Goal: Task Accomplishment & Management: Manage account settings

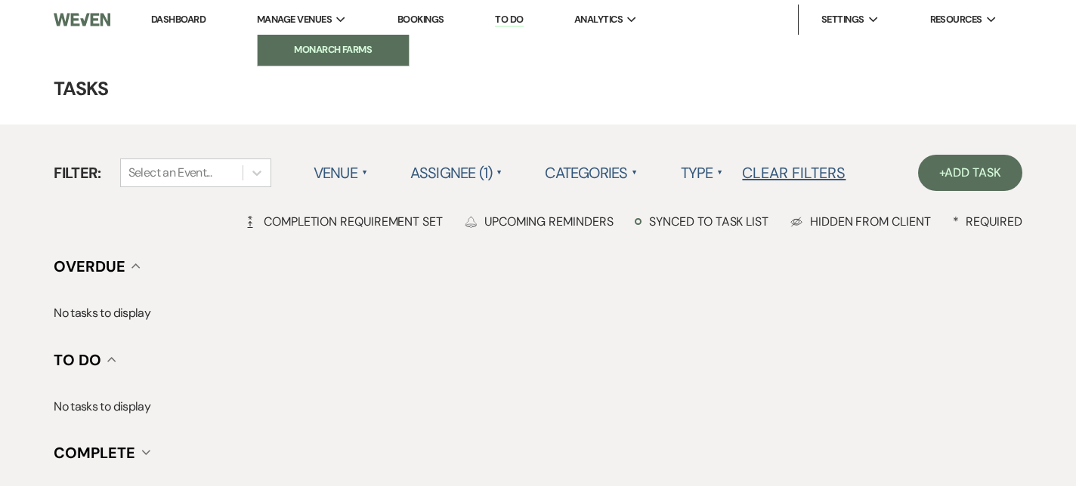
click at [329, 45] on li "Monarch Farms" at bounding box center [333, 49] width 136 height 15
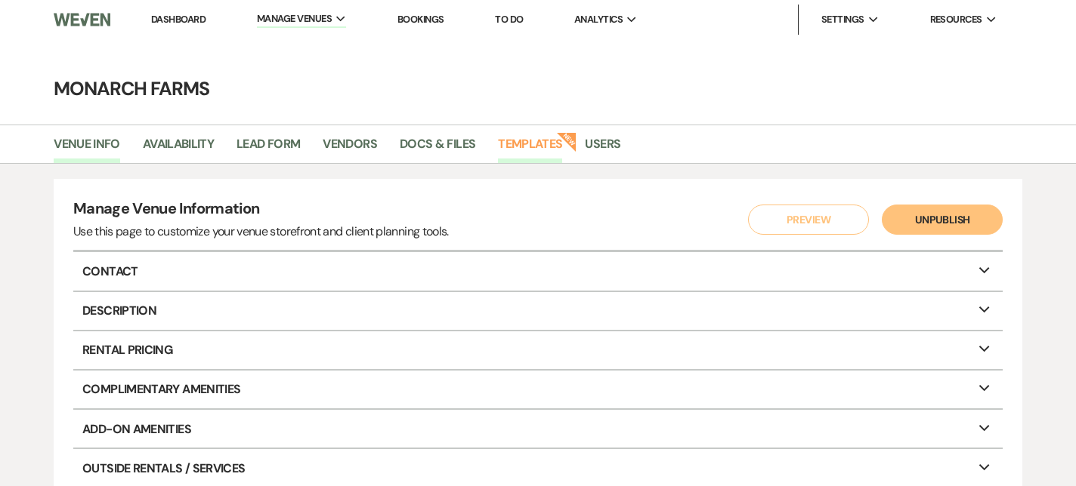
click at [526, 137] on link "Templates" at bounding box center [530, 148] width 64 height 29
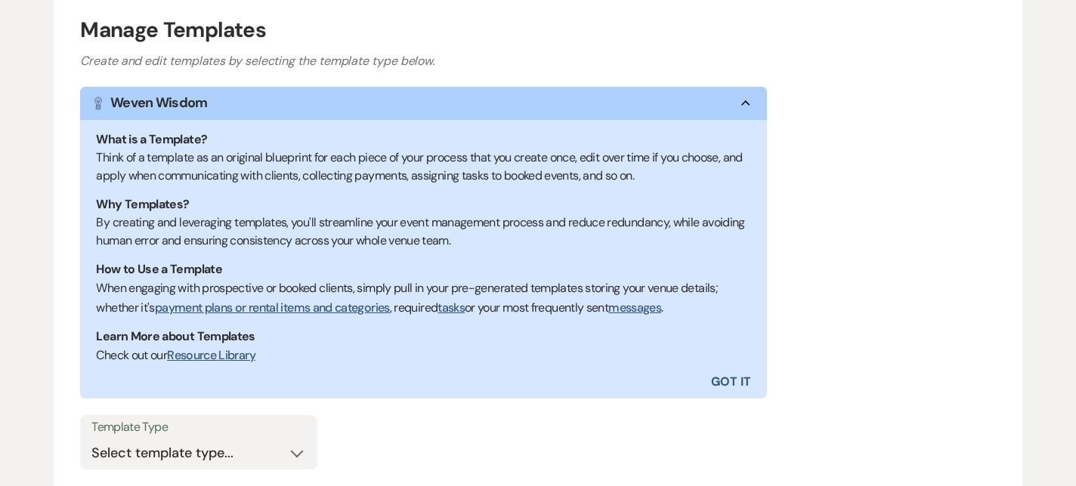
scroll to position [326, 0]
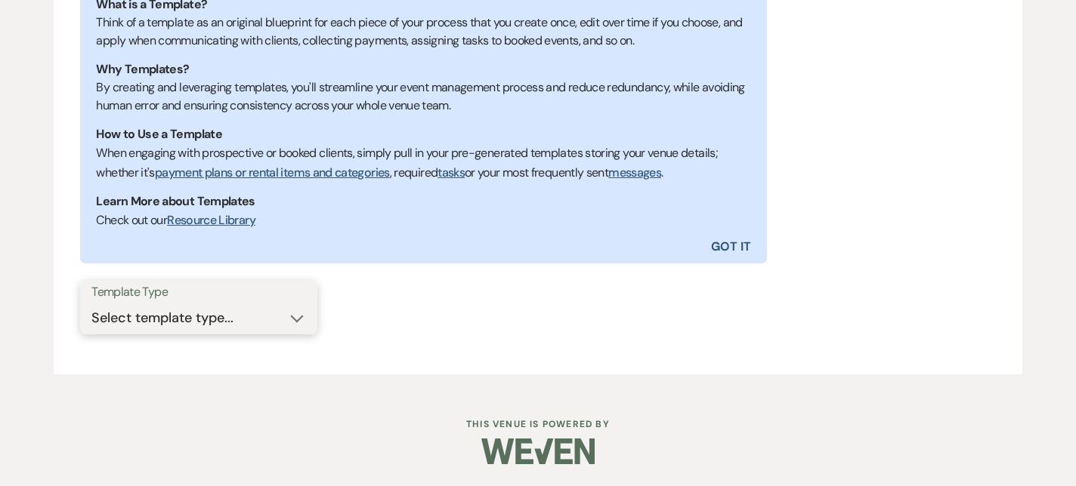
click at [267, 322] on select "Select template type... Task List Message Templates Payment Plan Inventory Item…" at bounding box center [198, 318] width 214 height 29
select select "Message Templates"
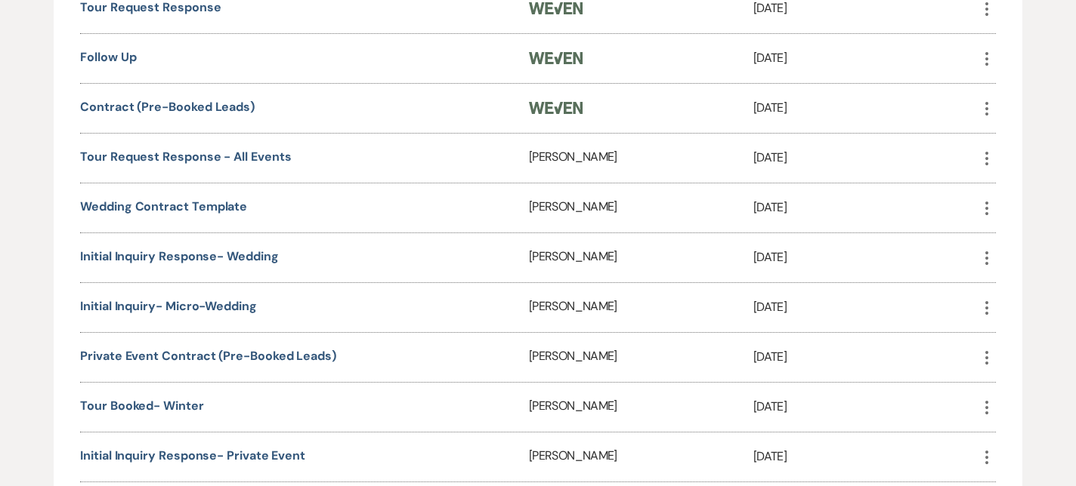
scroll to position [883, 0]
click at [227, 249] on link "Initial Inquiry Response- Wedding" at bounding box center [179, 256] width 198 height 16
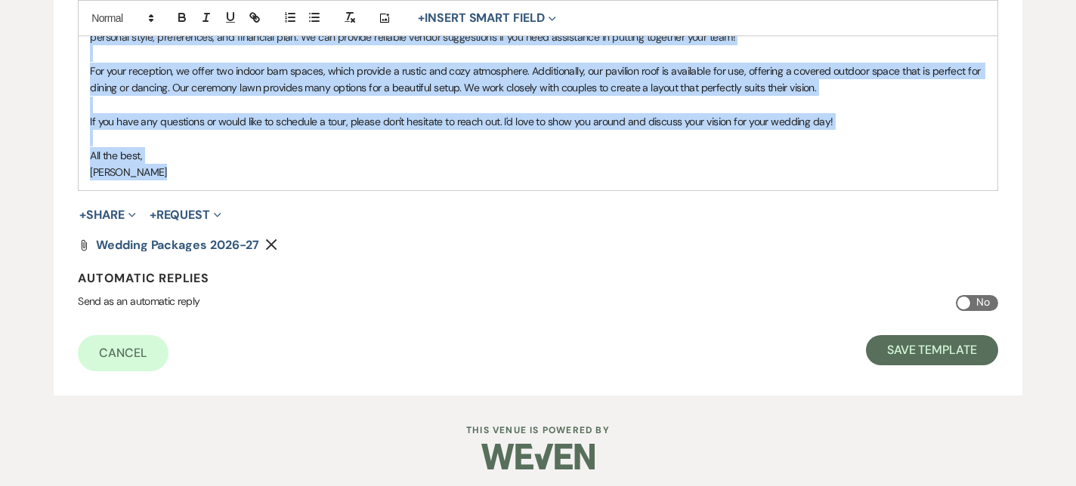
scroll to position [571, 0]
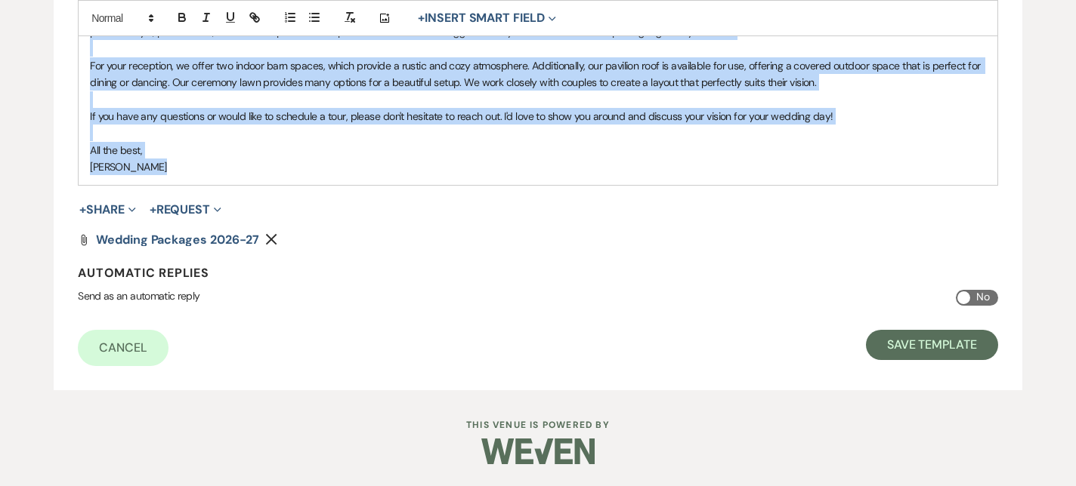
drag, startPoint x: 91, startPoint y: 350, endPoint x: 355, endPoint y: 166, distance: 321.8
click at [355, 166] on div "Hi {{clientFirstName}}! Thank you for your interest in Monarch Farms for your w…" at bounding box center [538, 40] width 918 height 289
copy div "Thank you for your interest in Monarch Farms for your wedding venue! I've attac…"
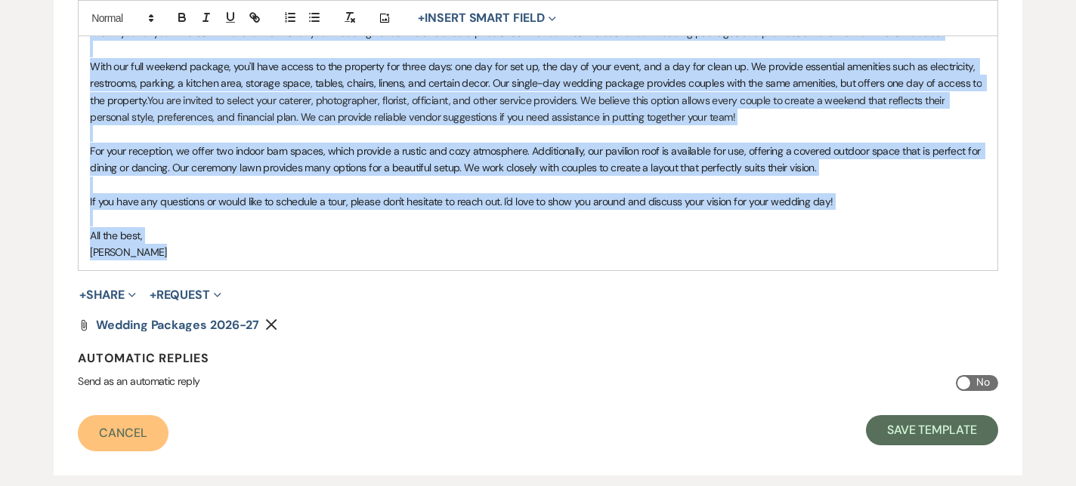
scroll to position [484, 0]
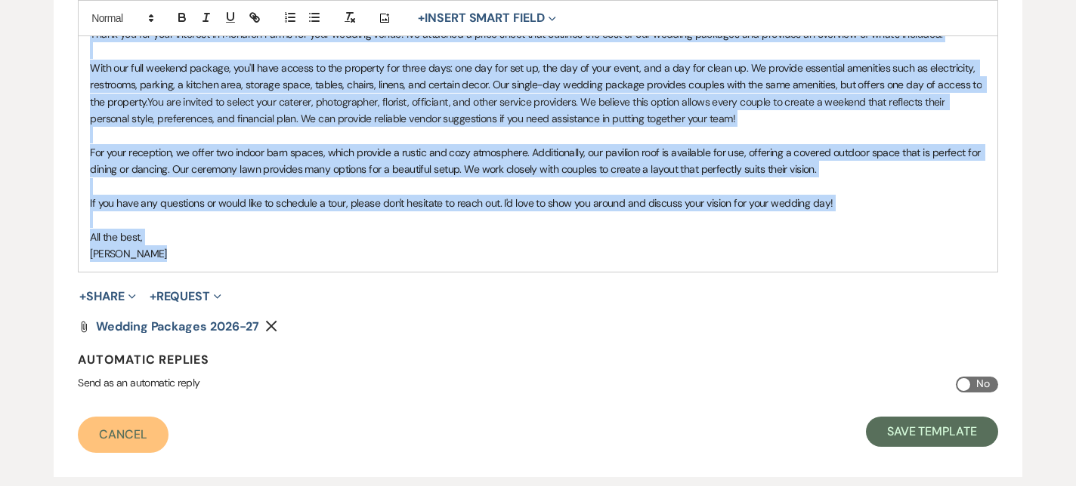
click at [138, 431] on link "Cancel" at bounding box center [123, 435] width 91 height 36
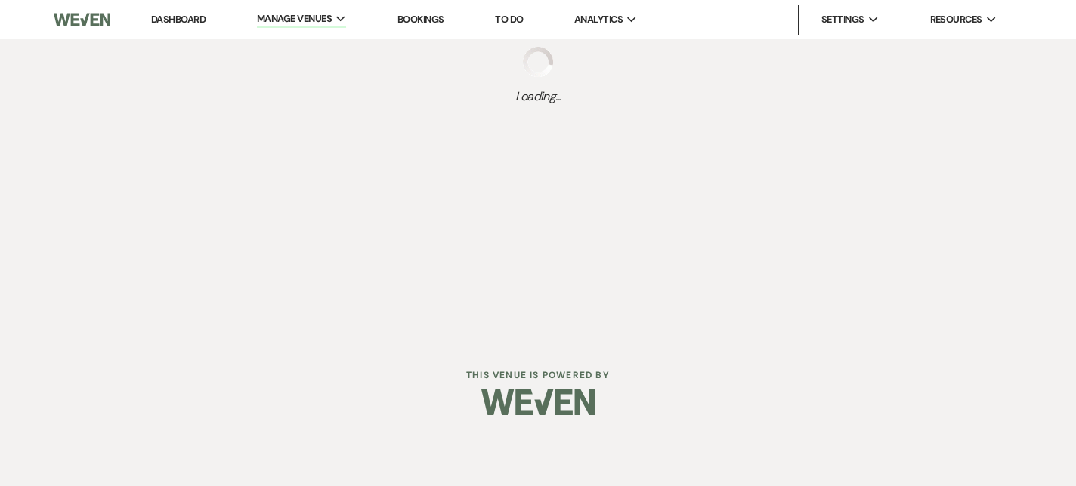
select select "Message Templates"
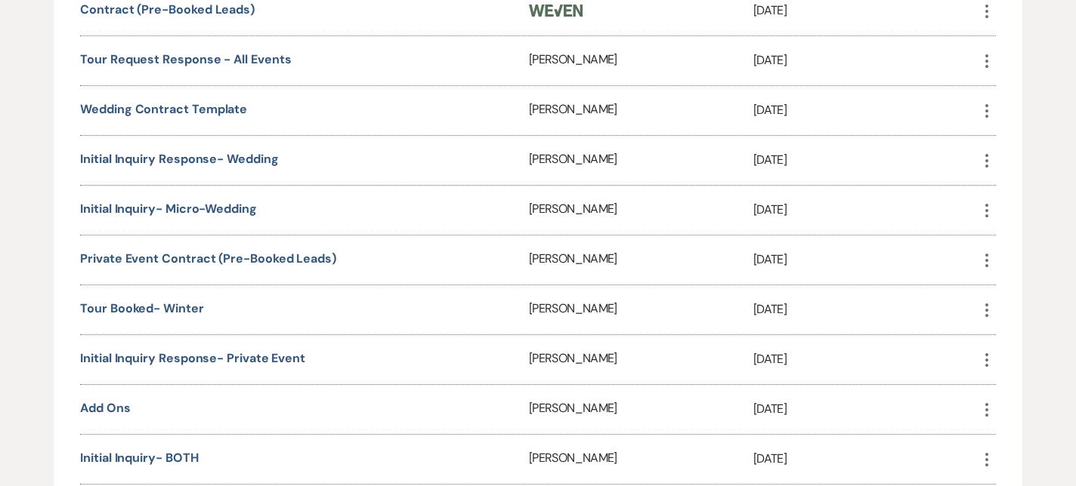
scroll to position [978, 0]
click at [201, 209] on link "Initial Inquiry- Micro-Wedding" at bounding box center [168, 210] width 177 height 16
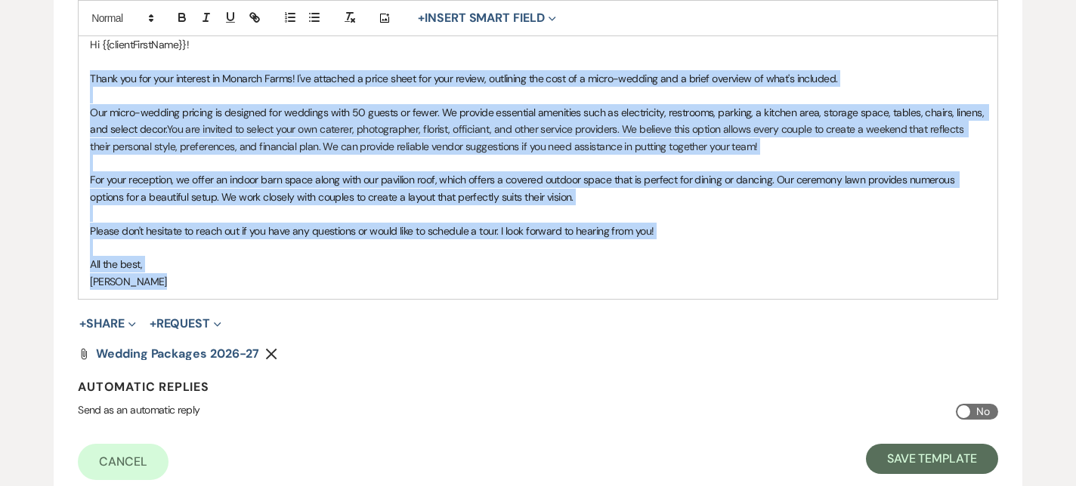
scroll to position [554, 0]
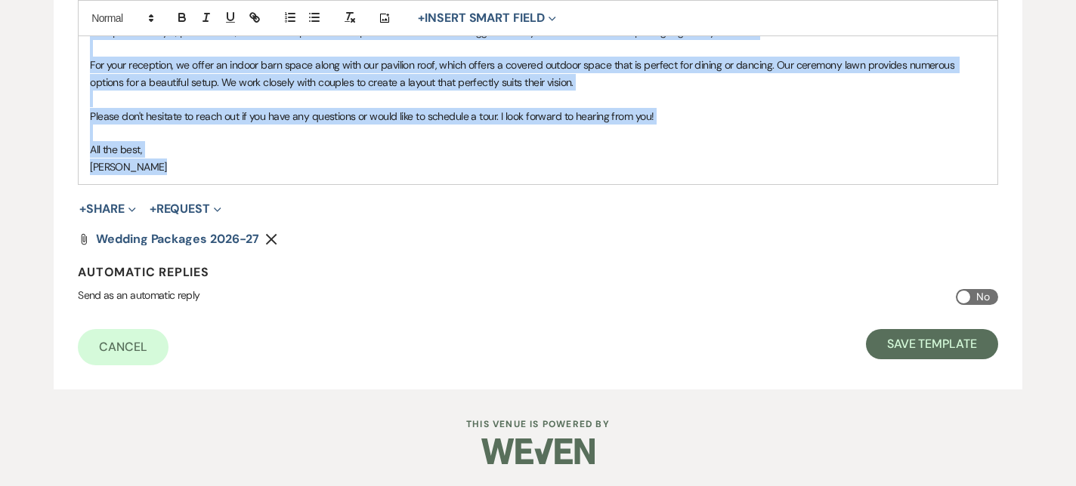
drag, startPoint x: 88, startPoint y: 259, endPoint x: 261, endPoint y: 164, distance: 197.4
click at [261, 164] on div "Hi {{clientFirstName}}! Thank you for your interest in [GEOGRAPHIC_DATA]! I've …" at bounding box center [538, 48] width 918 height 272
copy div "Lorem ips dol sita consecte ad Elitsed Doeiu! T'in utlabore e dolor magna ali e…"
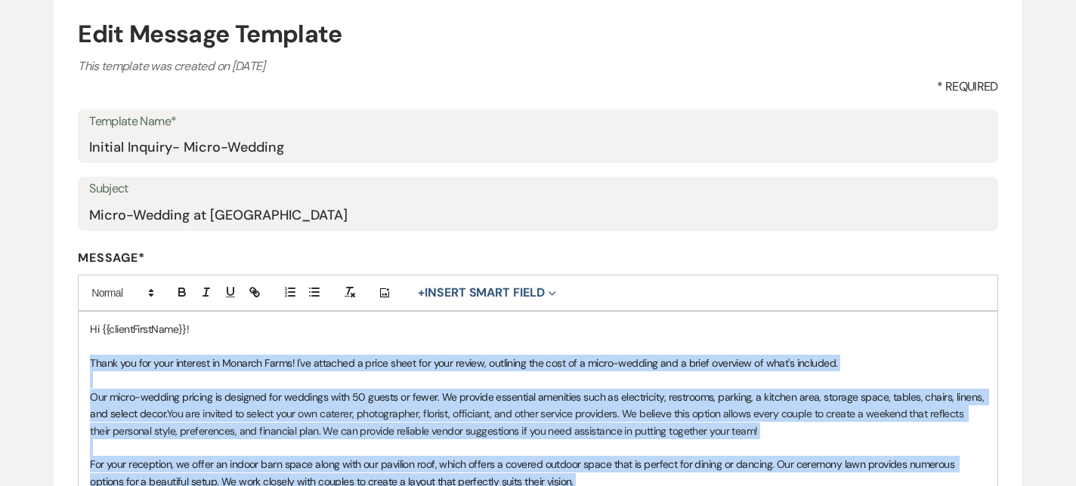
scroll to position [0, 0]
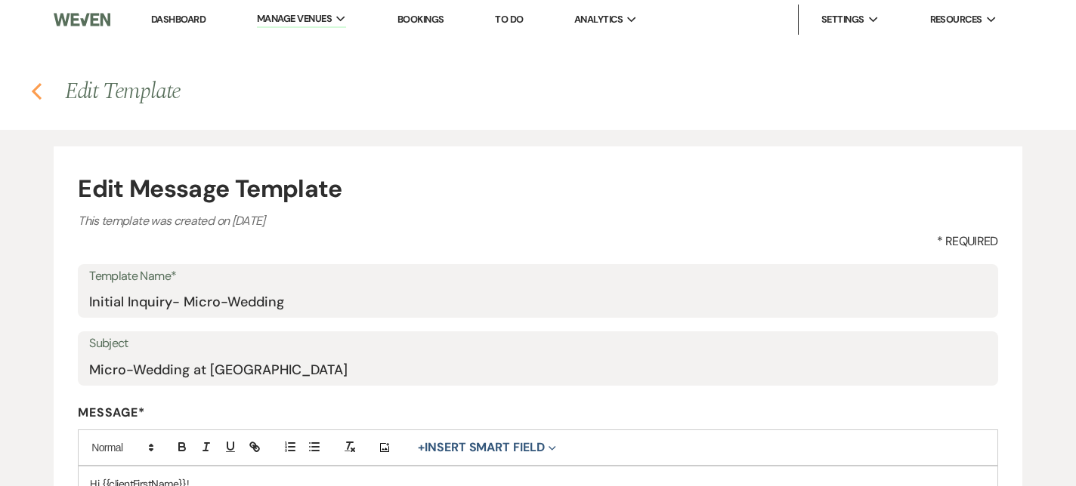
click at [39, 85] on icon "Previous" at bounding box center [36, 91] width 11 height 18
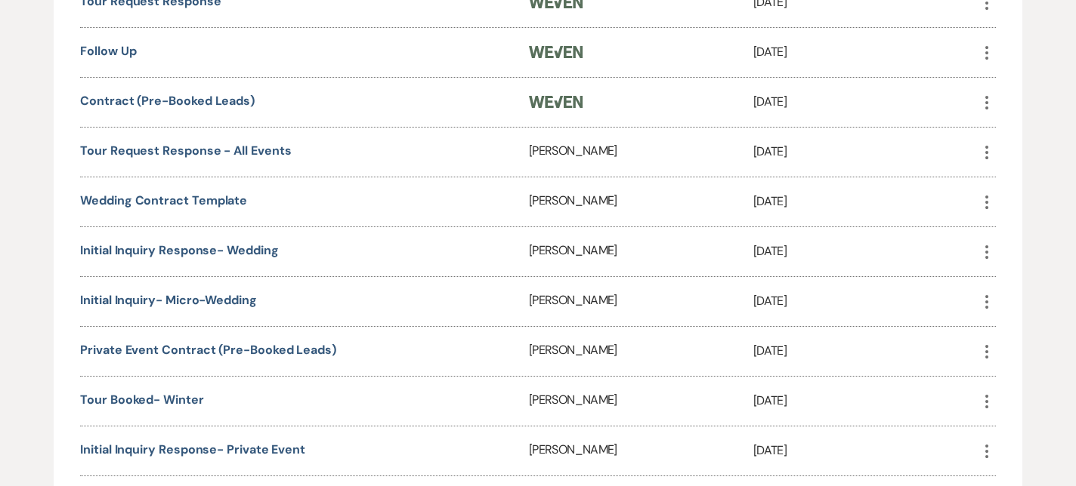
scroll to position [866, 0]
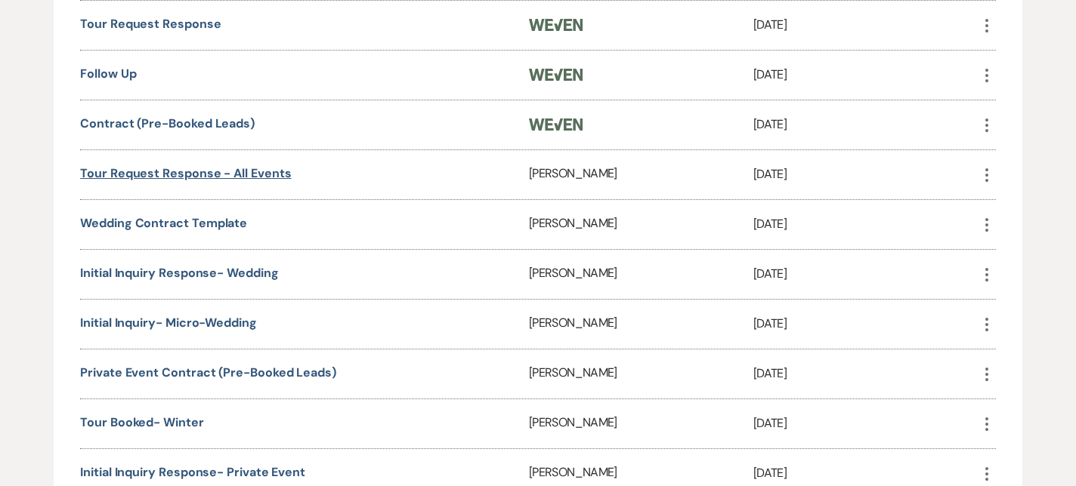
click at [218, 169] on link "Tour Request Response - All Events" at bounding box center [185, 173] width 211 height 16
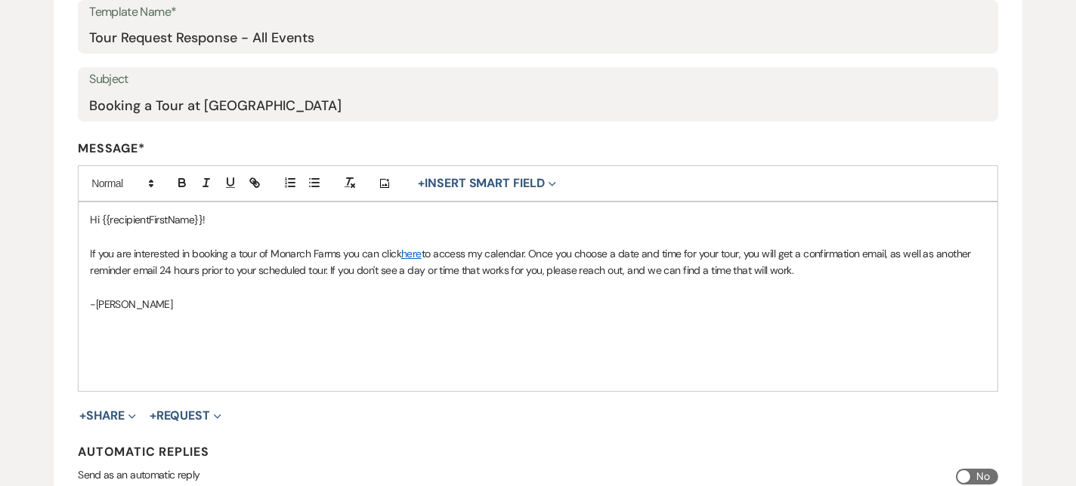
scroll to position [265, 0]
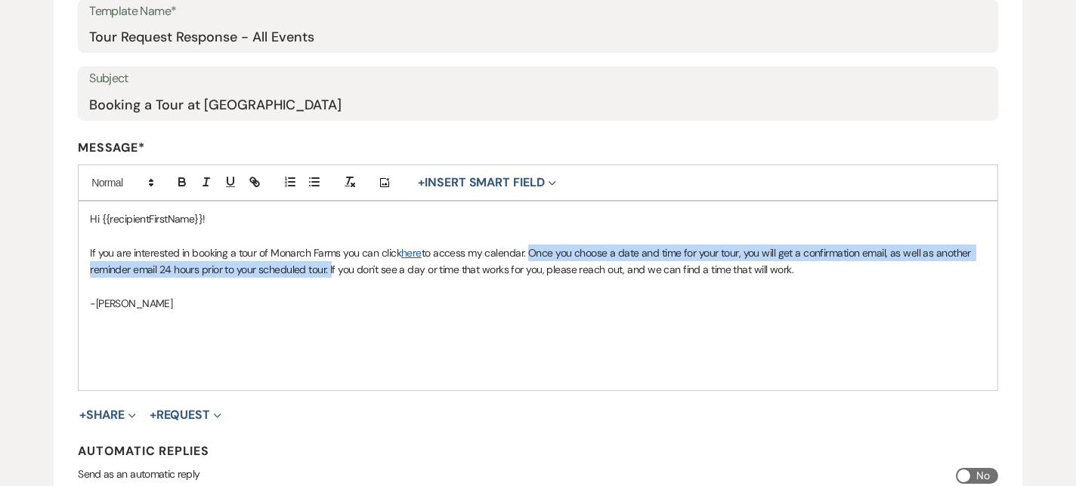
drag, startPoint x: 330, startPoint y: 268, endPoint x: 529, endPoint y: 248, distance: 199.6
click at [529, 248] on p "If you are interested in booking a tour of Monarch Farms you can click here to …" at bounding box center [538, 262] width 896 height 34
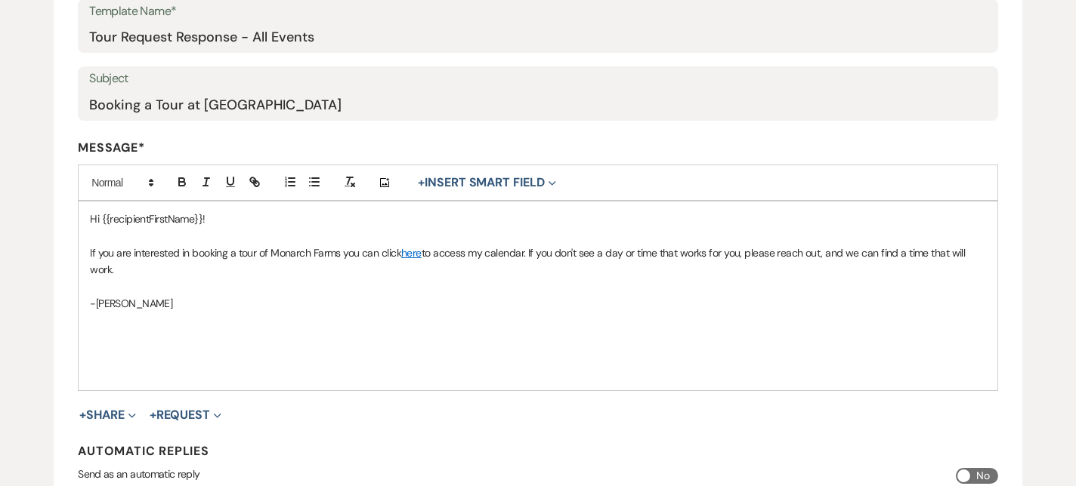
click at [161, 269] on p "If you are interested in booking a tour of Monarch Farms you can click here to …" at bounding box center [538, 262] width 896 height 34
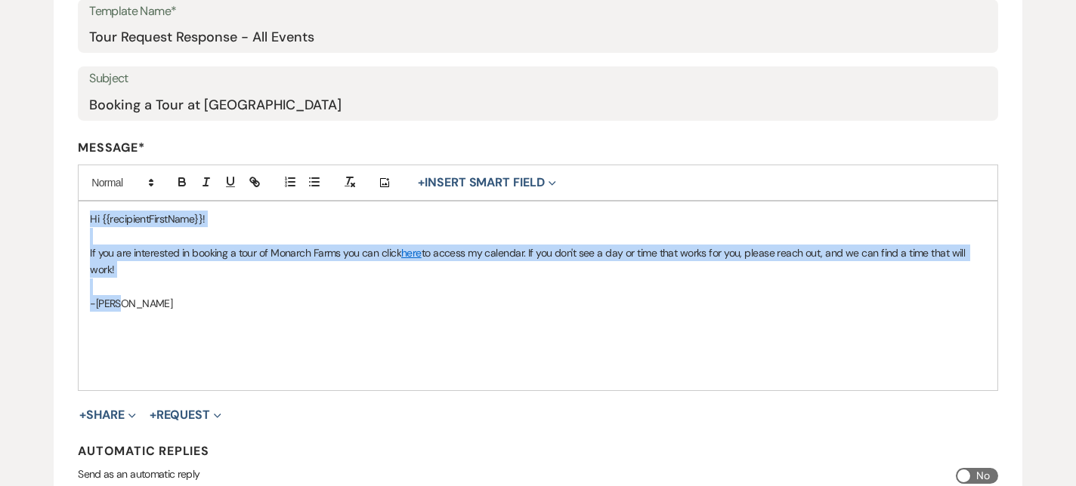
drag, startPoint x: 125, startPoint y: 306, endPoint x: 74, endPoint y: 213, distance: 106.1
click at [74, 212] on form "Edit Message Template This template was created on Oct 16, 2024 * Required Temp…" at bounding box center [538, 224] width 968 height 687
copy div "Hi {{recipientFirstName}}! If you are interested in booking a tour of Monarch F…"
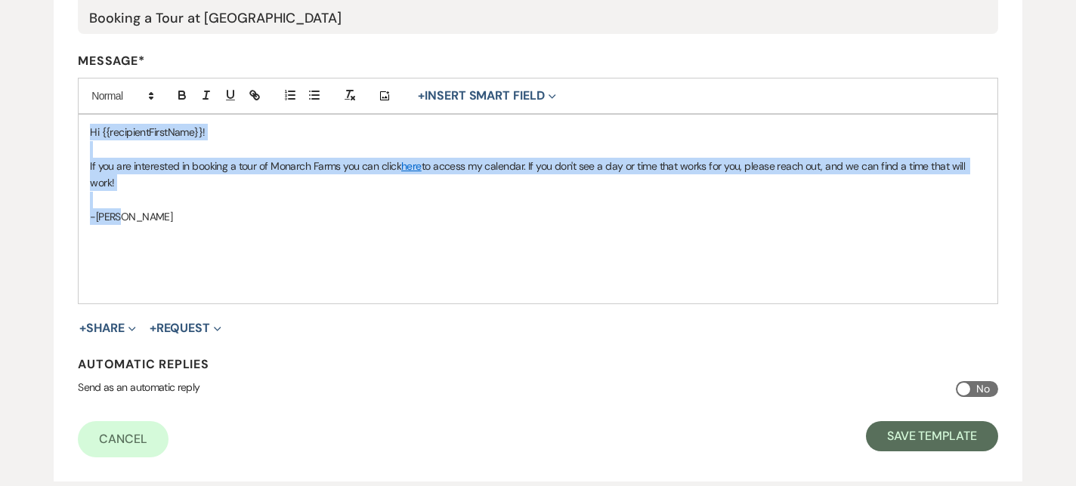
scroll to position [444, 0]
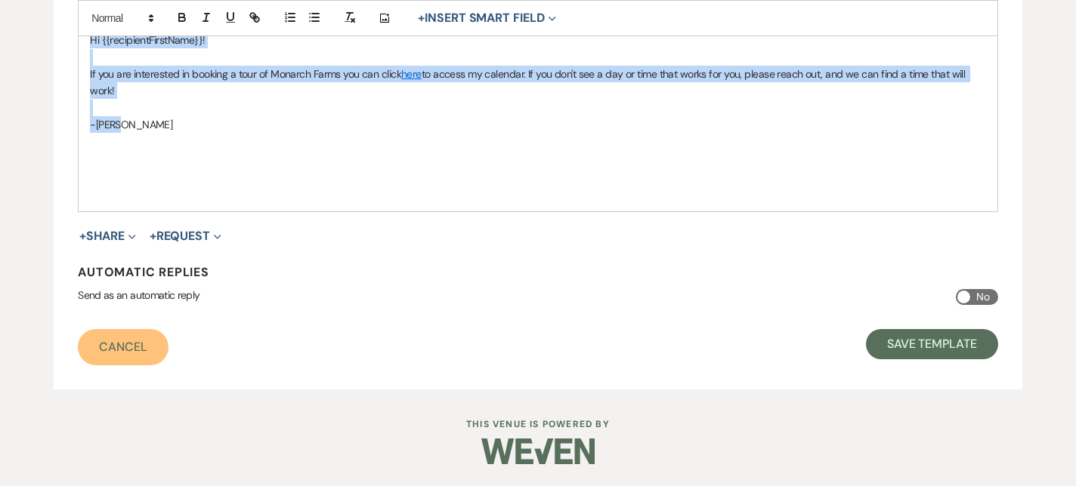
click at [100, 343] on link "Cancel" at bounding box center [123, 347] width 91 height 36
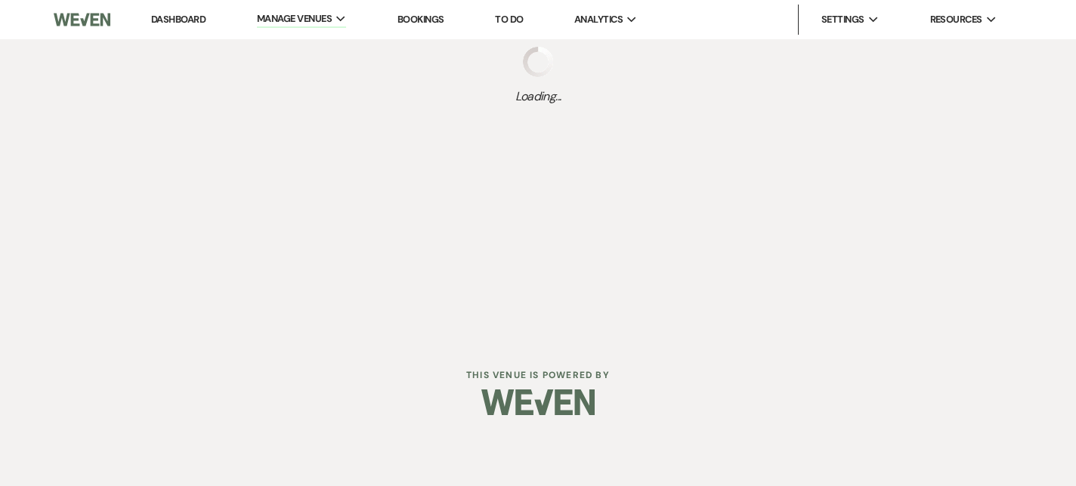
select select "Message Templates"
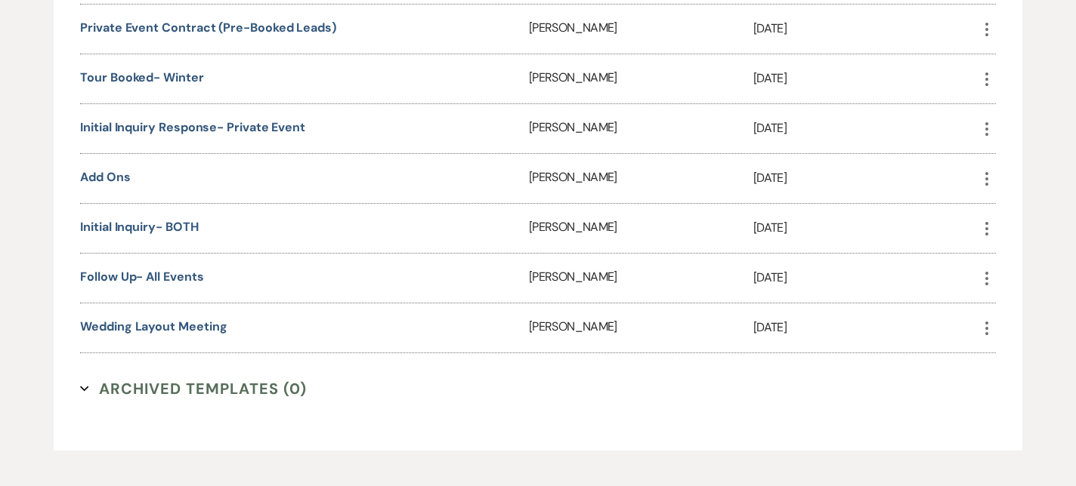
scroll to position [1202, 0]
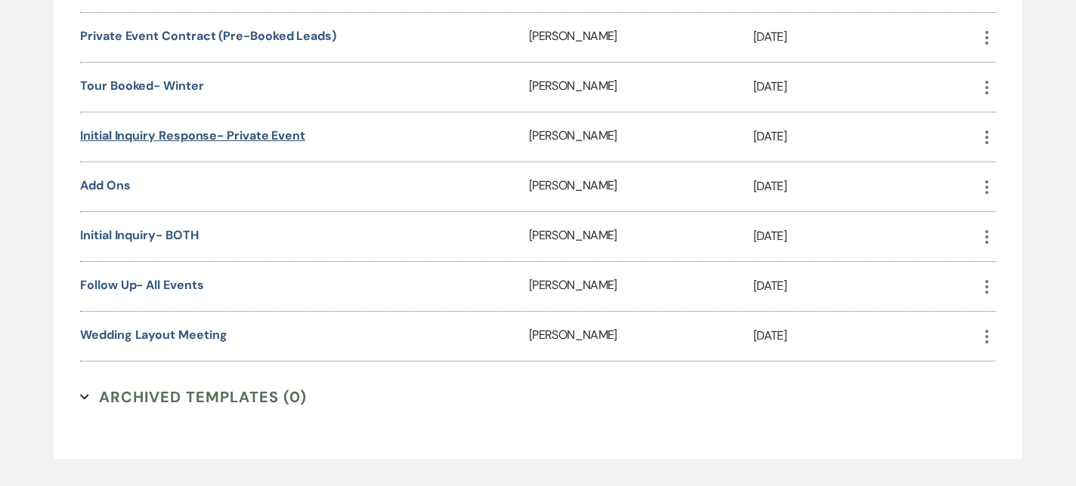
click at [227, 132] on link "Initial Inquiry Response- Private Event" at bounding box center [192, 136] width 225 height 16
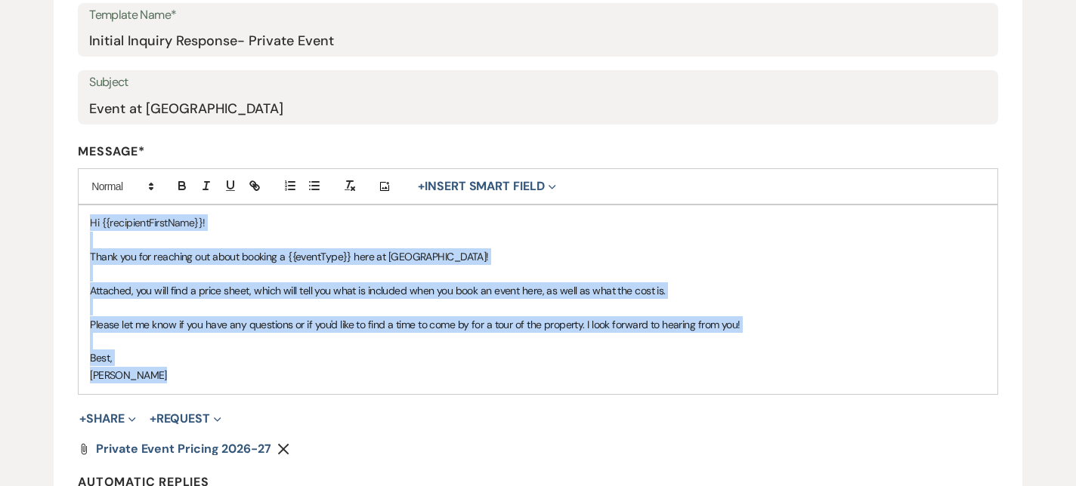
scroll to position [471, 0]
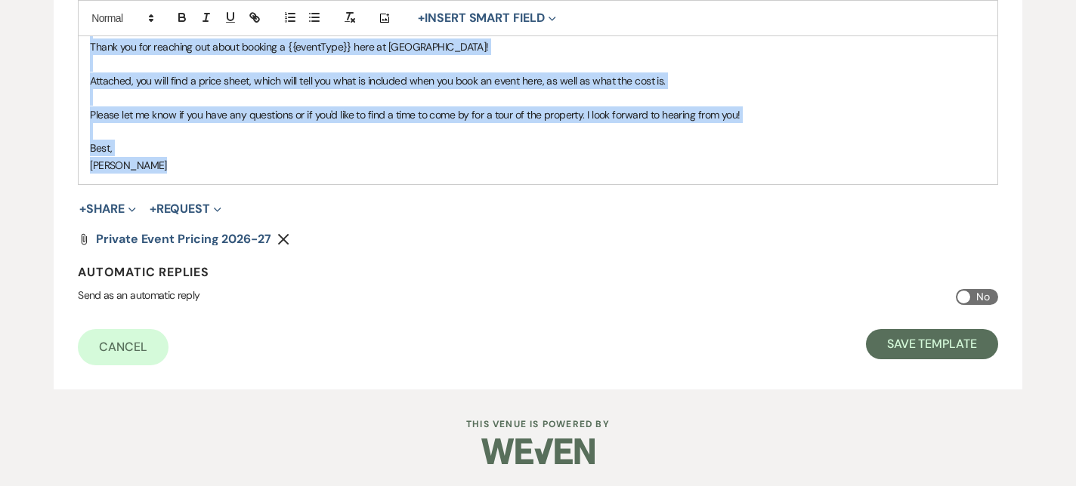
drag, startPoint x: 88, startPoint y: 330, endPoint x: 256, endPoint y: 157, distance: 241.4
click at [256, 157] on div "Hi {{recipientFirstName}}! Thank you for reaching out about booking a {{eventTy…" at bounding box center [538, 89] width 918 height 189
copy div "Hi {{recipientFirstName}}! Thank you for reaching out about booking a {{eventTy…"
click at [100, 340] on link "Cancel" at bounding box center [123, 347] width 91 height 36
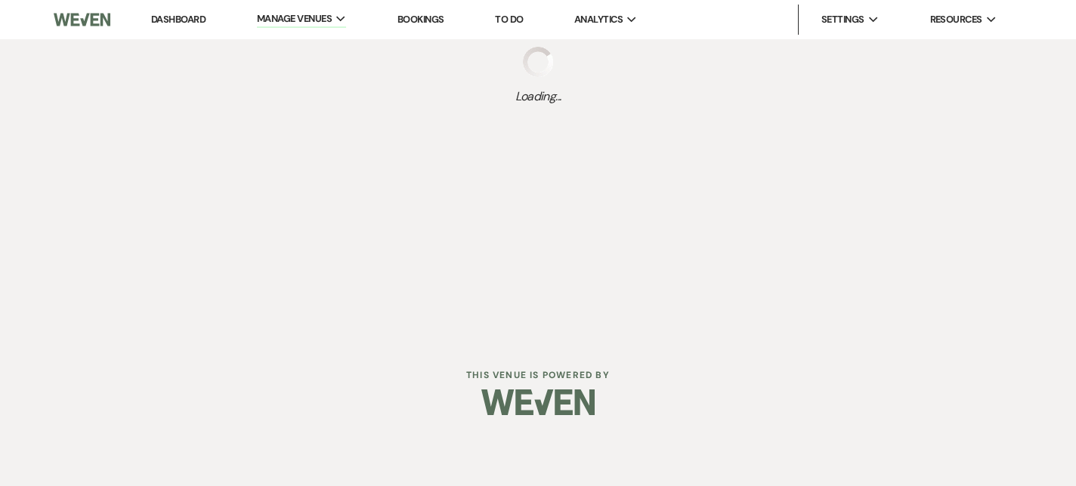
select select "Message Templates"
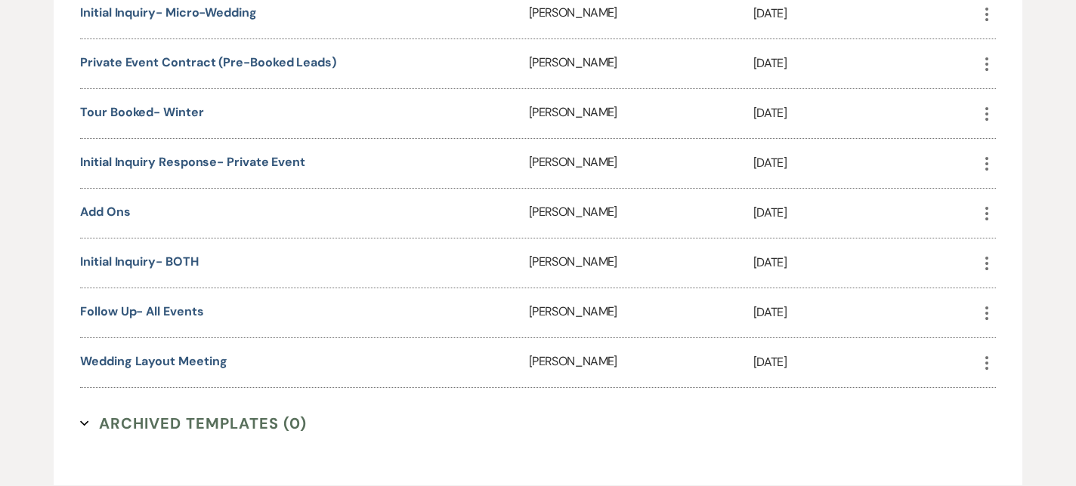
scroll to position [1172, 0]
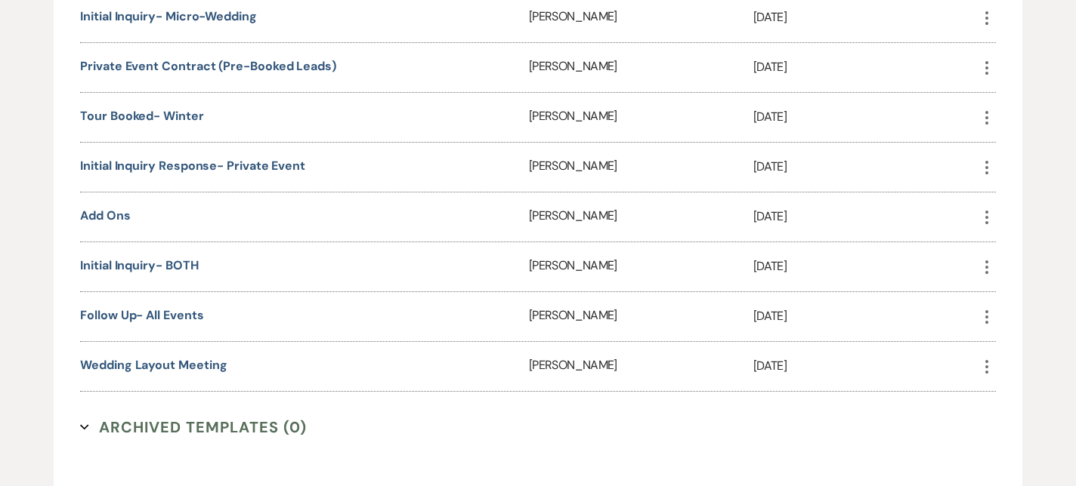
click at [168, 301] on div "Follow Up- All Events" at bounding box center [304, 316] width 449 height 49
click at [171, 307] on link "Follow Up- All Events" at bounding box center [141, 315] width 123 height 16
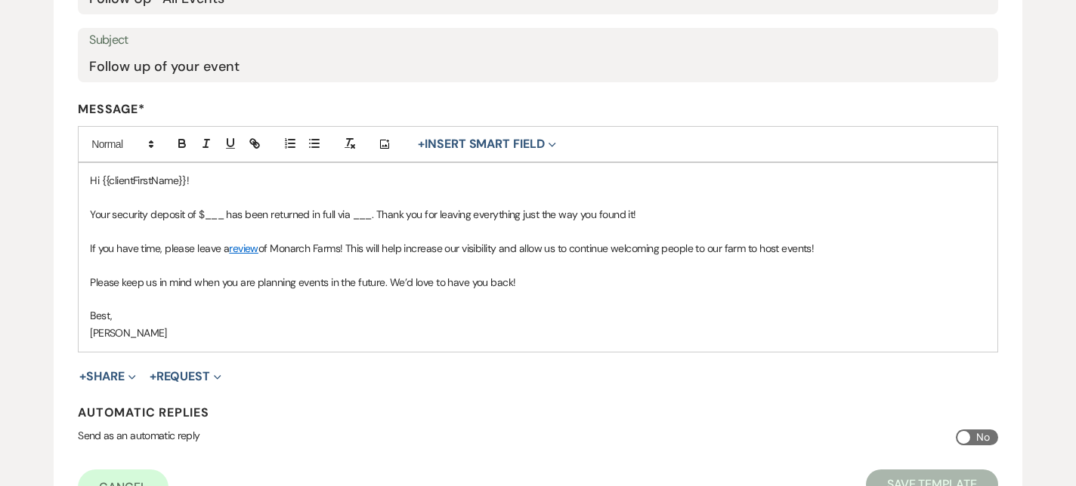
scroll to position [350, 0]
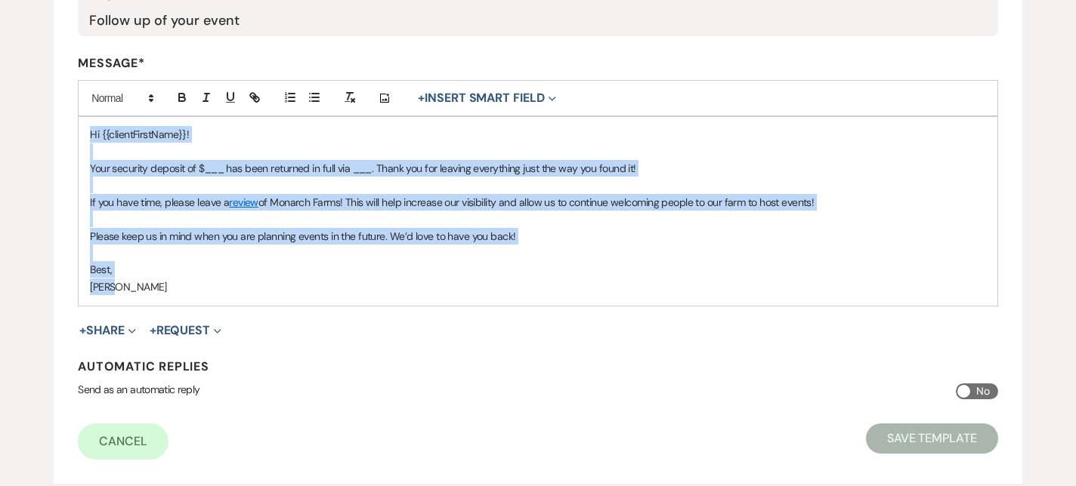
drag, startPoint x: 122, startPoint y: 288, endPoint x: 76, endPoint y: 114, distance: 179.9
click at [76, 114] on form "Edit Message Template This template was created on [DATE] * Required Template N…" at bounding box center [538, 140] width 968 height 687
copy div "Hi {{clientFirstName}}! Your security deposit of $___ has been returned in full…"
click at [101, 443] on link "Cancel" at bounding box center [123, 442] width 91 height 36
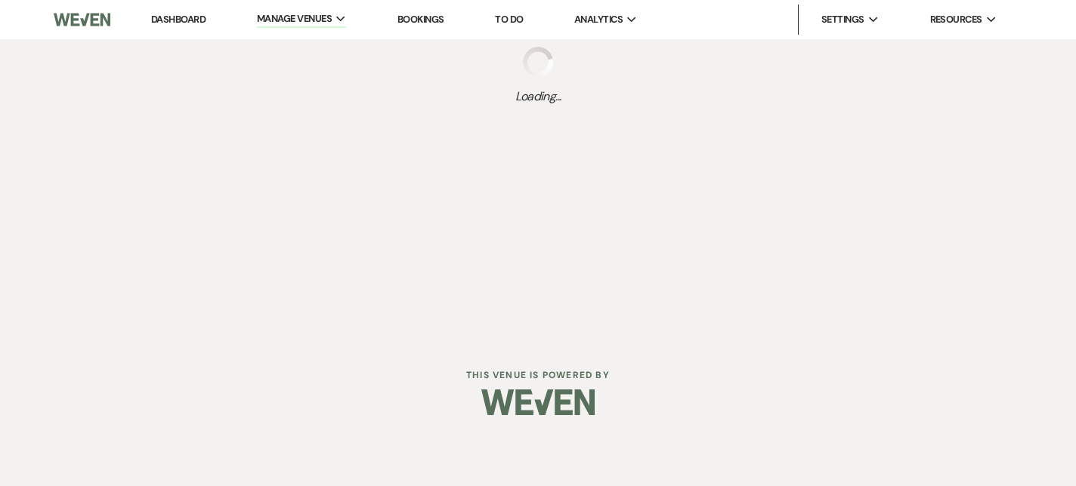
select select "Message Templates"
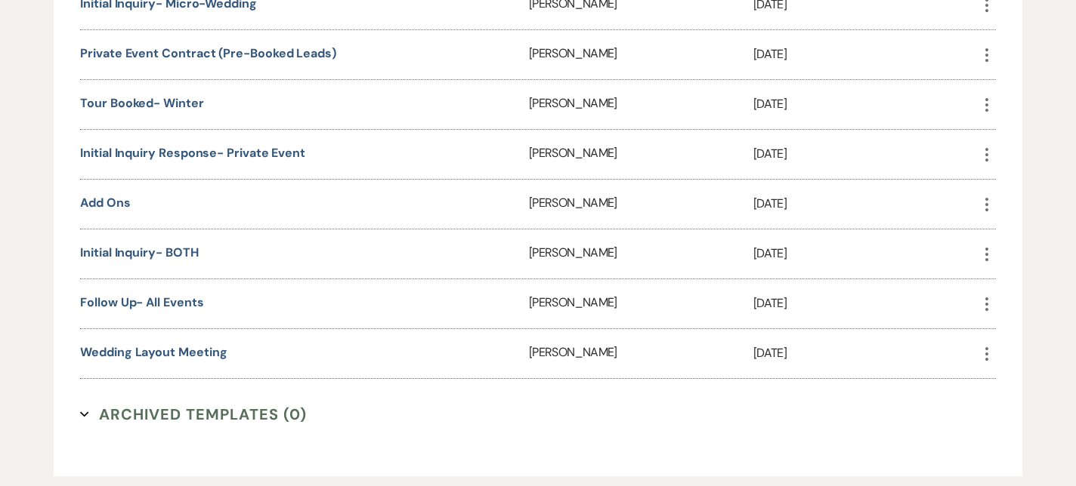
scroll to position [1182, 0]
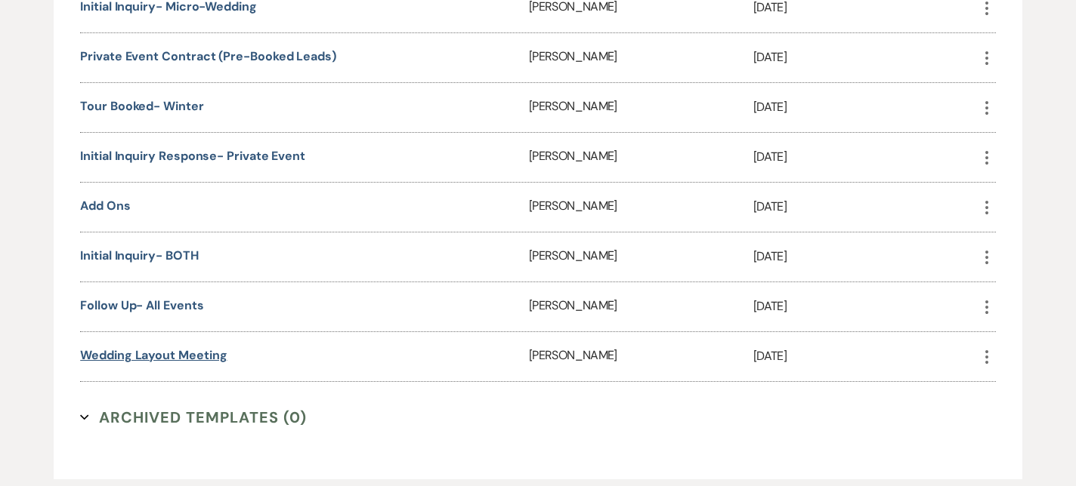
click at [174, 351] on link "Wedding Layout Meeting" at bounding box center [153, 355] width 147 height 16
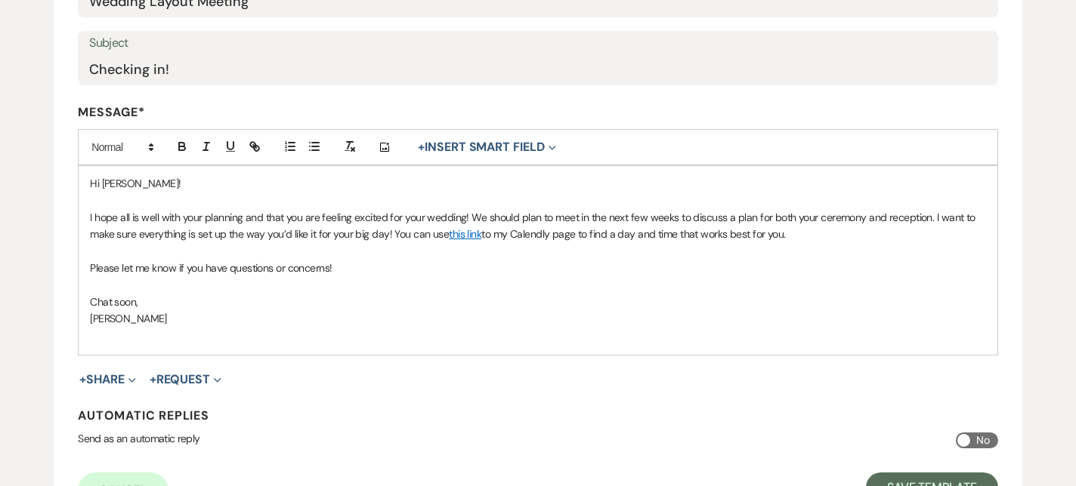
scroll to position [302, 0]
drag, startPoint x: 134, startPoint y: 184, endPoint x: 105, endPoint y: 184, distance: 29.5
click at [105, 184] on p "Hi Melissa!" at bounding box center [538, 182] width 896 height 17
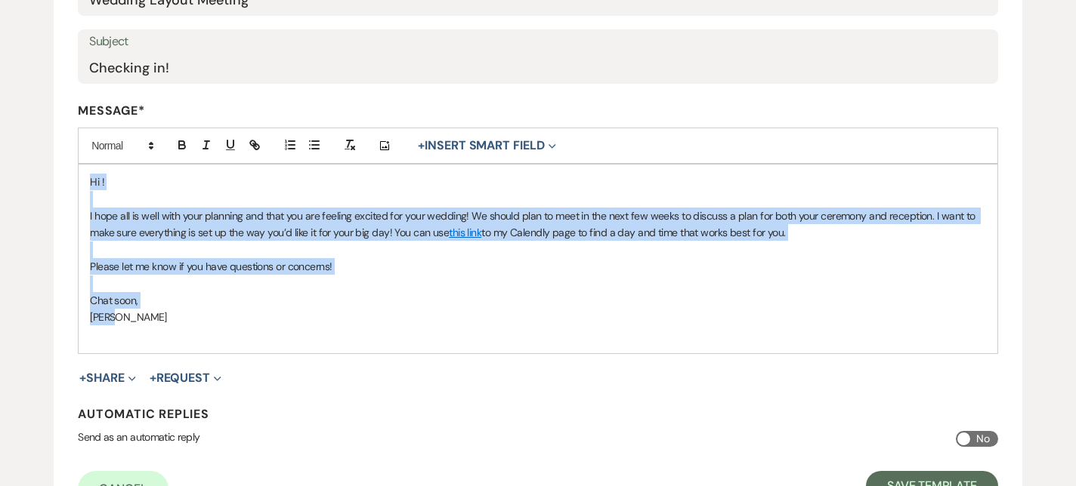
drag, startPoint x: 119, startPoint y: 318, endPoint x: 74, endPoint y: 154, distance: 169.8
click at [74, 154] on form "Edit Message Template This template was created on Jul 27, 2025 * Required Temp…" at bounding box center [538, 187] width 968 height 687
copy div "Hi ! I hope all is well with your planning and that you are feeling excited for…"
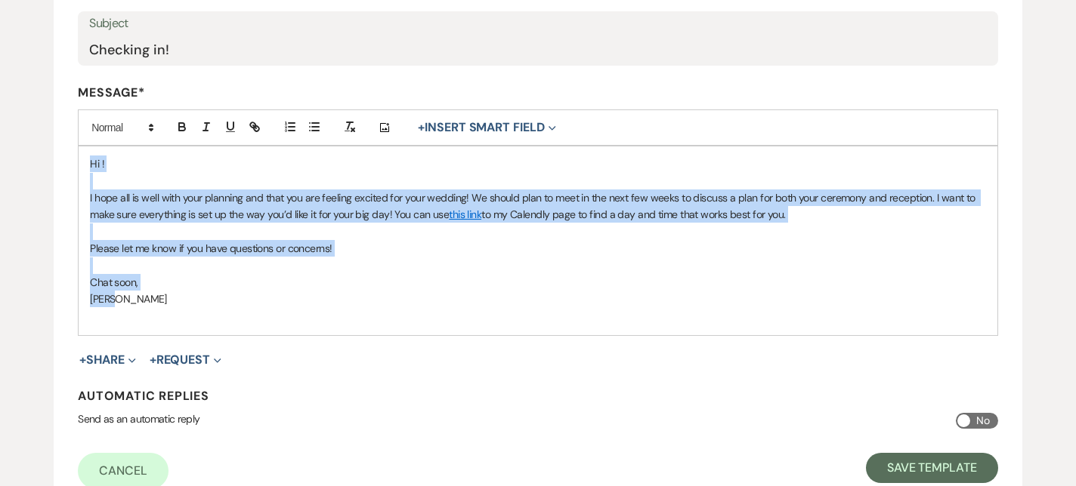
scroll to position [322, 0]
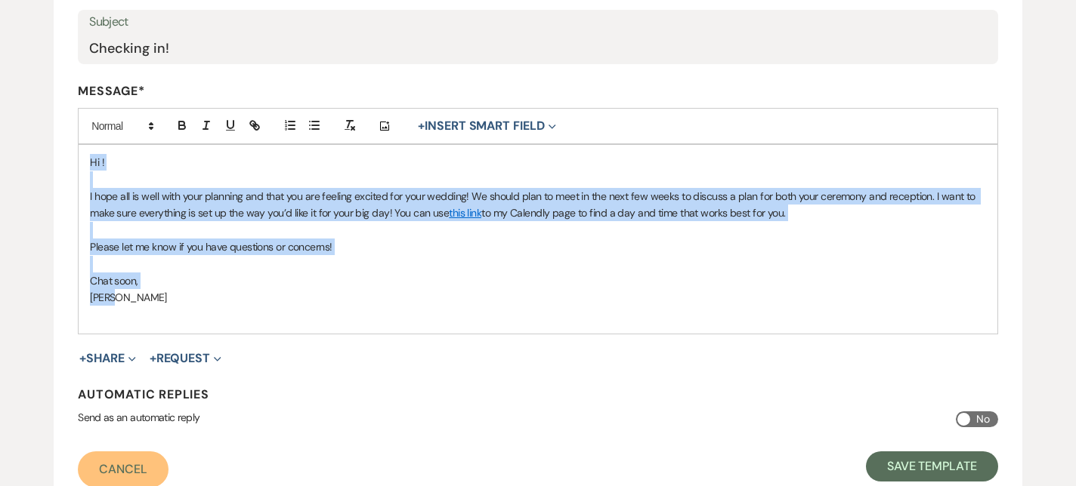
click at [107, 469] on link "Cancel" at bounding box center [123, 470] width 91 height 36
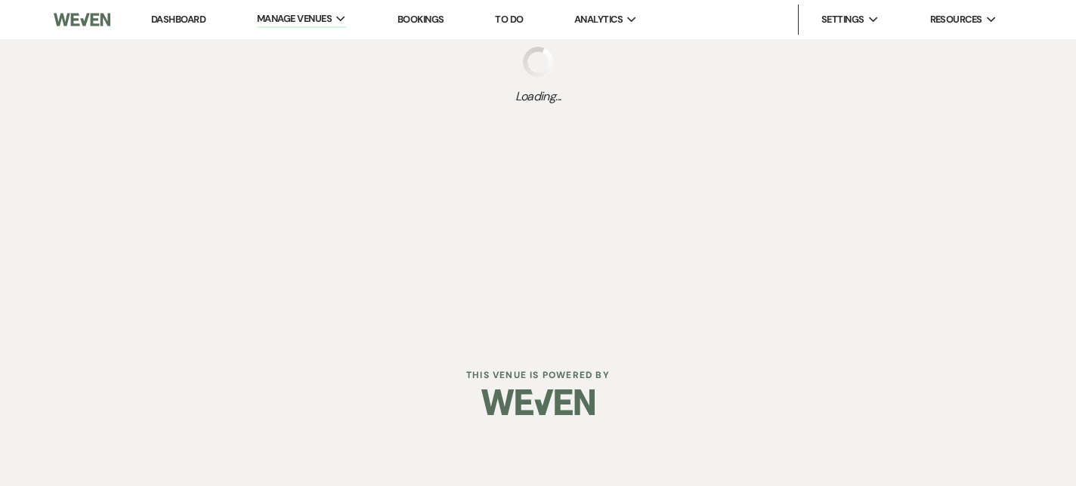
select select "Message Templates"
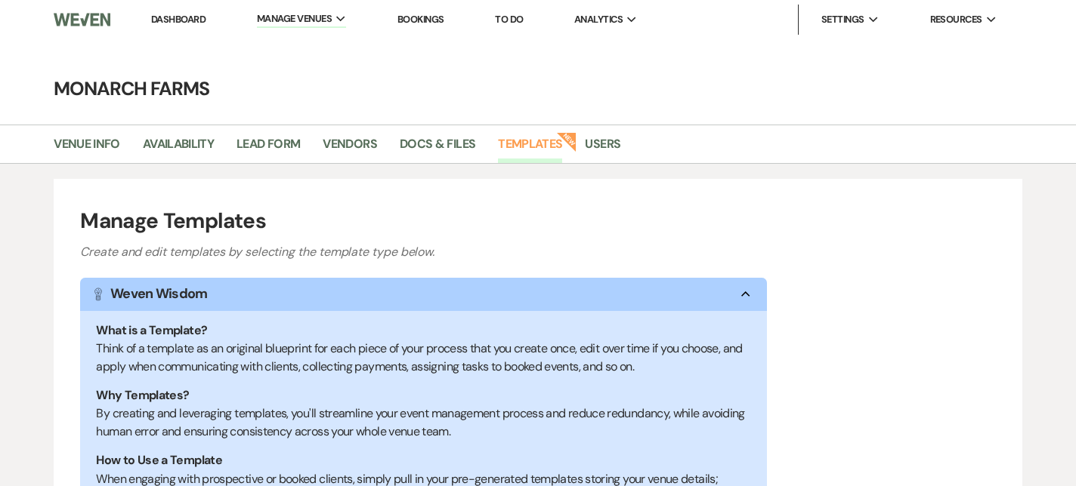
click at [177, 18] on link "Dashboard" at bounding box center [178, 19] width 54 height 13
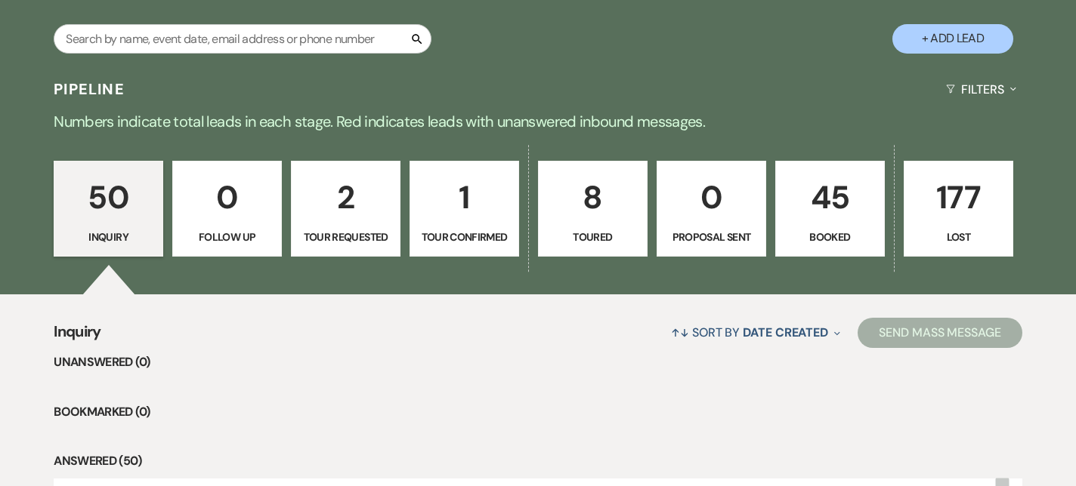
click at [833, 192] on p "45" at bounding box center [830, 197] width 90 height 51
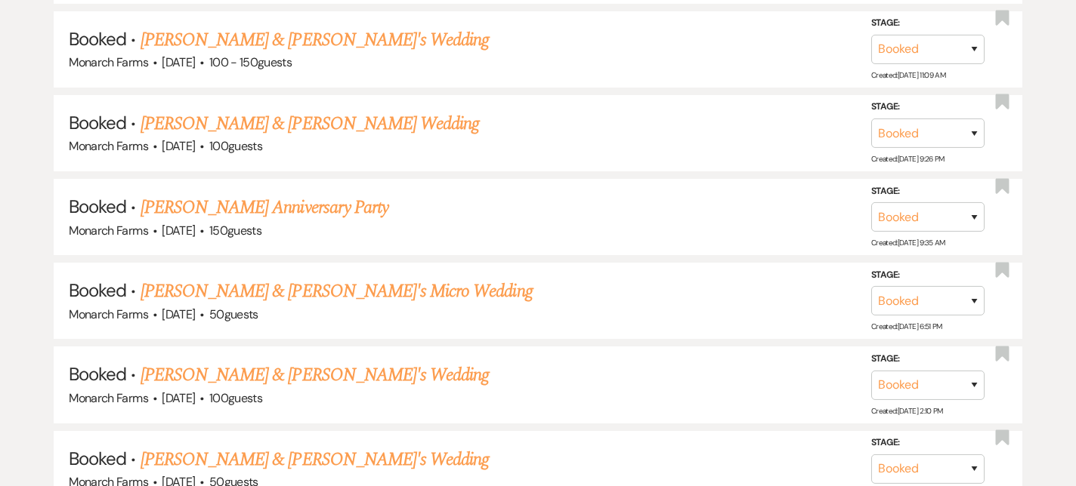
scroll to position [1921, 0]
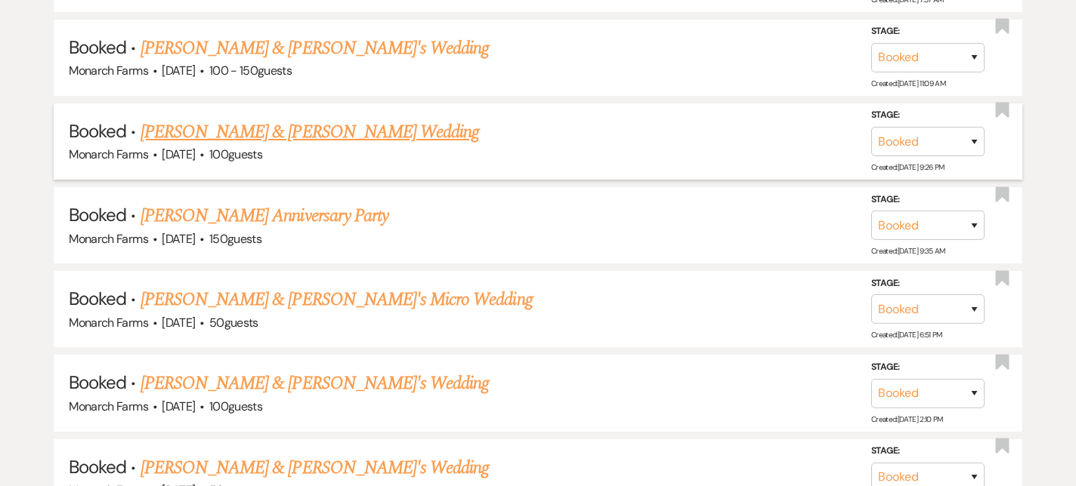
click at [279, 119] on link "Mitchell Paquette & Julia Belaire's Wedding" at bounding box center [309, 132] width 338 height 27
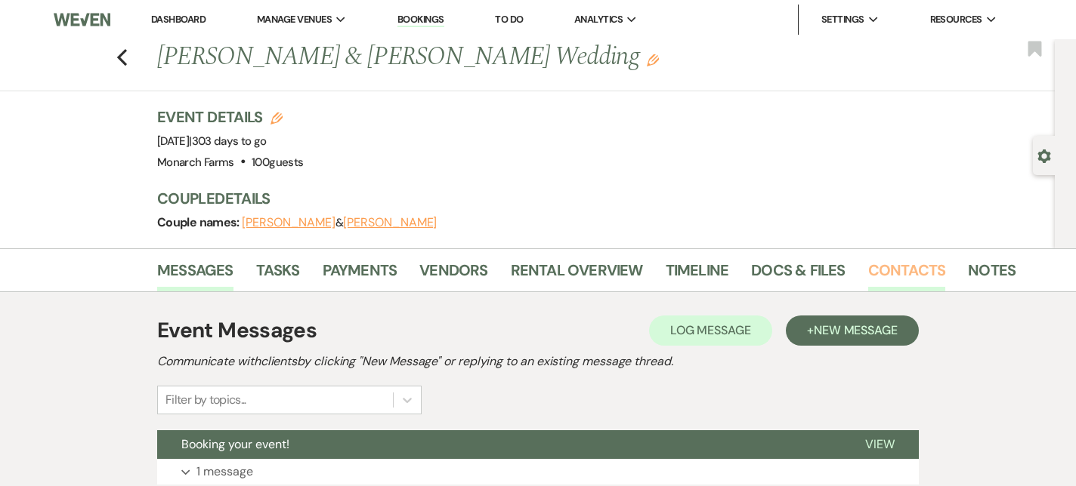
click at [921, 266] on link "Contacts" at bounding box center [907, 274] width 78 height 33
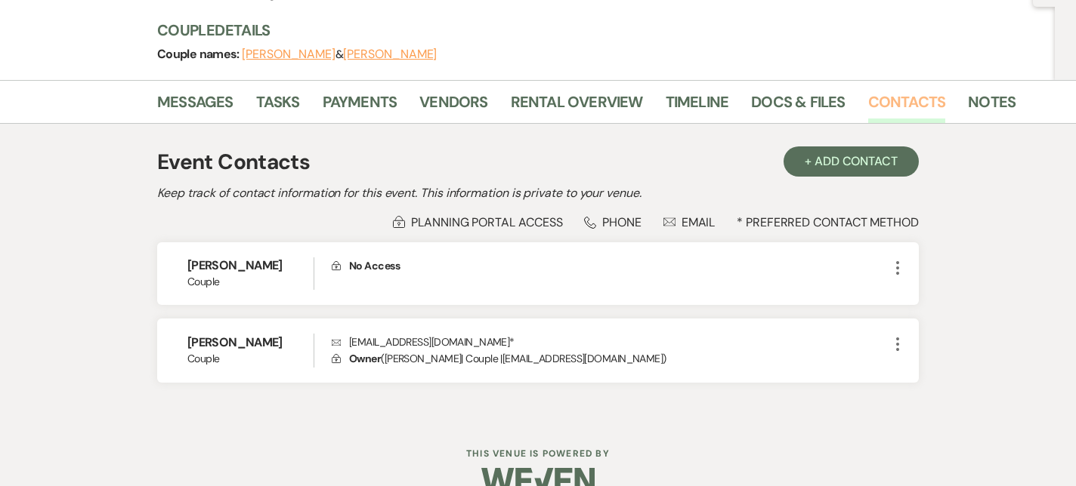
scroll to position [193, 0]
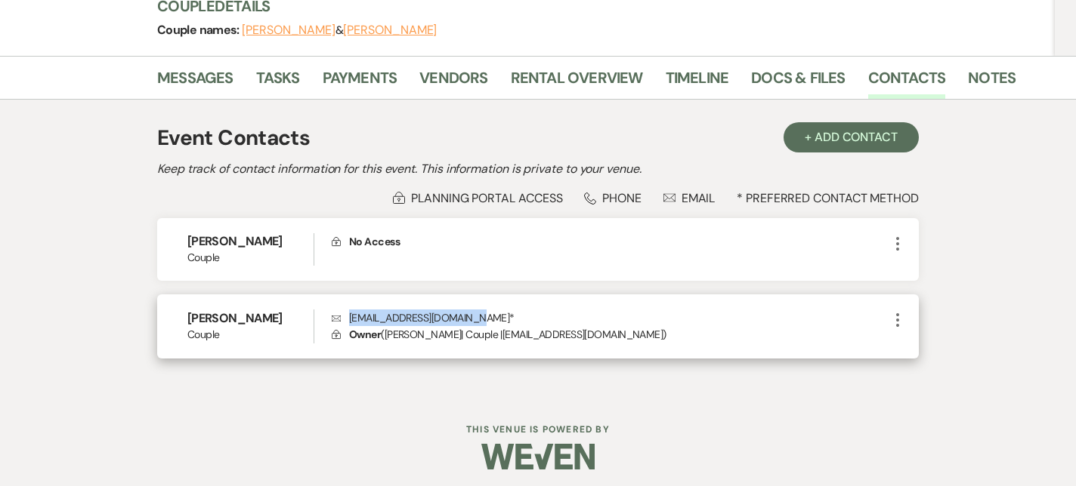
drag, startPoint x: 464, startPoint y: 318, endPoint x: 349, endPoint y: 318, distance: 114.8
click at [349, 318] on p "Envelope juliabelaire33@gmail.com *" at bounding box center [610, 318] width 557 height 17
copy p "juliabelaire33@gmail.com"
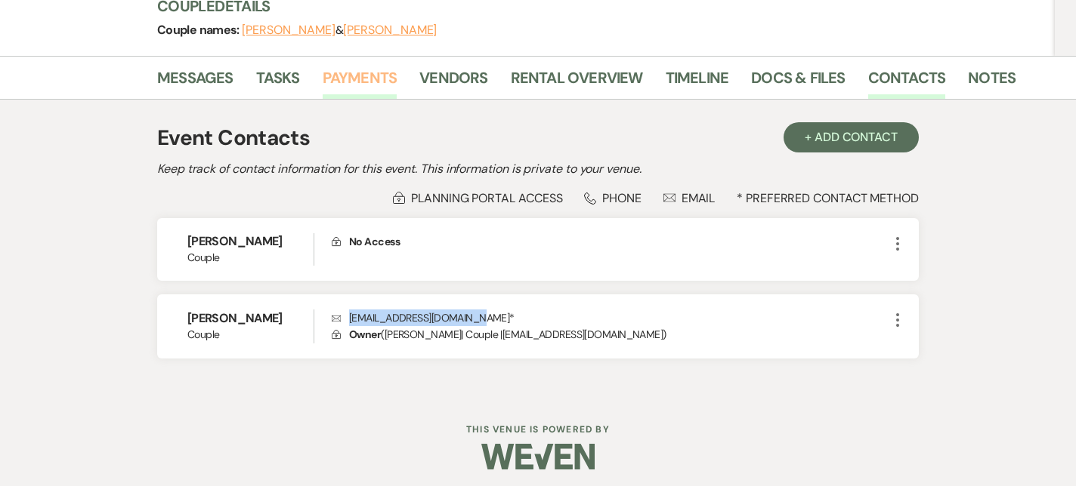
click at [350, 78] on link "Payments" at bounding box center [360, 82] width 75 height 33
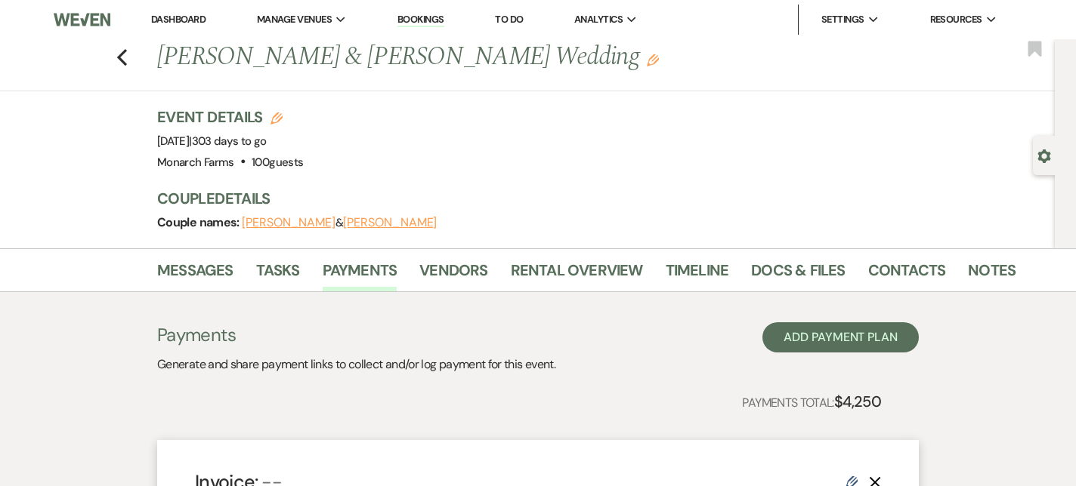
click at [114, 65] on div "Previous Mitchell Paquette & Julia Belaire's Wedding Edit Bookmark" at bounding box center [523, 65] width 1062 height 52
click at [120, 63] on icon "Previous" at bounding box center [121, 57] width 11 height 18
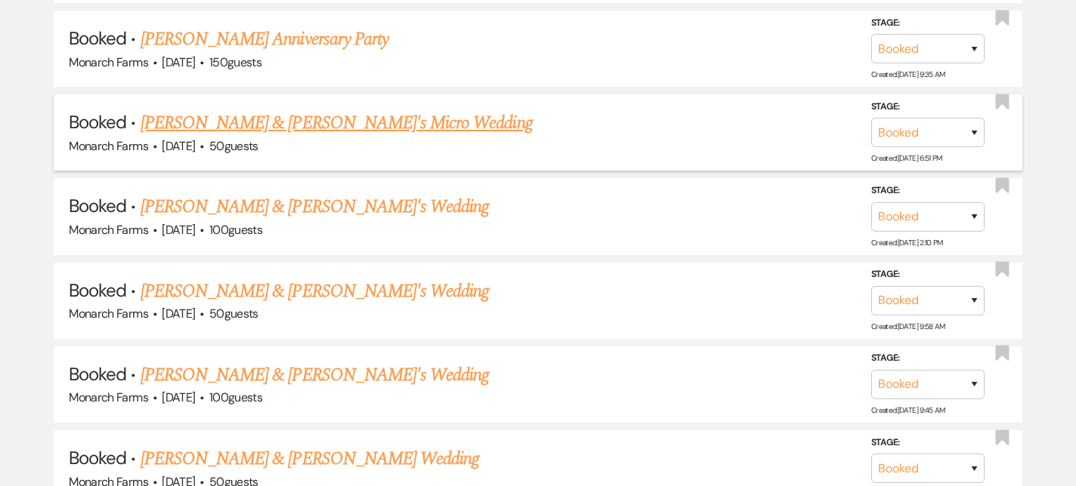
scroll to position [2105, 0]
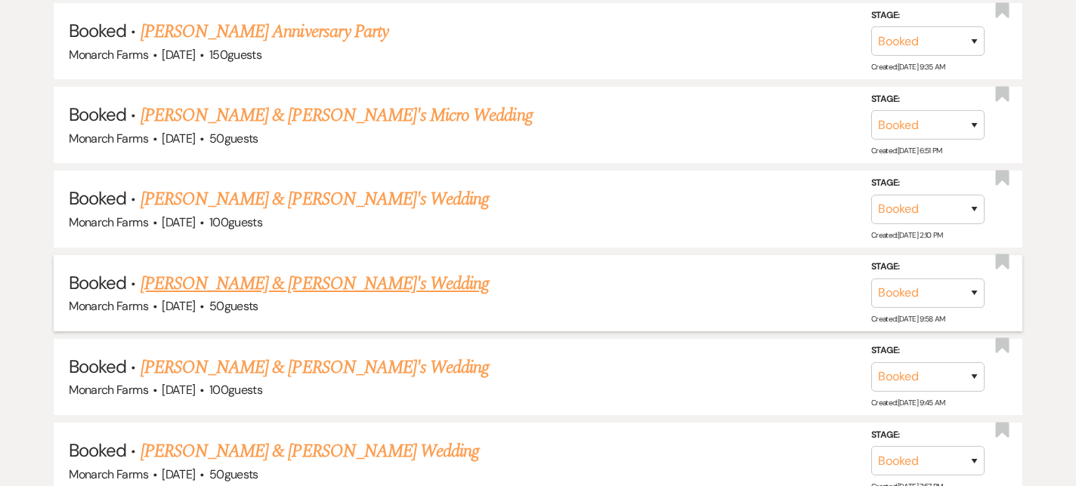
click at [343, 279] on link "Jesse Hughes & Melanie's Wedding" at bounding box center [314, 283] width 349 height 27
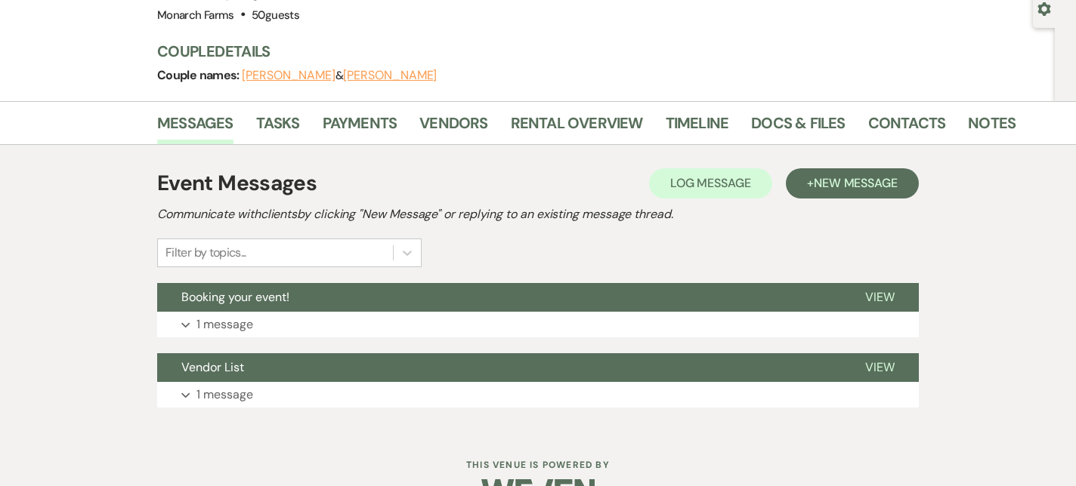
scroll to position [150, 0]
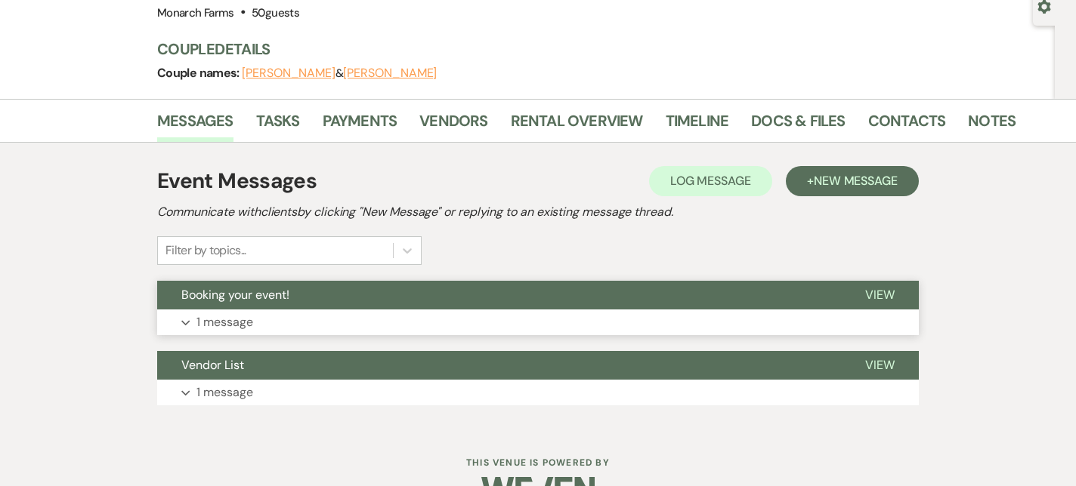
click at [223, 326] on p "1 message" at bounding box center [224, 323] width 57 height 20
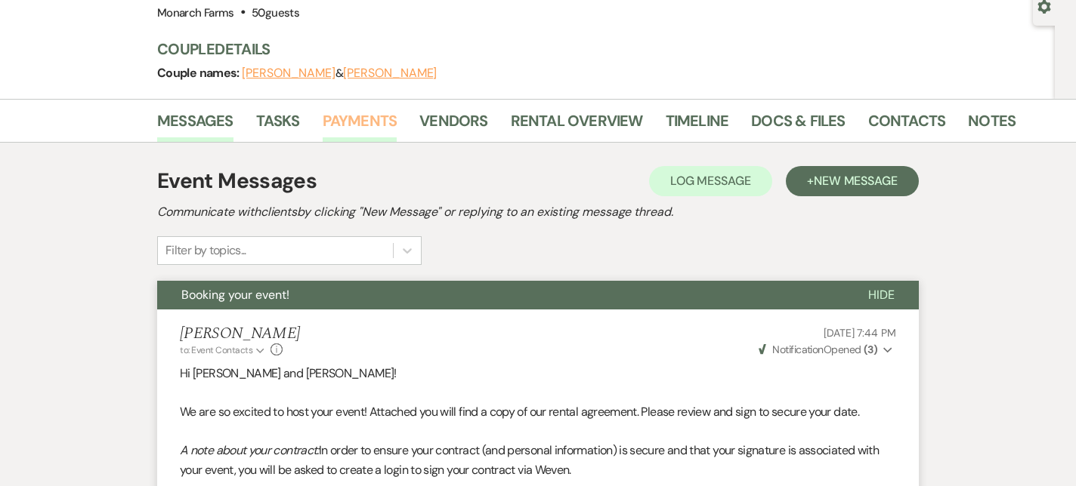
click at [345, 121] on link "Payments" at bounding box center [360, 125] width 75 height 33
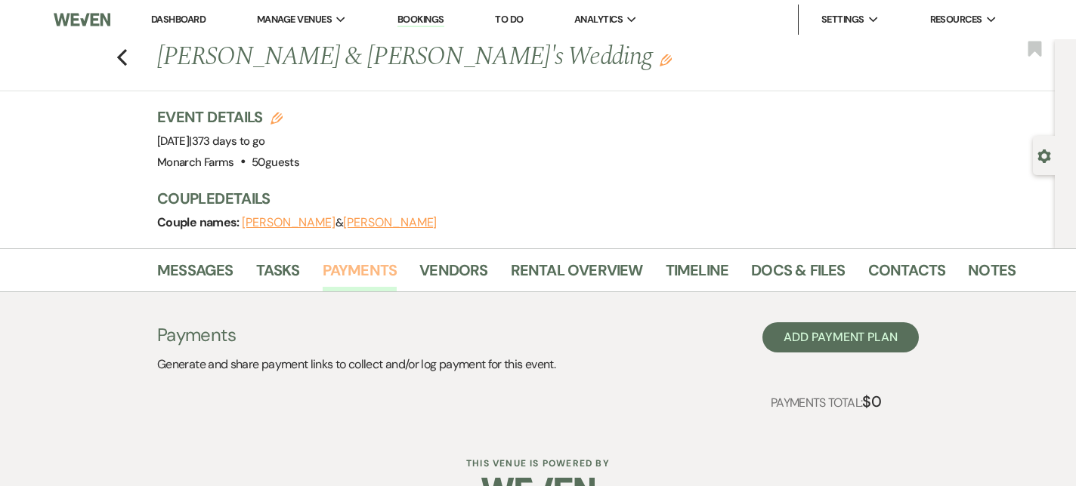
scroll to position [39, 0]
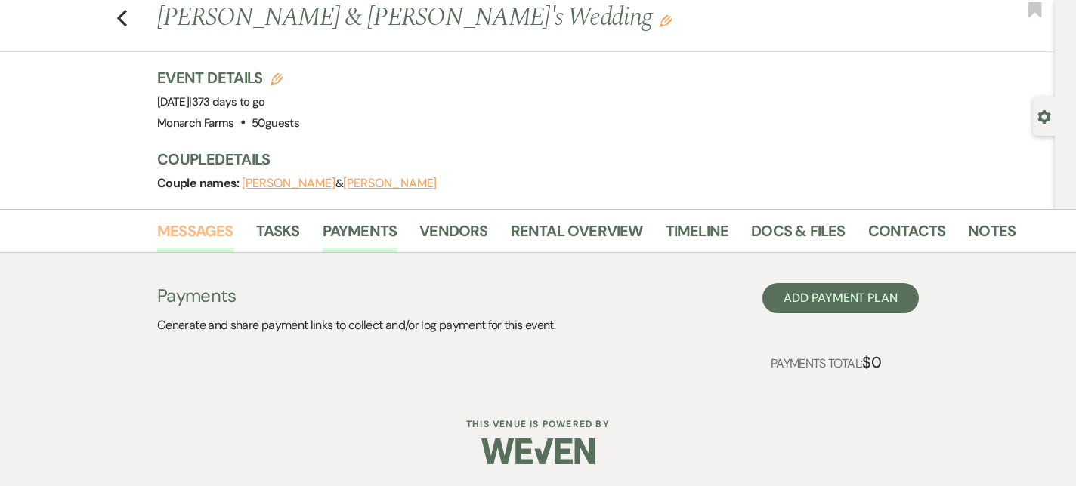
click at [204, 227] on link "Messages" at bounding box center [195, 235] width 76 height 33
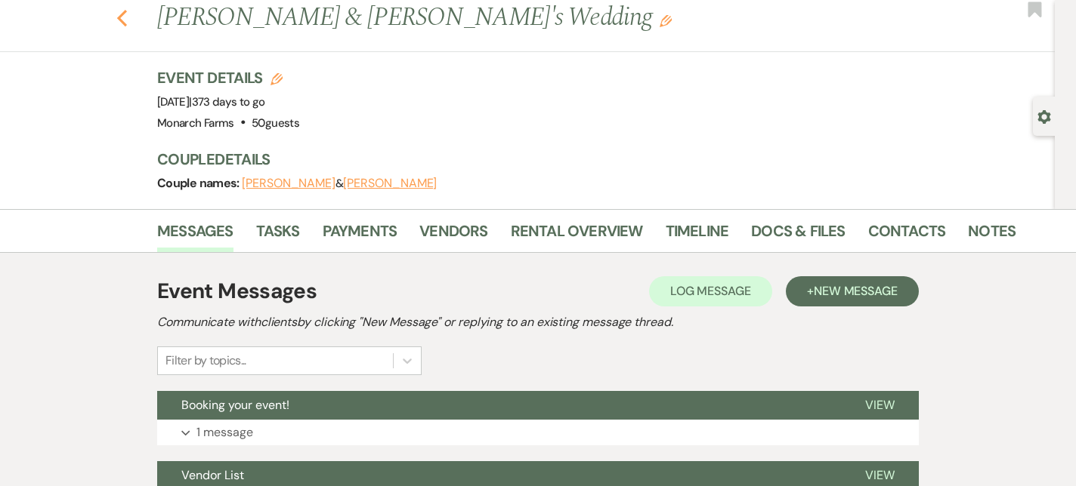
click at [125, 14] on icon "Previous" at bounding box center [121, 18] width 11 height 18
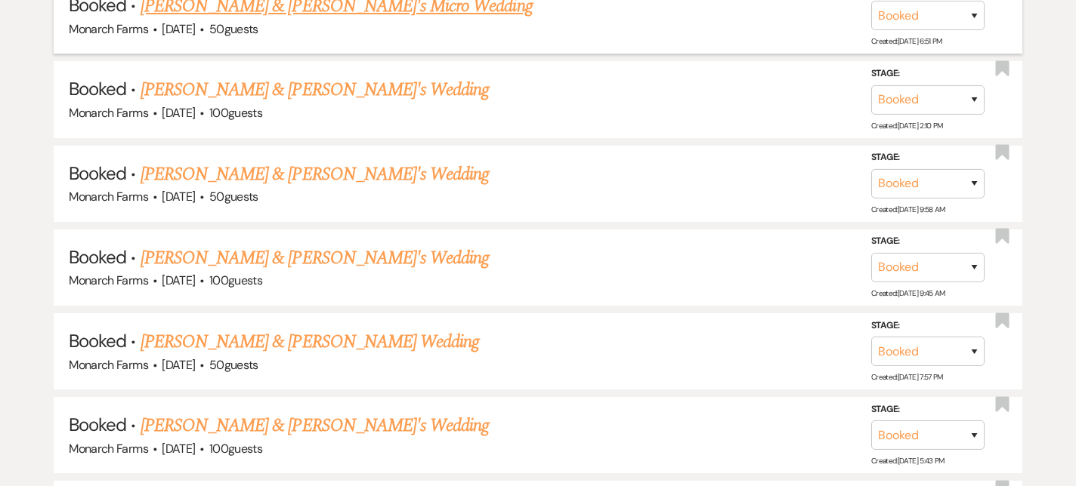
scroll to position [2216, 0]
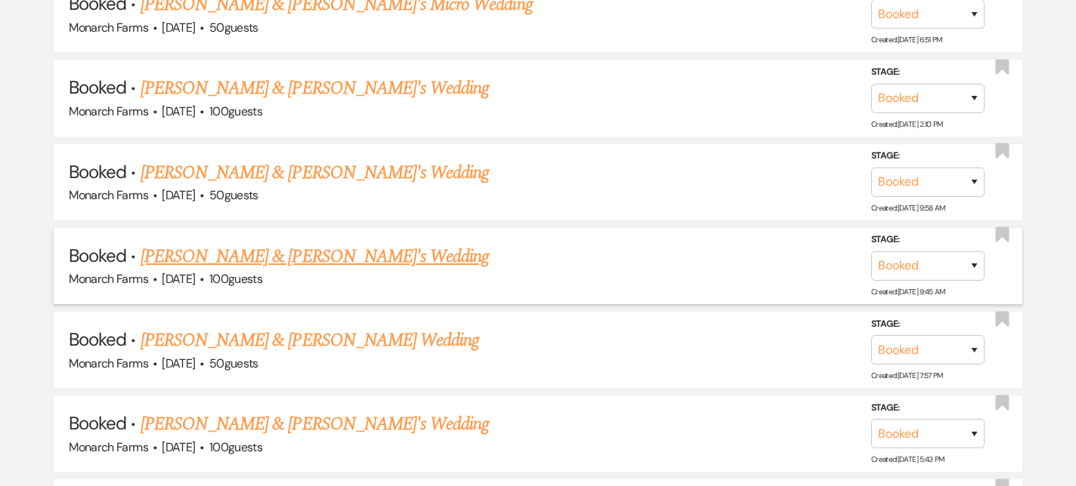
click at [233, 244] on link "Rebecca Russell & Fiance's Wedding" at bounding box center [314, 256] width 349 height 27
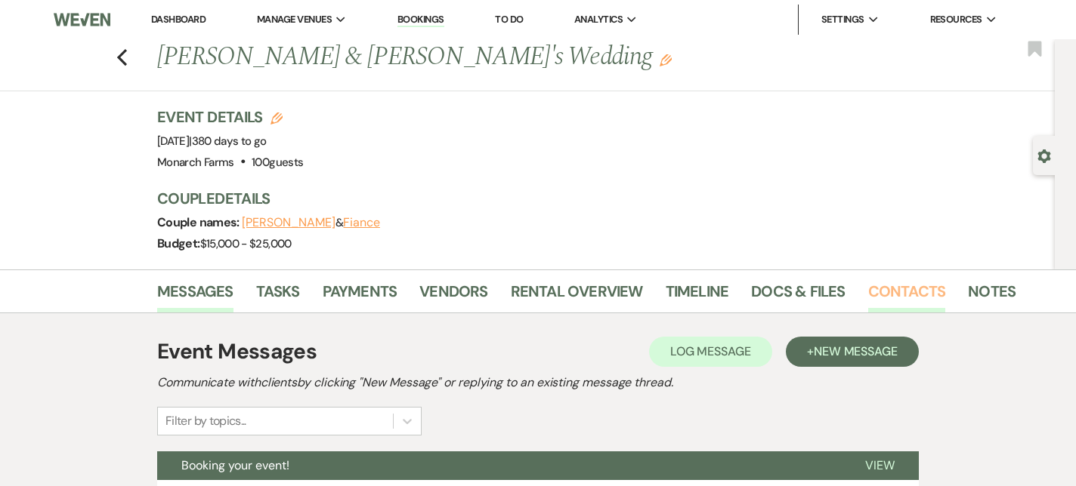
click at [893, 290] on link "Contacts" at bounding box center [907, 295] width 78 height 33
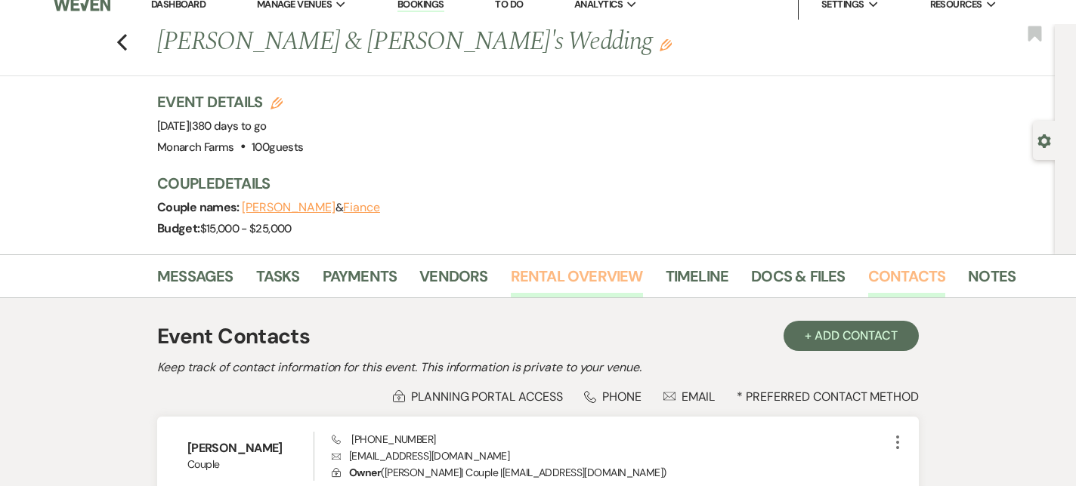
scroll to position [159, 0]
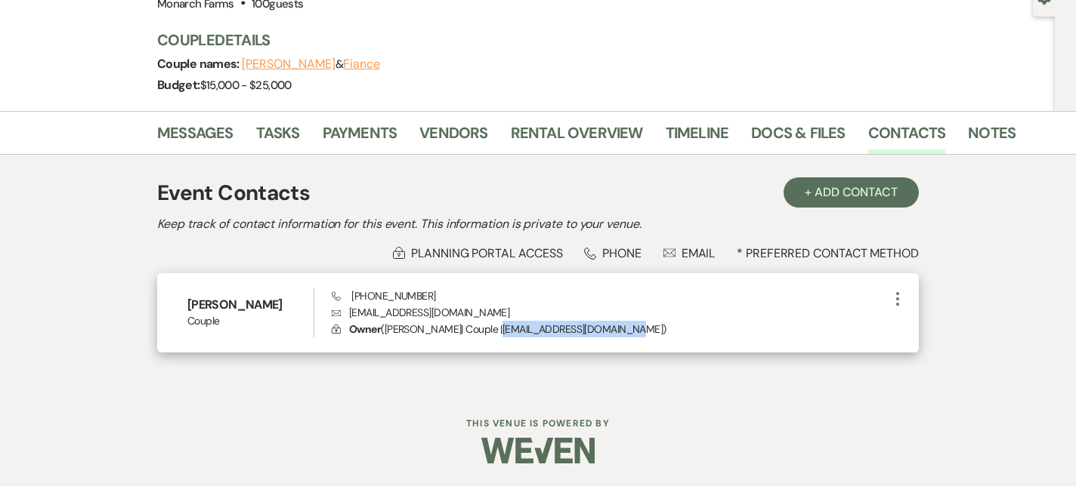
drag, startPoint x: 506, startPoint y: 331, endPoint x: 636, endPoint y: 329, distance: 129.9
click at [636, 329] on p "Lock Owner ( Rebecca Russell | Couple | becca_russell@comcast.net )" at bounding box center [610, 329] width 557 height 17
copy p "becca_russell@comcast.net"
drag, startPoint x: 429, startPoint y: 298, endPoint x: 350, endPoint y: 298, distance: 78.6
click at [350, 298] on div "Phone (802) 595-9066 Envelope becca_russell@comcast.net Lock Owner ( Rebecca Ru…" at bounding box center [610, 314] width 557 height 50
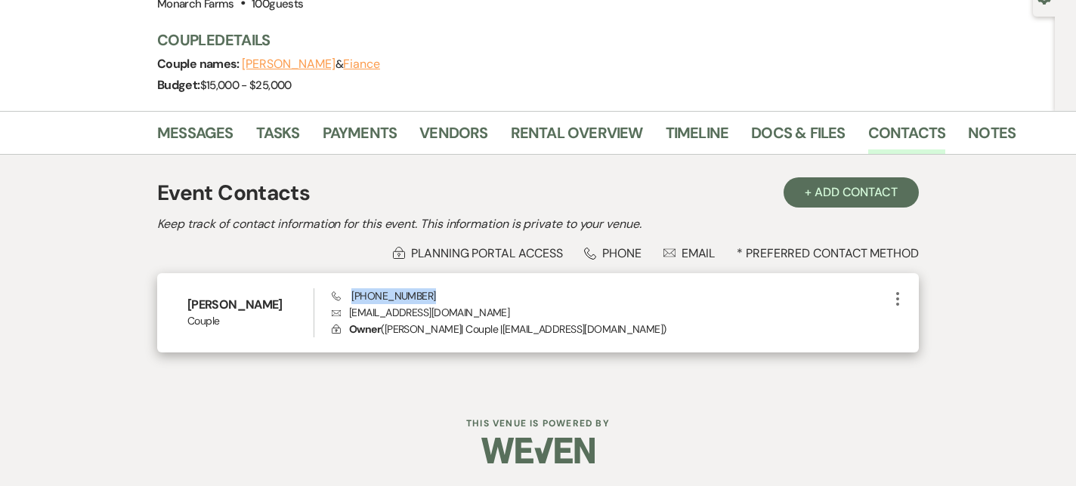
copy span "(802) 595-9066"
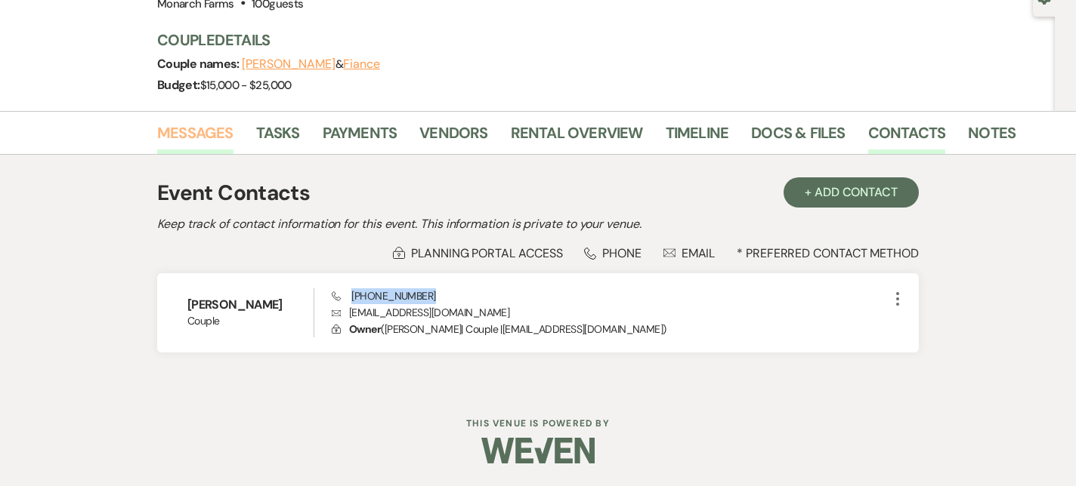
click at [220, 131] on link "Messages" at bounding box center [195, 137] width 76 height 33
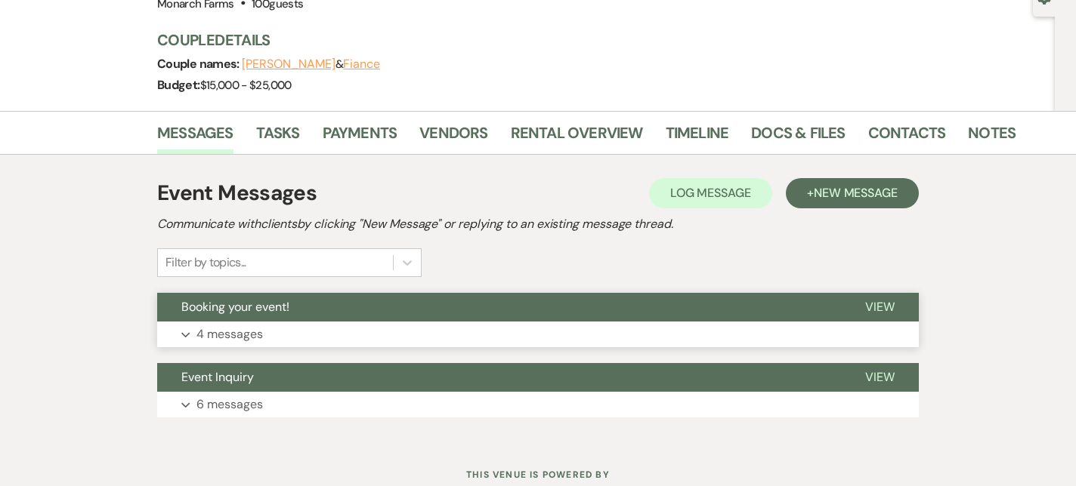
click at [242, 332] on p "4 messages" at bounding box center [229, 335] width 66 height 20
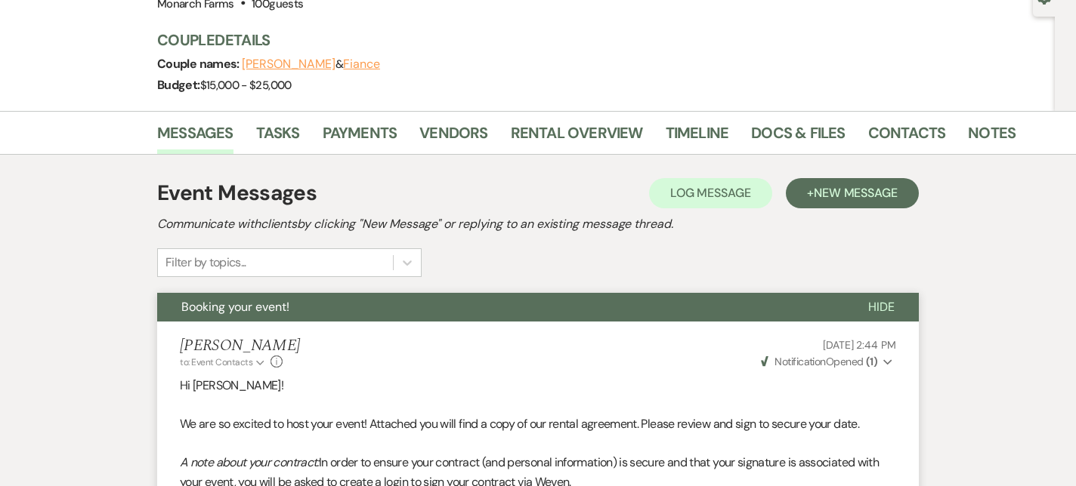
scroll to position [57, 0]
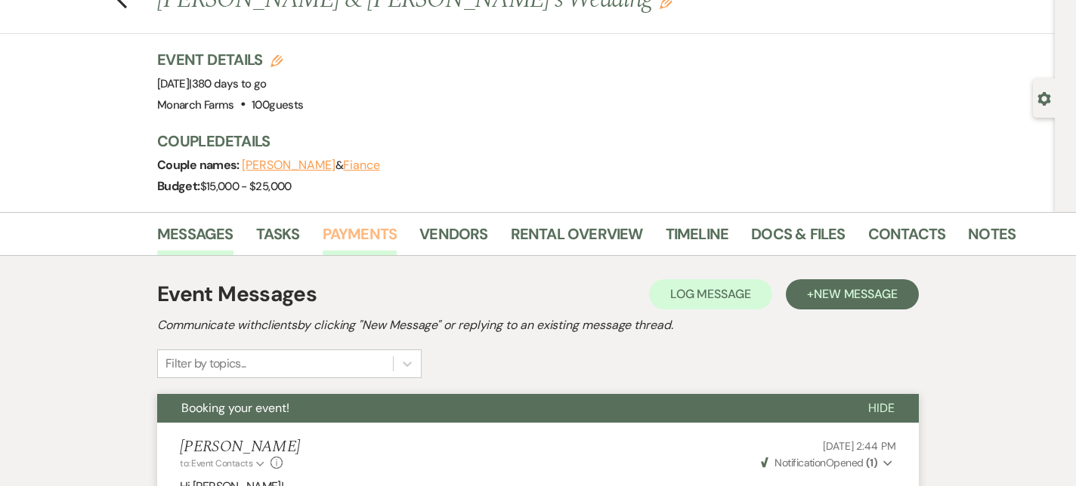
click at [378, 230] on link "Payments" at bounding box center [360, 238] width 75 height 33
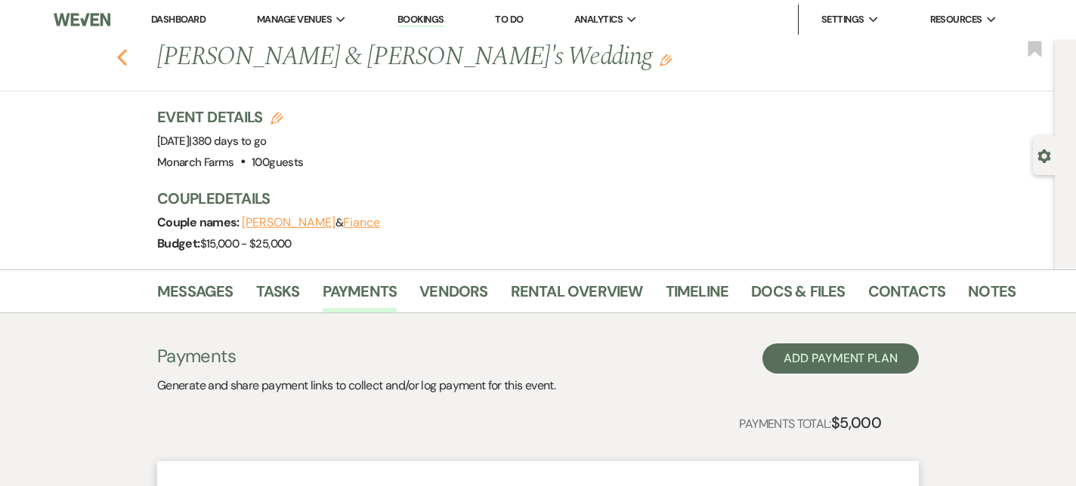
click at [126, 54] on icon "Previous" at bounding box center [121, 57] width 11 height 18
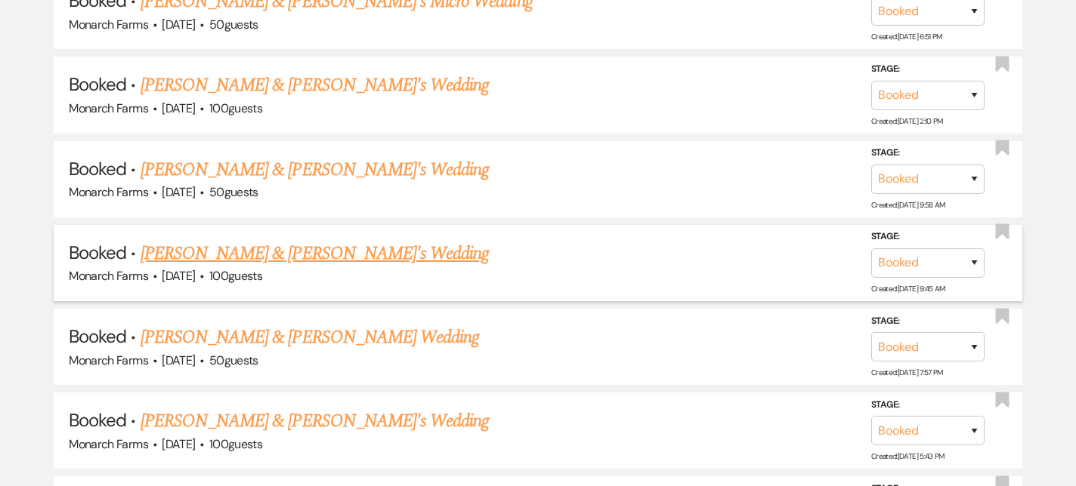
scroll to position [2218, 0]
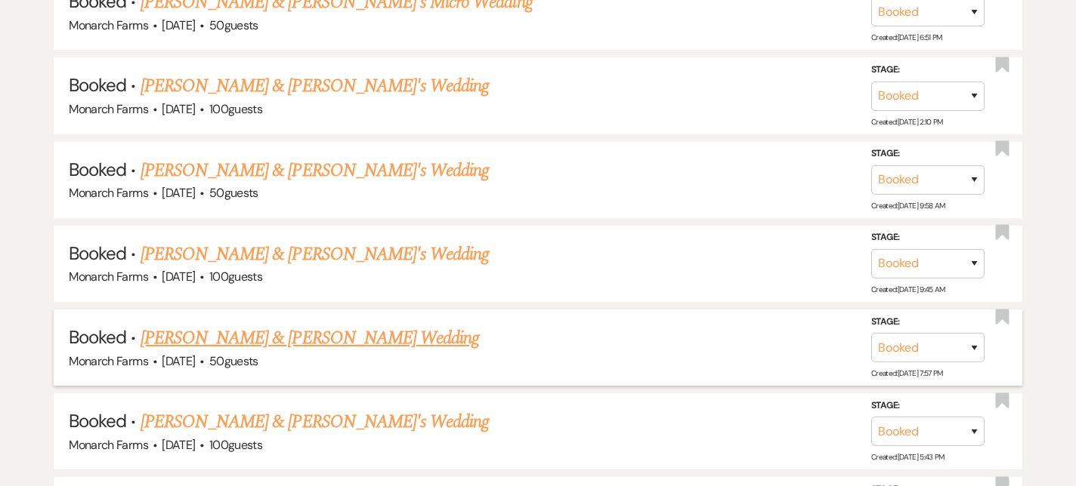
click at [355, 325] on link "Luis Quinonez & Mackenzie Williams's Wedding" at bounding box center [309, 338] width 338 height 27
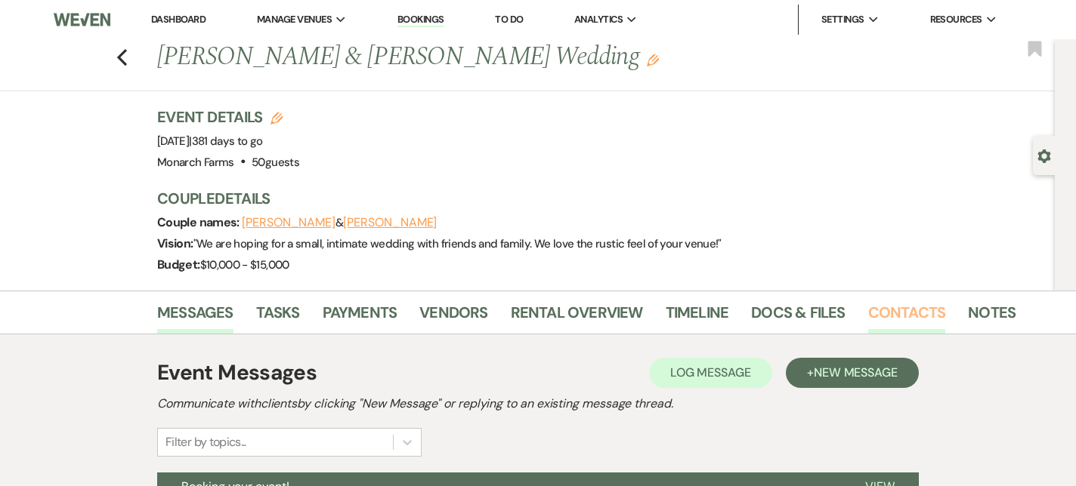
click at [938, 325] on link "Contacts" at bounding box center [907, 317] width 78 height 33
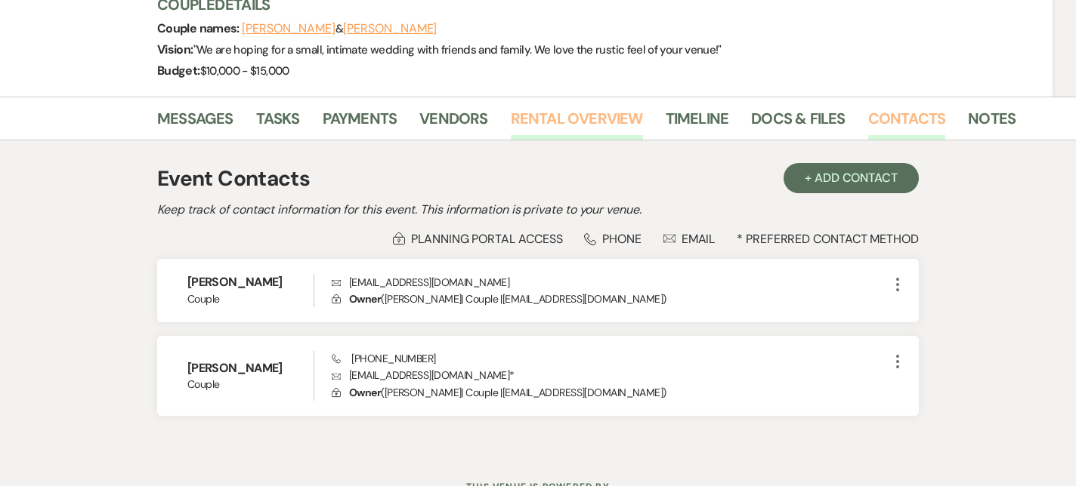
scroll to position [197, 0]
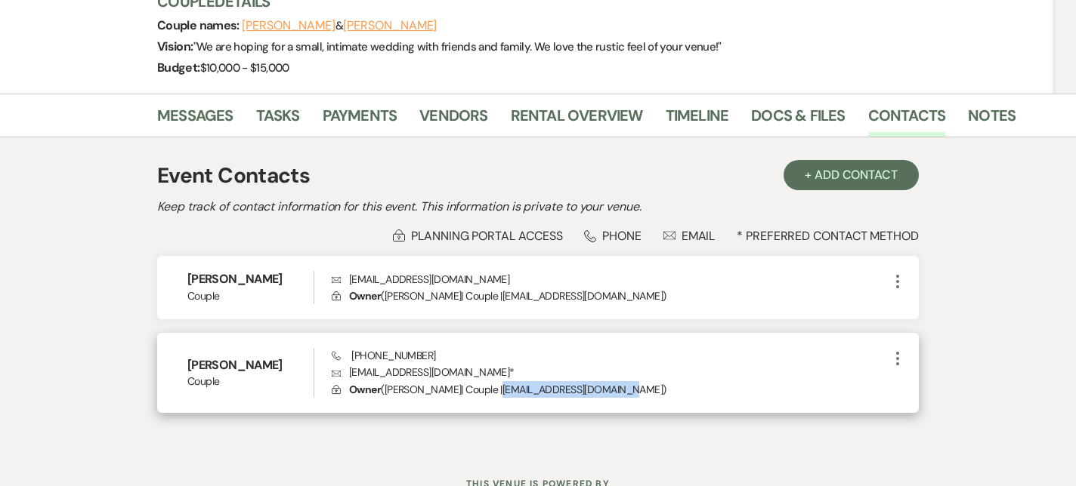
drag, startPoint x: 523, startPoint y: 389, endPoint x: 639, endPoint y: 387, distance: 116.3
click at [639, 387] on p "Lock Owner ( Mackenzie Williams | Couple | mwilliams71197@gmail.com )" at bounding box center [610, 389] width 557 height 17
copy p "mwilliams71197@gmail.com"
drag, startPoint x: 427, startPoint y: 359, endPoint x: 337, endPoint y: 359, distance: 90.6
click at [336, 359] on div "Phone (978) 552-9296 Envelope mwilliams71197@gmail.com * Lock Owner ( Mackenzie…" at bounding box center [610, 373] width 557 height 50
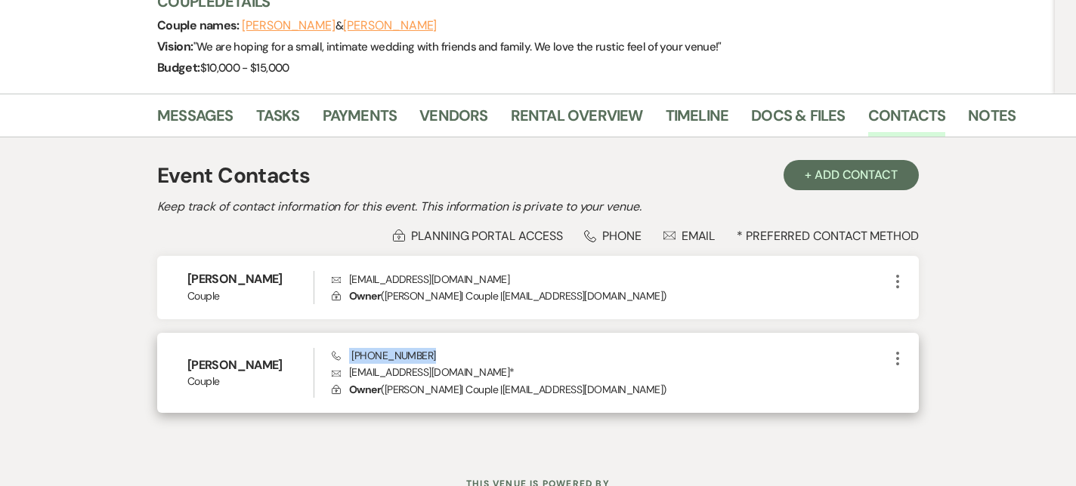
copy span "(978) 552-9296"
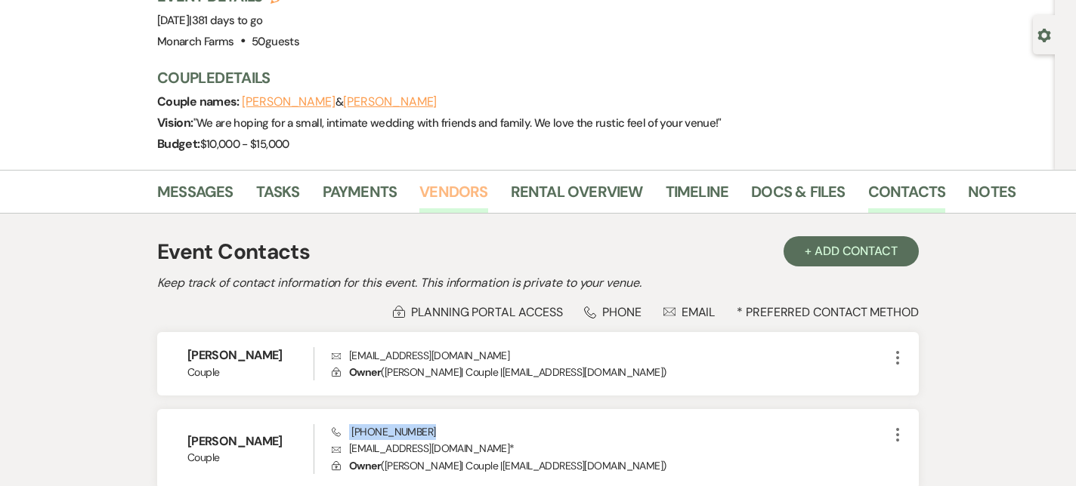
scroll to position [89, 0]
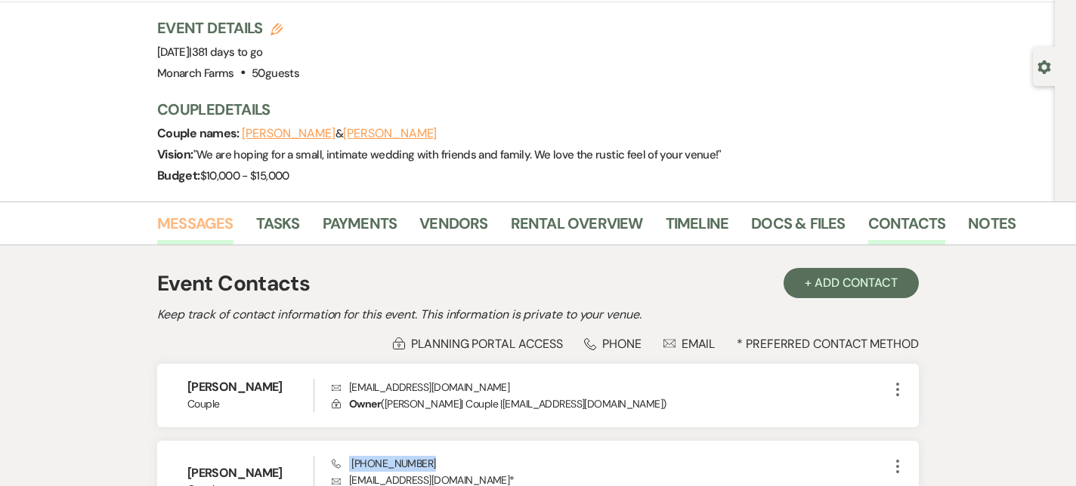
click at [206, 218] on link "Messages" at bounding box center [195, 227] width 76 height 33
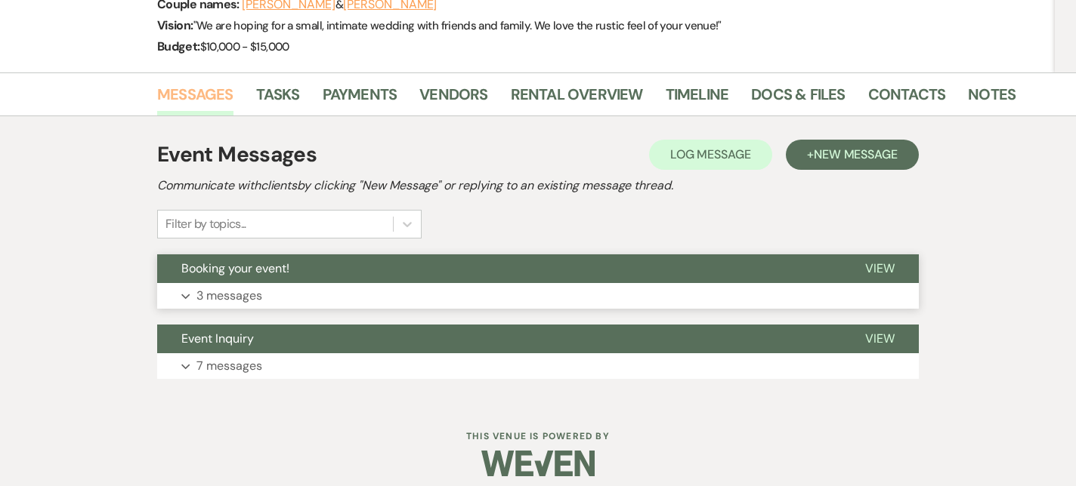
scroll to position [231, 0]
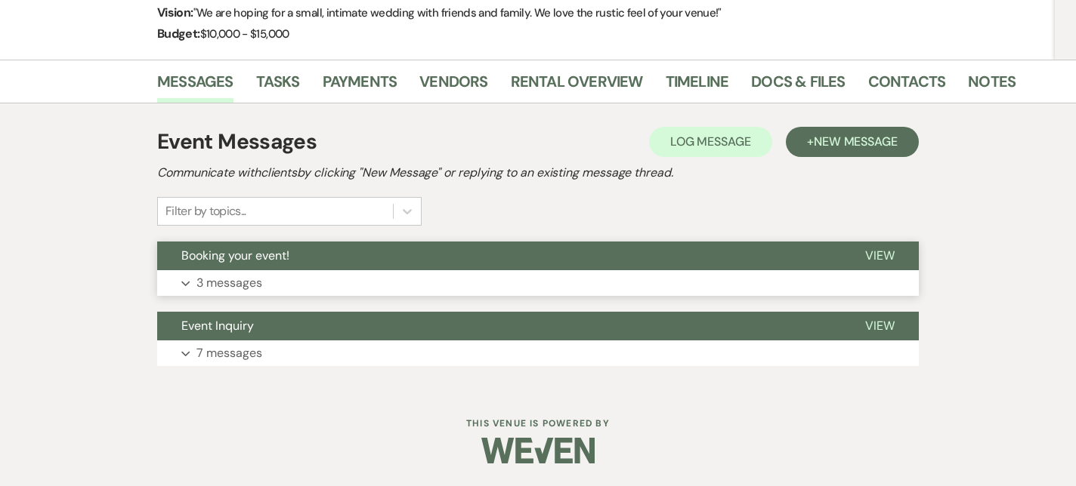
click at [211, 289] on p "3 messages" at bounding box center [229, 283] width 66 height 20
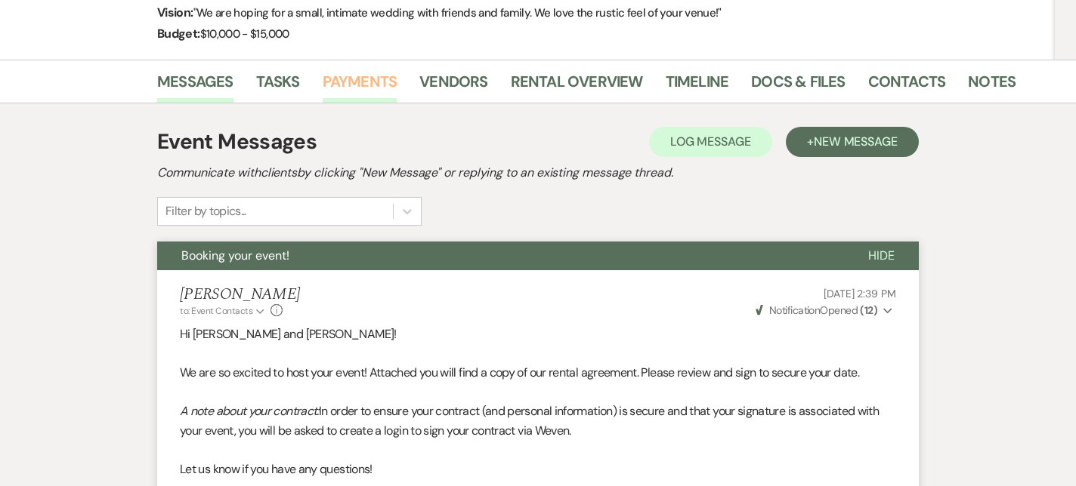
click at [341, 94] on link "Payments" at bounding box center [360, 85] width 75 height 33
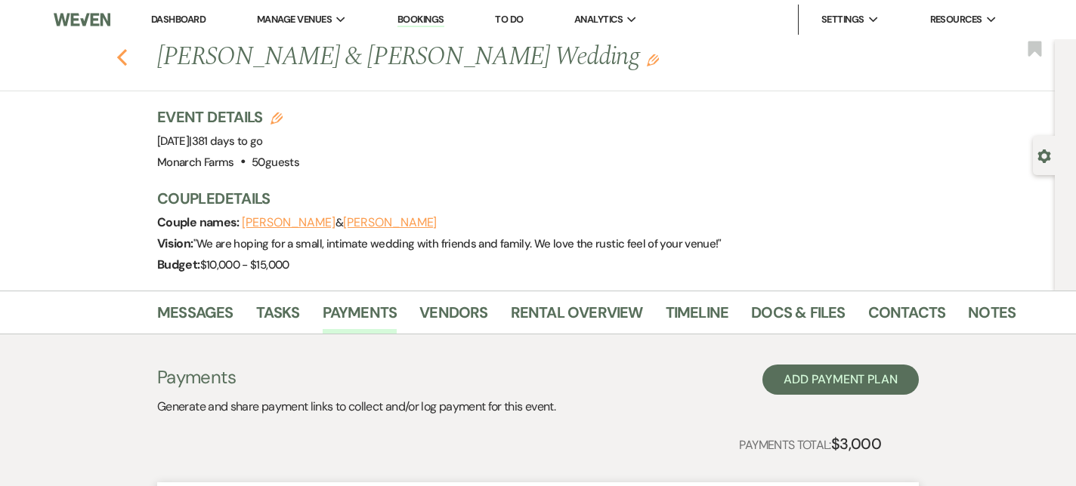
click at [118, 50] on icon "Previous" at bounding box center [121, 57] width 11 height 18
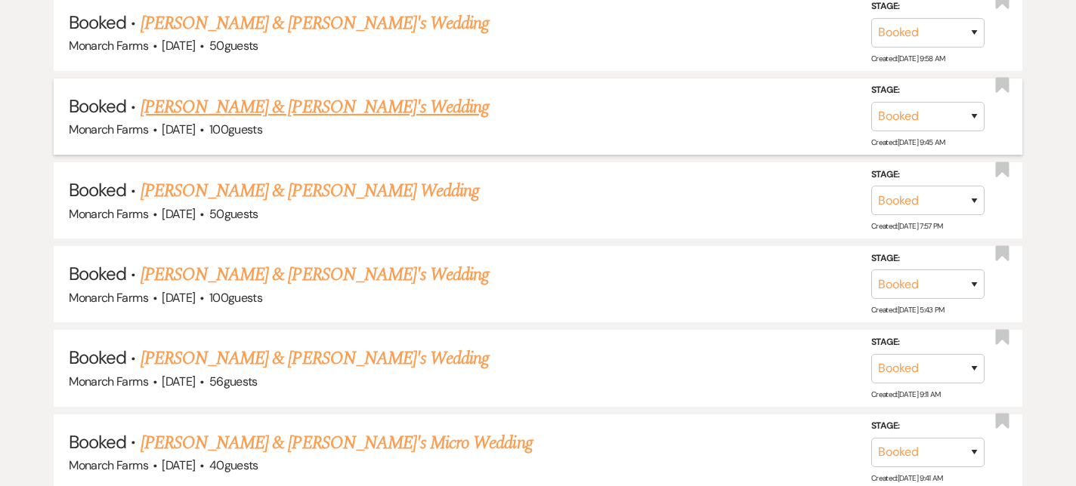
scroll to position [2367, 0]
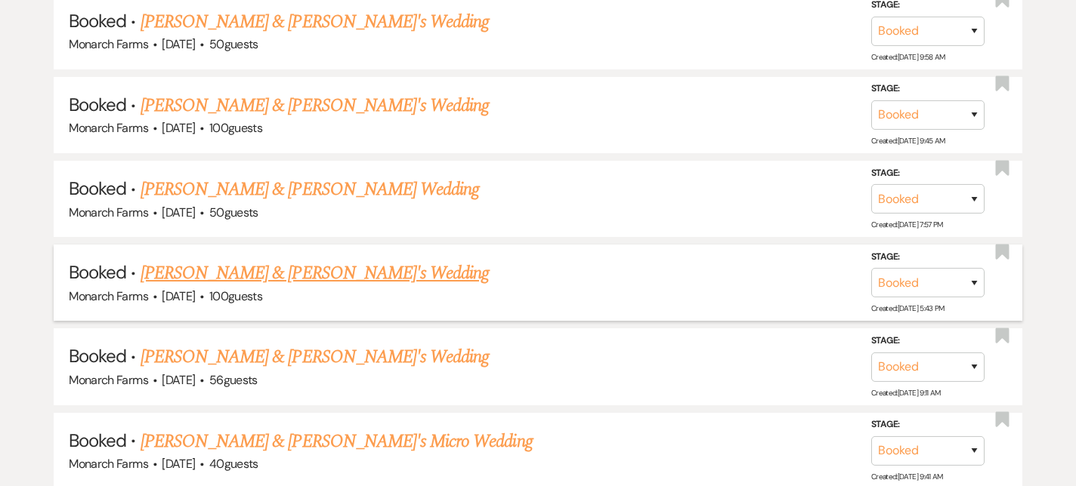
click at [319, 260] on link "Melanie Coleman & Fiance's Wedding" at bounding box center [314, 273] width 349 height 27
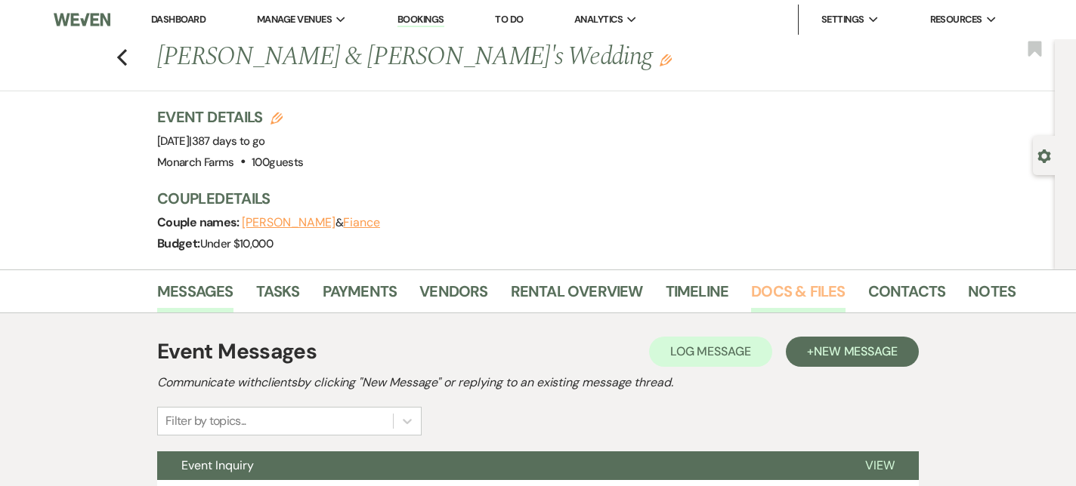
click at [804, 282] on link "Docs & Files" at bounding box center [798, 295] width 94 height 33
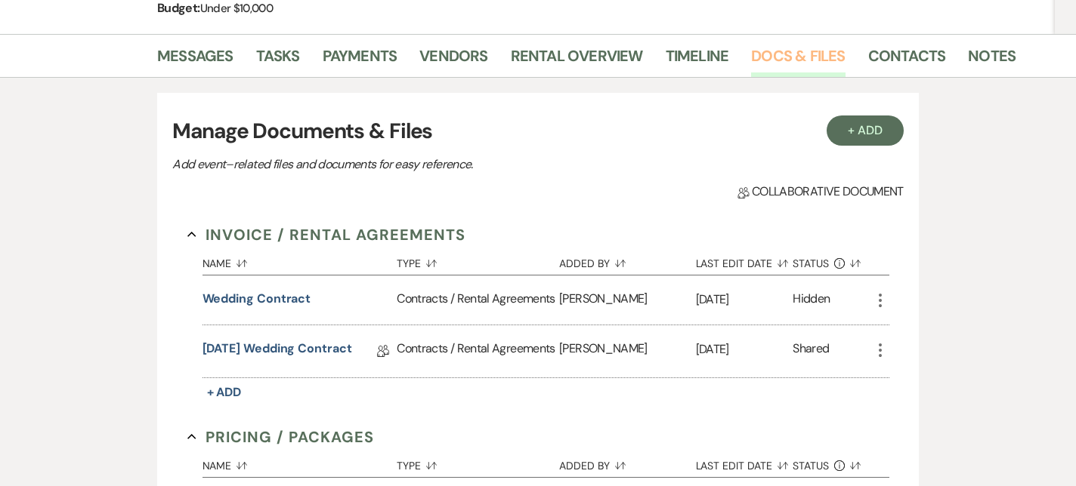
scroll to position [236, 0]
click at [289, 344] on link "9/12/26 Wedding Contract" at bounding box center [277, 350] width 150 height 23
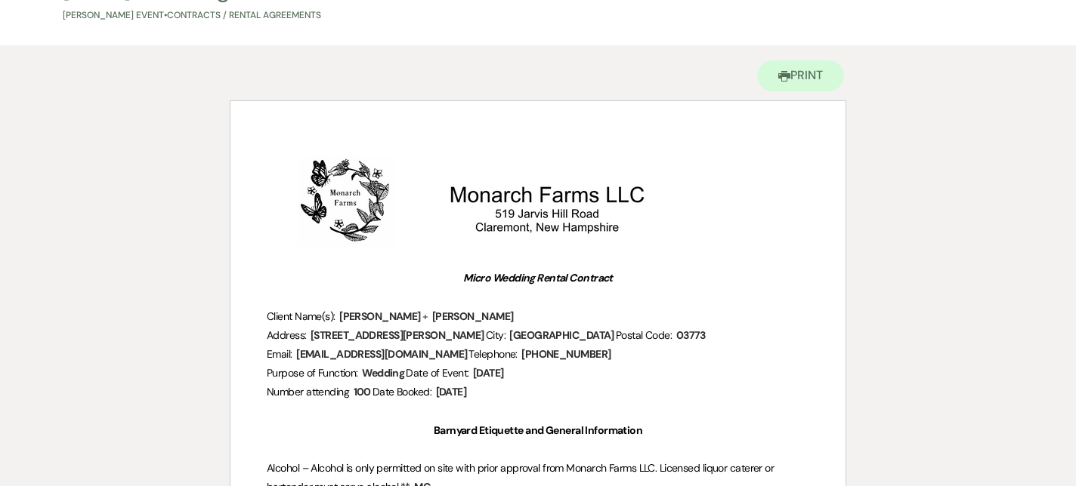
scroll to position [103, 0]
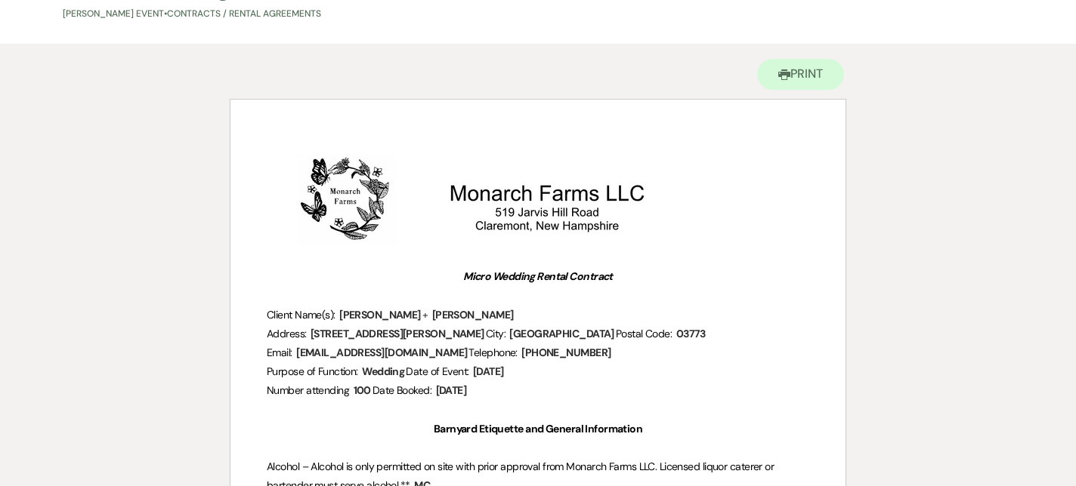
scroll to position [236, 0]
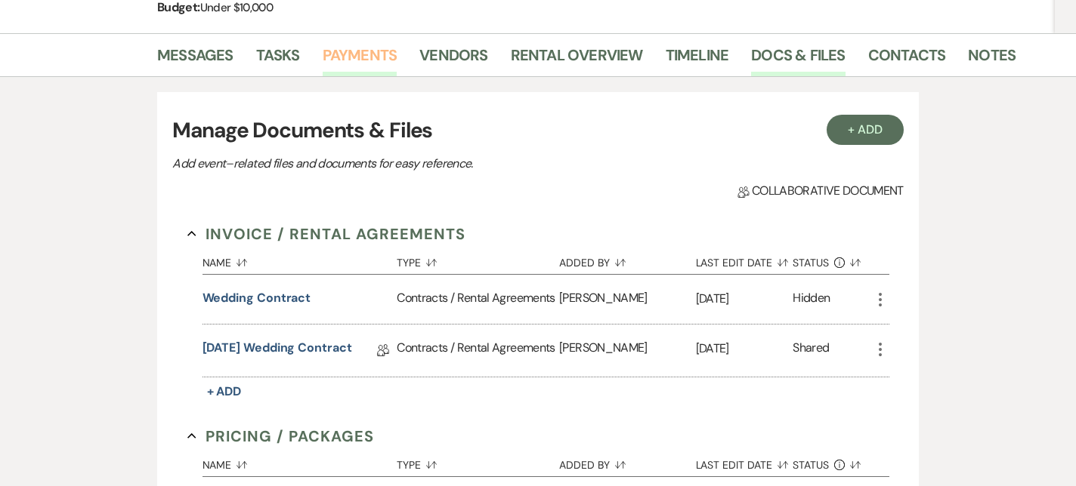
click at [381, 48] on link "Payments" at bounding box center [360, 59] width 75 height 33
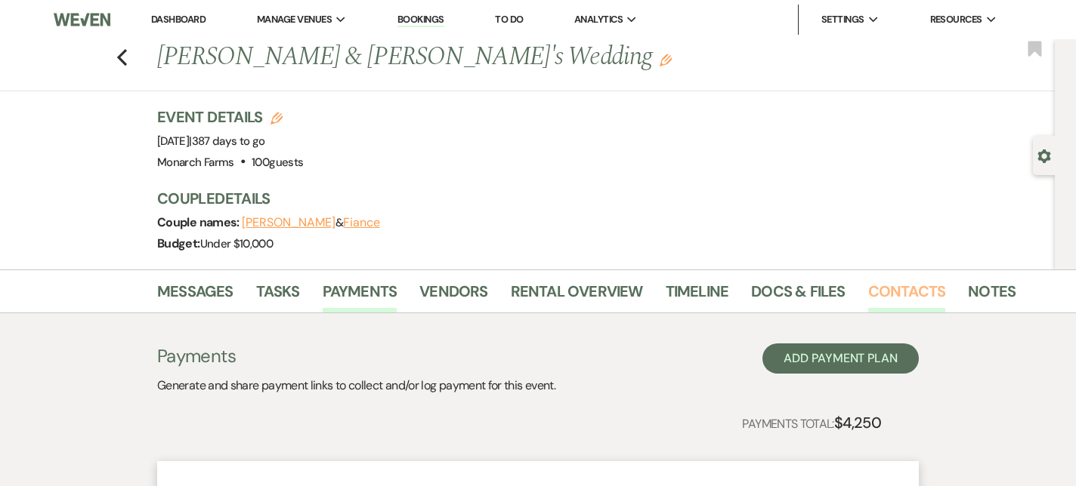
click at [868, 289] on link "Contacts" at bounding box center [907, 295] width 78 height 33
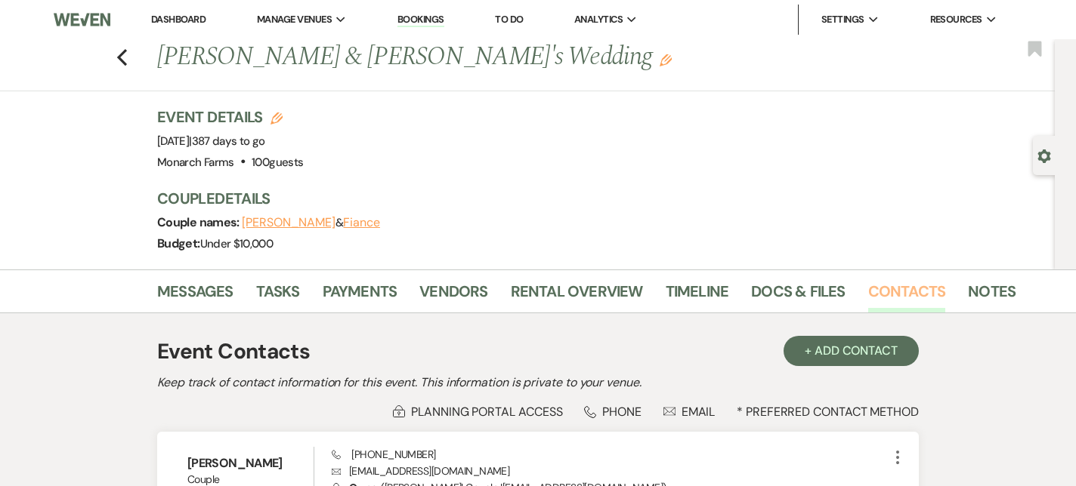
scroll to position [159, 0]
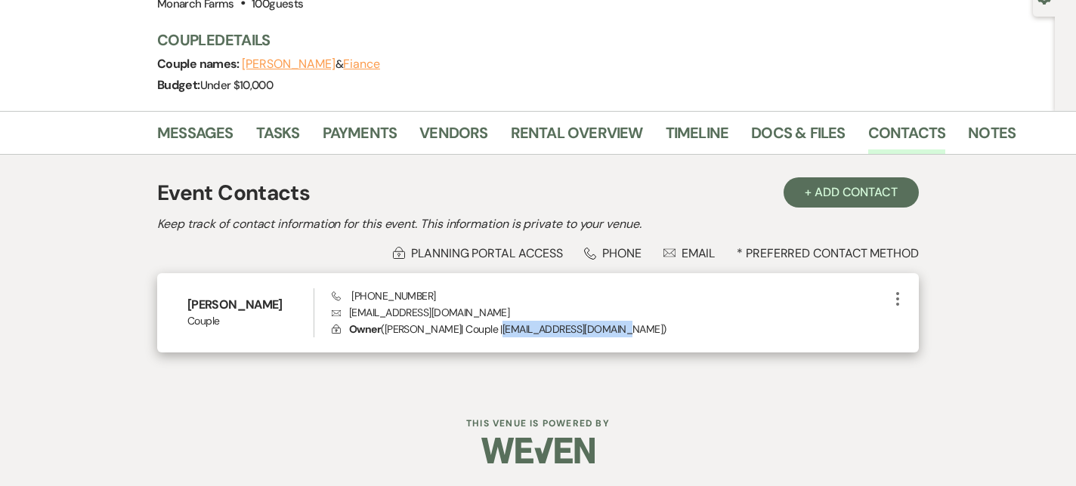
drag, startPoint x: 648, startPoint y: 330, endPoint x: 513, endPoint y: 330, distance: 135.2
click at [513, 330] on p "Lock Owner ( Melanie Coleman | Couple | mcoleman28_03@yahoo.com )" at bounding box center [610, 329] width 557 height 17
copy p "mcoleman28_03@yahoo.com"
drag, startPoint x: 434, startPoint y: 293, endPoint x: 352, endPoint y: 300, distance: 82.6
click at [352, 300] on div "Phone (603) 477-6467 Envelope mcoleman28_03@yahoo.com Lock Owner ( Melanie Cole…" at bounding box center [610, 314] width 557 height 50
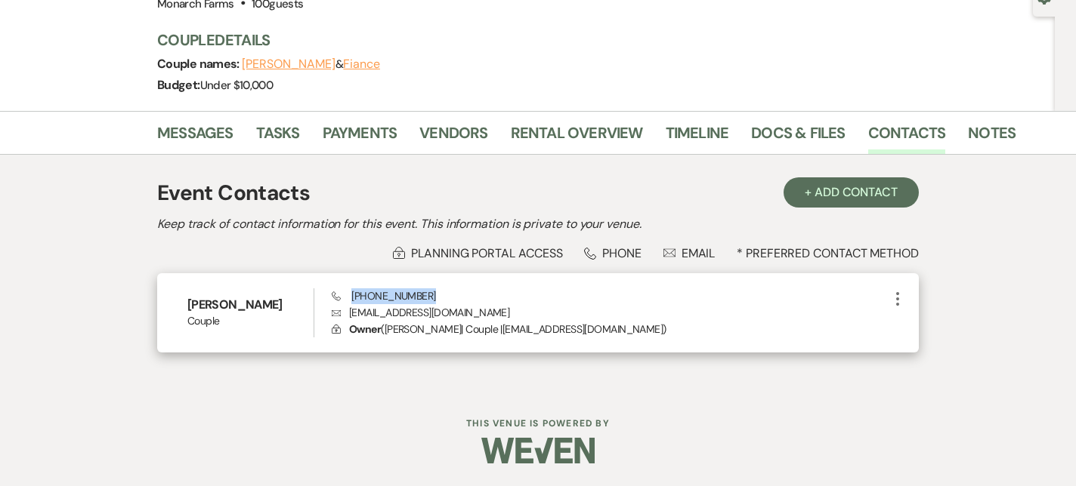
copy span "(603) 477-6467"
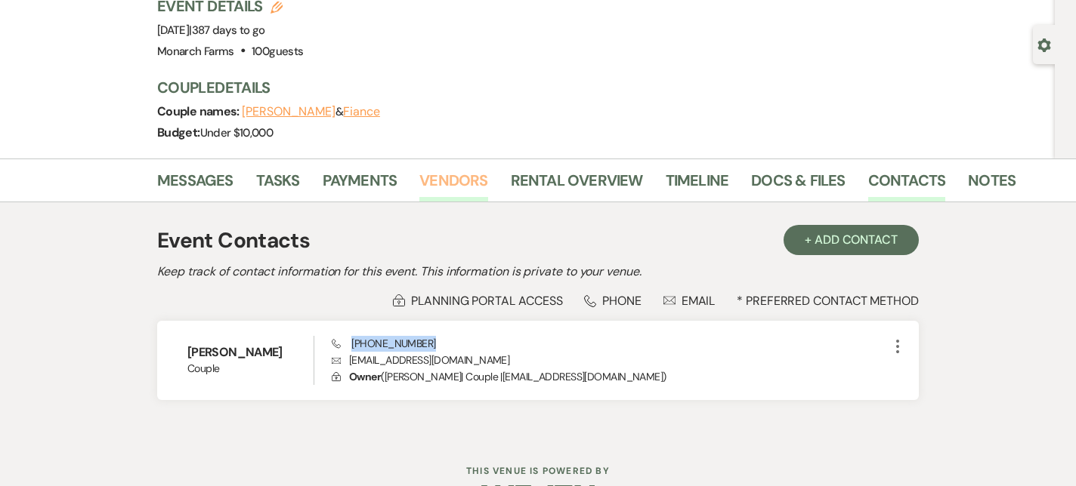
scroll to position [97, 0]
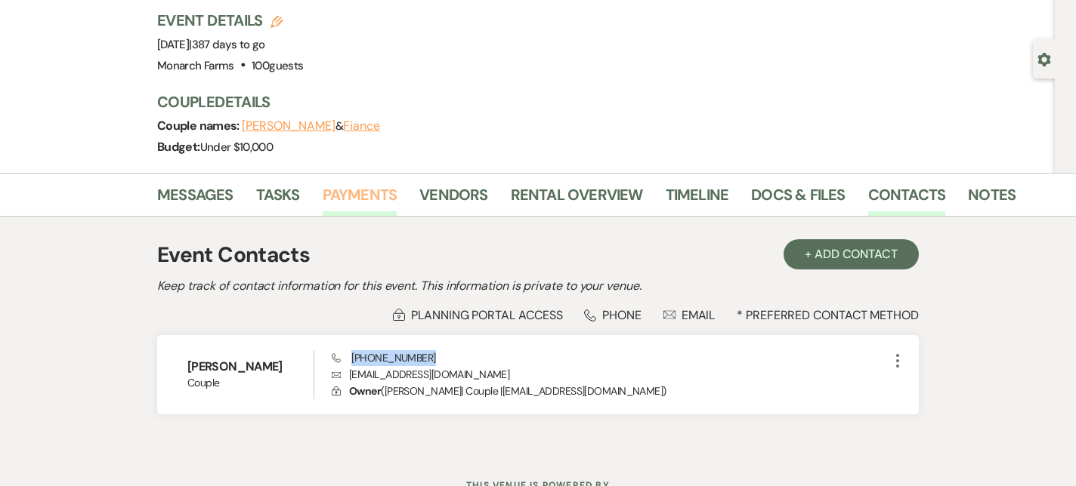
click at [354, 193] on link "Payments" at bounding box center [360, 199] width 75 height 33
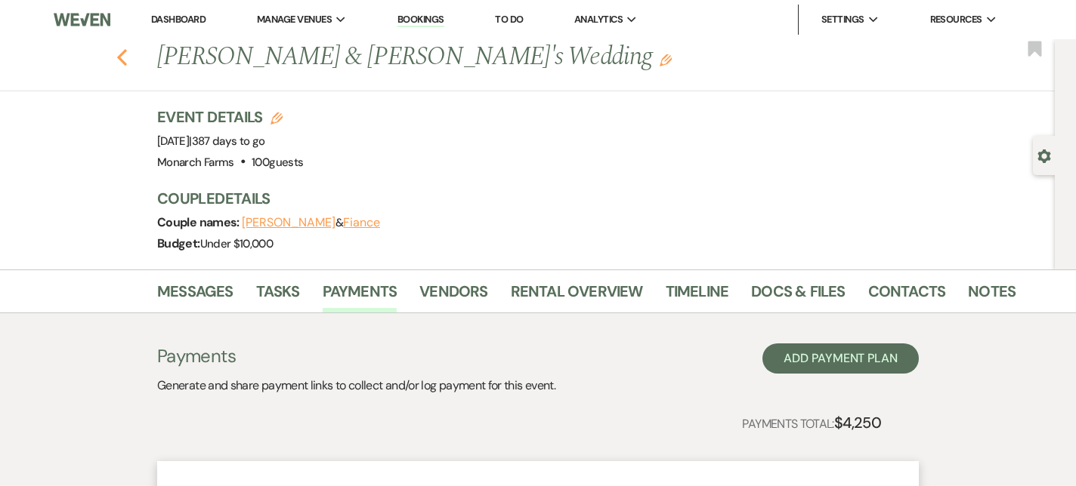
click at [123, 56] on icon "Previous" at bounding box center [121, 57] width 11 height 18
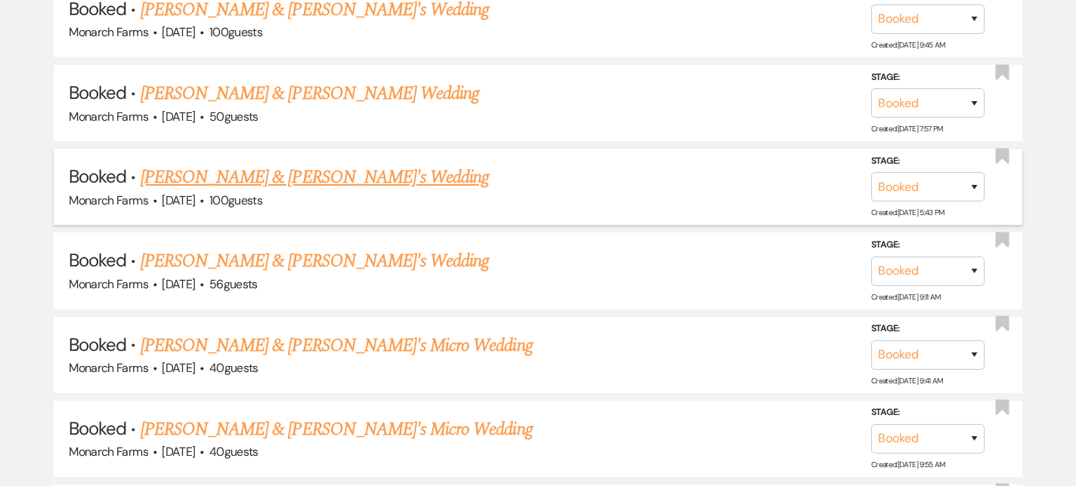
scroll to position [2474, 0]
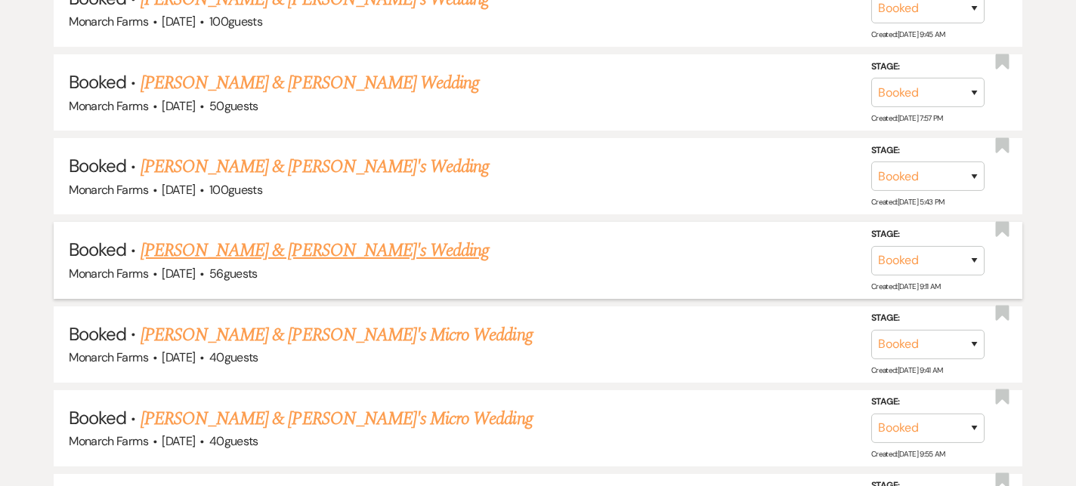
click at [355, 237] on link "Meka Dearborn & Fiance's Wedding" at bounding box center [314, 250] width 349 height 27
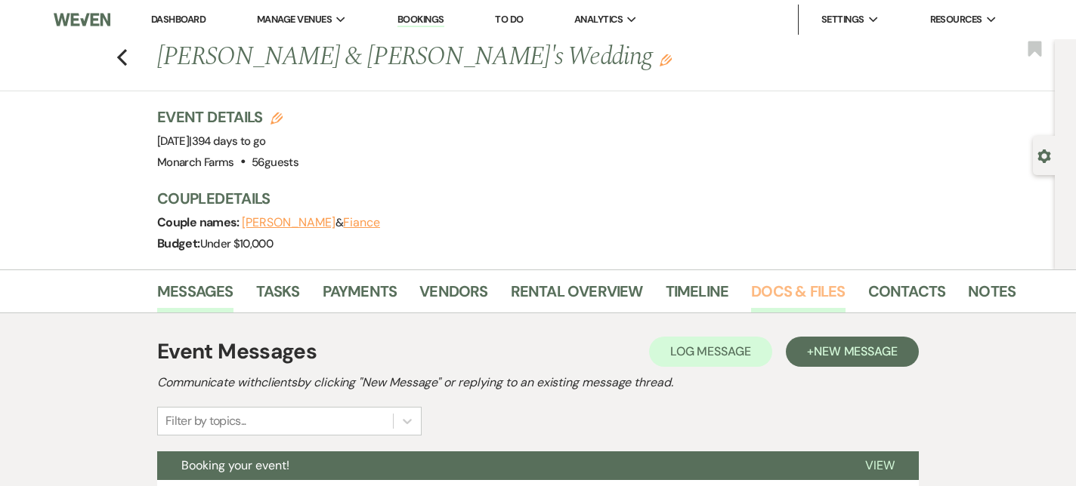
click at [804, 285] on link "Docs & Files" at bounding box center [798, 295] width 94 height 33
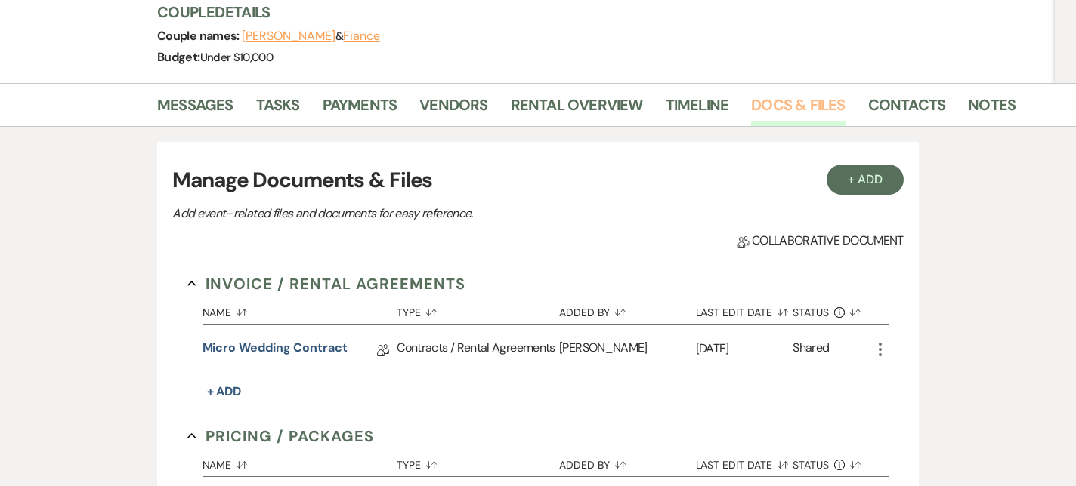
scroll to position [210, 0]
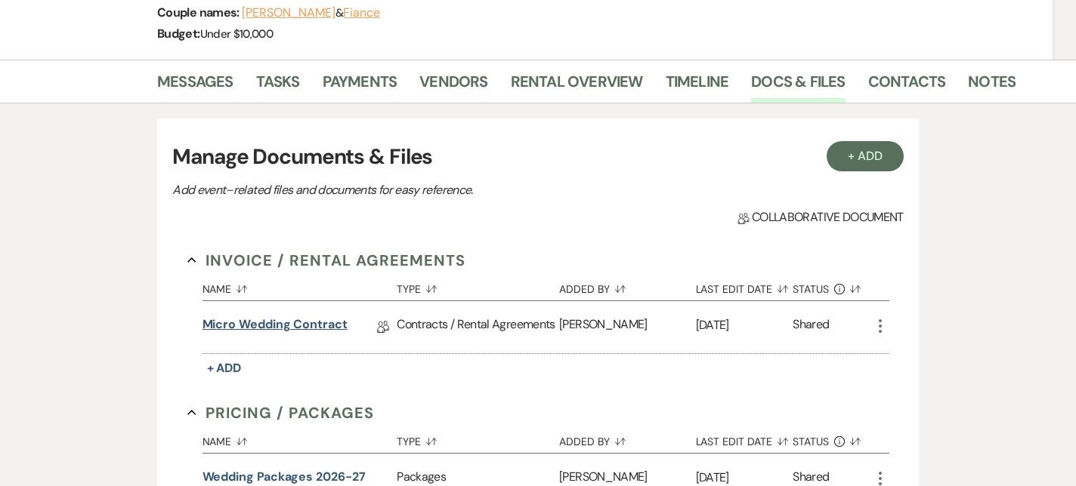
click at [259, 320] on link "Micro Wedding Contract" at bounding box center [274, 327] width 145 height 23
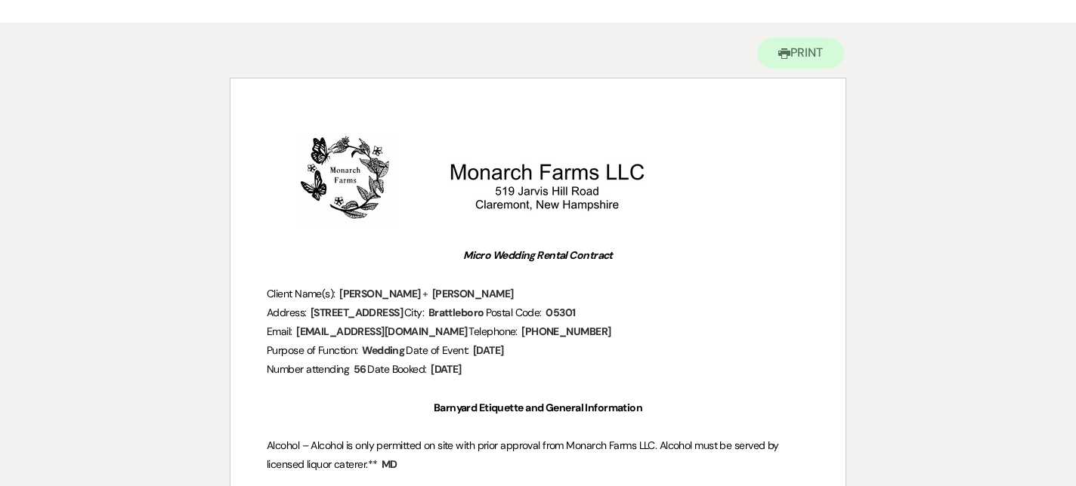
scroll to position [125, 0]
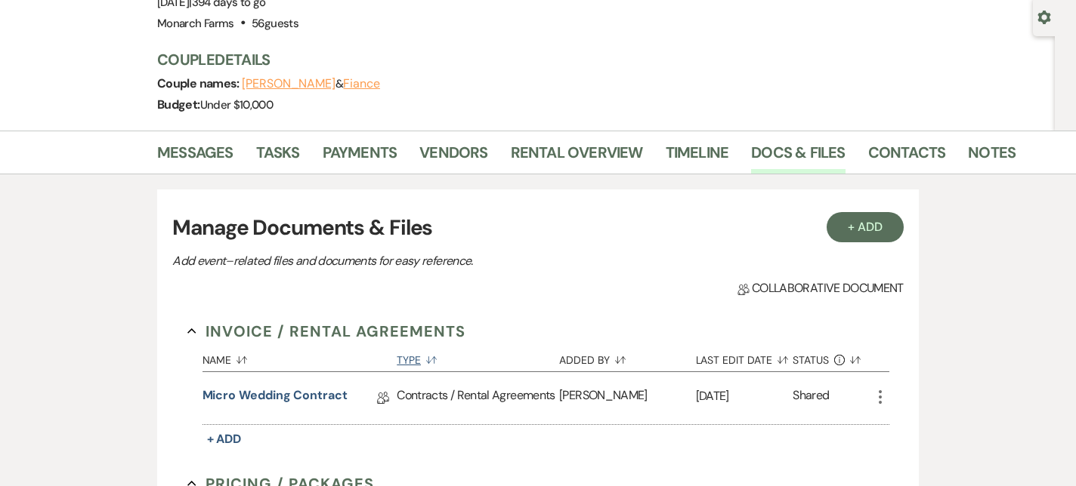
scroll to position [138, 0]
click at [205, 152] on link "Messages" at bounding box center [195, 157] width 76 height 33
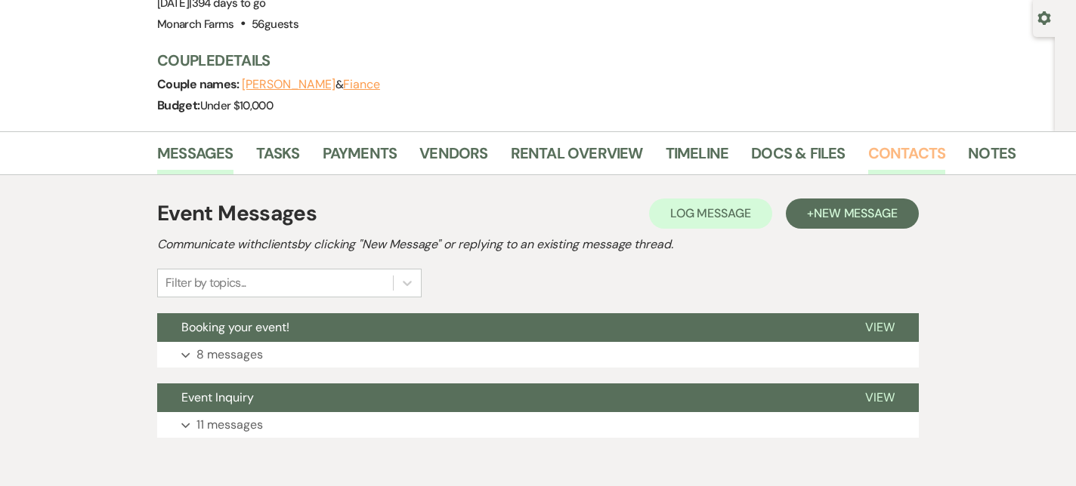
click at [919, 156] on link "Contacts" at bounding box center [907, 157] width 78 height 33
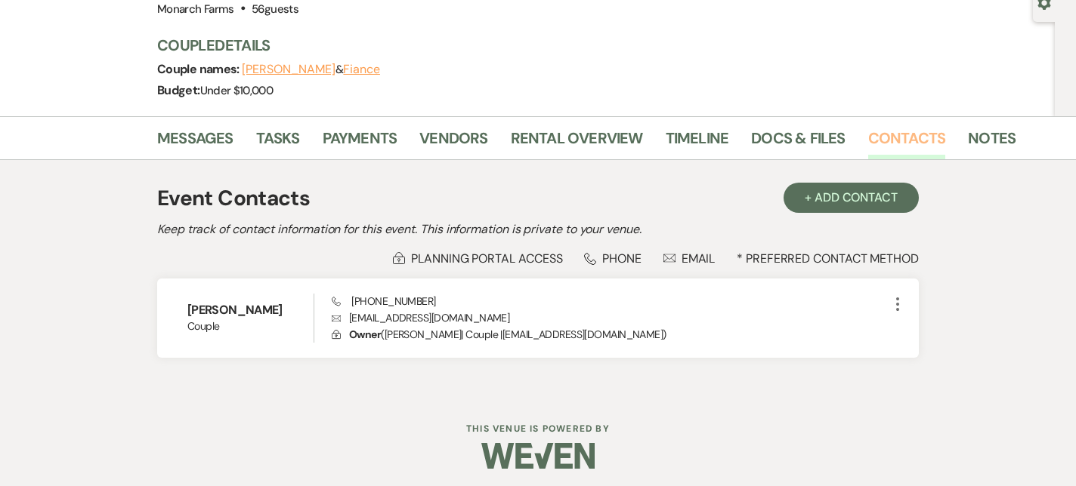
scroll to position [159, 0]
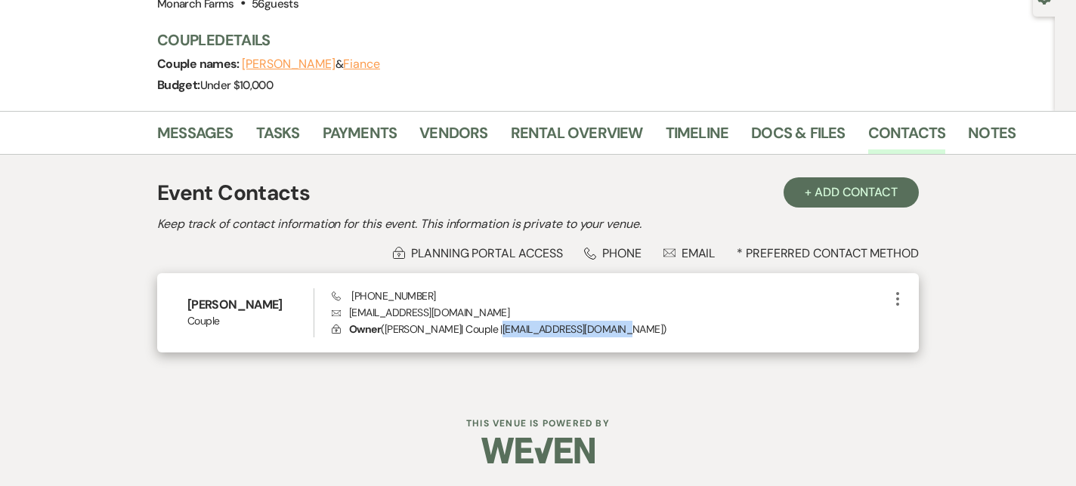
drag, startPoint x: 502, startPoint y: 327, endPoint x: 625, endPoint y: 325, distance: 122.4
click at [625, 325] on p "Lock Owner ( Meka Dearborn | Couple | meka.dearborn@gmail.com )" at bounding box center [610, 329] width 557 height 17
copy p "meka.dearborn@gmail.com"
drag, startPoint x: 426, startPoint y: 293, endPoint x: 345, endPoint y: 293, distance: 80.8
click at [345, 293] on div "Phone (802) 258-7782 Envelope meka.dearborn@gmail.com Lock Owner ( Meka Dearbor…" at bounding box center [610, 314] width 557 height 50
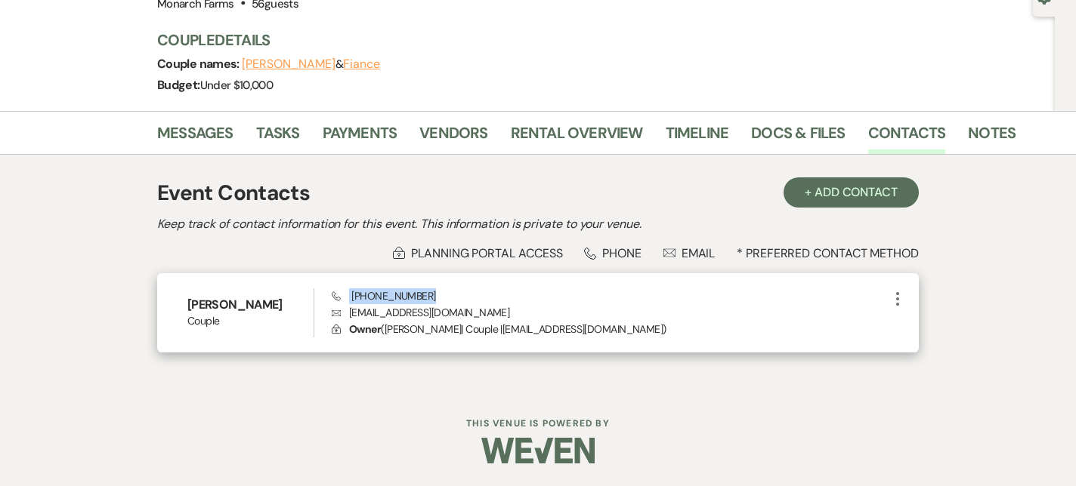
copy span "(802) 258-7782"
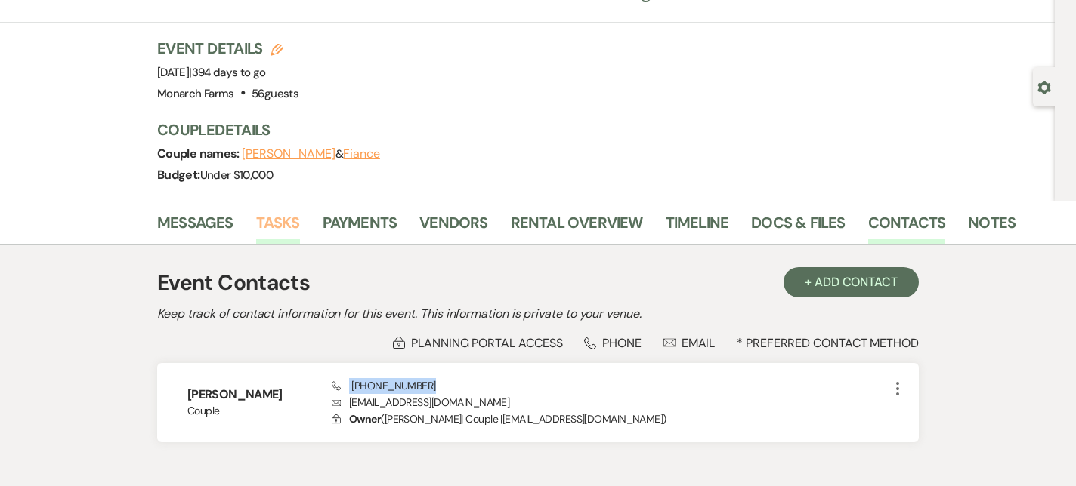
scroll to position [73, 0]
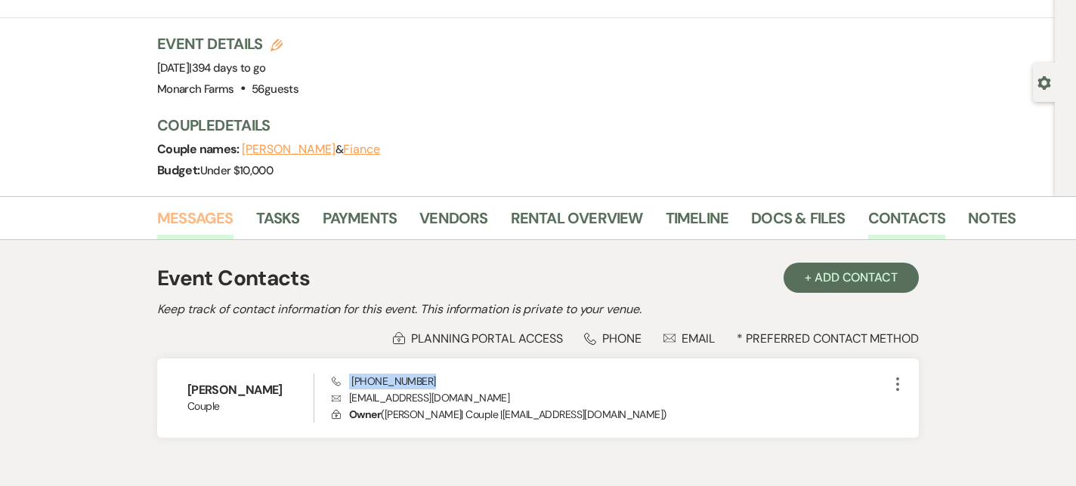
click at [219, 207] on link "Messages" at bounding box center [195, 222] width 76 height 33
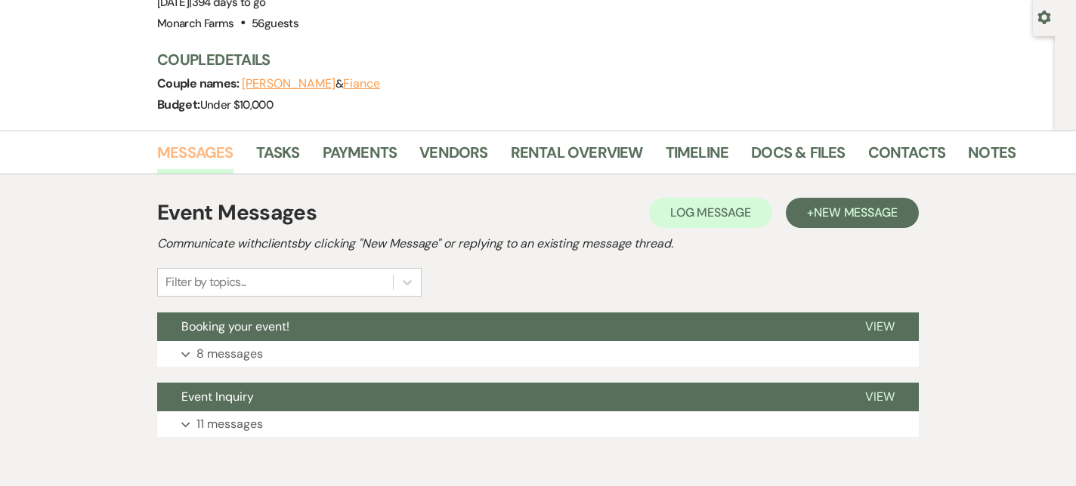
scroll to position [149, 0]
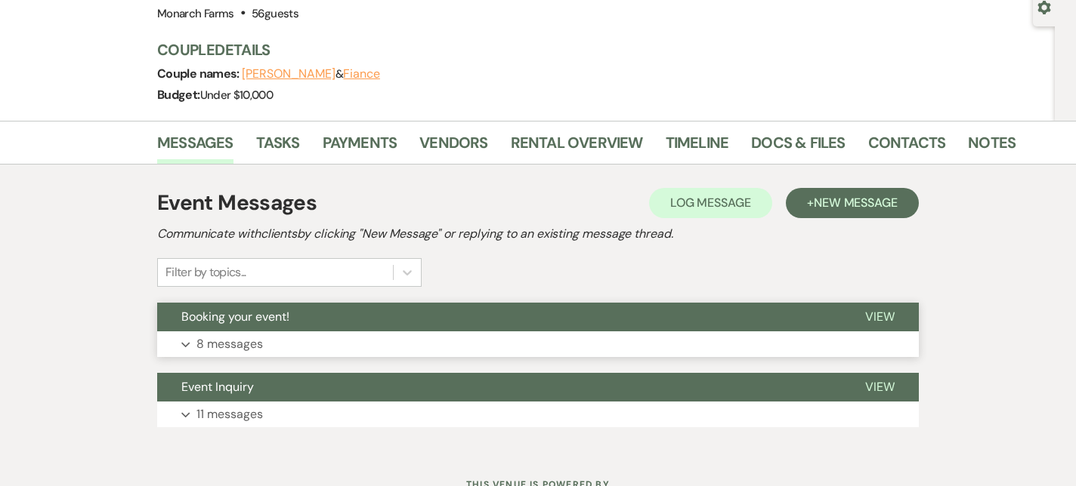
click at [221, 347] on p "8 messages" at bounding box center [229, 345] width 66 height 20
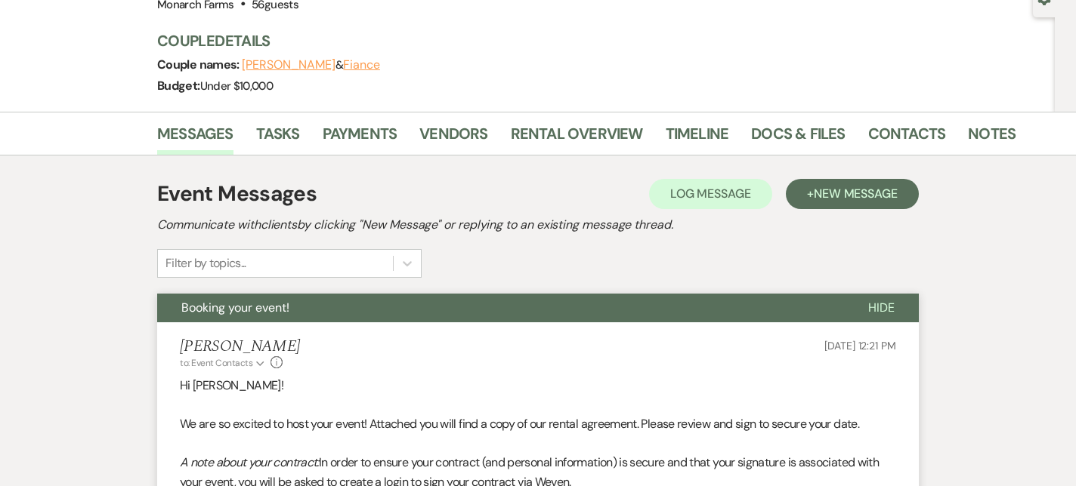
scroll to position [159, 0]
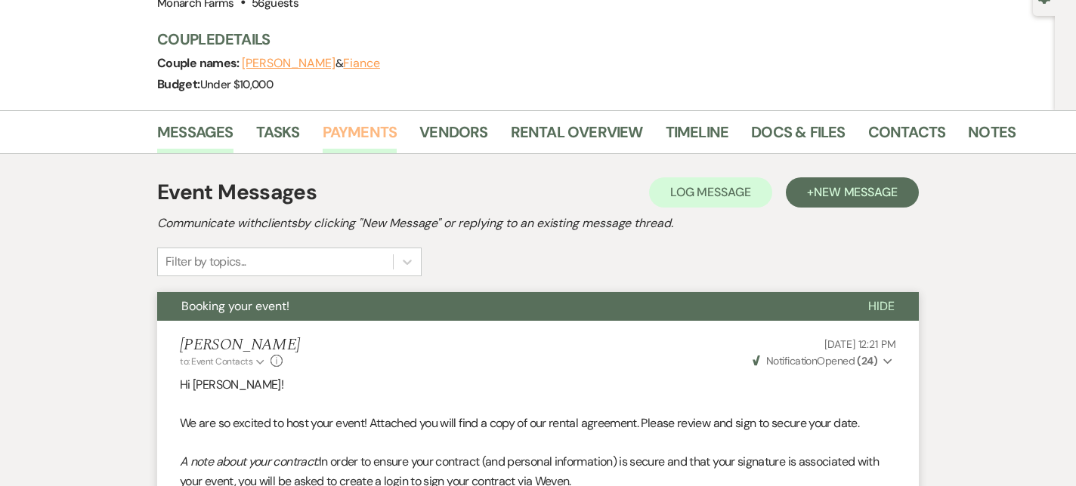
click at [369, 139] on link "Payments" at bounding box center [360, 136] width 75 height 33
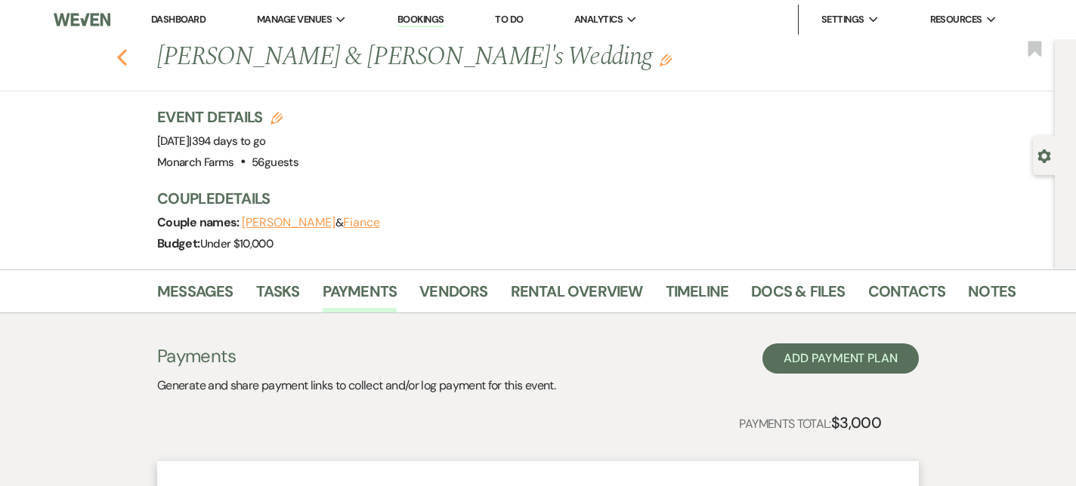
click at [125, 61] on icon "Previous" at bounding box center [121, 57] width 11 height 18
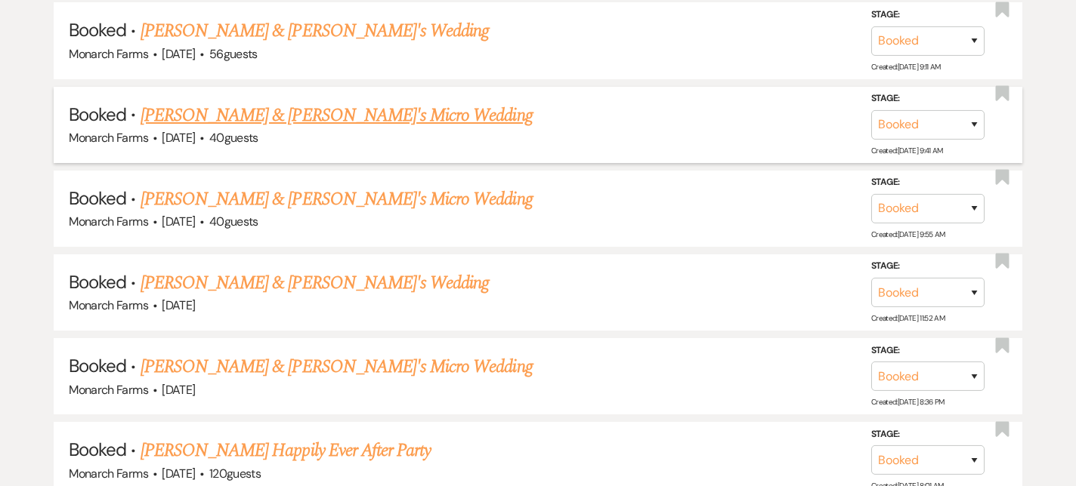
scroll to position [2677, 0]
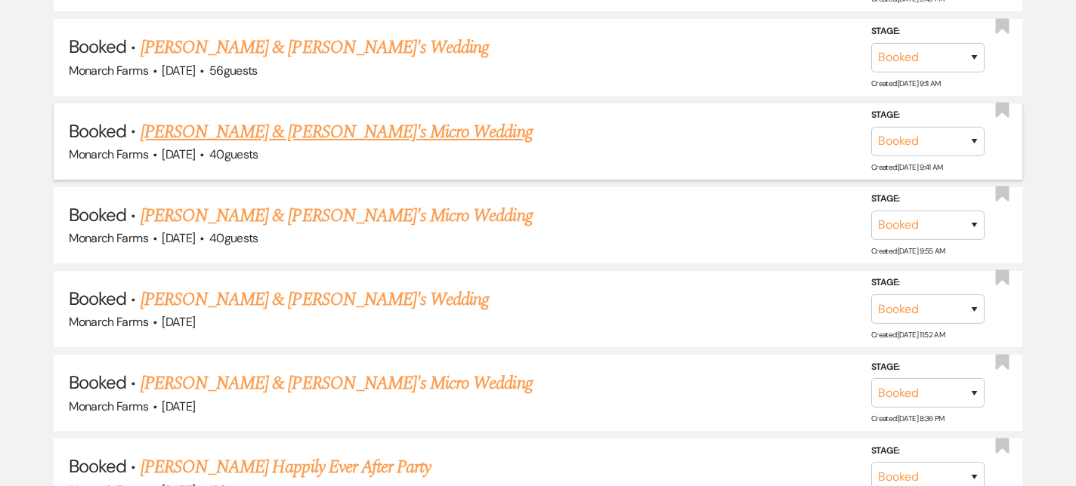
click at [254, 119] on link "Holly Hancock & Fiance's Micro Wedding" at bounding box center [336, 132] width 392 height 27
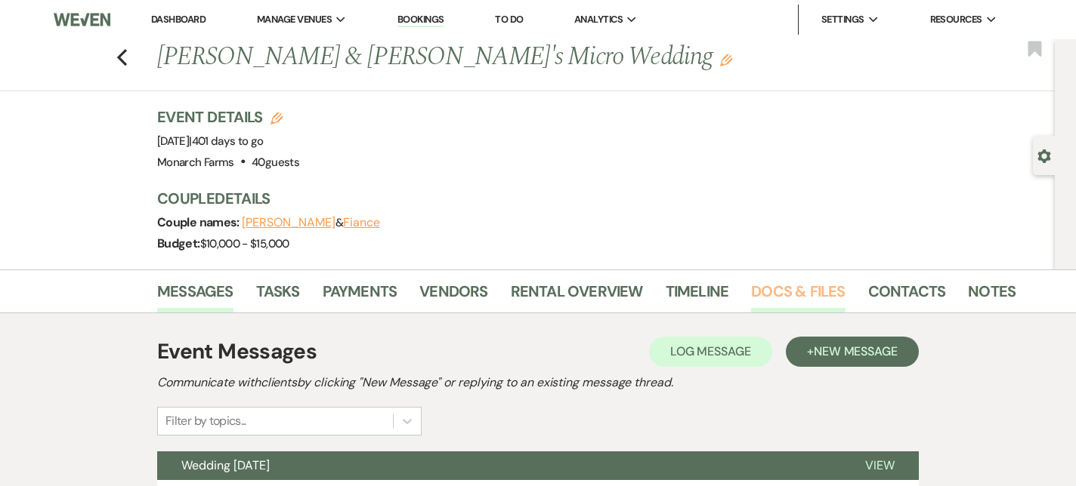
click at [778, 294] on link "Docs & Files" at bounding box center [798, 295] width 94 height 33
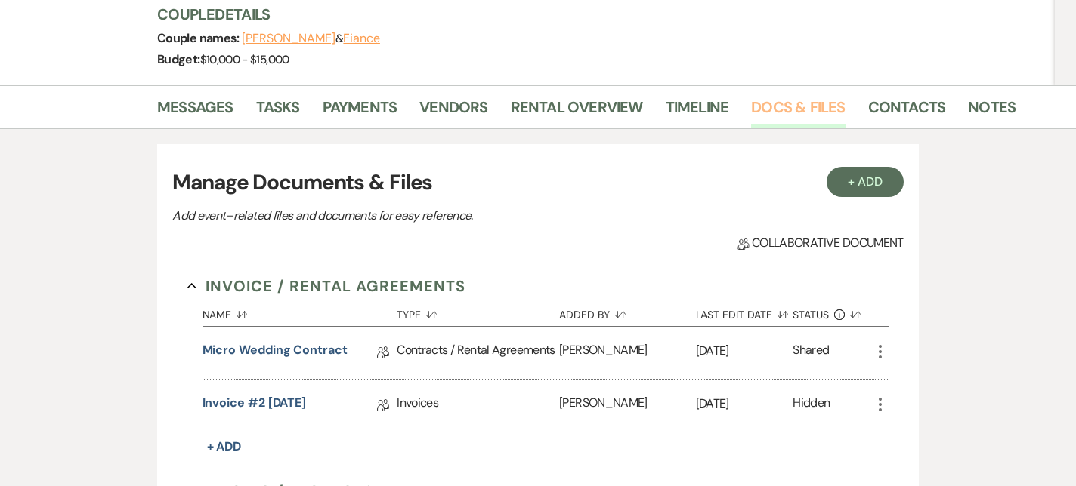
scroll to position [190, 0]
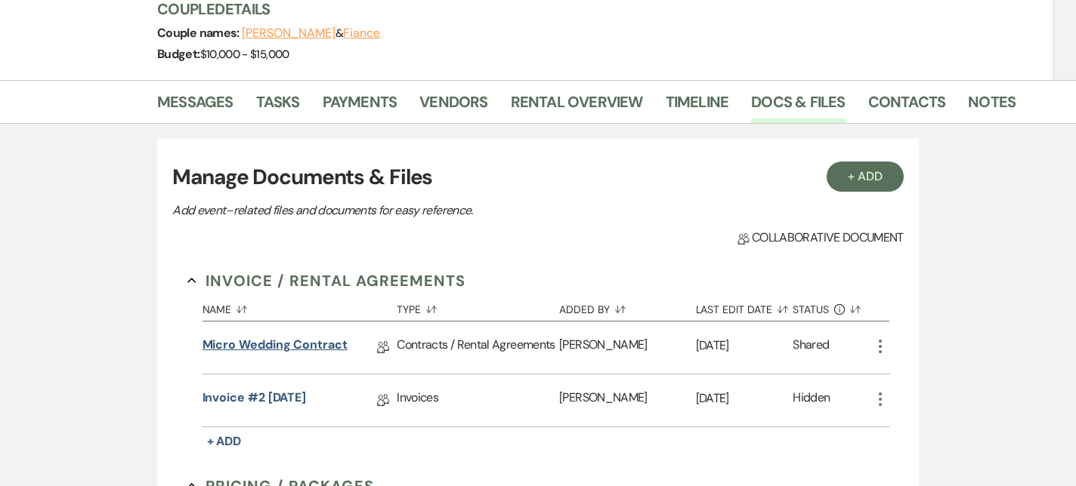
click at [241, 344] on link "Micro Wedding Contract" at bounding box center [274, 347] width 145 height 23
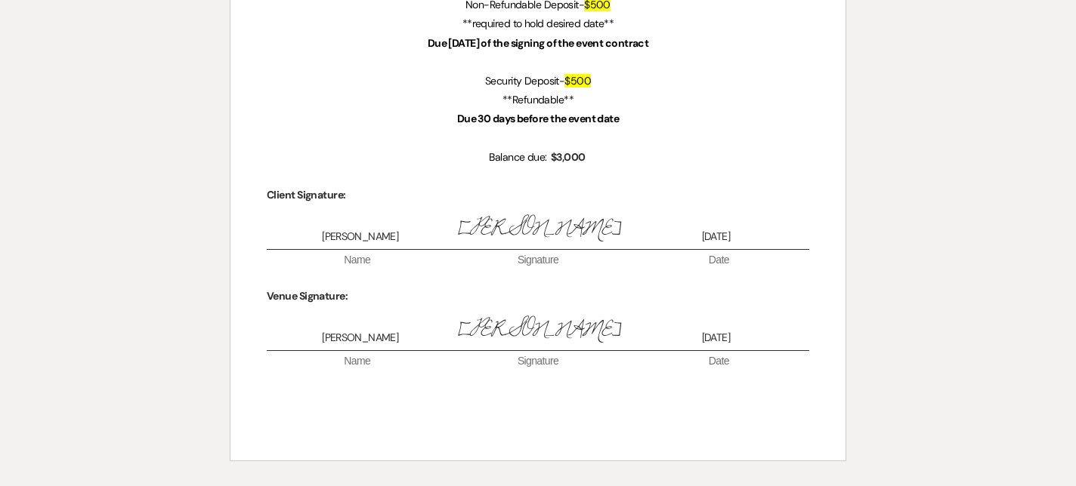
scroll to position [1486, 0]
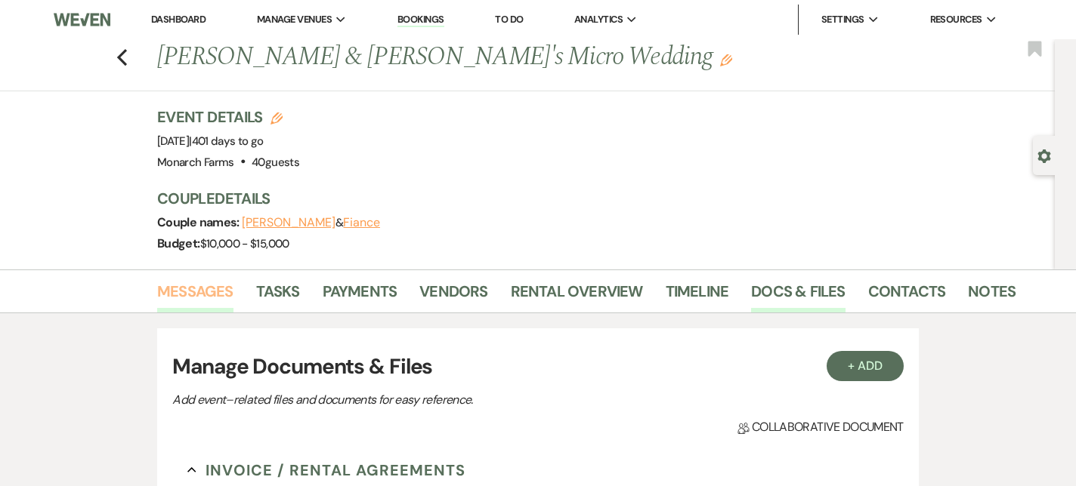
click at [192, 289] on link "Messages" at bounding box center [195, 295] width 76 height 33
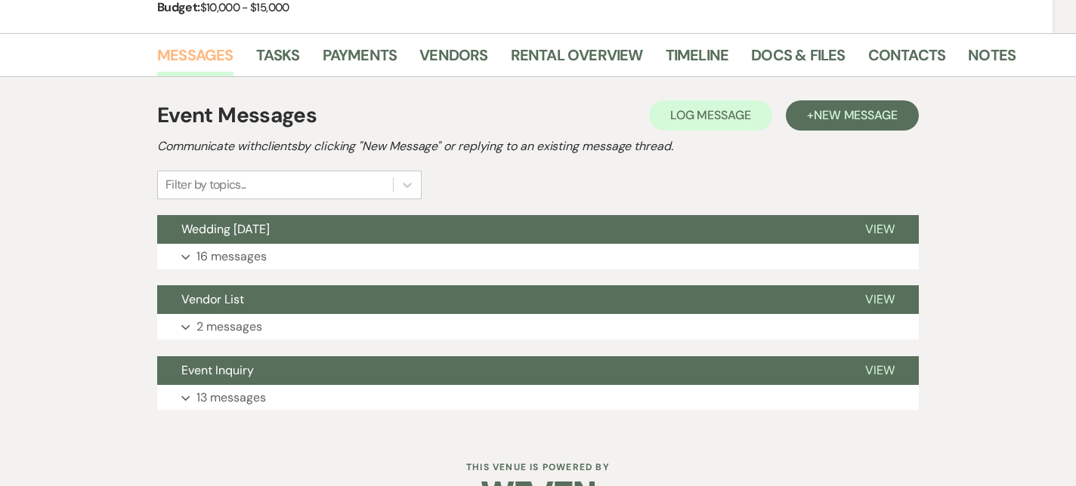
scroll to position [280, 0]
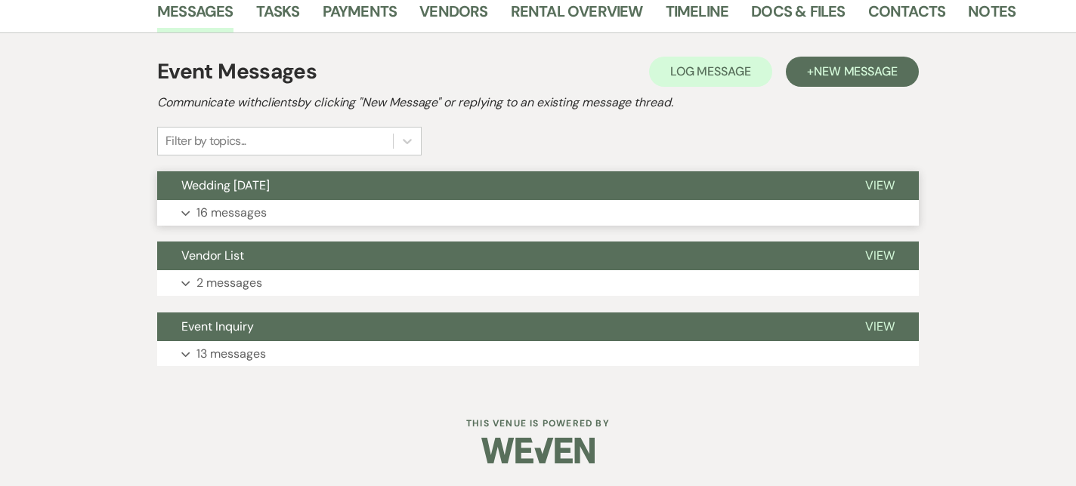
click at [205, 216] on p "16 messages" at bounding box center [231, 213] width 70 height 20
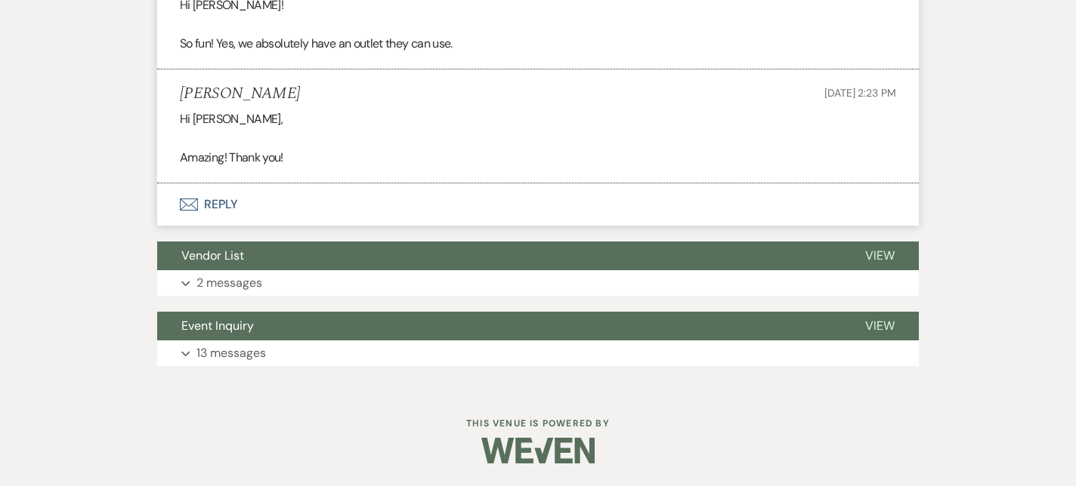
scroll to position [3073, 0]
click at [236, 343] on button "Expand 13 messages" at bounding box center [537, 354] width 761 height 26
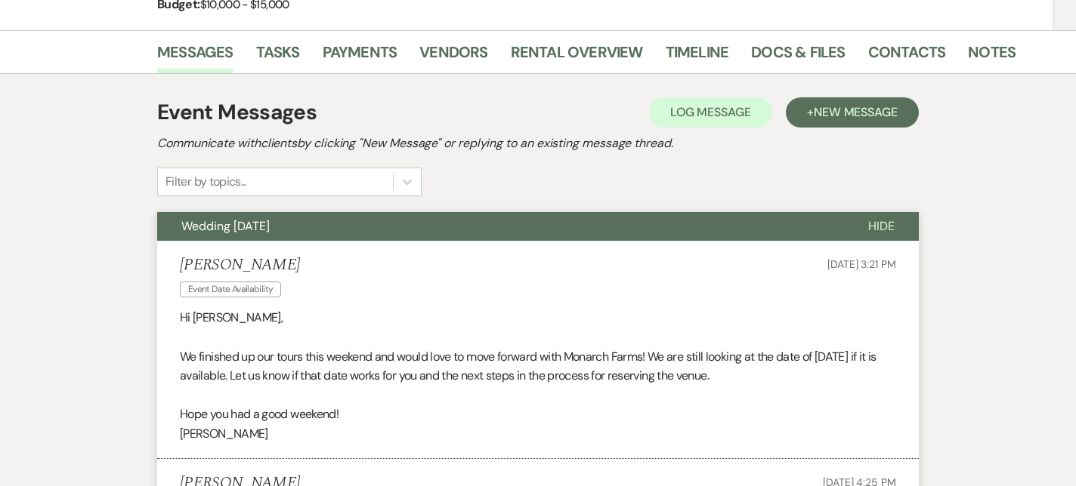
scroll to position [0, 0]
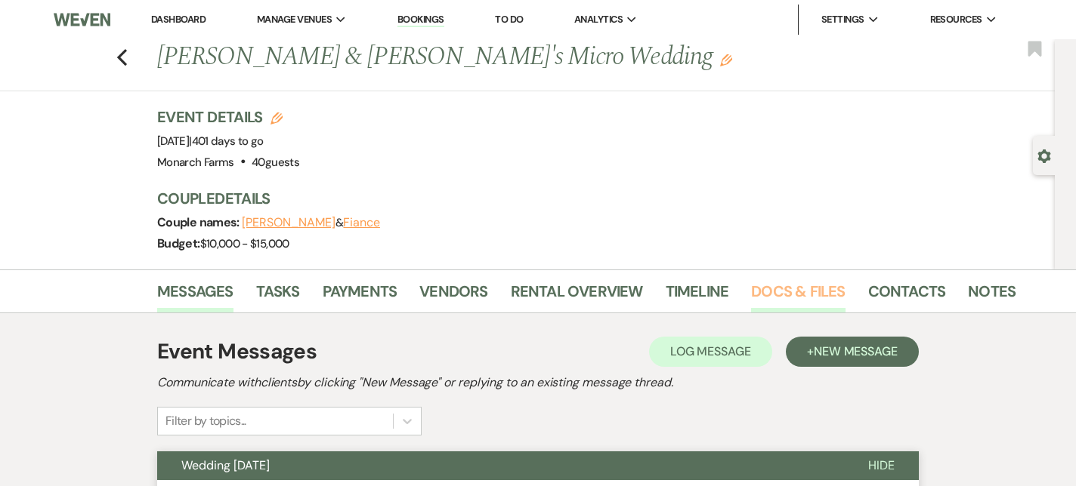
click at [776, 284] on link "Docs & Files" at bounding box center [798, 295] width 94 height 33
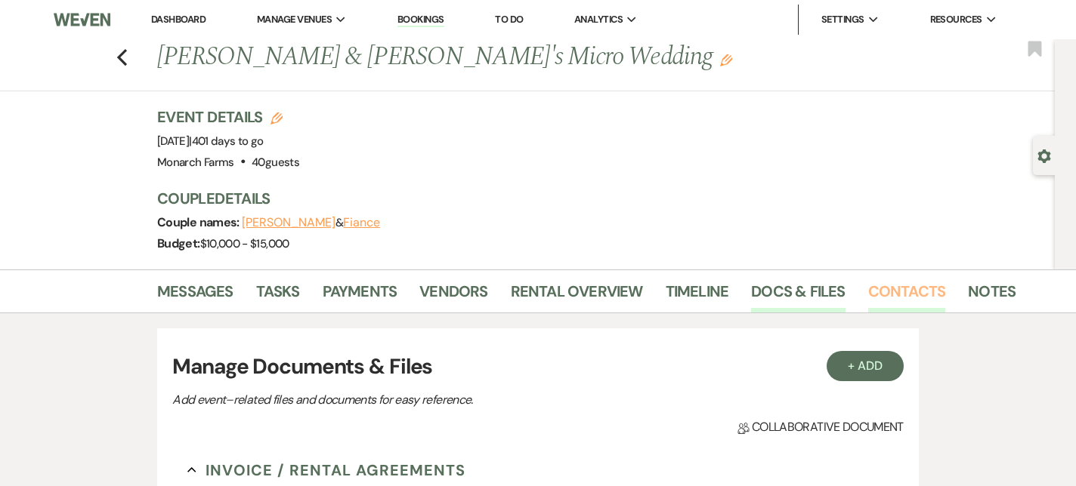
click at [869, 294] on link "Contacts" at bounding box center [907, 295] width 78 height 33
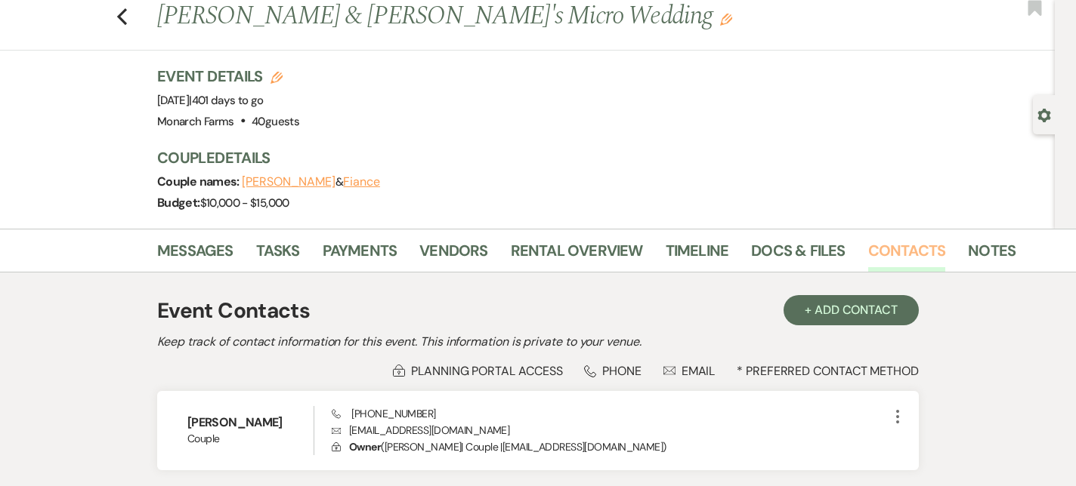
scroll to position [159, 0]
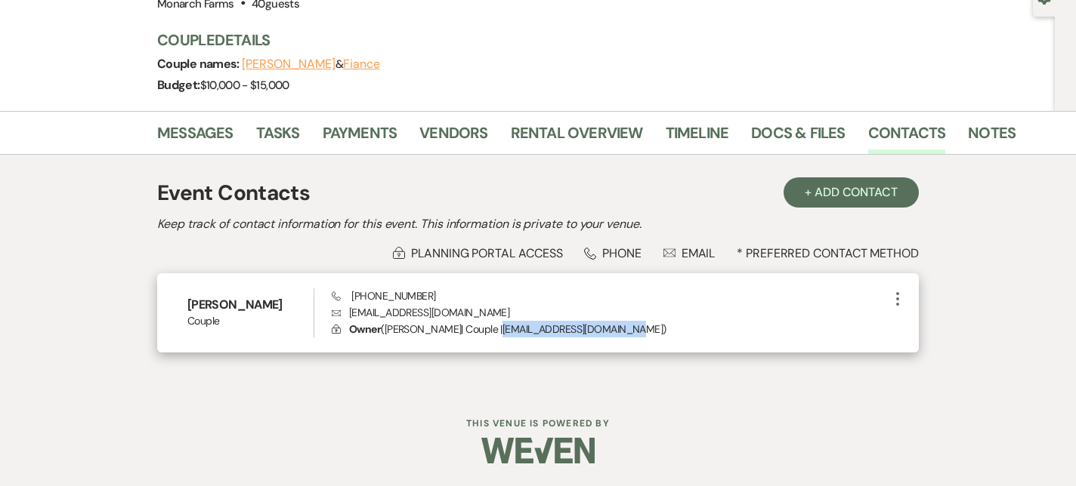
drag, startPoint x: 498, startPoint y: 330, endPoint x: 623, endPoint y: 333, distance: 125.4
click at [623, 333] on p "Lock Owner ( Holly Hancock | Couple | hollyjhancock@outlook.com )" at bounding box center [610, 329] width 557 height 17
drag, startPoint x: 430, startPoint y: 294, endPoint x: 352, endPoint y: 292, distance: 77.8
click at [352, 292] on div "Phone (603) 387-4392 Envelope hollyjhancock@outlook.com Lock Owner ( Holly Hanc…" at bounding box center [610, 314] width 557 height 50
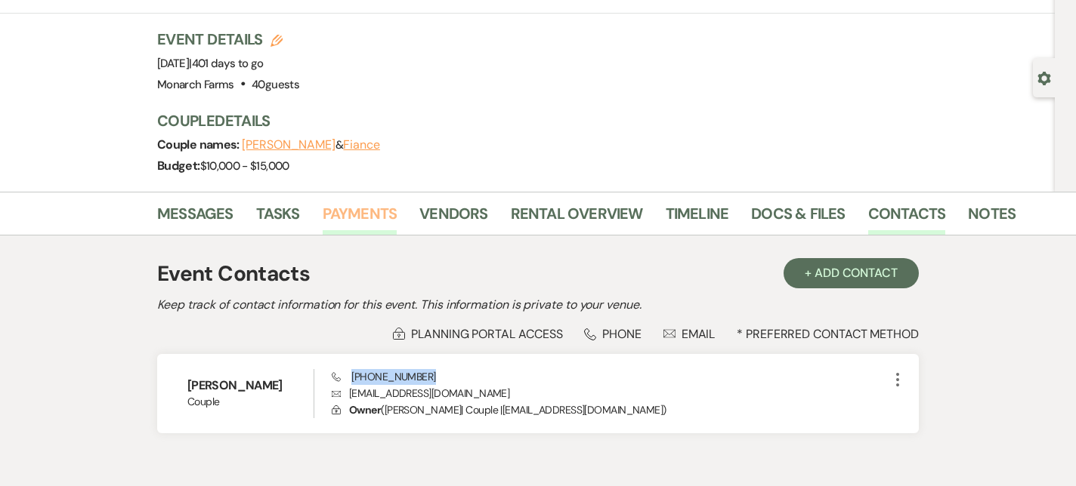
scroll to position [47, 0]
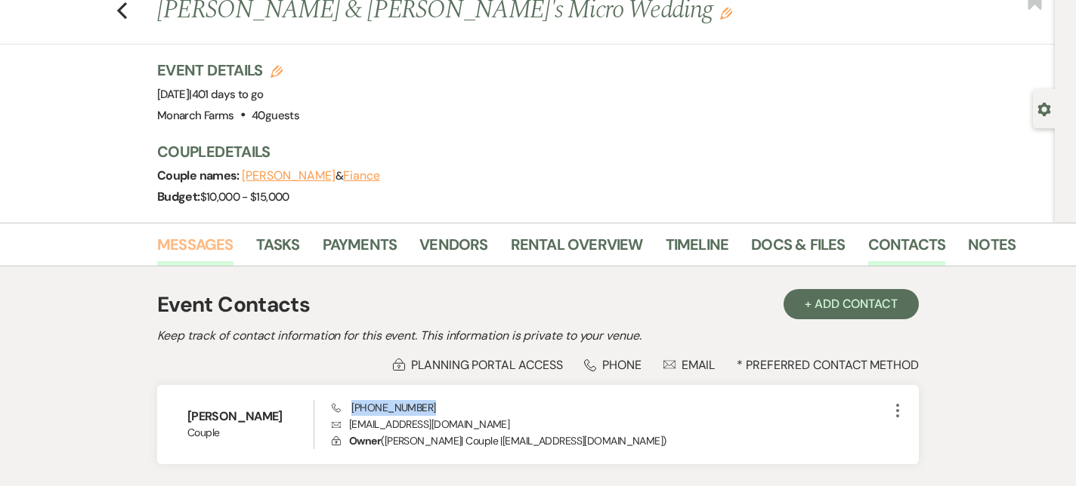
click at [190, 233] on link "Messages" at bounding box center [195, 249] width 76 height 33
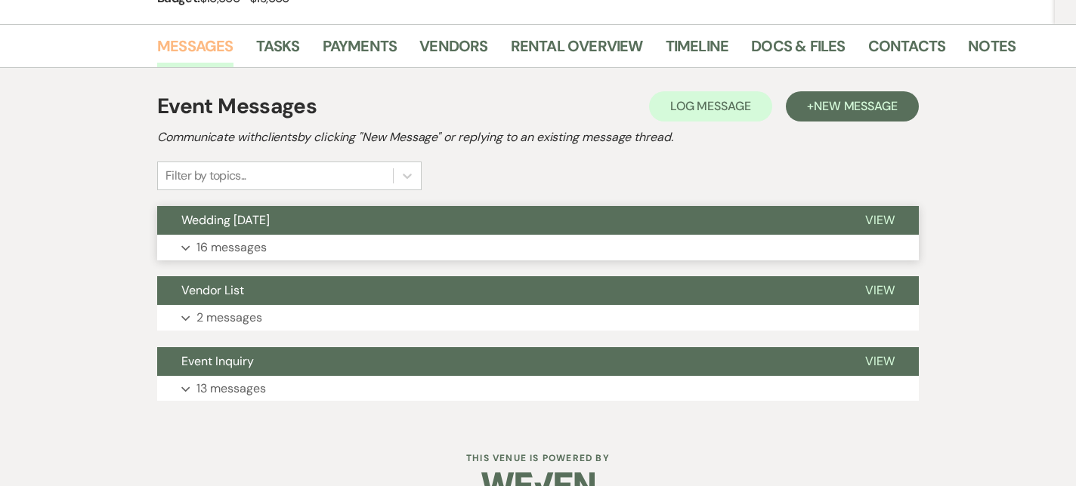
scroll to position [248, 0]
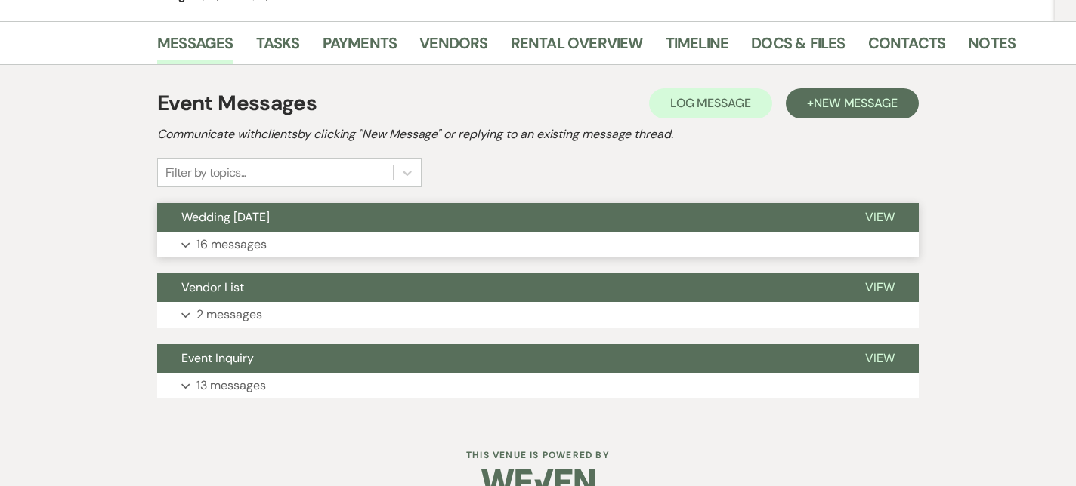
click at [230, 250] on p "16 messages" at bounding box center [231, 245] width 70 height 20
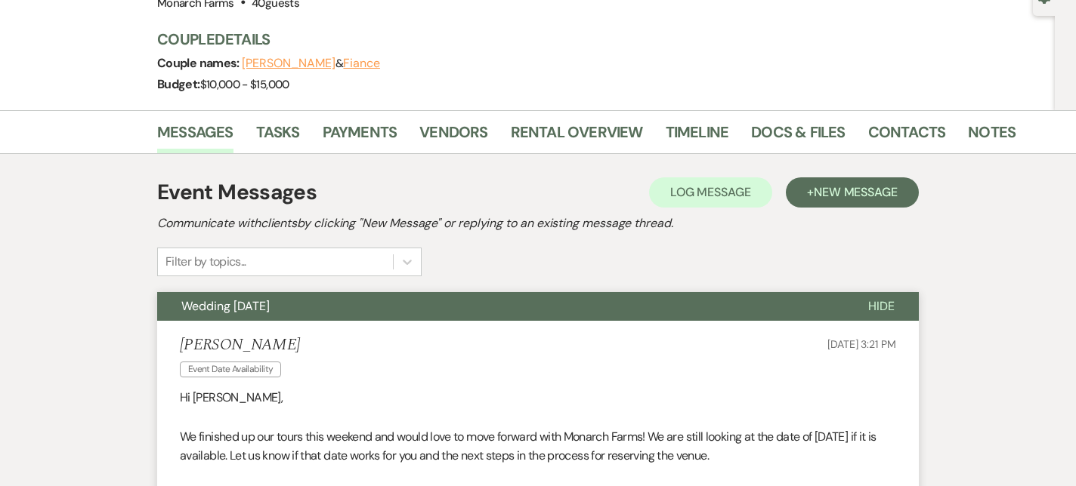
scroll to position [0, 0]
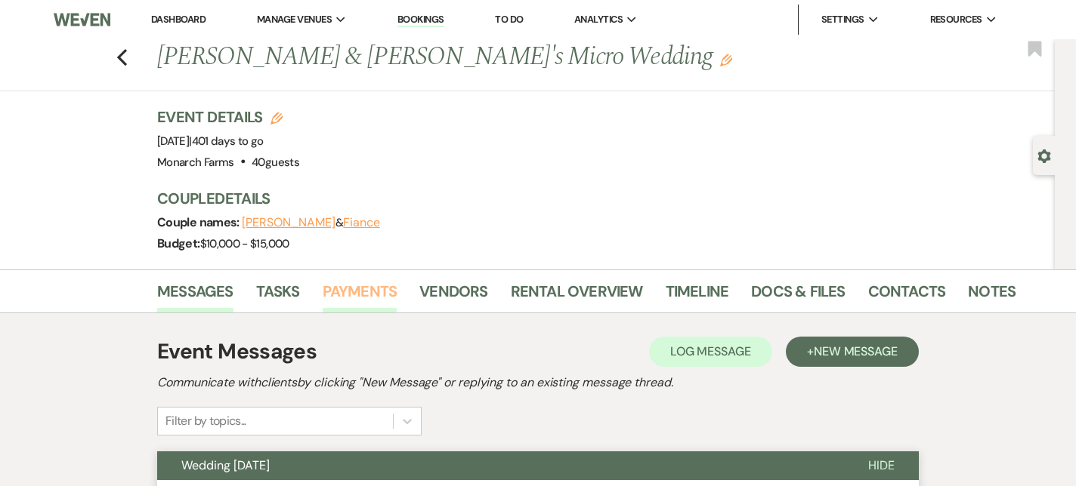
click at [357, 292] on link "Payments" at bounding box center [360, 295] width 75 height 33
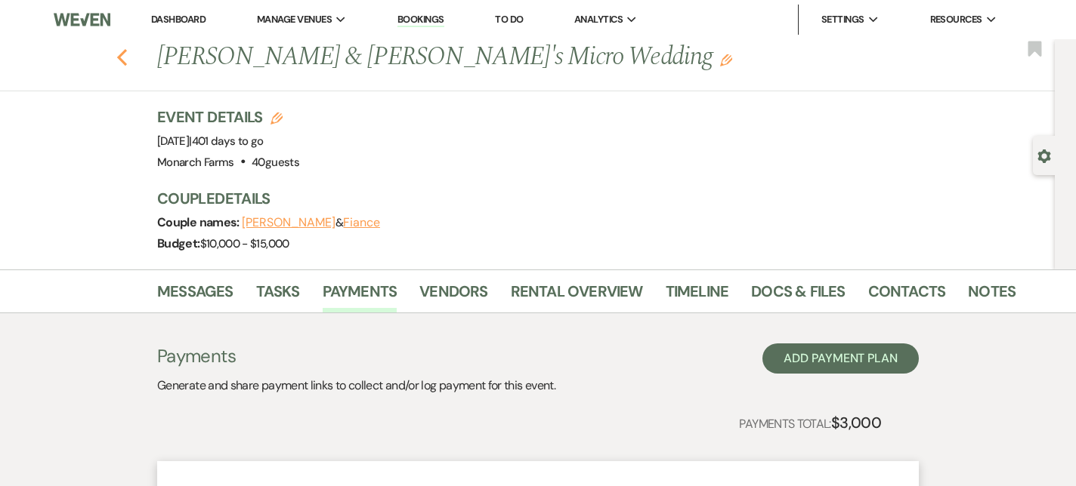
click at [121, 60] on use "button" at bounding box center [122, 57] width 10 height 17
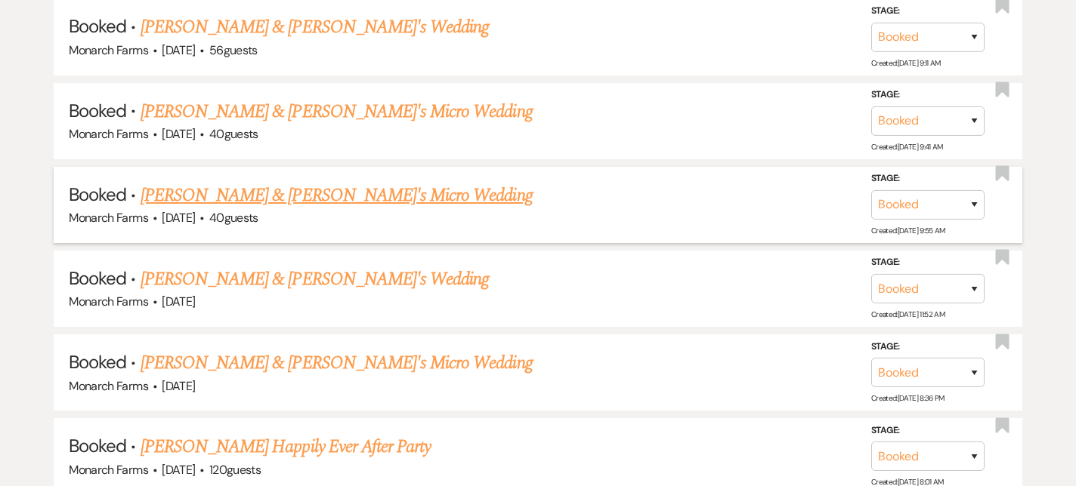
scroll to position [2704, 0]
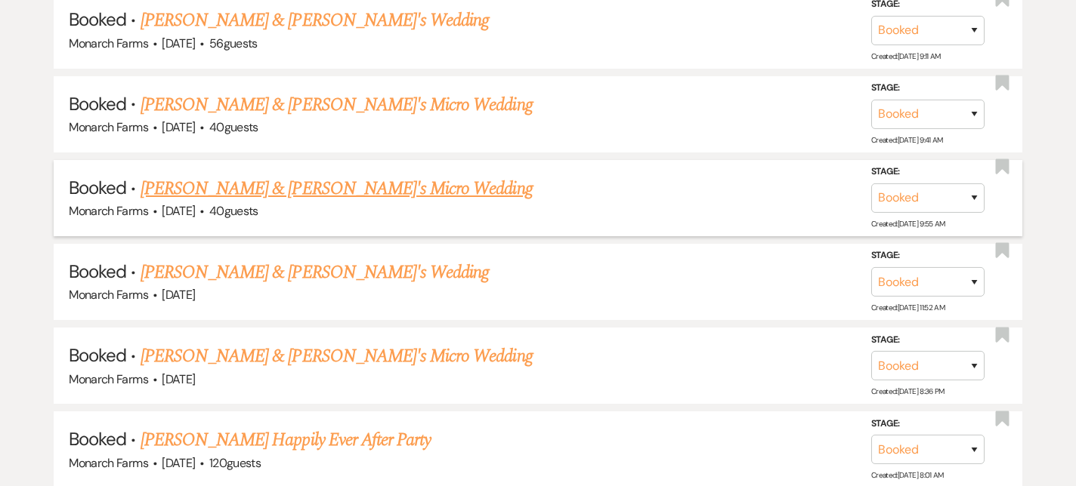
click at [221, 175] on link "Christina Mazzio & Fiance's Micro Wedding" at bounding box center [336, 188] width 392 height 27
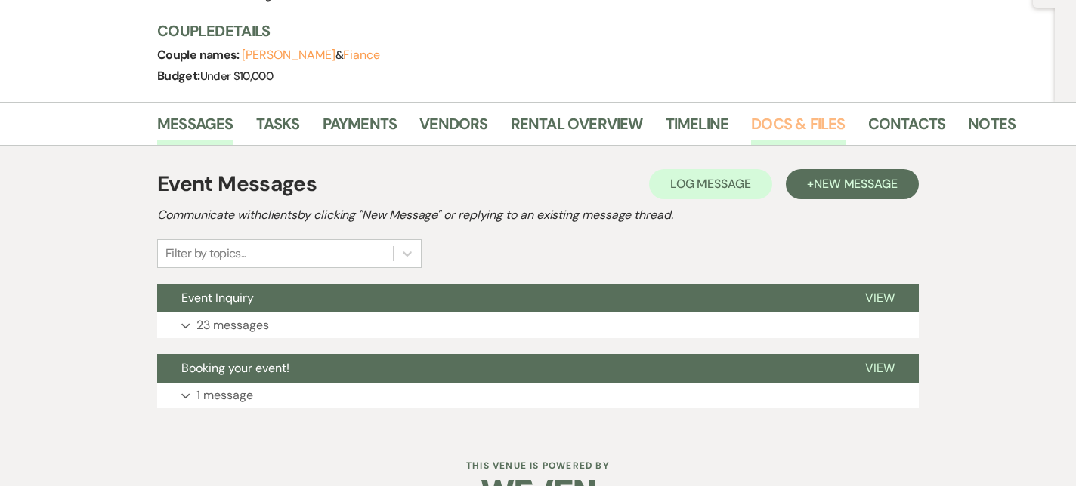
scroll to position [170, 0]
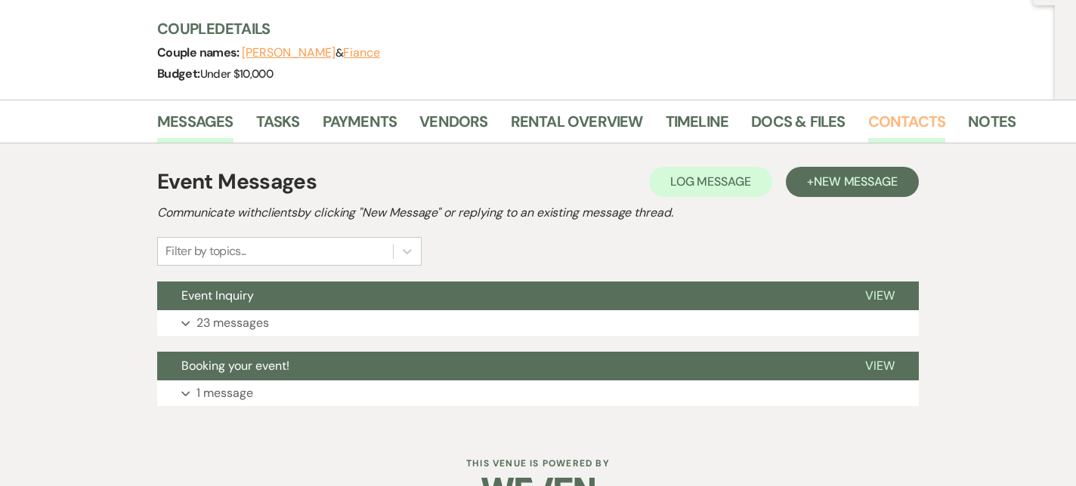
click at [880, 128] on link "Contacts" at bounding box center [907, 126] width 78 height 33
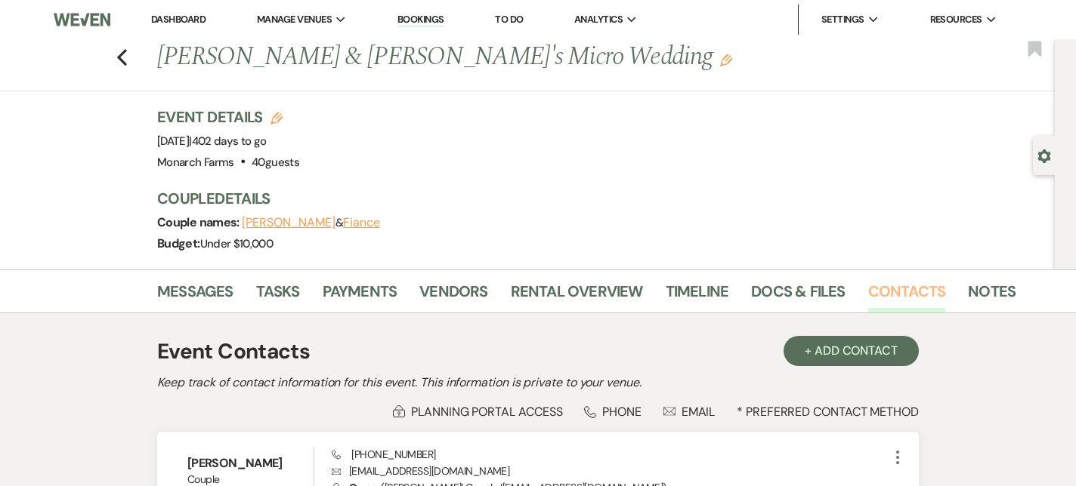
scroll to position [159, 0]
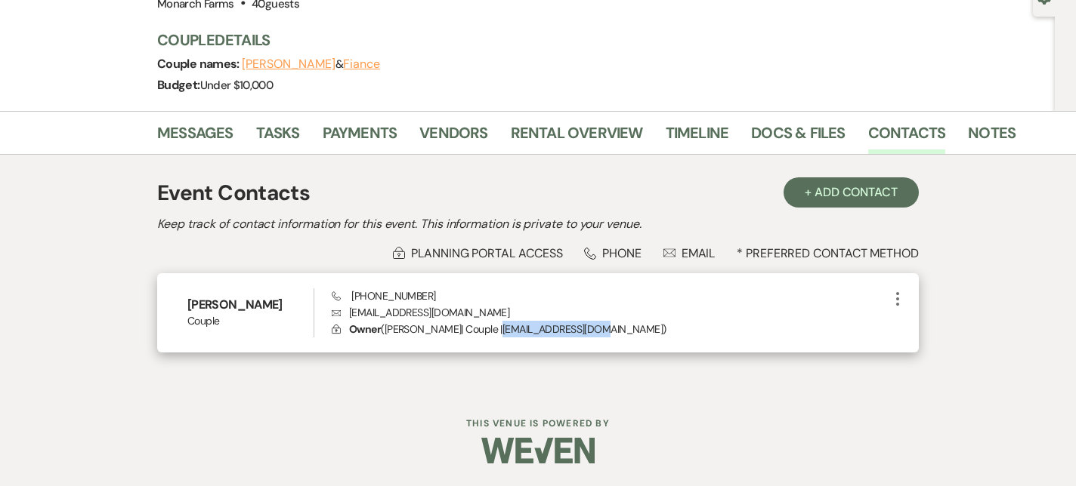
drag, startPoint x: 610, startPoint y: 331, endPoint x: 505, endPoint y: 327, distance: 105.8
click at [505, 326] on p "Lock Owner ( Christina Mazzio | Couple | cmazzio32@gmail.com )" at bounding box center [610, 329] width 557 height 17
drag, startPoint x: 422, startPoint y: 294, endPoint x: 350, endPoint y: 294, distance: 72.5
click at [350, 294] on div "Phone (914) 539-0719 Envelope cmazzio32@gmail.com Lock Owner ( Christina Mazzio…" at bounding box center [610, 314] width 557 height 50
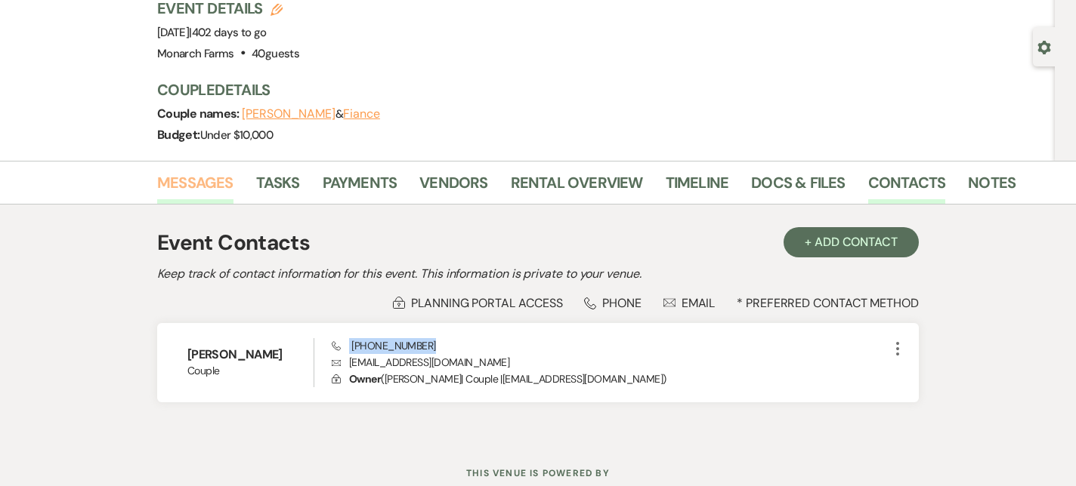
scroll to position [104, 0]
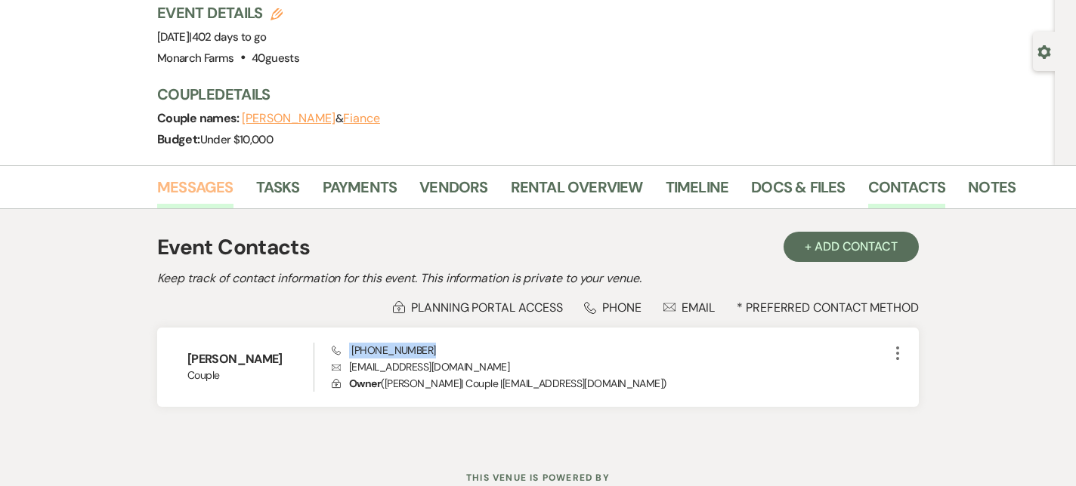
click at [229, 177] on link "Messages" at bounding box center [195, 191] width 76 height 33
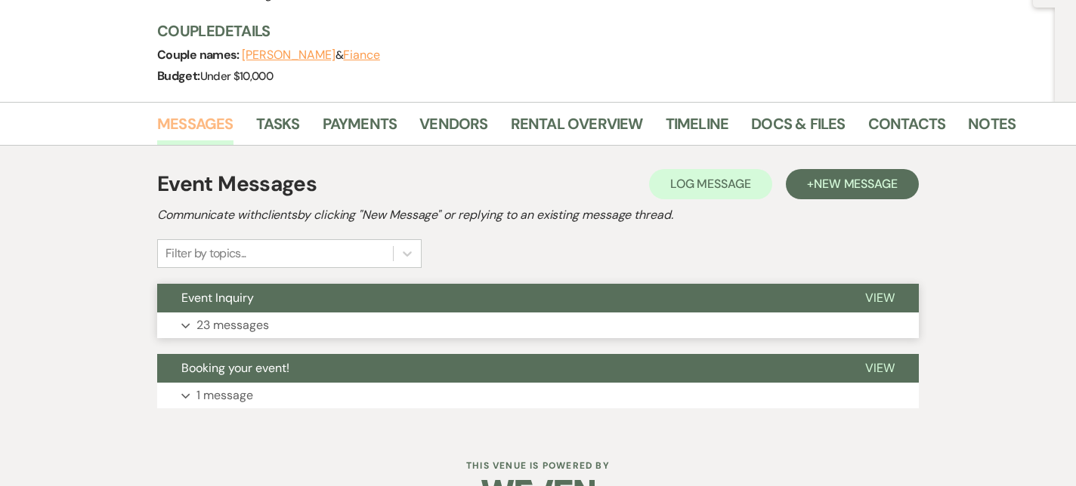
scroll to position [180, 0]
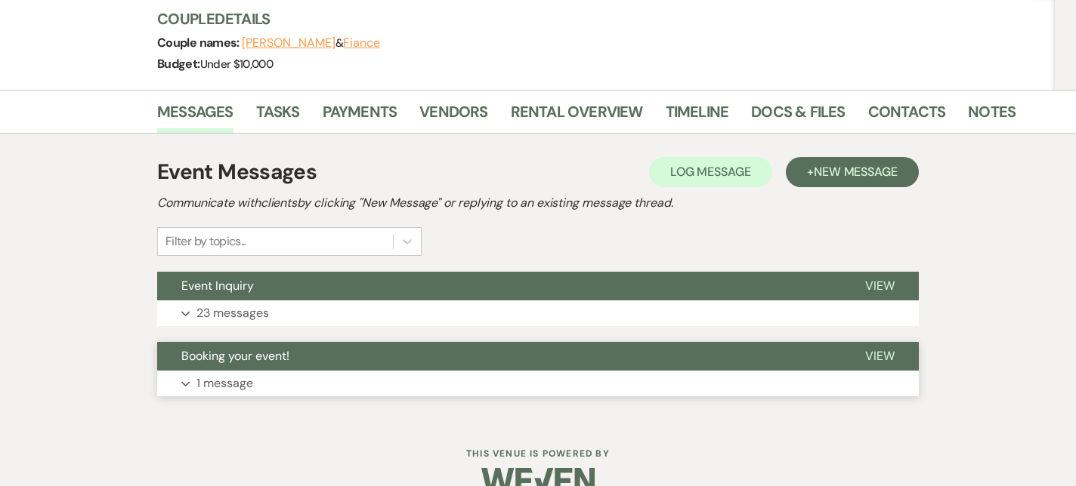
click at [295, 383] on button "Expand 1 message" at bounding box center [537, 384] width 761 height 26
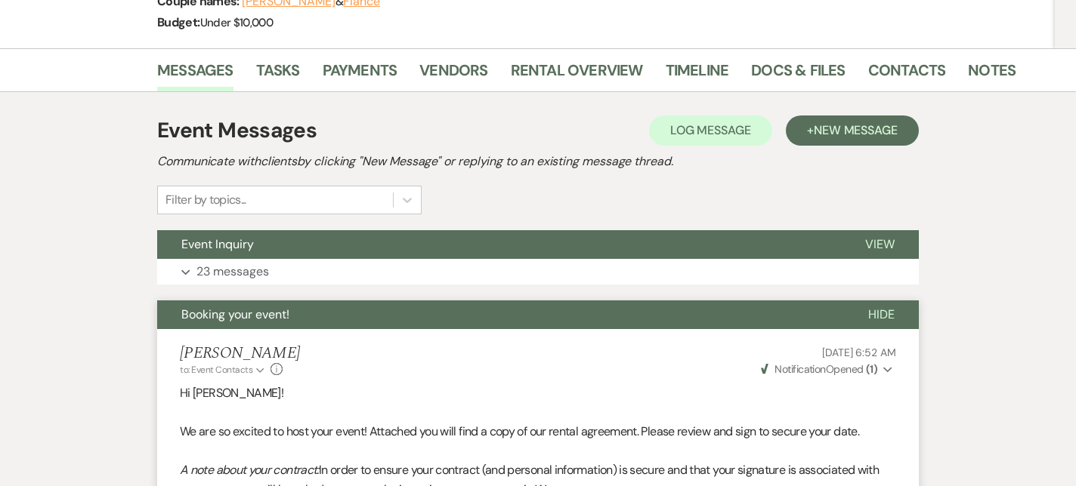
scroll to position [216, 0]
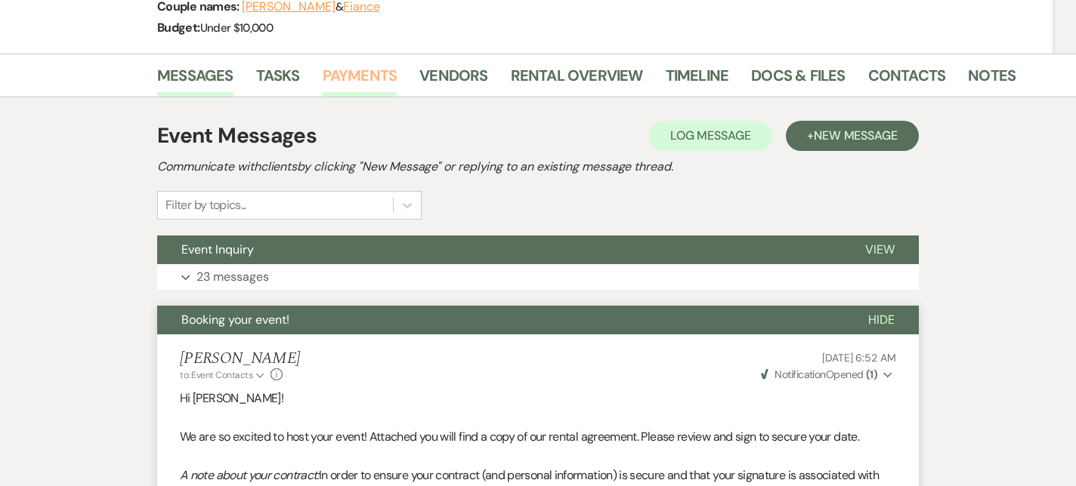
click at [381, 63] on link "Payments" at bounding box center [360, 79] width 75 height 33
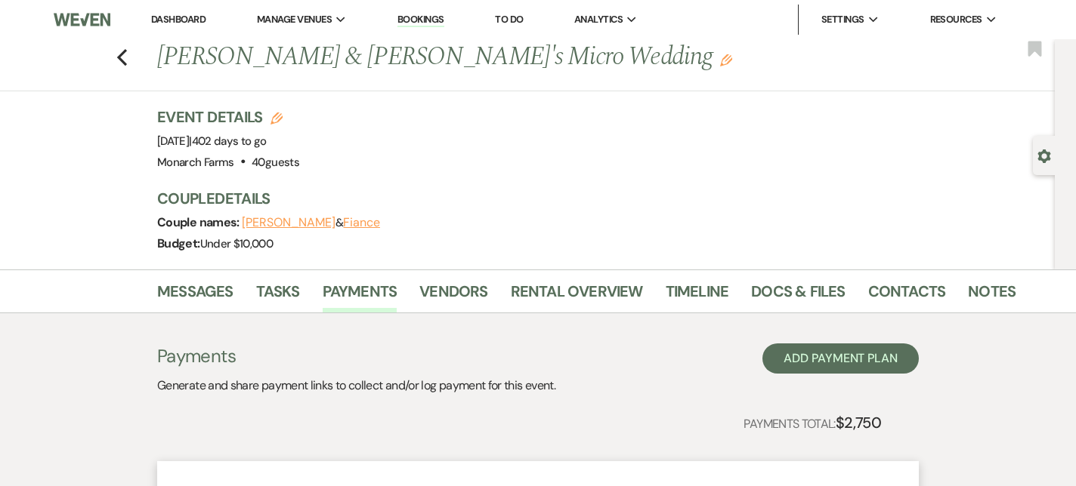
click at [116, 55] on div "Previous Christina Mazzio & Fiance's Micro Wedding Edit Bookmark" at bounding box center [523, 65] width 1062 height 52
click at [122, 60] on icon "Previous" at bounding box center [121, 57] width 11 height 18
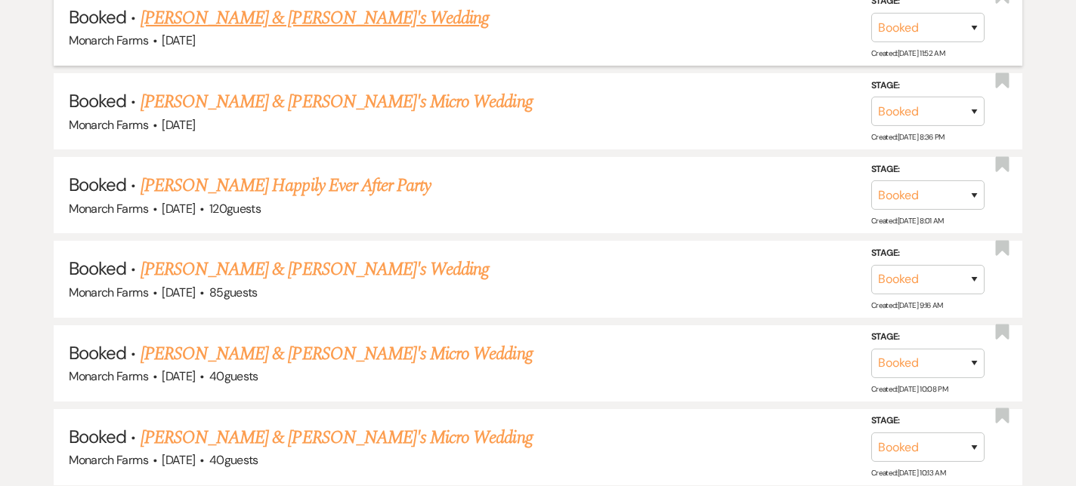
scroll to position [2925, 0]
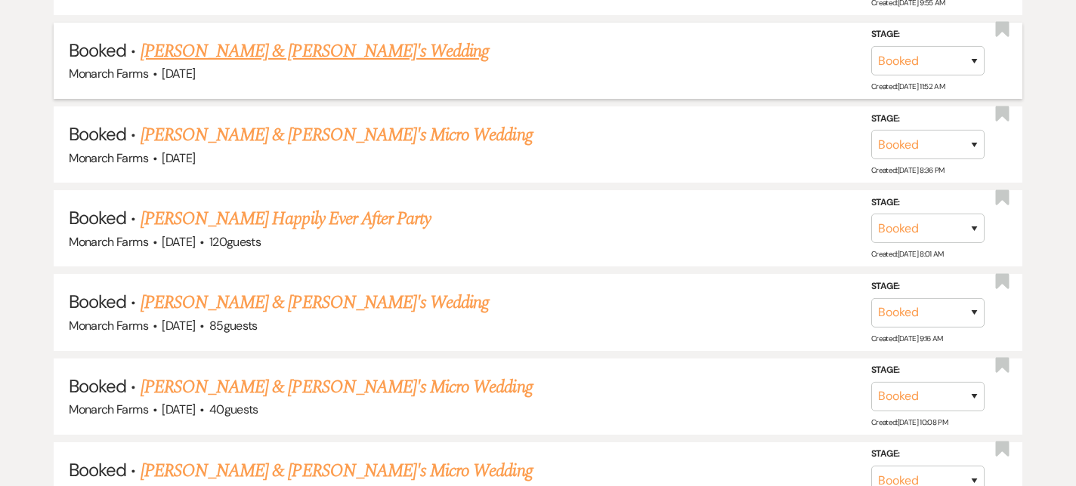
click at [250, 38] on link "Hillary Winot & Fiance's Wedding" at bounding box center [314, 51] width 349 height 27
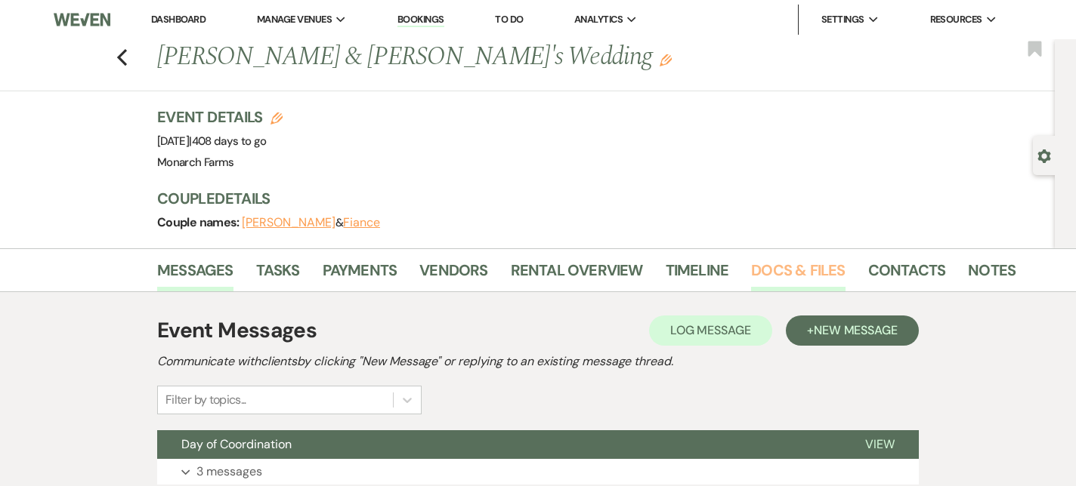
click at [810, 269] on link "Docs & Files" at bounding box center [798, 274] width 94 height 33
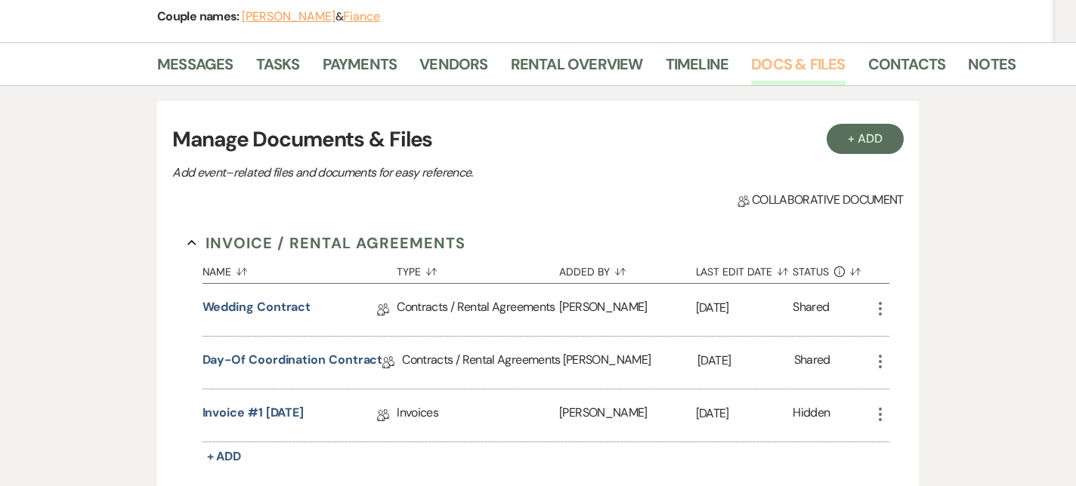
scroll to position [209, 0]
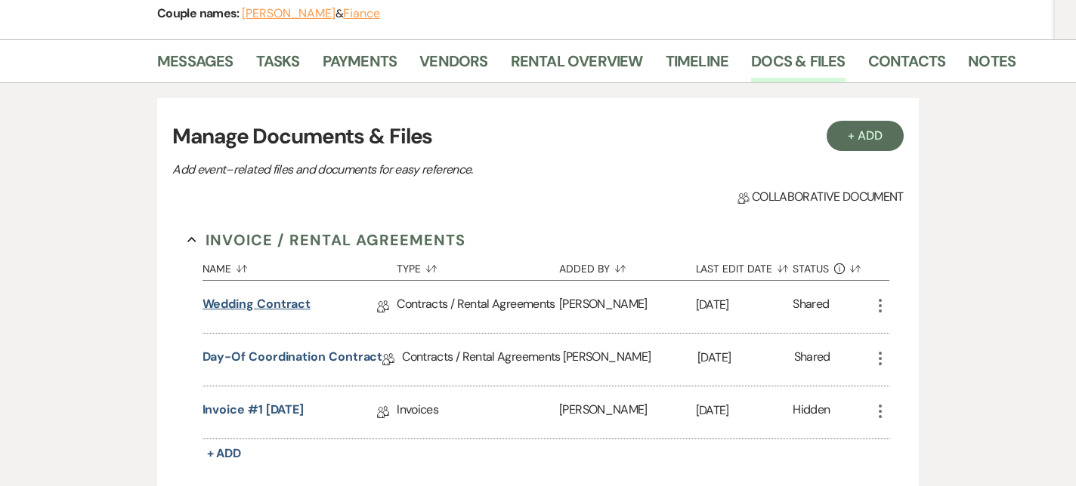
click at [246, 310] on link "Wedding Contract" at bounding box center [256, 306] width 109 height 23
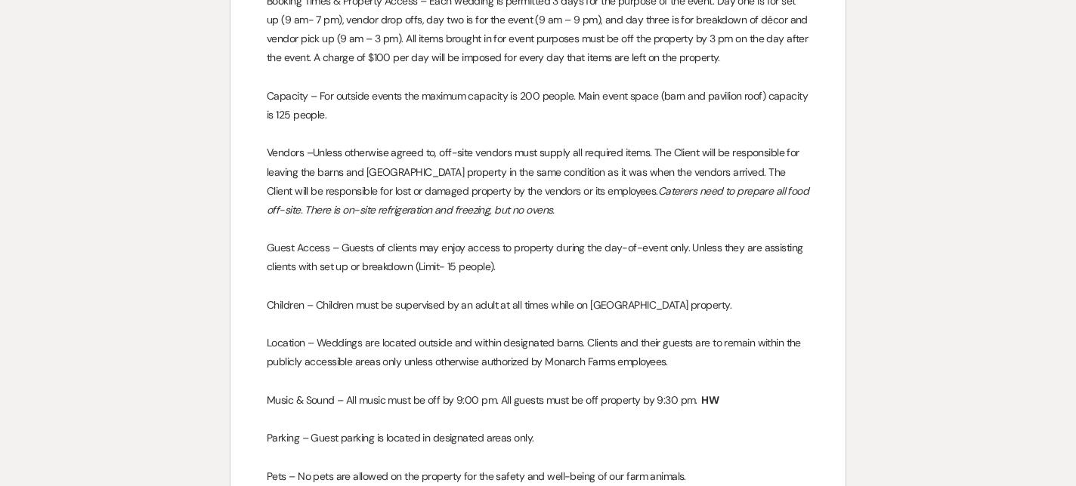
scroll to position [209, 0]
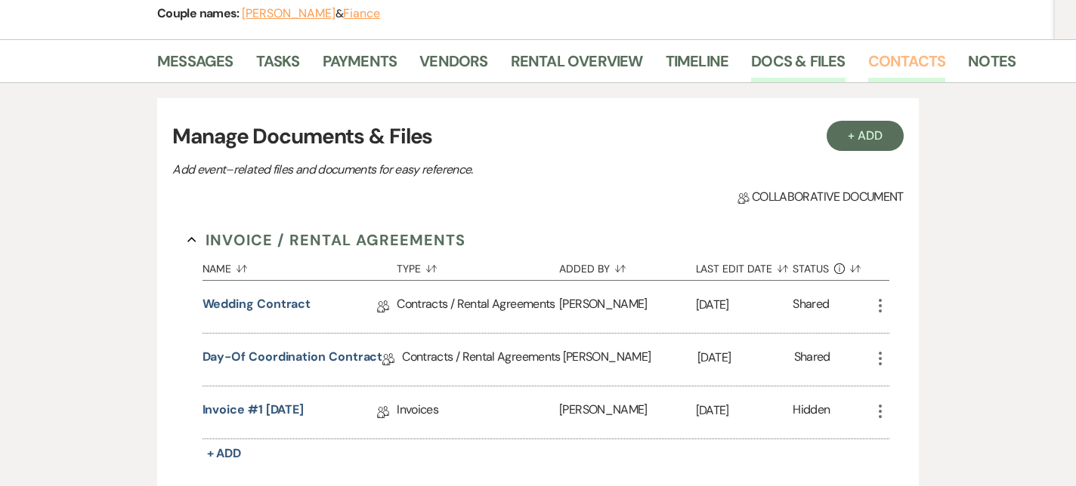
click at [891, 58] on link "Contacts" at bounding box center [907, 65] width 78 height 33
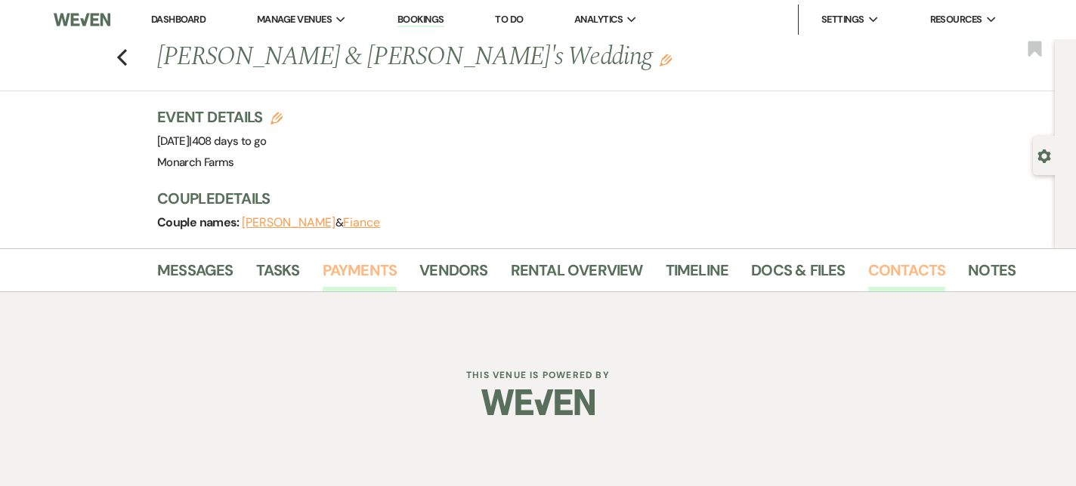
scroll to position [122, 0]
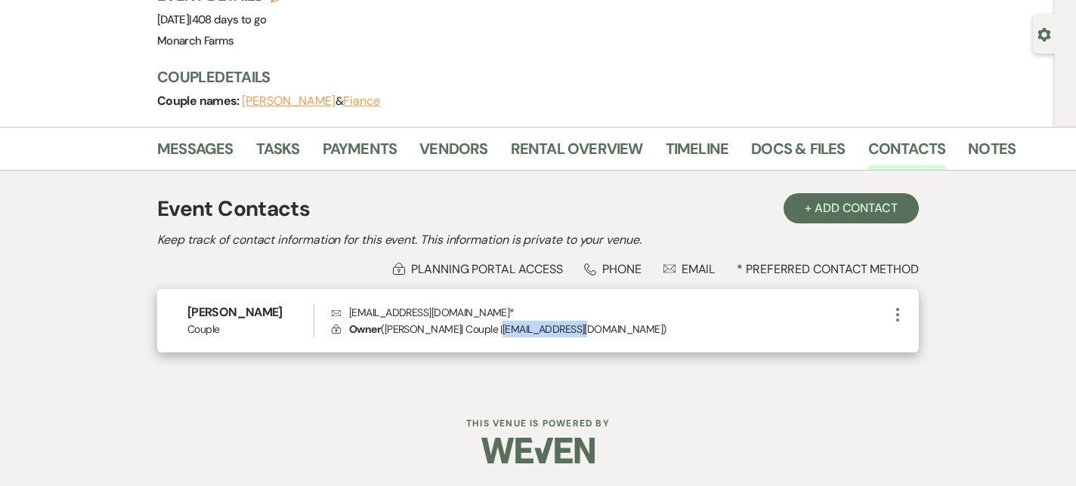
drag, startPoint x: 491, startPoint y: 330, endPoint x: 578, endPoint y: 327, distance: 86.9
click at [578, 327] on p "Lock Owner ( Hillary Winot | Couple | hwinot@yahoo.com )" at bounding box center [610, 329] width 557 height 17
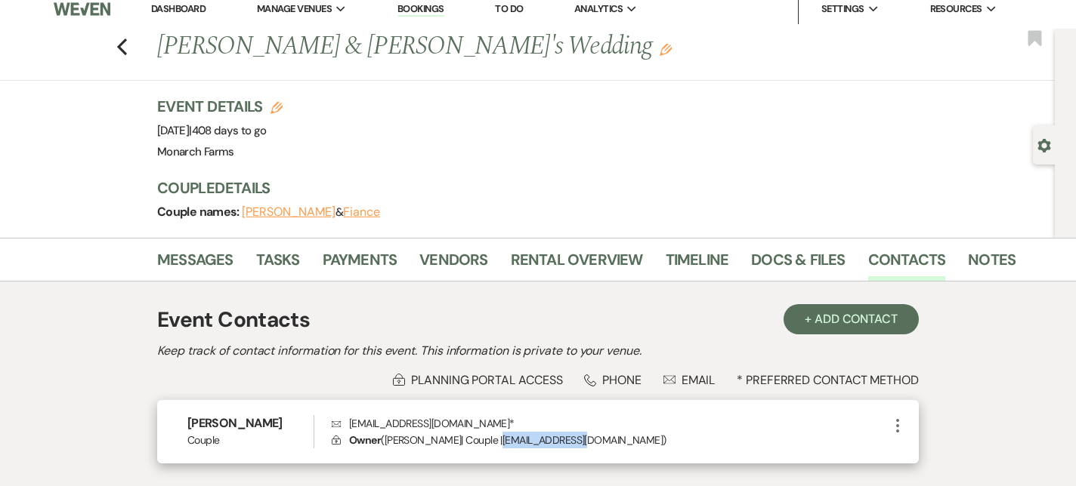
scroll to position [2, 0]
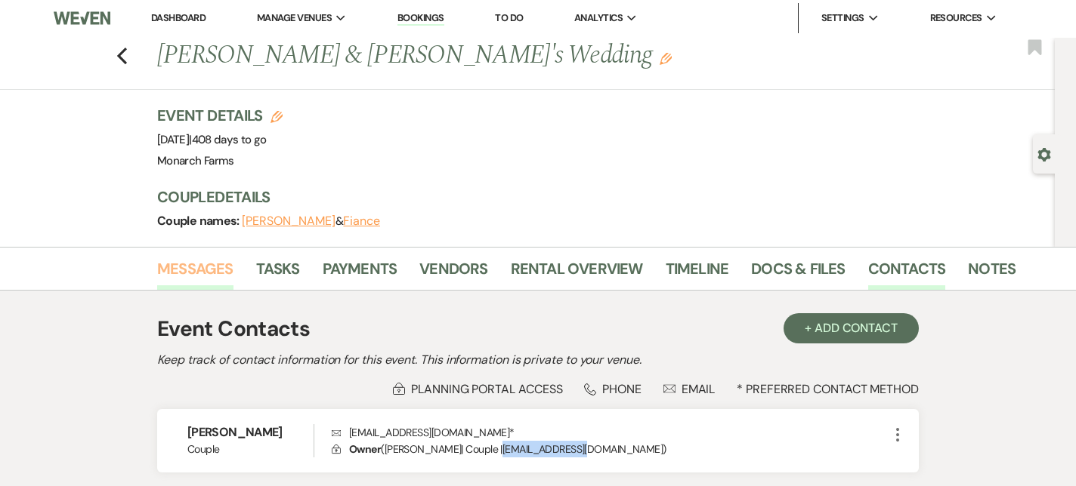
click at [203, 265] on link "Messages" at bounding box center [195, 273] width 76 height 33
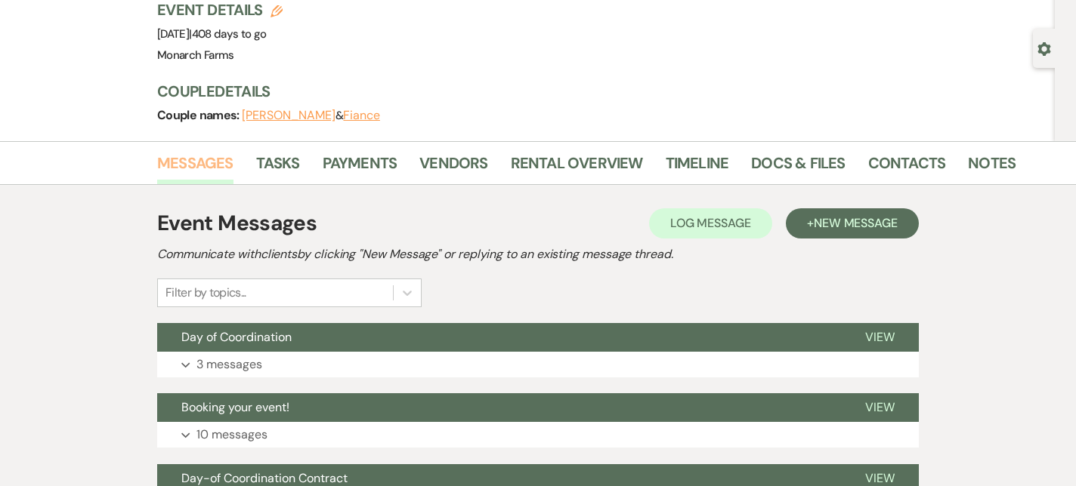
scroll to position [106, 0]
click at [795, 166] on link "Docs & Files" at bounding box center [798, 168] width 94 height 33
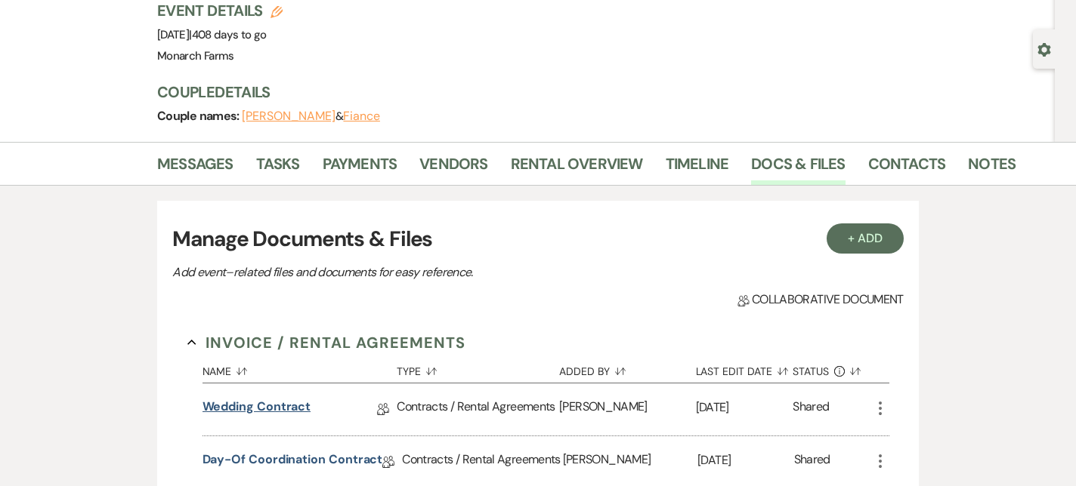
click at [276, 404] on link "Wedding Contract" at bounding box center [256, 409] width 109 height 23
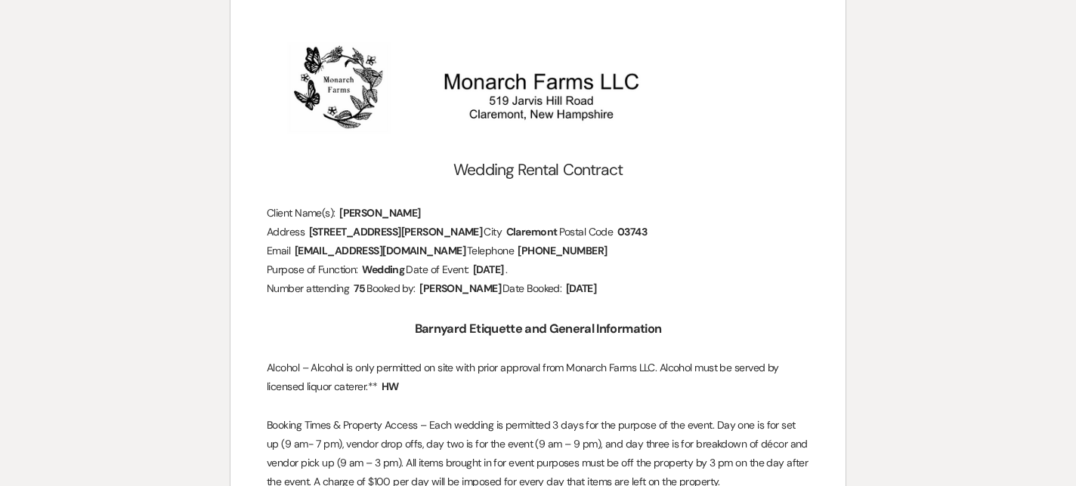
scroll to position [221, 0]
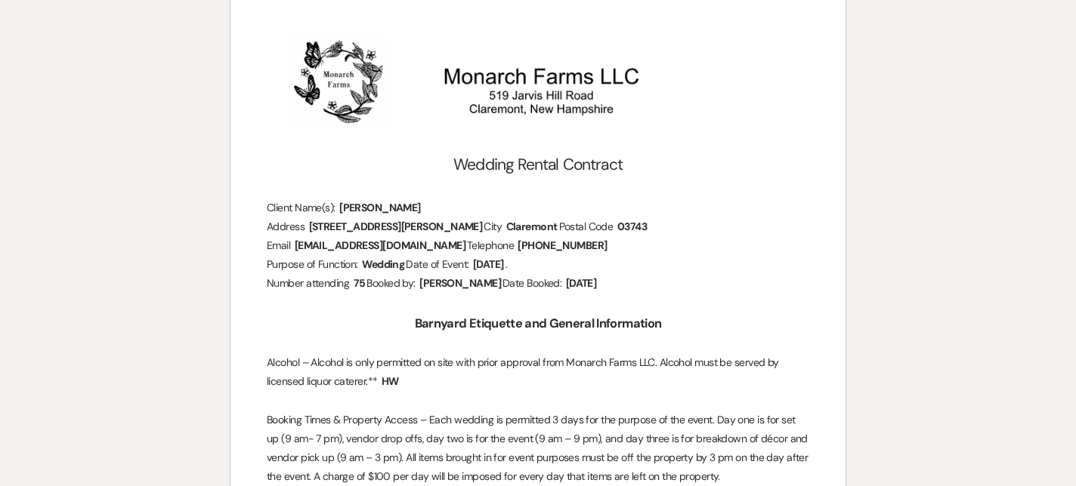
scroll to position [106, 0]
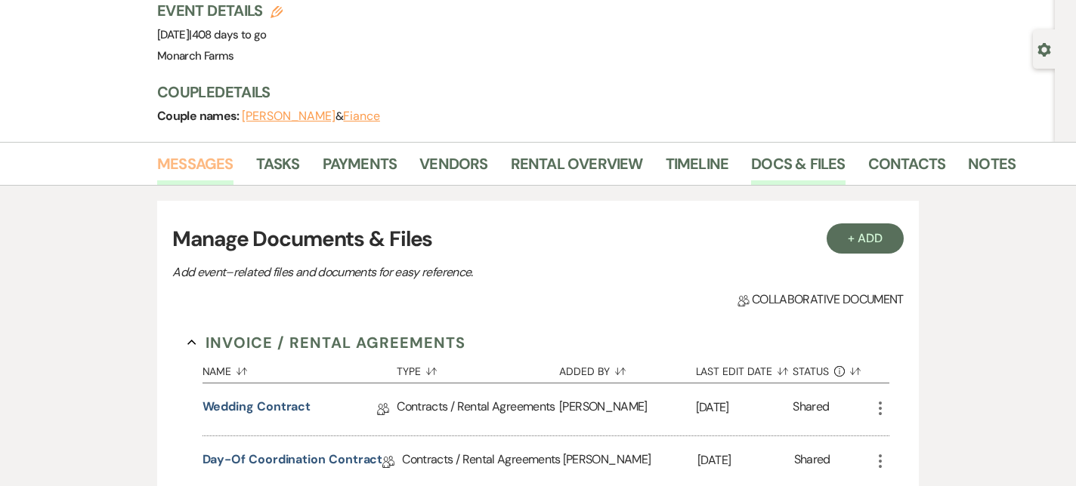
click at [200, 166] on link "Messages" at bounding box center [195, 168] width 76 height 33
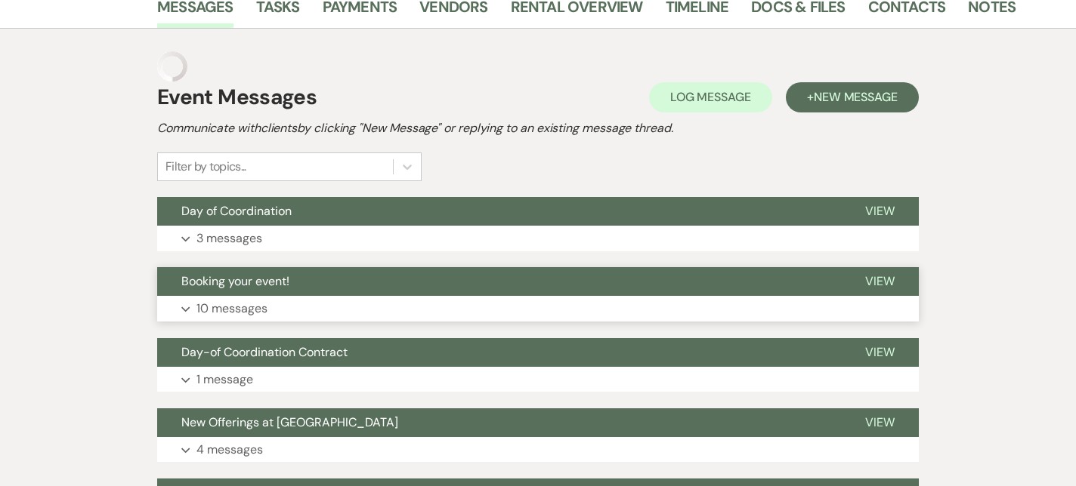
click at [253, 302] on p "10 messages" at bounding box center [231, 309] width 71 height 20
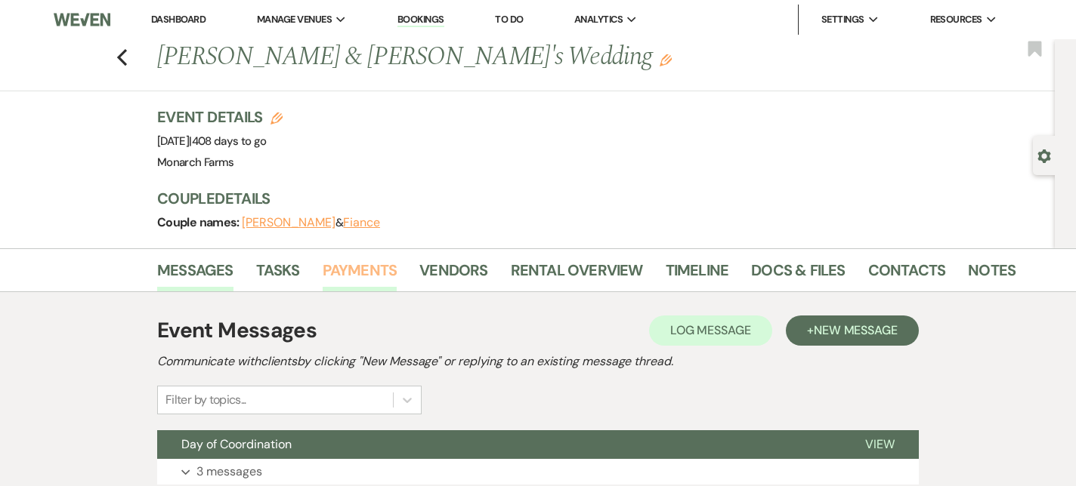
click at [361, 269] on link "Payments" at bounding box center [360, 274] width 75 height 33
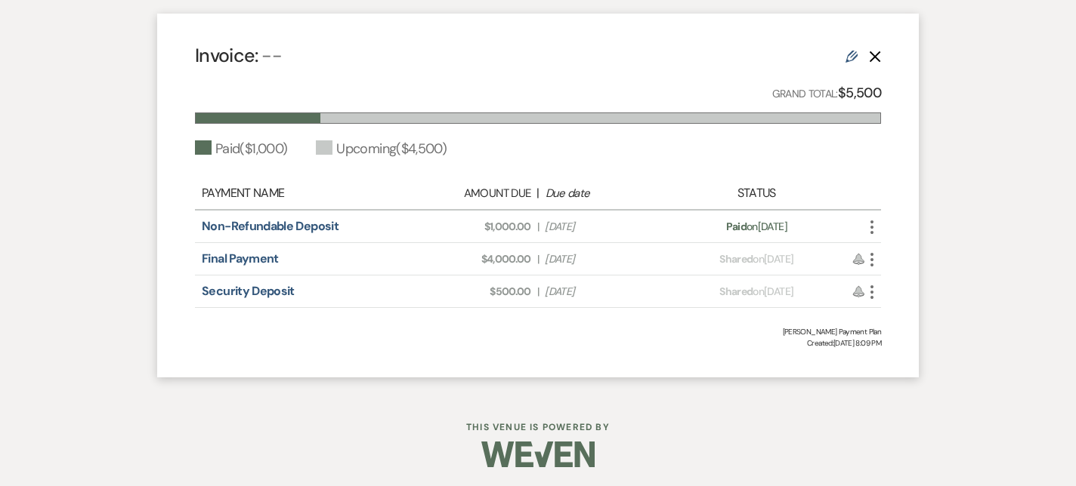
scroll to position [789, 0]
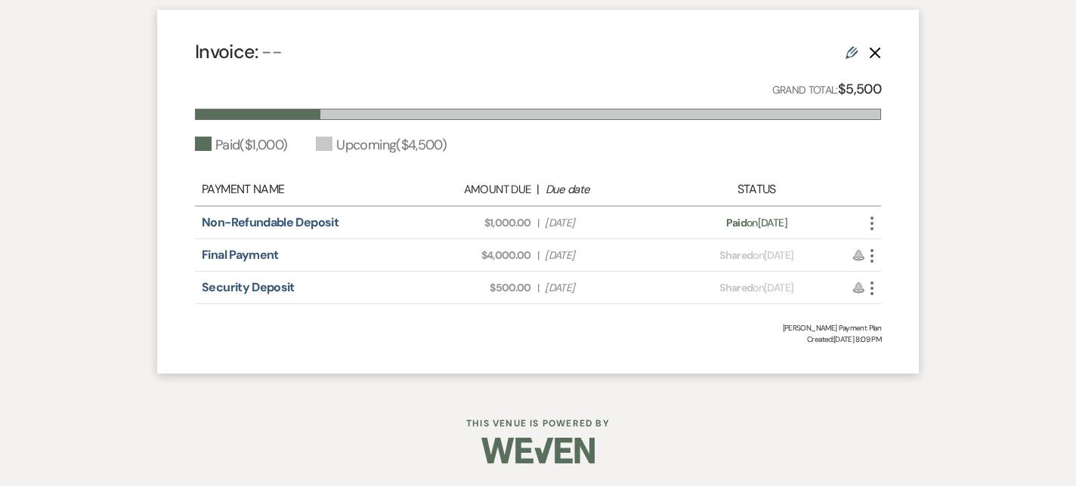
click at [726, 219] on span "Paid" at bounding box center [736, 223] width 20 height 14
click at [249, 218] on link "Non-Refundable Deposit" at bounding box center [270, 222] width 137 height 16
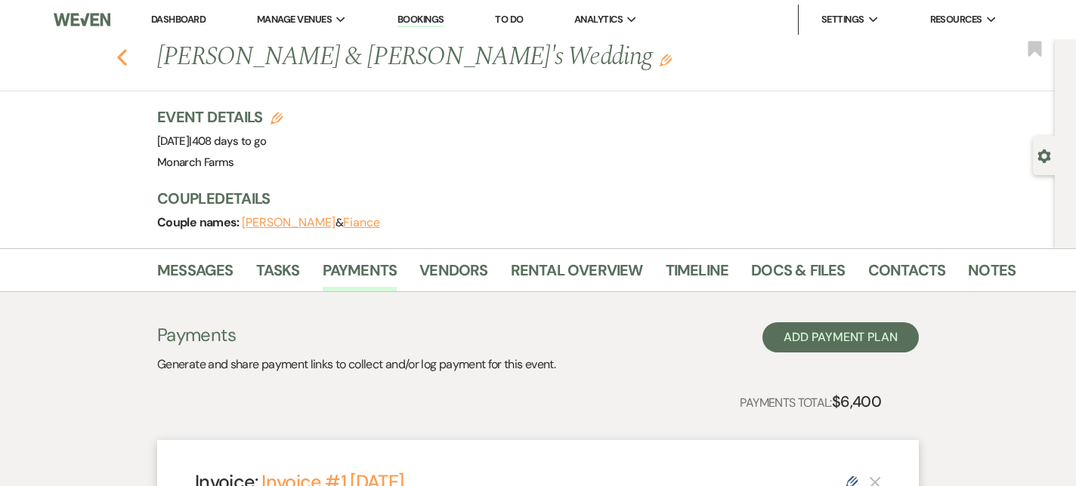
click at [122, 62] on use "button" at bounding box center [122, 57] width 10 height 17
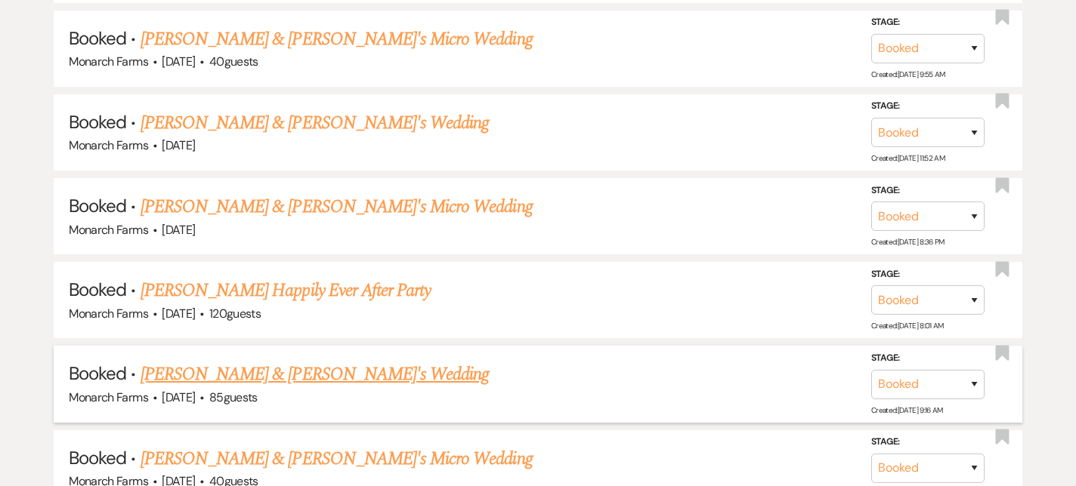
scroll to position [2854, 0]
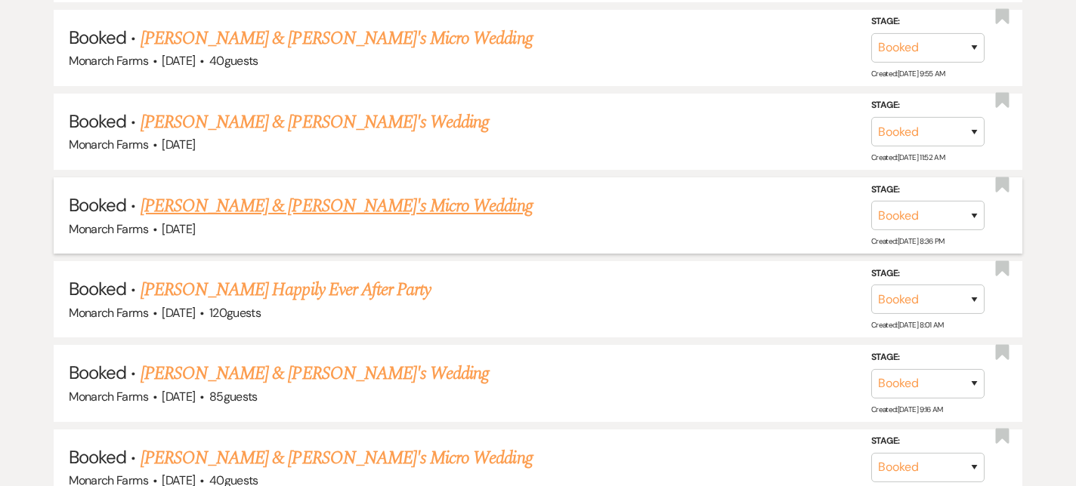
click at [301, 193] on link "Amber Tremblay & Kyle's Micro Wedding" at bounding box center [336, 206] width 392 height 27
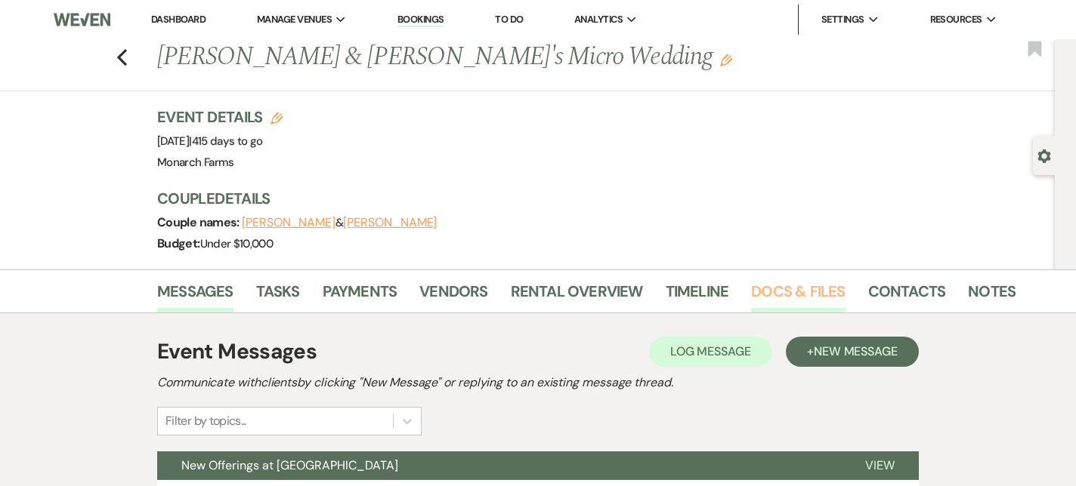
click at [781, 296] on link "Docs & Files" at bounding box center [798, 295] width 94 height 33
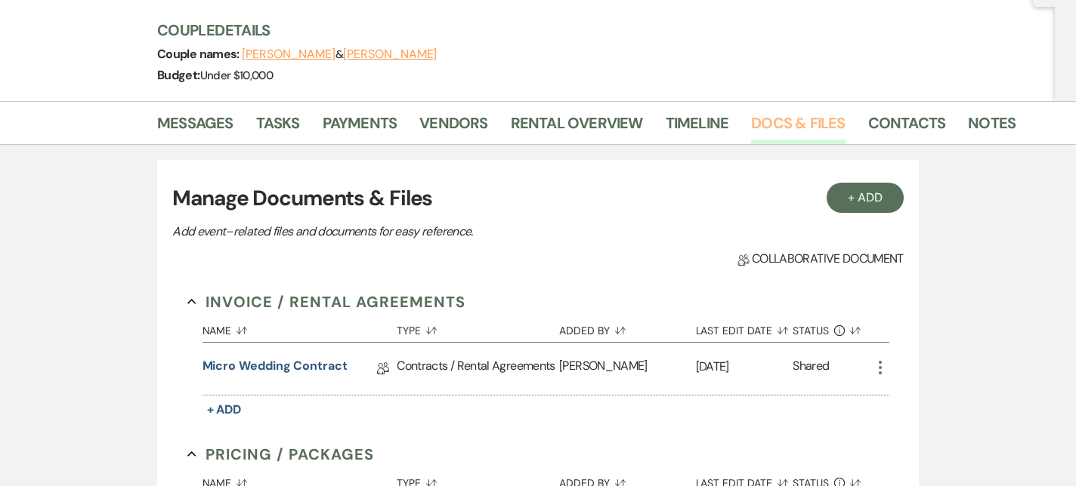
scroll to position [173, 0]
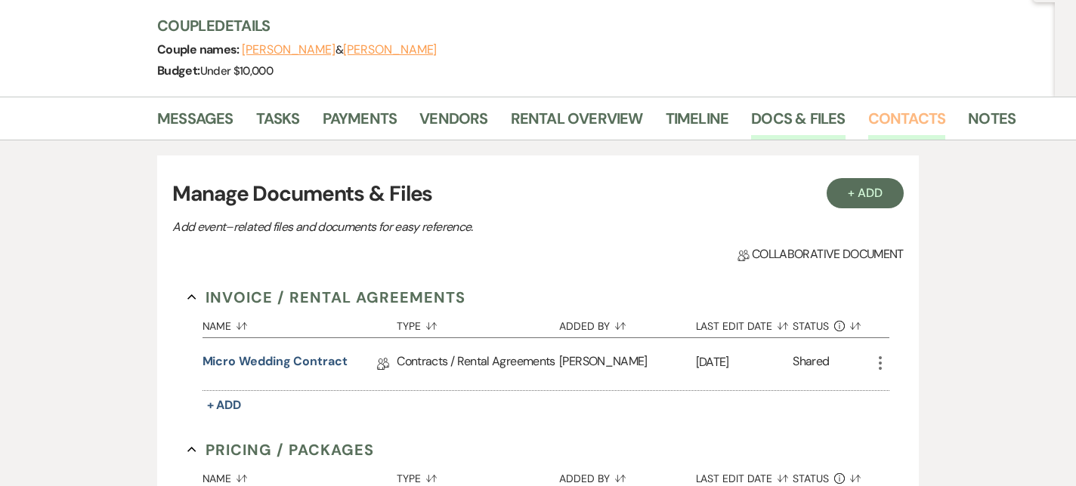
click at [874, 117] on link "Contacts" at bounding box center [907, 122] width 78 height 33
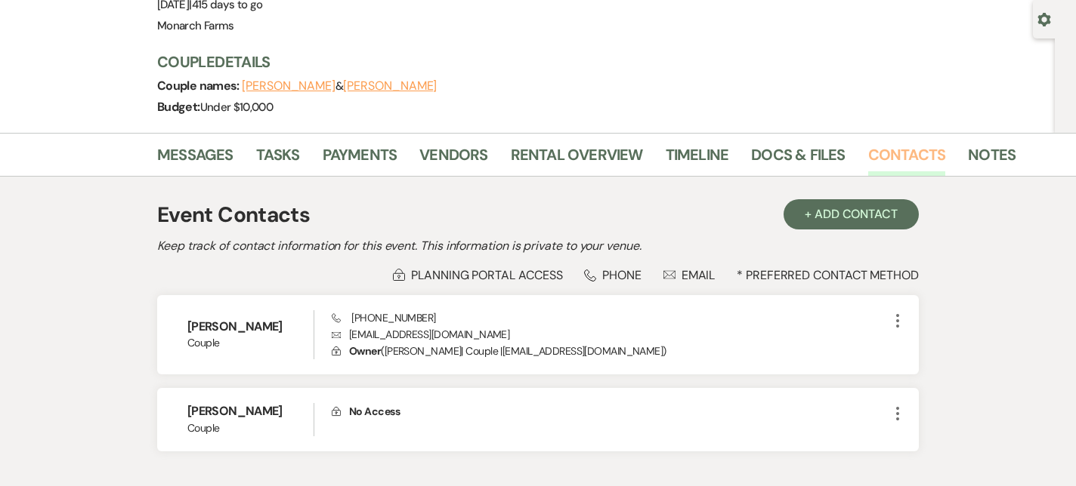
scroll to position [178, 0]
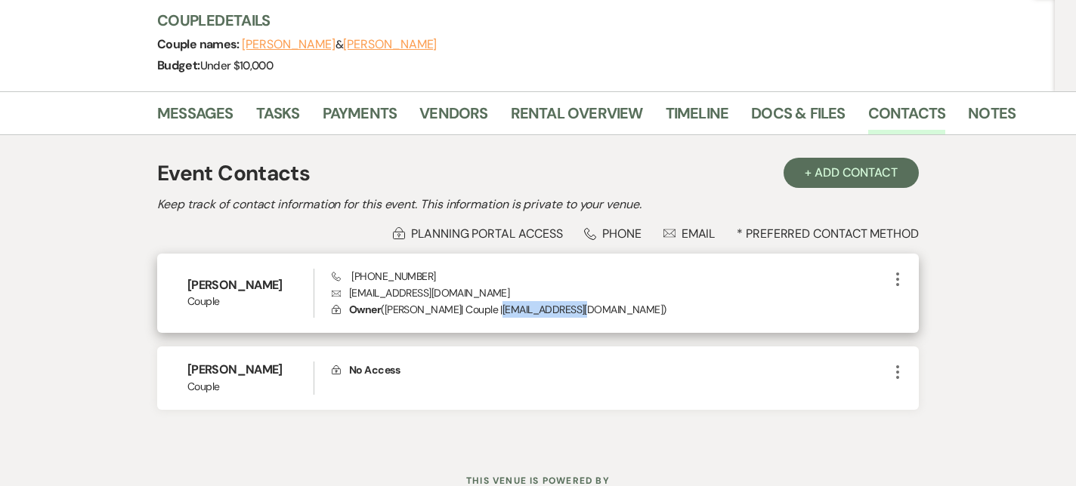
drag, startPoint x: 510, startPoint y: 310, endPoint x: 591, endPoint y: 308, distance: 81.6
click at [591, 308] on p "Lock Owner ( Amber Tremblay | Couple | at3324@gmail.com )" at bounding box center [610, 309] width 557 height 17
drag, startPoint x: 431, startPoint y: 275, endPoint x: 351, endPoint y: 275, distance: 79.3
click at [351, 275] on div "Phone (603) 552-8152 Envelope at3324@gmail.com Lock Owner ( Amber Tremblay | Co…" at bounding box center [610, 294] width 557 height 50
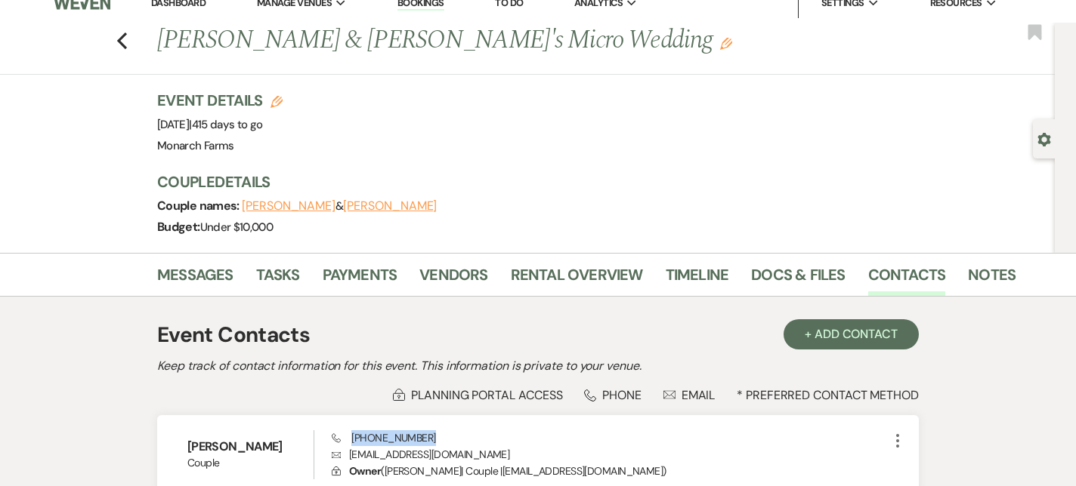
scroll to position [0, 0]
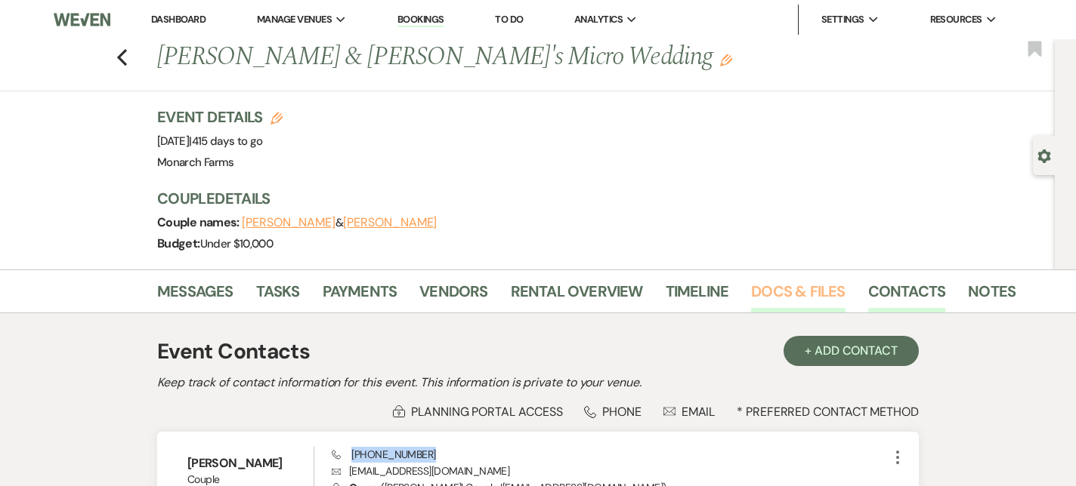
click at [775, 292] on link "Docs & Files" at bounding box center [798, 295] width 94 height 33
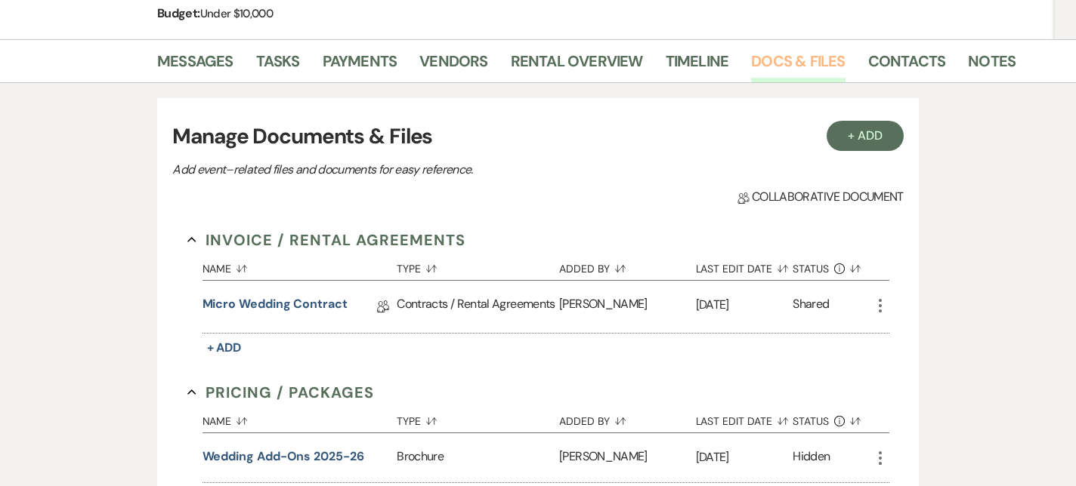
scroll to position [232, 0]
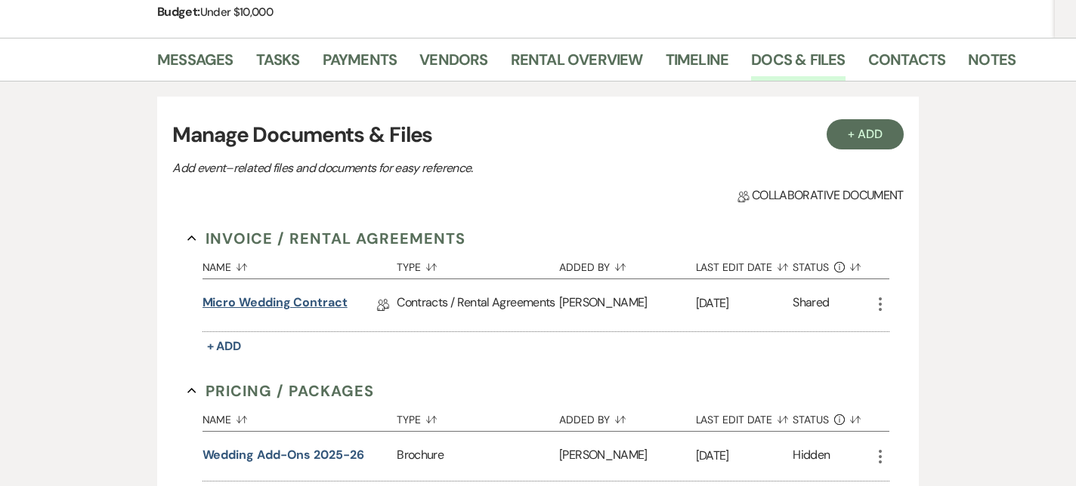
click at [294, 294] on link "Micro Wedding Contract" at bounding box center [274, 305] width 145 height 23
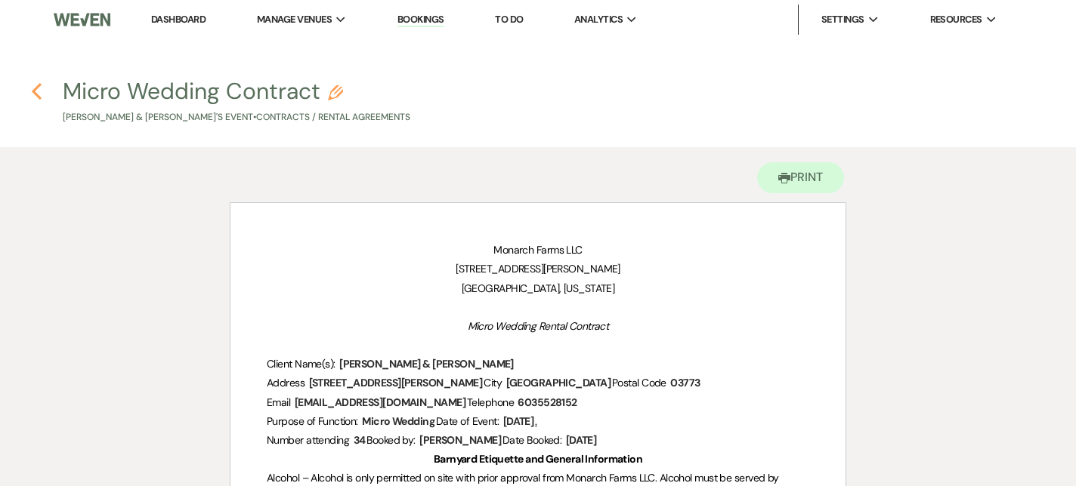
click at [31, 97] on icon "Previous" at bounding box center [36, 91] width 11 height 18
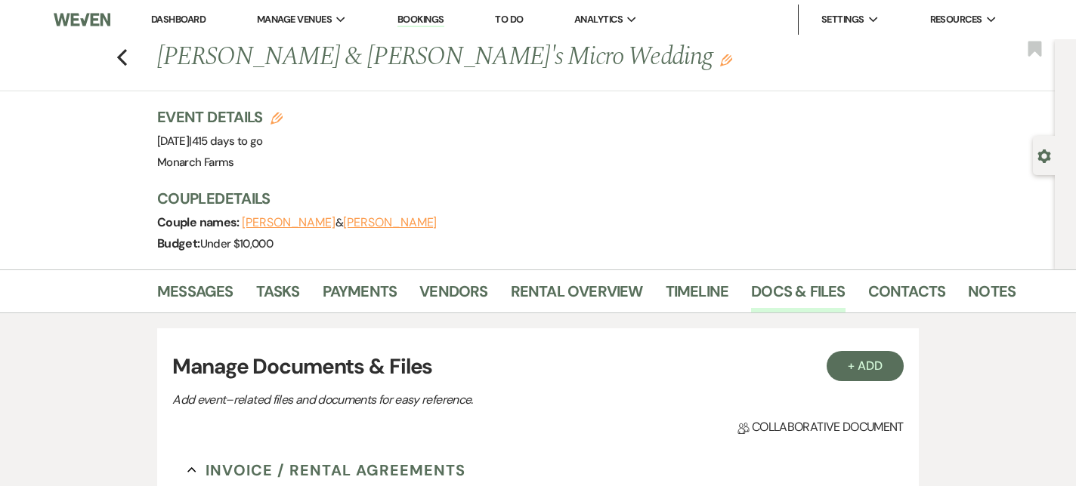
scroll to position [232, 0]
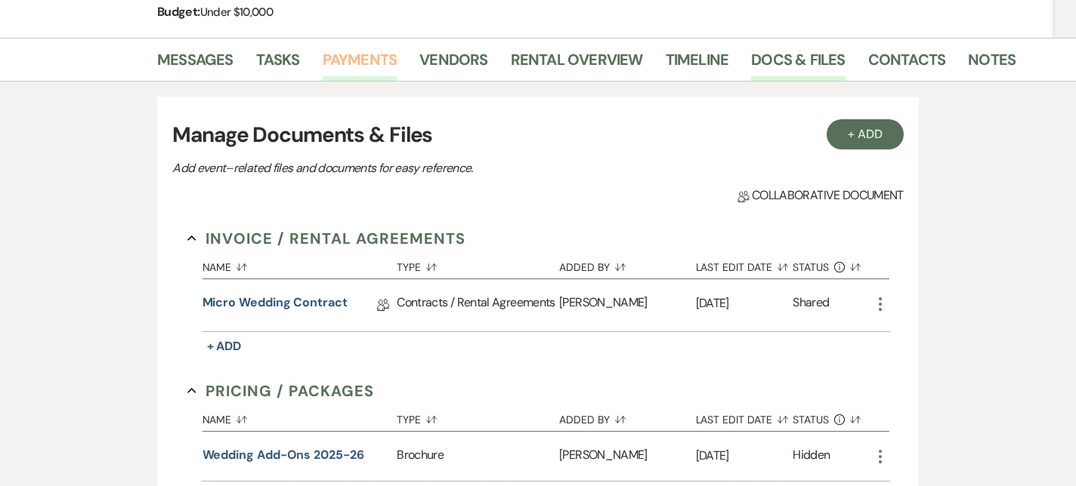
click at [373, 58] on link "Payments" at bounding box center [360, 64] width 75 height 33
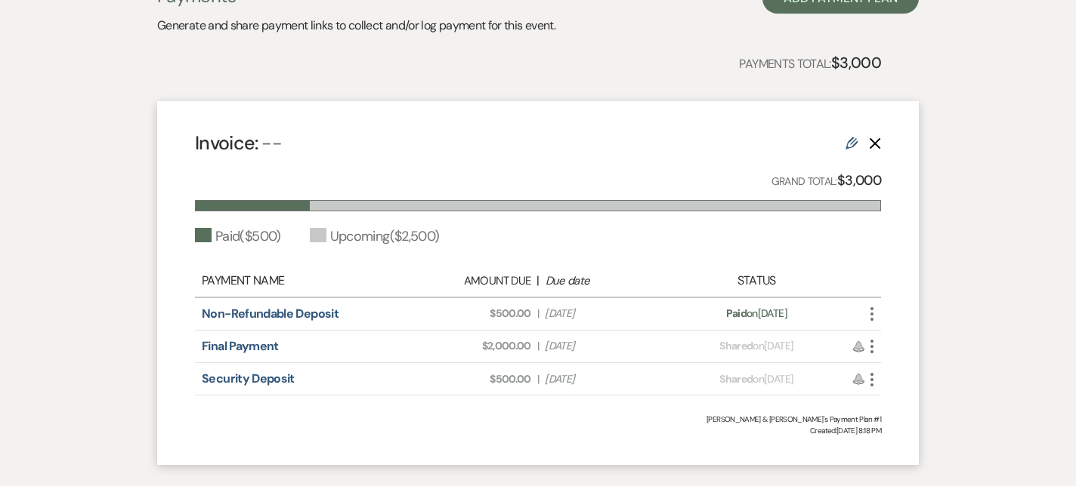
scroll to position [384, 0]
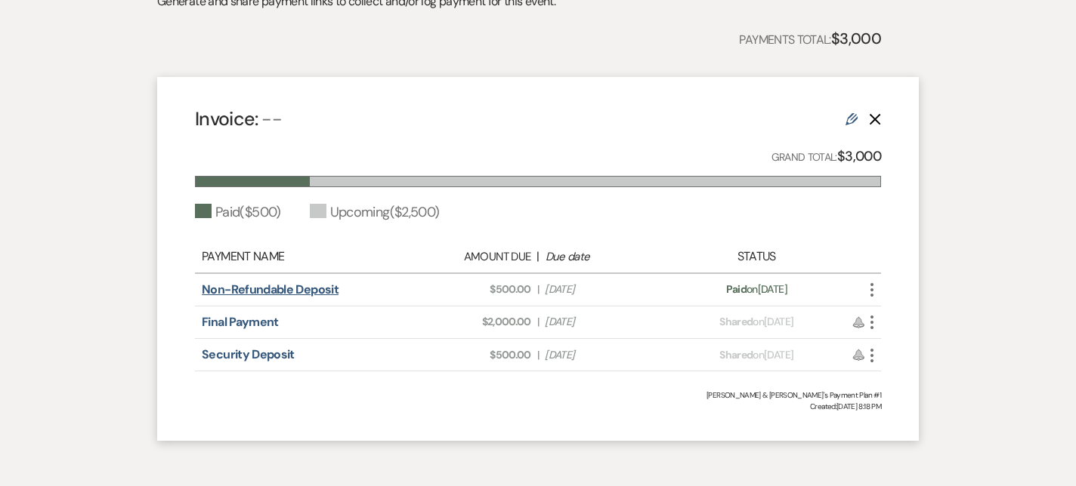
click at [287, 290] on link "Non-Refundable Deposit" at bounding box center [270, 290] width 137 height 16
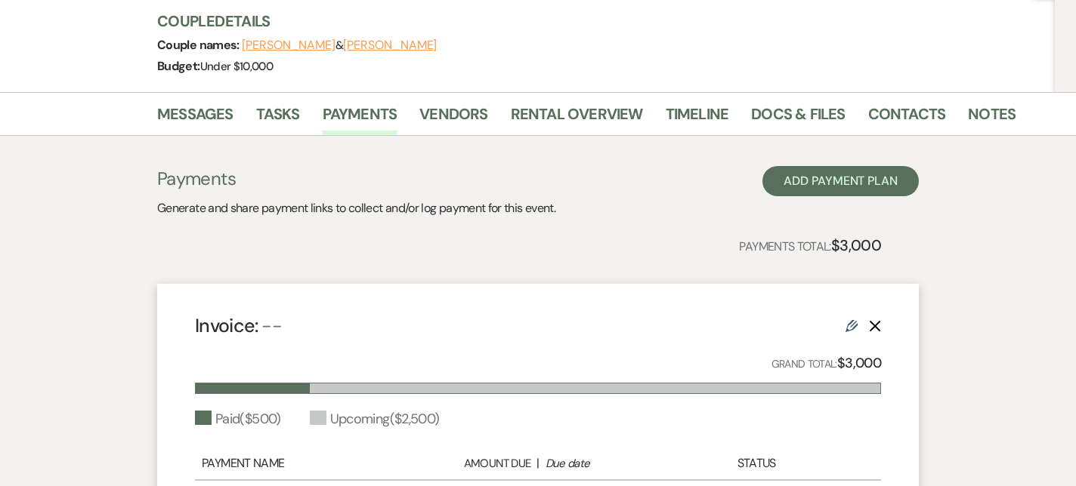
scroll to position [0, 0]
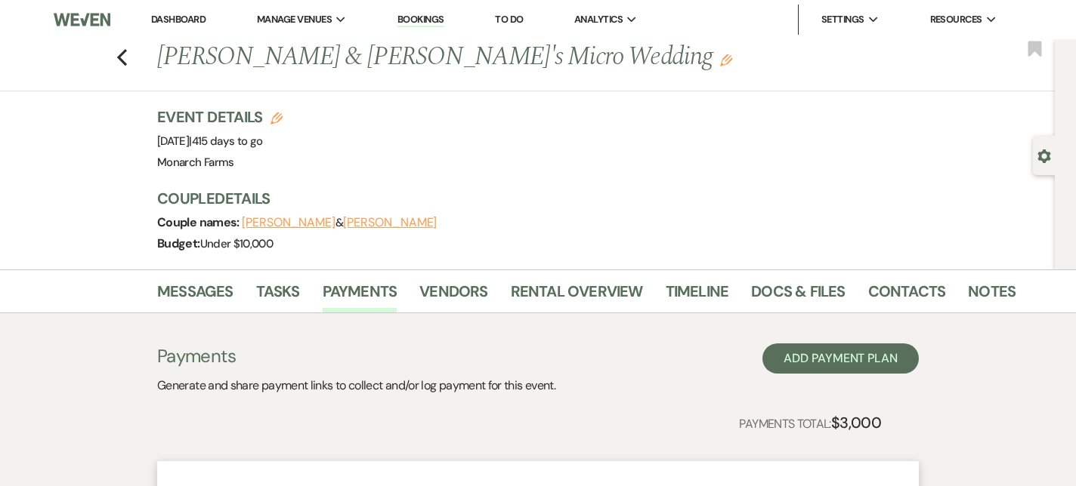
click at [112, 61] on div "Previous Amber Tremblay & Kyle's Micro Wedding Edit Bookmark" at bounding box center [523, 65] width 1062 height 52
click at [122, 60] on use "button" at bounding box center [122, 57] width 10 height 17
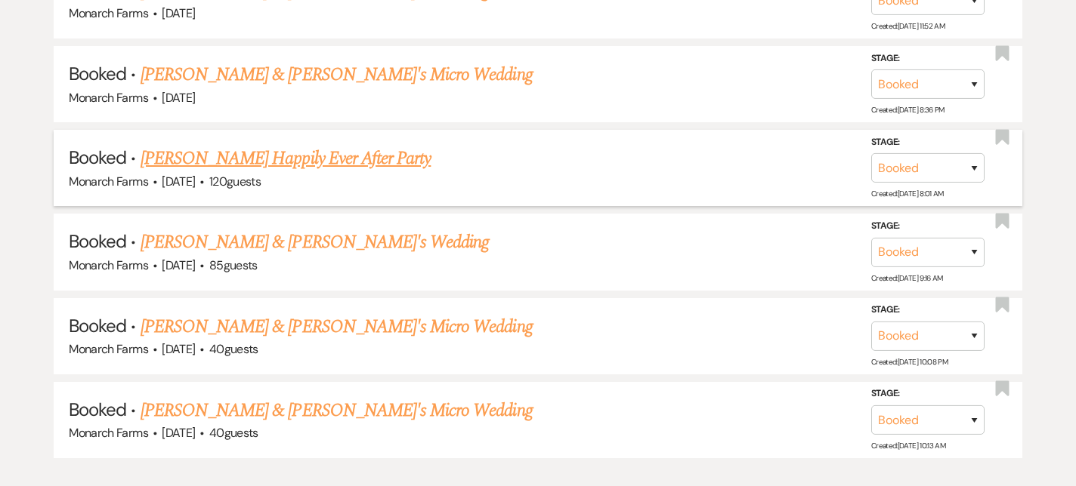
scroll to position [2983, 0]
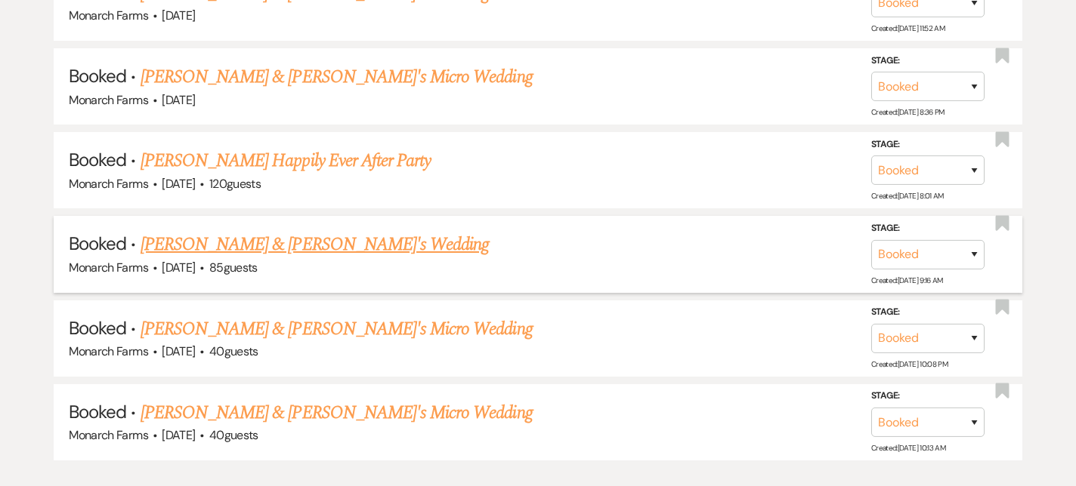
click at [311, 231] on link "Ashlynd Gates & TJ's Wedding" at bounding box center [314, 244] width 349 height 27
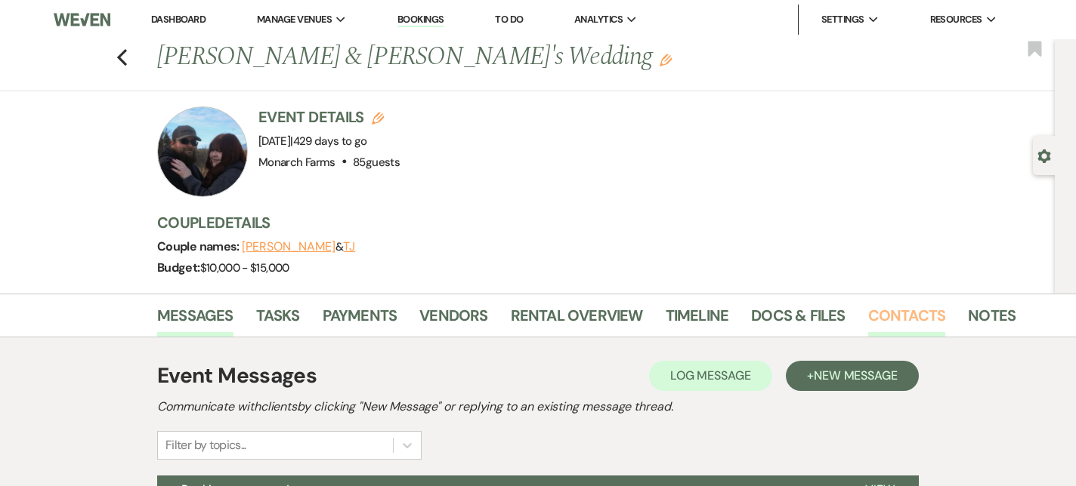
click at [881, 313] on link "Contacts" at bounding box center [907, 320] width 78 height 33
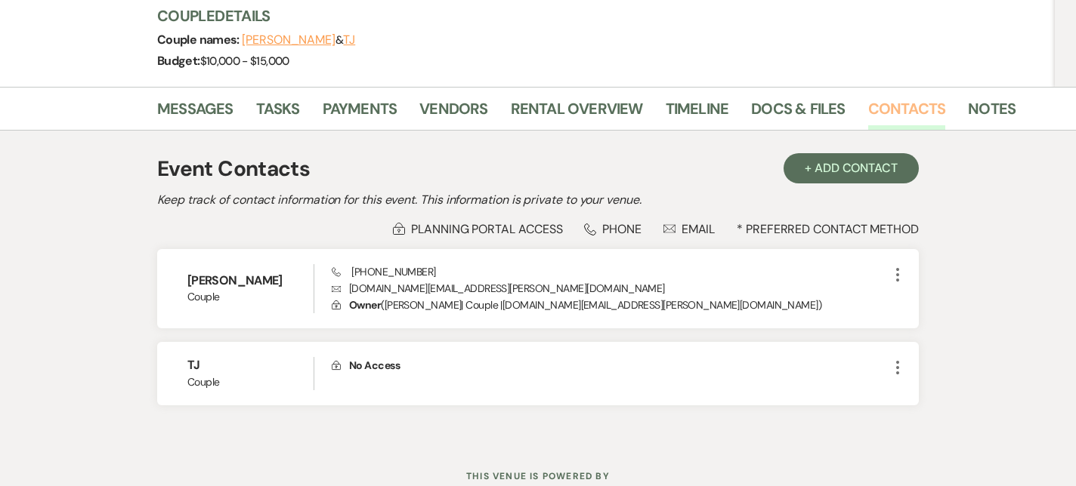
scroll to position [209, 0]
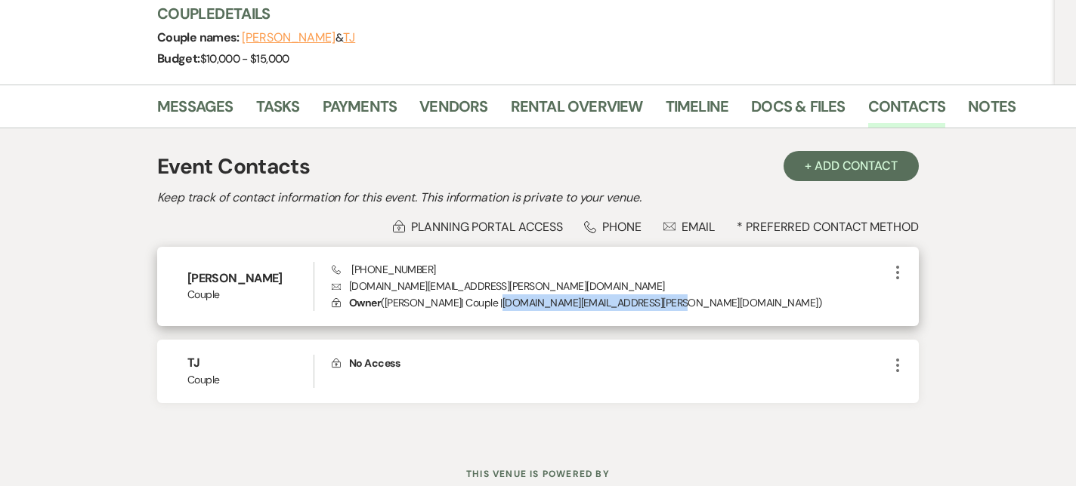
drag, startPoint x: 498, startPoint y: 303, endPoint x: 661, endPoint y: 301, distance: 163.2
click at [661, 301] on p "Lock Owner ( Ashlynd Gates | Couple | gates.daignault.wedding@gmail.com )" at bounding box center [610, 303] width 557 height 17
drag, startPoint x: 424, startPoint y: 265, endPoint x: 350, endPoint y: 269, distance: 74.1
click at [350, 269] on div "Phone (603) 782-6578 Envelope gates.daignault.wedding@gmail.com Lock Owner ( As…" at bounding box center [610, 287] width 557 height 50
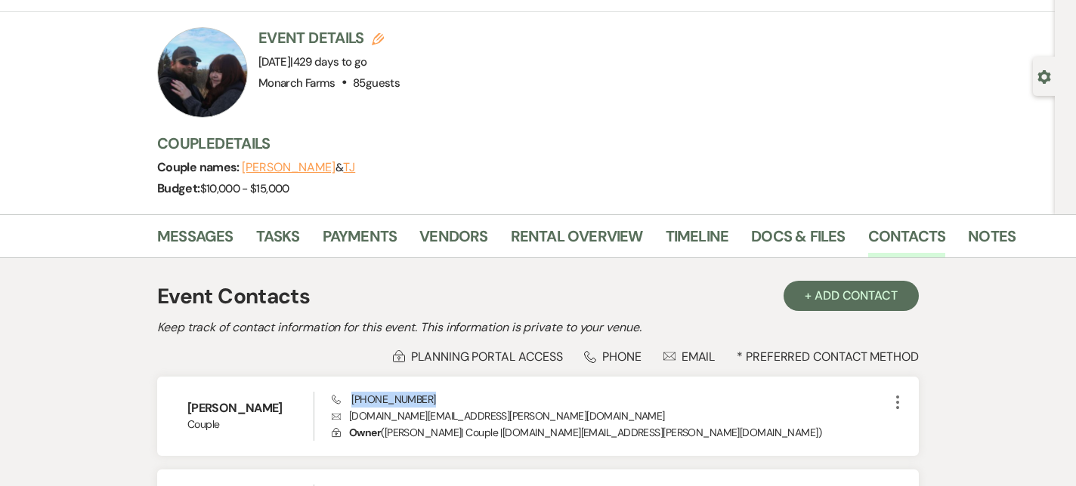
scroll to position [57, 0]
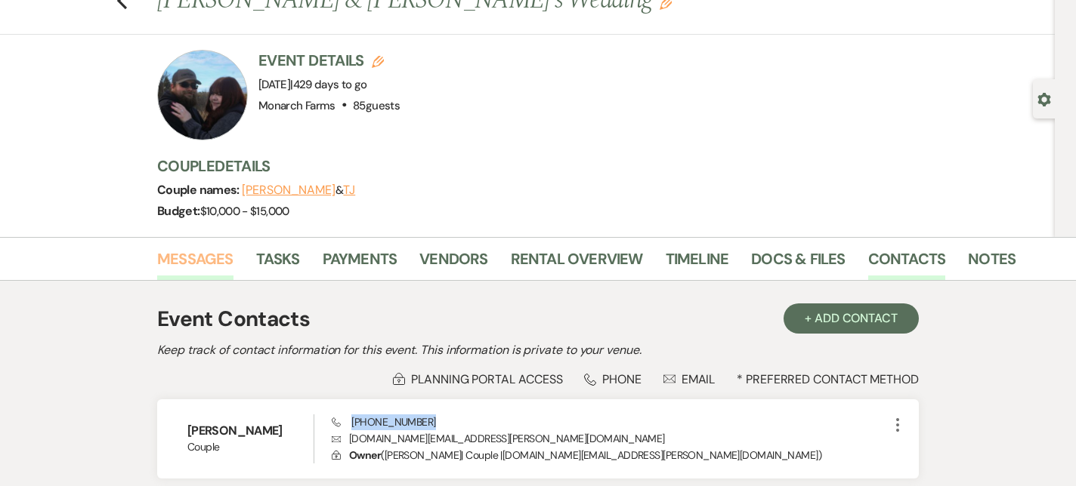
click at [222, 263] on link "Messages" at bounding box center [195, 263] width 76 height 33
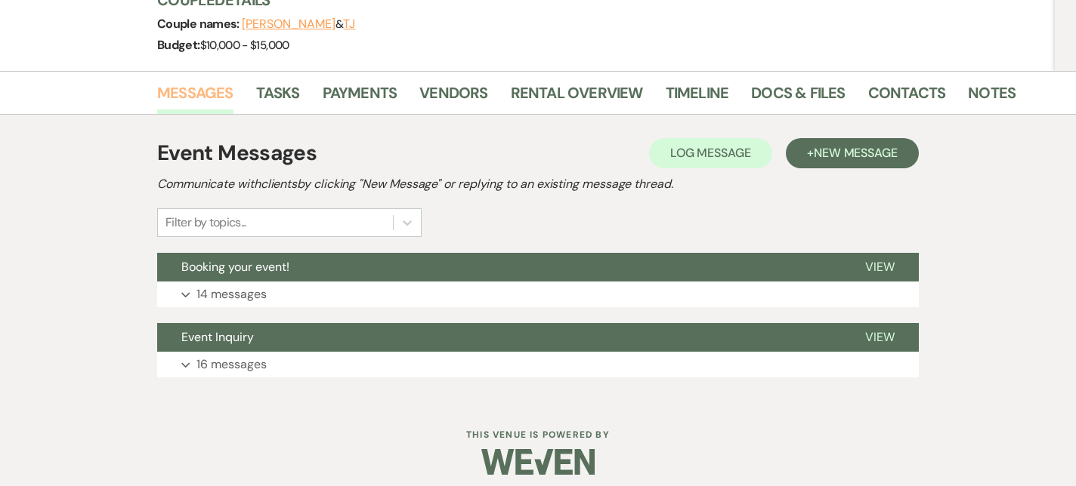
scroll to position [224, 0]
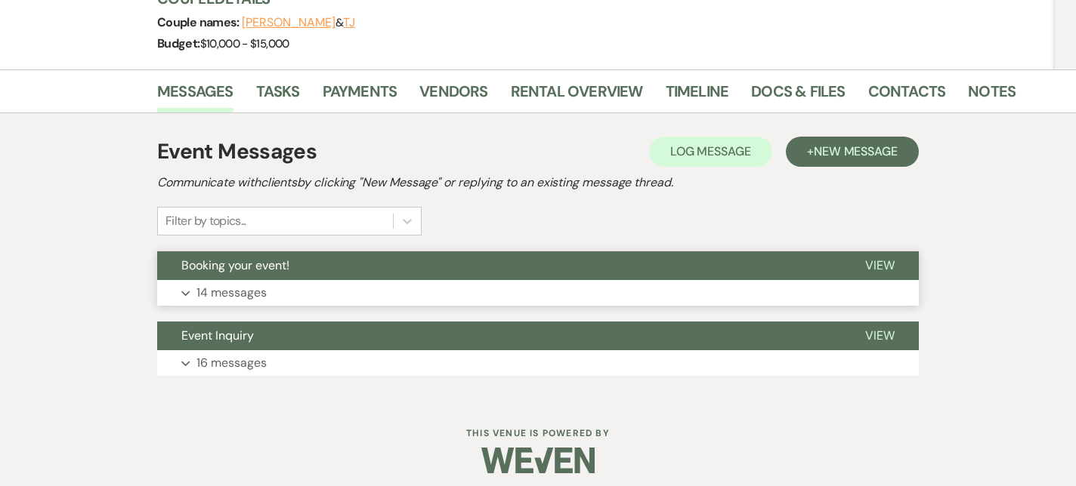
click at [232, 298] on p "14 messages" at bounding box center [231, 293] width 70 height 20
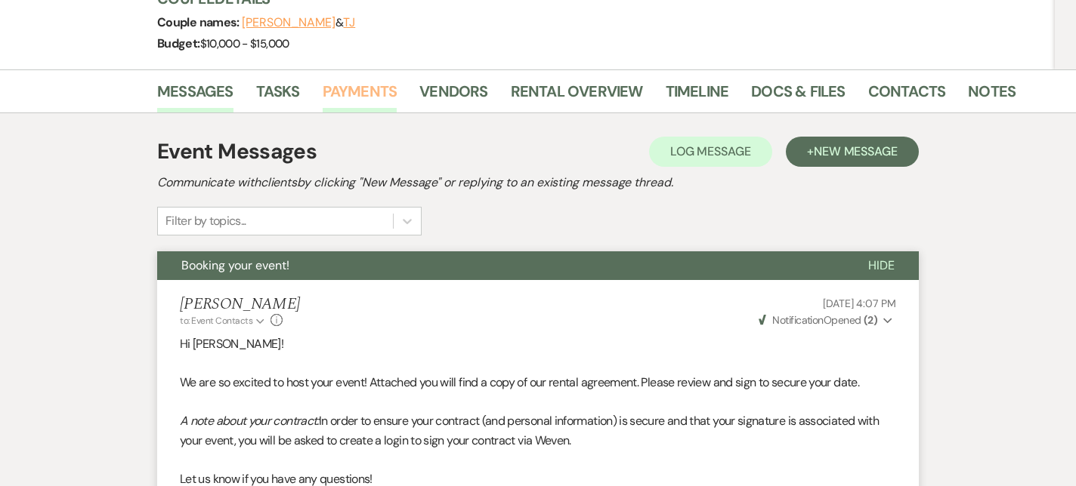
click at [366, 92] on link "Payments" at bounding box center [360, 95] width 75 height 33
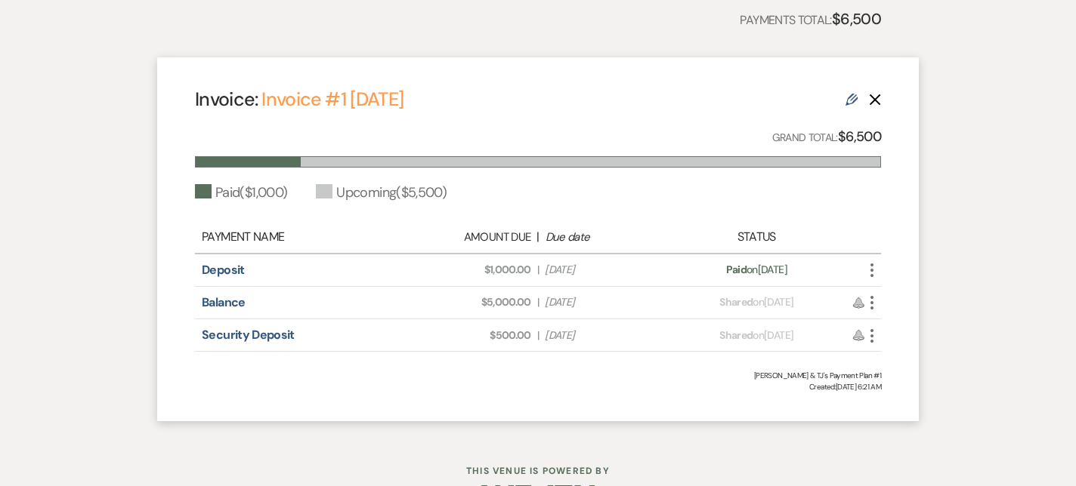
scroll to position [429, 0]
click at [227, 263] on link "Deposit" at bounding box center [223, 269] width 43 height 16
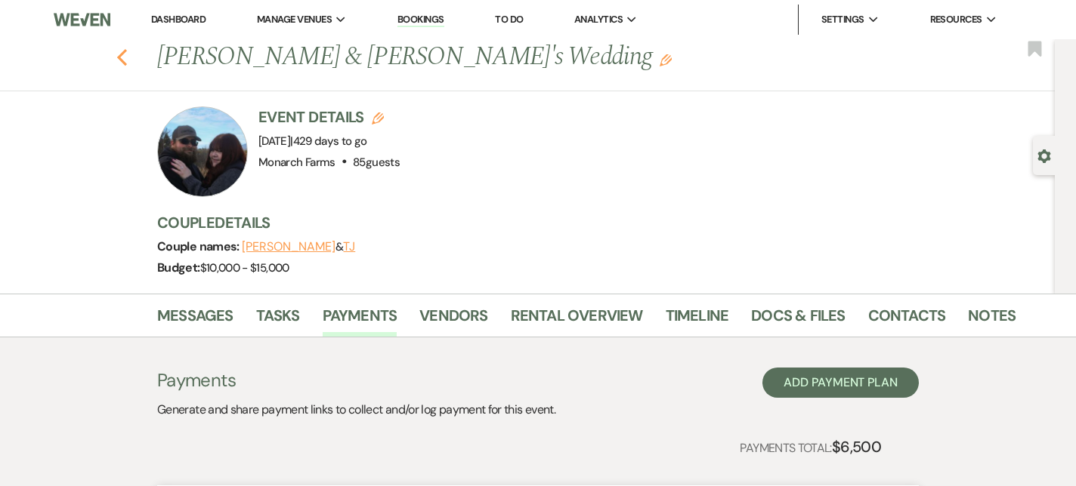
click at [119, 62] on icon "Previous" at bounding box center [121, 57] width 11 height 18
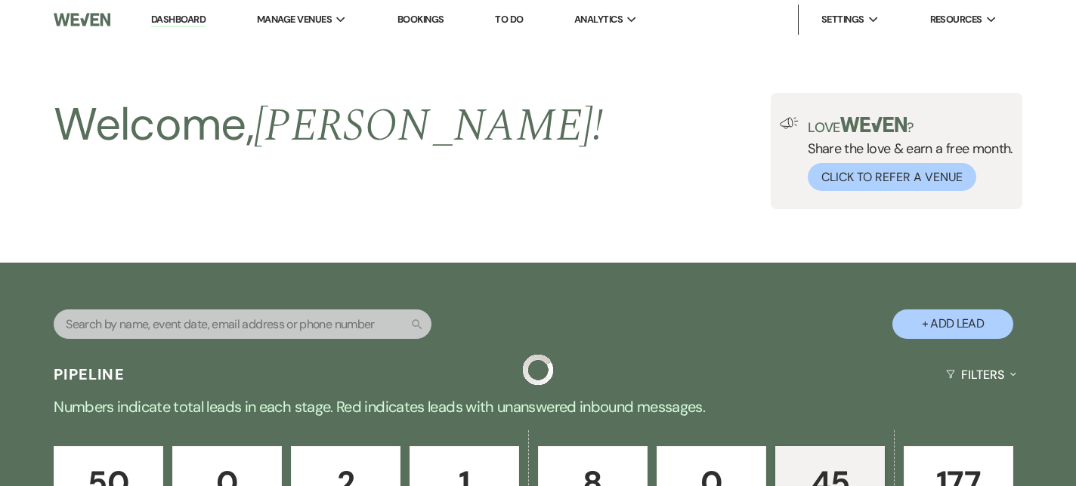
scroll to position [2983, 0]
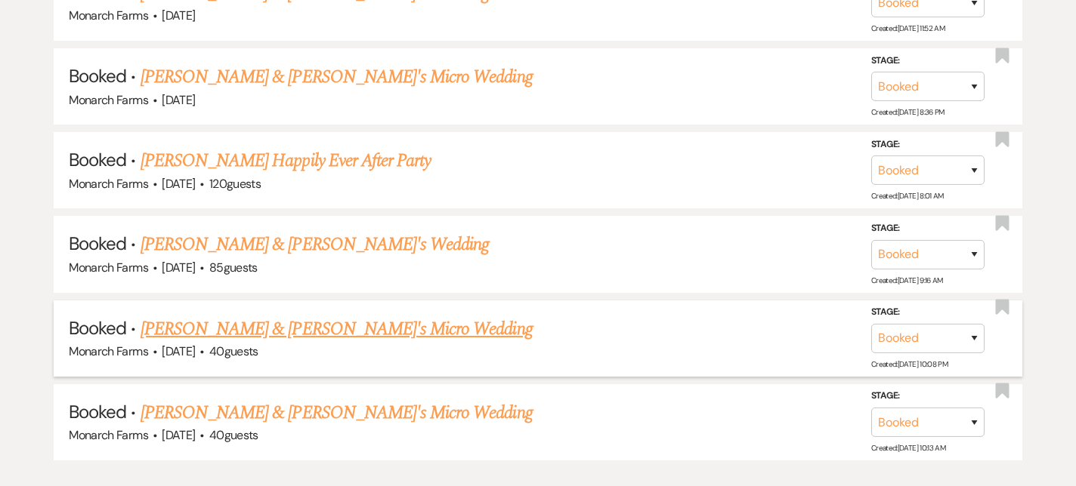
click at [245, 316] on link "Alexandria Goodreau & Fiance's Micro Wedding" at bounding box center [336, 329] width 392 height 27
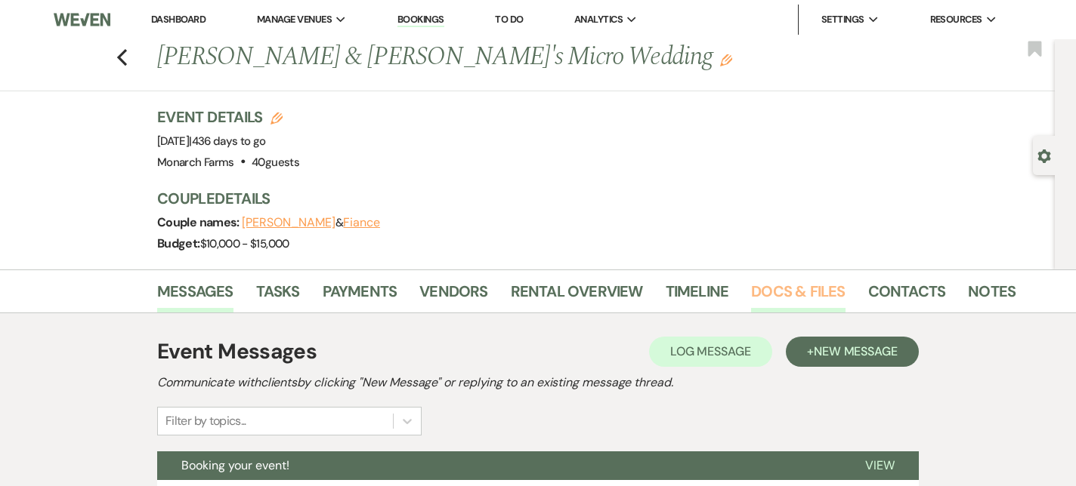
click at [782, 293] on link "Docs & Files" at bounding box center [798, 295] width 94 height 33
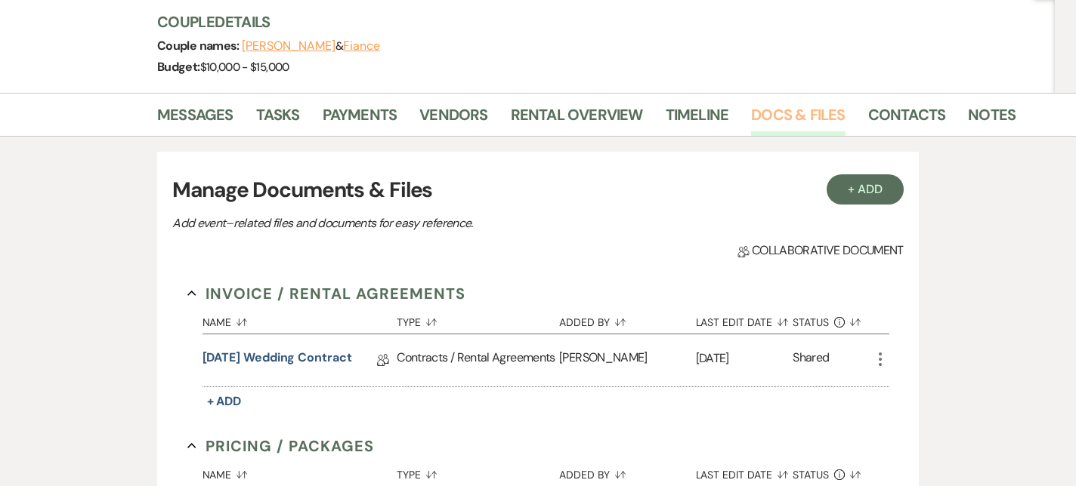
scroll to position [214, 0]
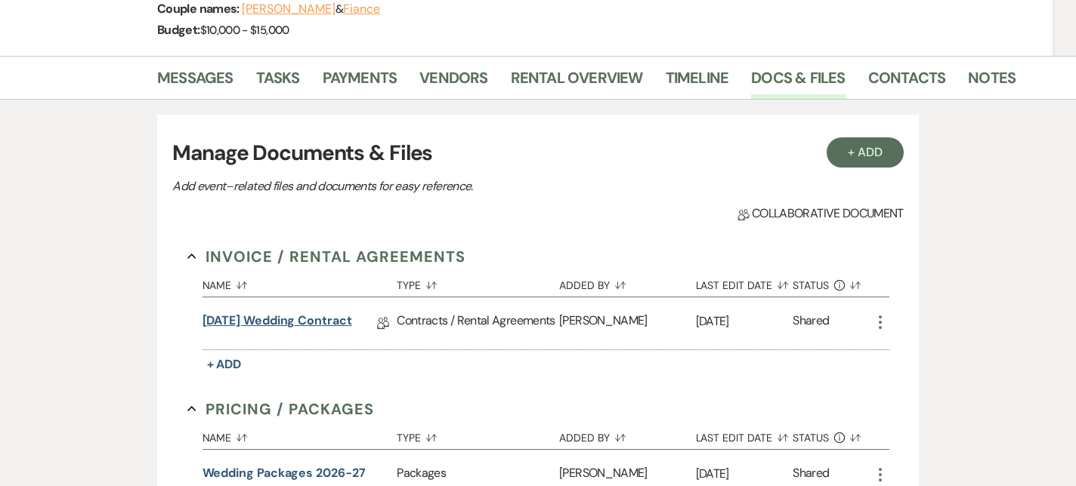
click at [304, 323] on link "10/31/26 Wedding Contract" at bounding box center [277, 323] width 150 height 23
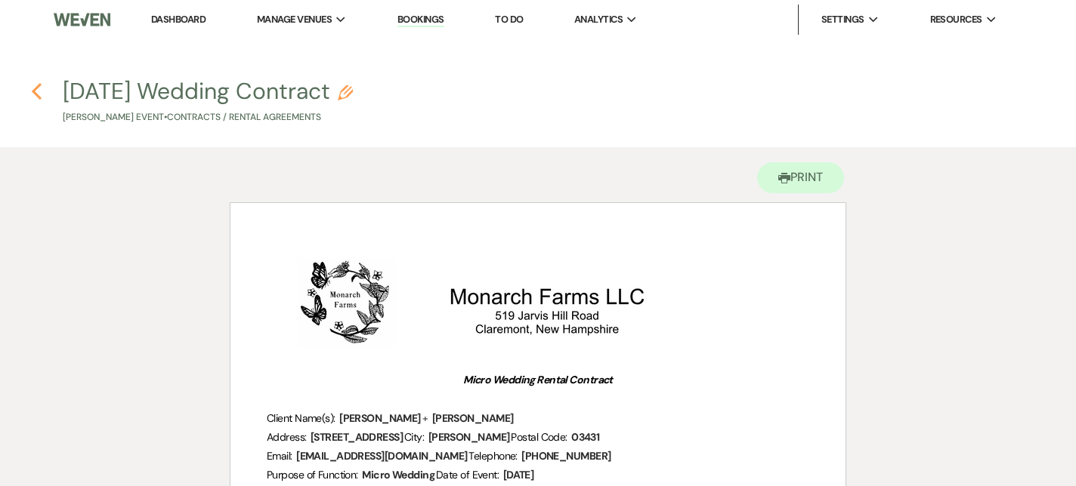
click at [40, 85] on use "button" at bounding box center [37, 91] width 10 height 17
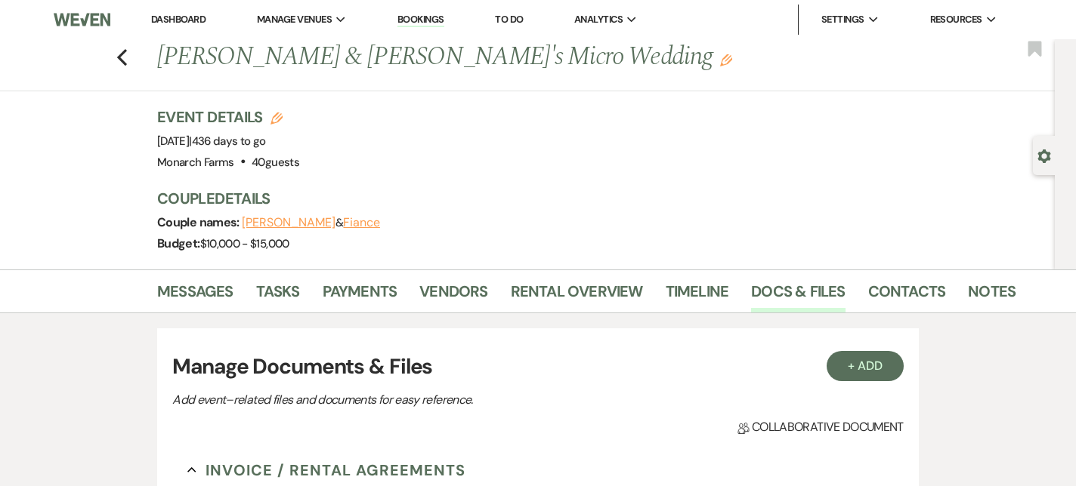
scroll to position [214, 0]
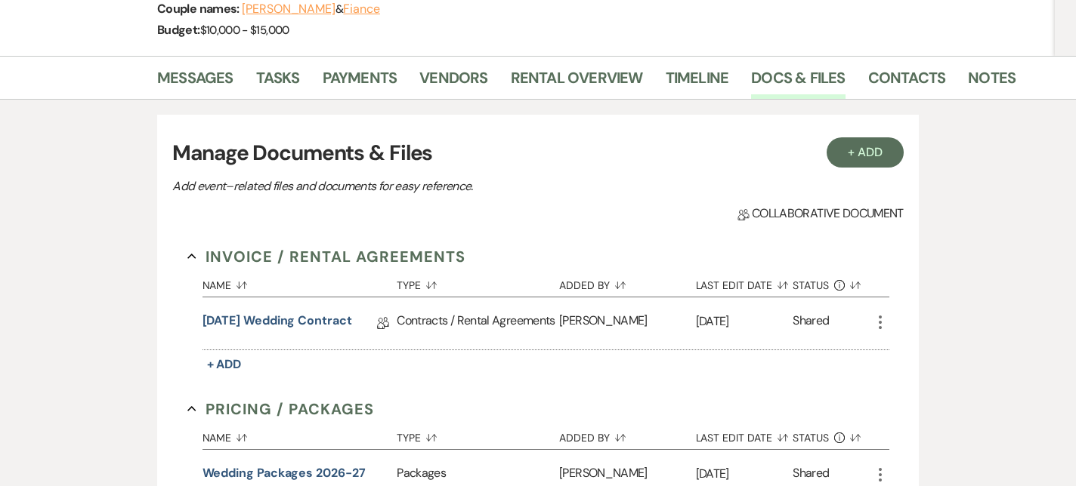
click at [904, 65] on li "Contacts" at bounding box center [918, 81] width 100 height 36
click at [904, 71] on link "Contacts" at bounding box center [907, 82] width 78 height 33
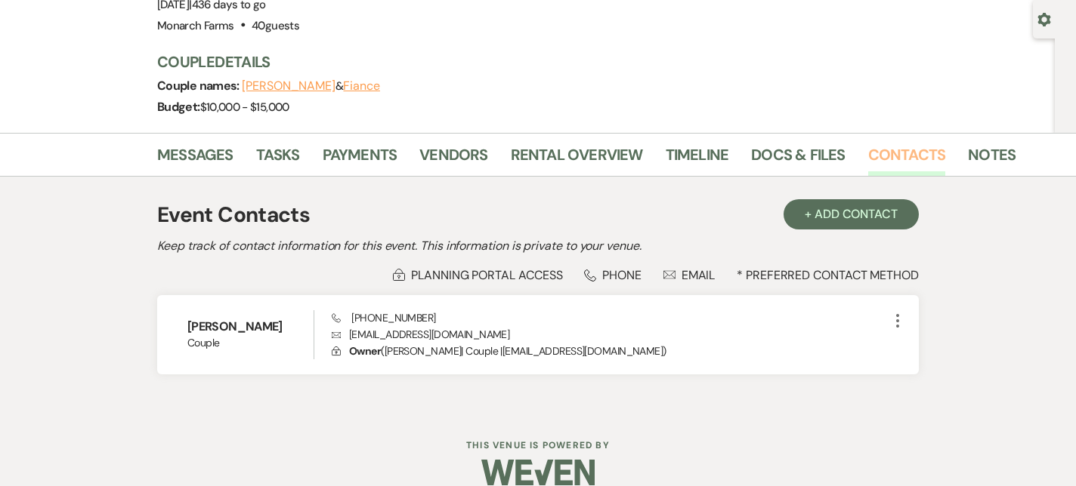
scroll to position [159, 0]
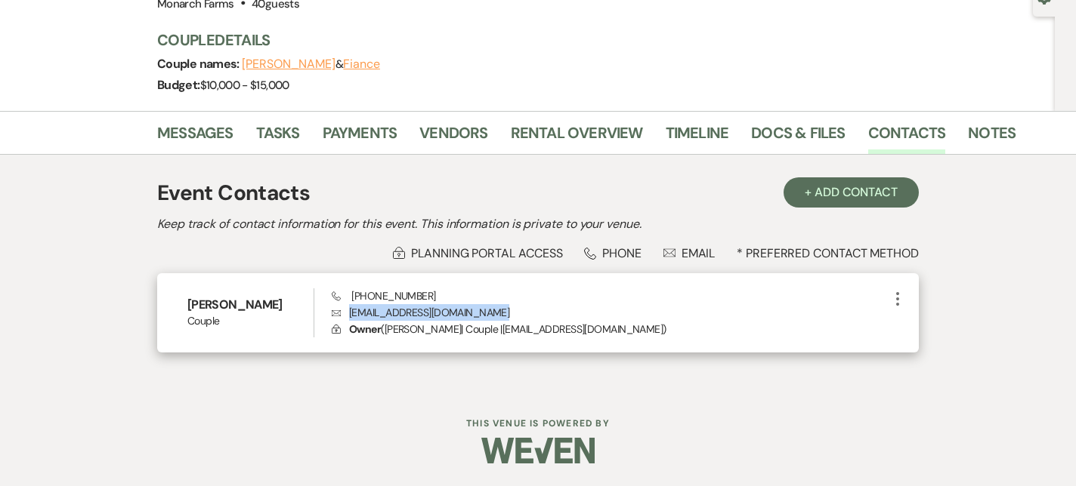
drag, startPoint x: 508, startPoint y: 309, endPoint x: 351, endPoint y: 307, distance: 157.1
click at [351, 307] on p "Envelope alexandriagoodreau@yahoo.com" at bounding box center [610, 312] width 557 height 17
drag, startPoint x: 434, startPoint y: 298, endPoint x: 351, endPoint y: 297, distance: 82.3
click at [351, 297] on div "Phone (603) 406-9862 Envelope alexandriagoodreau@yahoo.com Lock Owner ( Alexand…" at bounding box center [610, 314] width 557 height 50
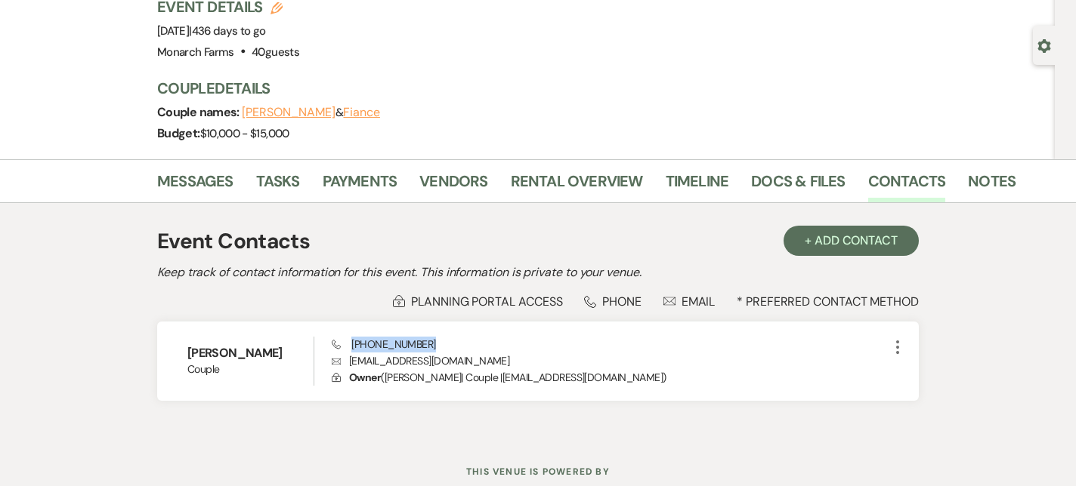
scroll to position [110, 0]
click at [218, 181] on link "Messages" at bounding box center [195, 186] width 76 height 33
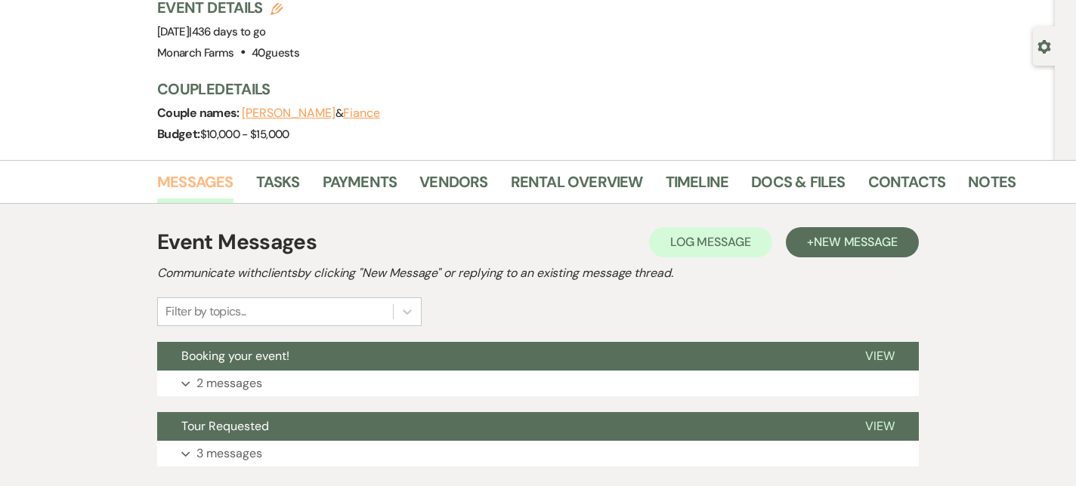
scroll to position [210, 0]
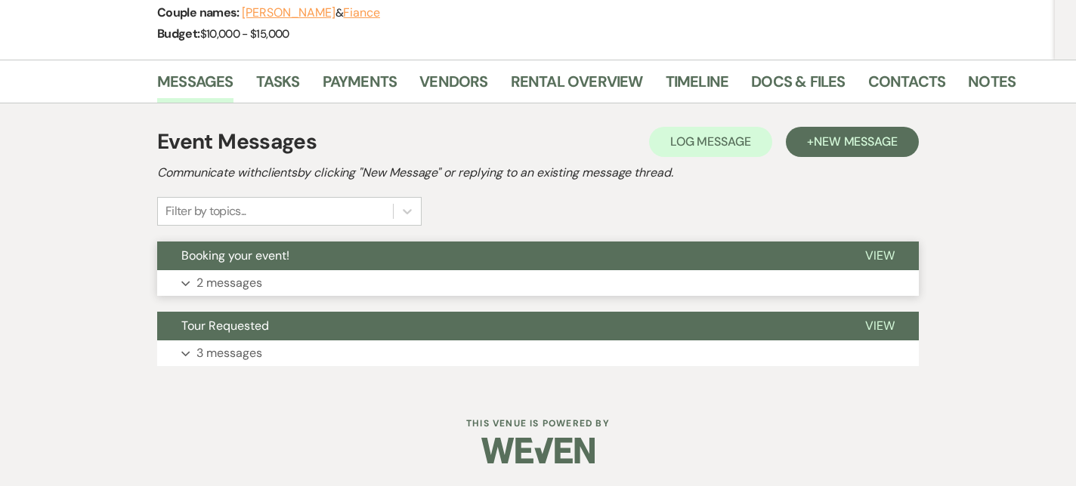
click at [225, 276] on p "2 messages" at bounding box center [229, 283] width 66 height 20
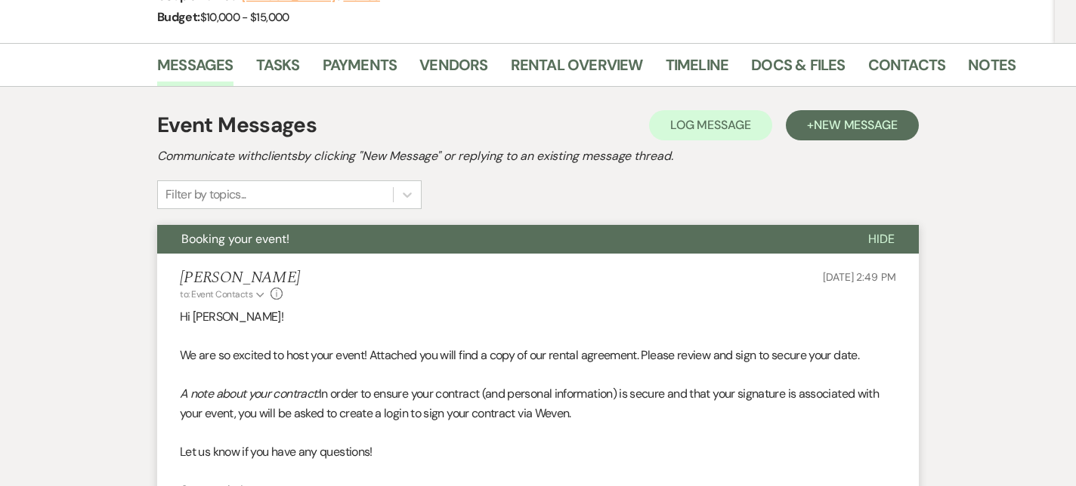
scroll to position [229, 0]
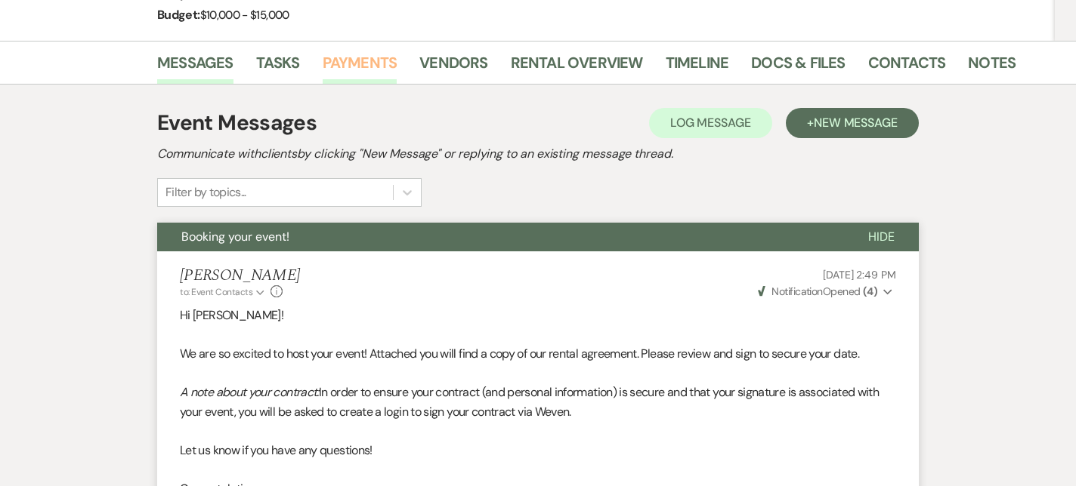
click at [373, 57] on link "Payments" at bounding box center [360, 67] width 75 height 33
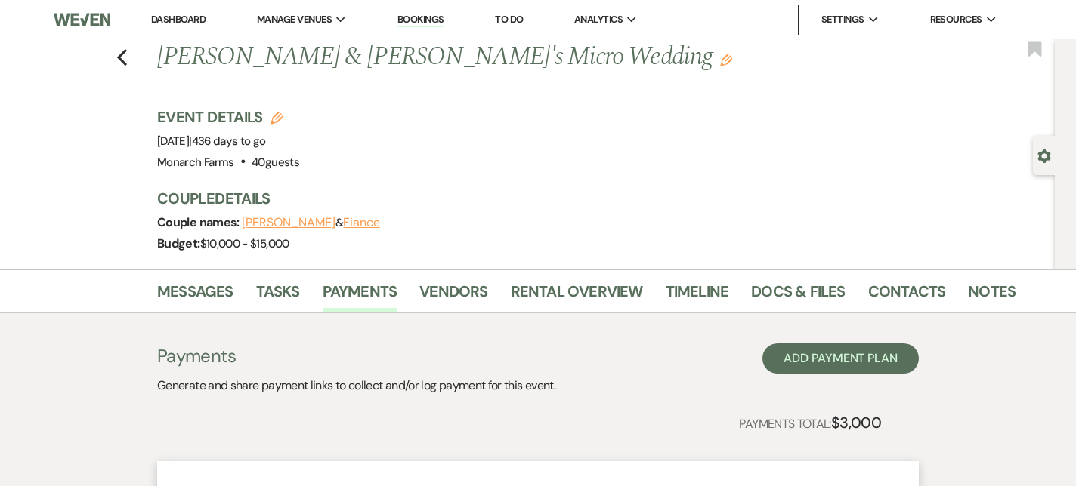
click at [116, 73] on div "Previous Alexandria Goodreau & Fiance's Micro Wedding Edit Bookmark" at bounding box center [523, 65] width 1062 height 52
click at [116, 59] on icon "Previous" at bounding box center [121, 57] width 11 height 18
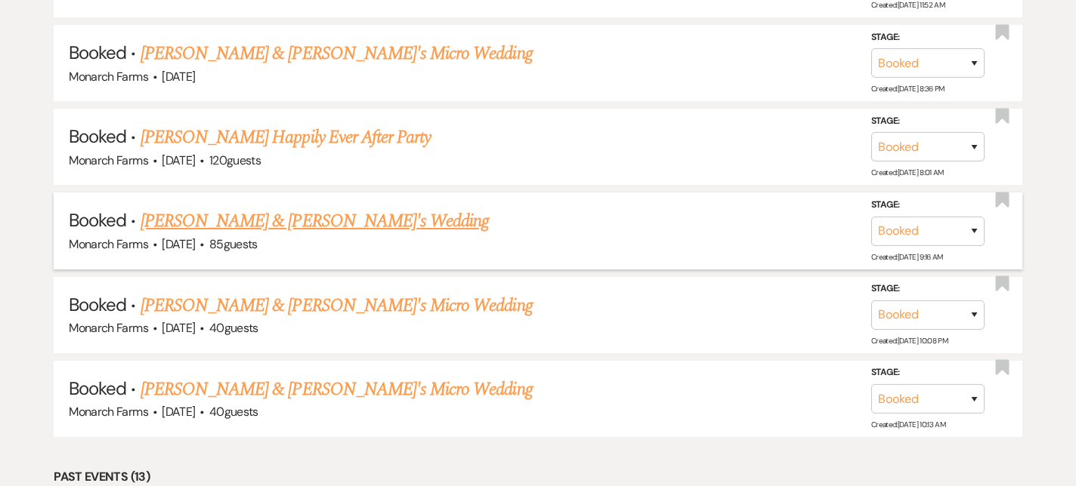
scroll to position [3011, 0]
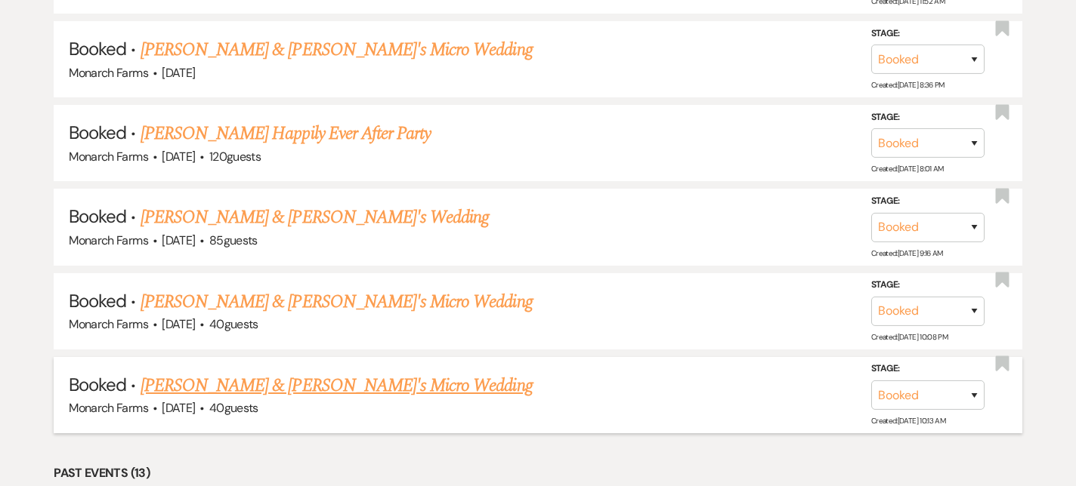
click at [249, 372] on link "[PERSON_NAME] & [PERSON_NAME]'s Micro Wedding" at bounding box center [336, 385] width 392 height 27
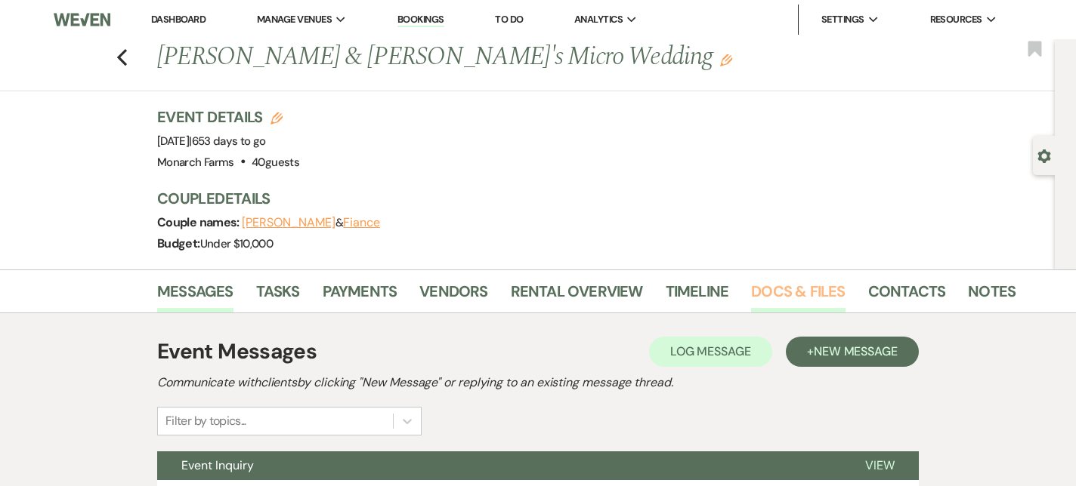
click at [825, 279] on link "Docs & Files" at bounding box center [798, 295] width 94 height 33
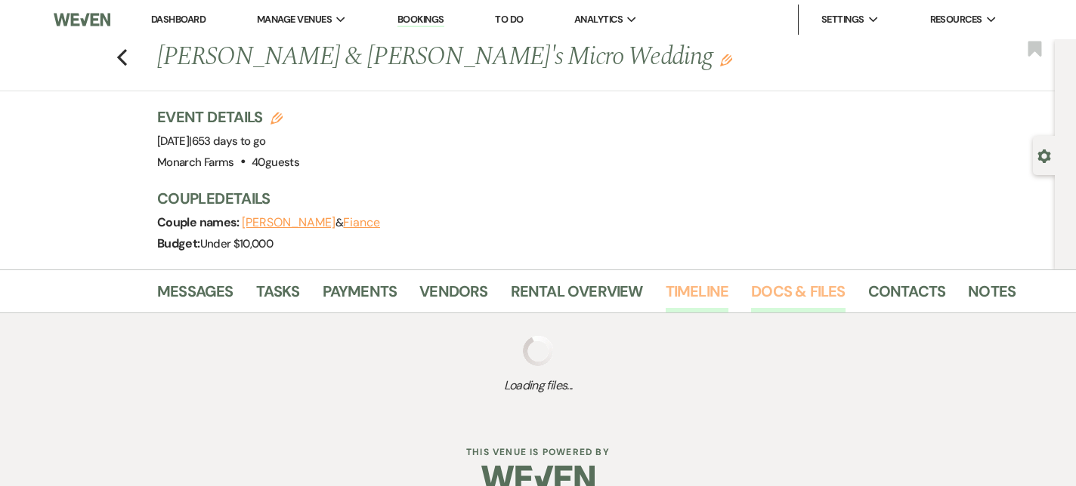
scroll to position [28, 0]
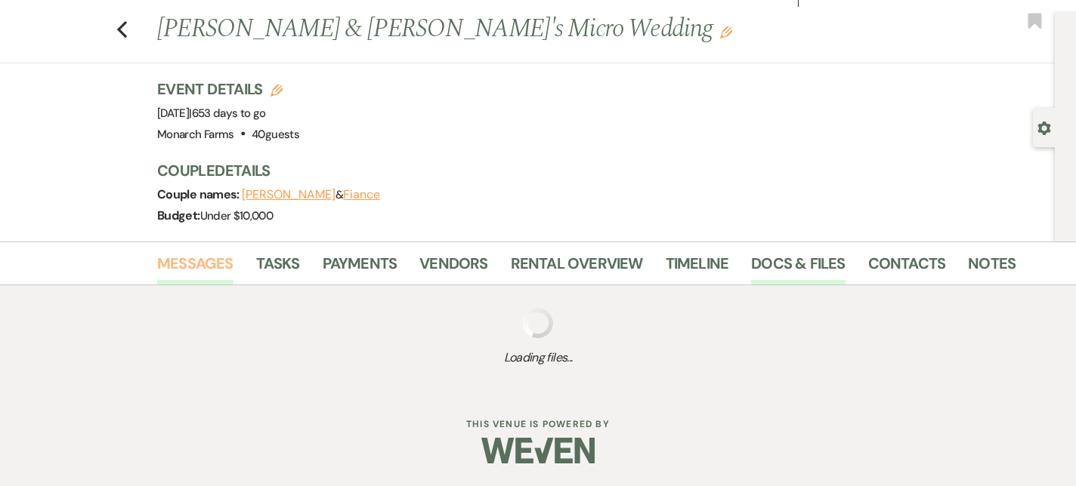
click at [214, 256] on link "Messages" at bounding box center [195, 268] width 76 height 33
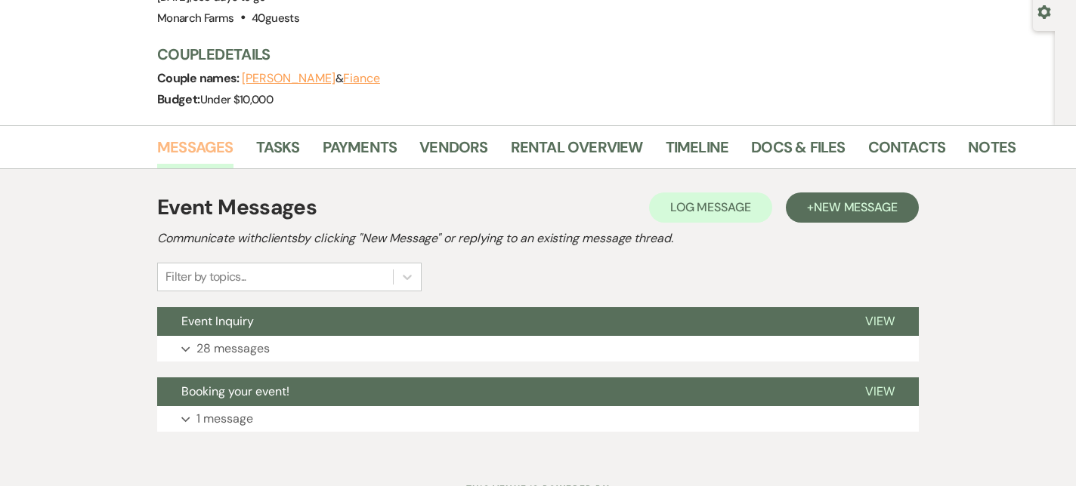
scroll to position [155, 0]
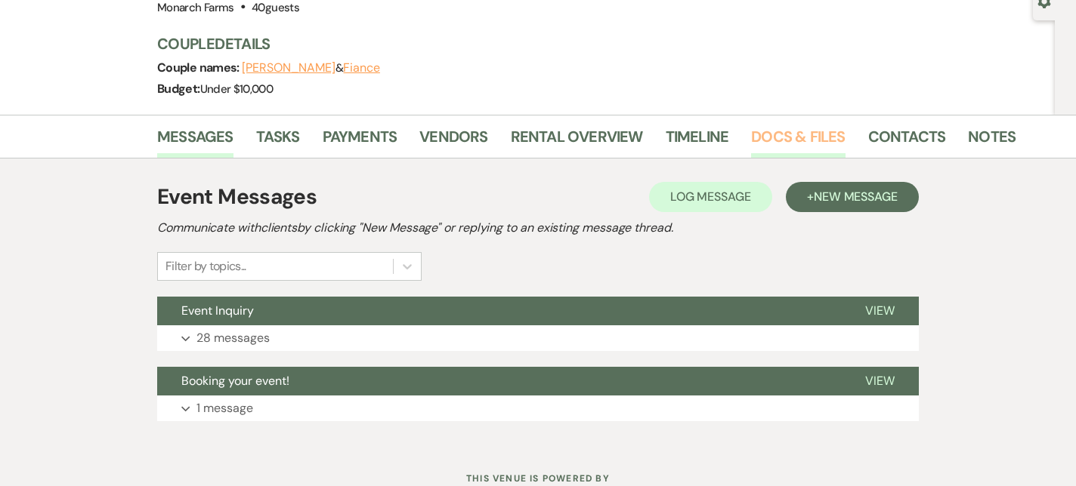
click at [793, 125] on link "Docs & Files" at bounding box center [798, 141] width 94 height 33
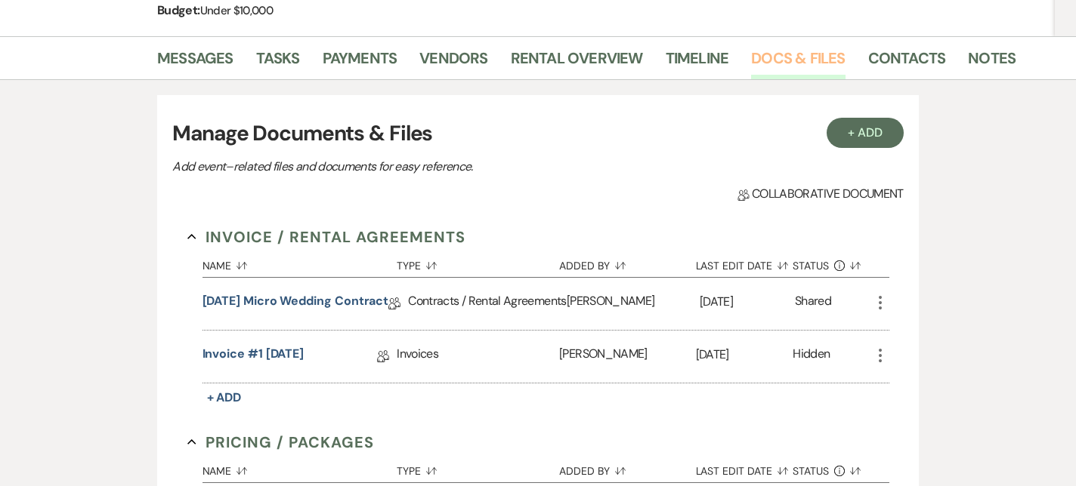
scroll to position [235, 0]
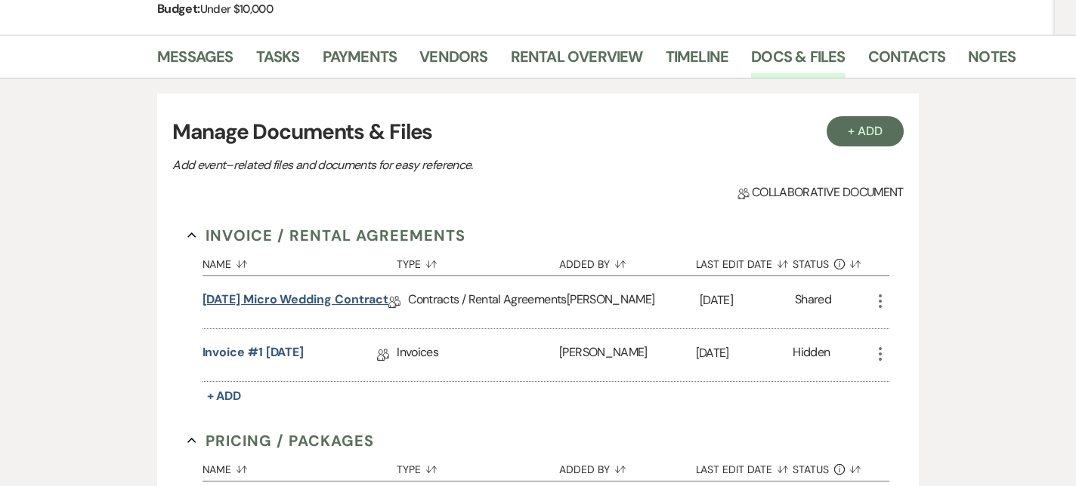
click at [332, 301] on link "6/5/2027 Micro Wedding Contract" at bounding box center [295, 302] width 187 height 23
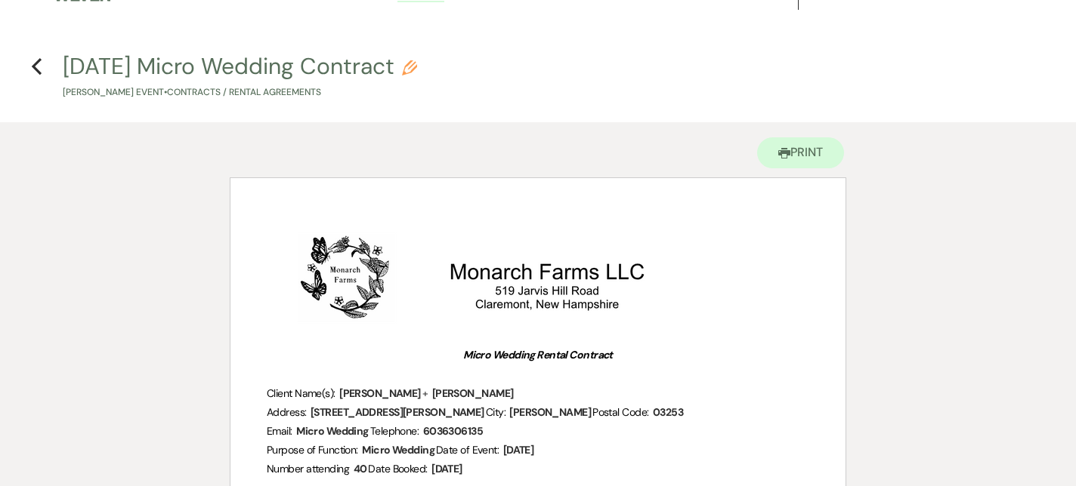
scroll to position [26, 0]
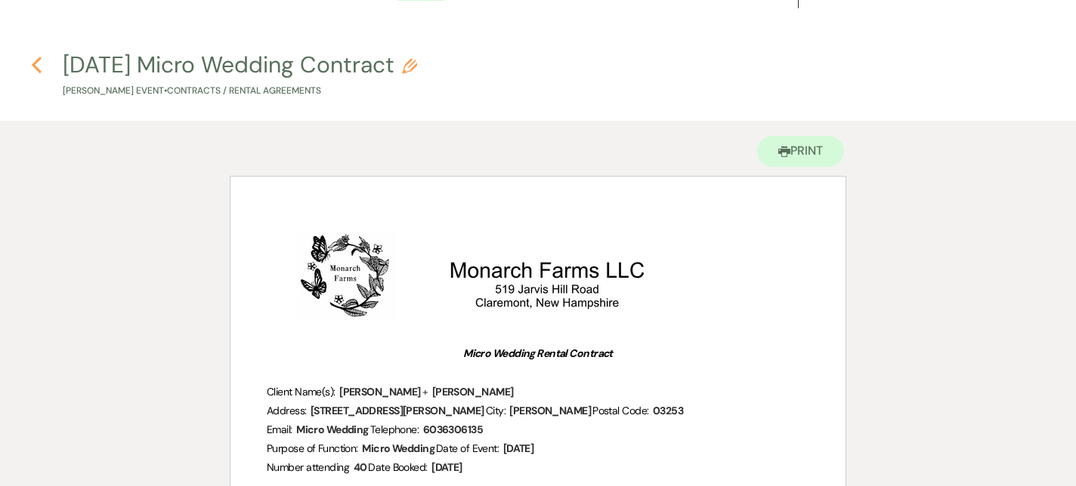
click at [35, 66] on use "button" at bounding box center [37, 65] width 10 height 17
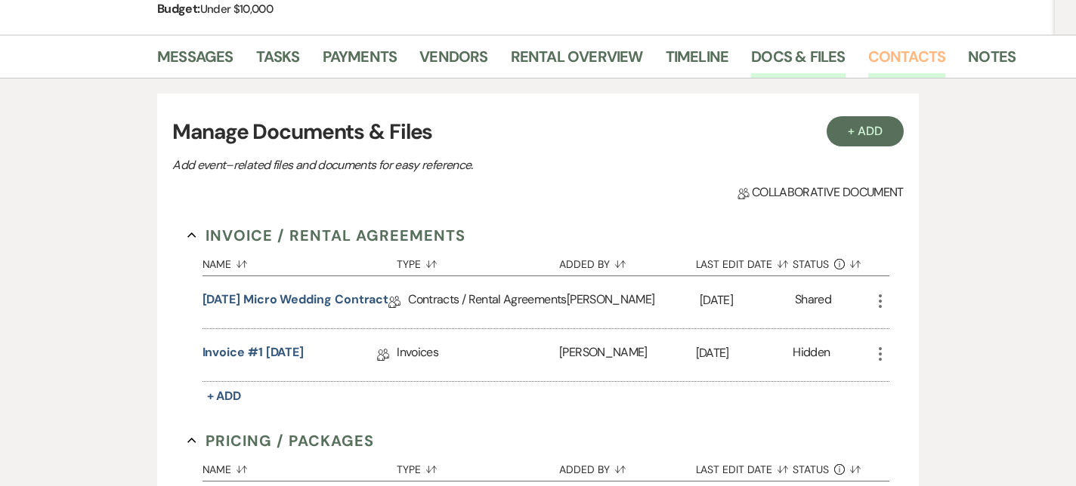
click at [872, 63] on link "Contacts" at bounding box center [907, 61] width 78 height 33
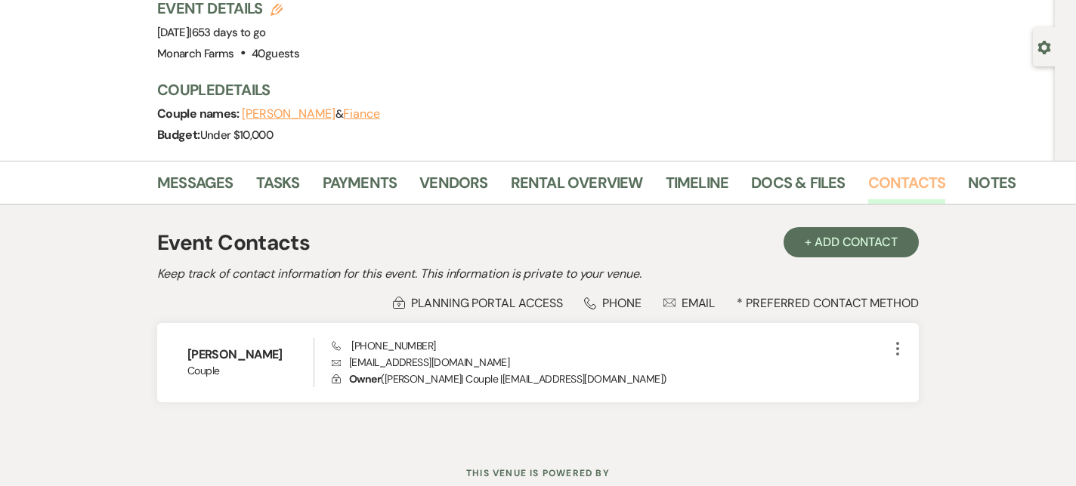
scroll to position [159, 0]
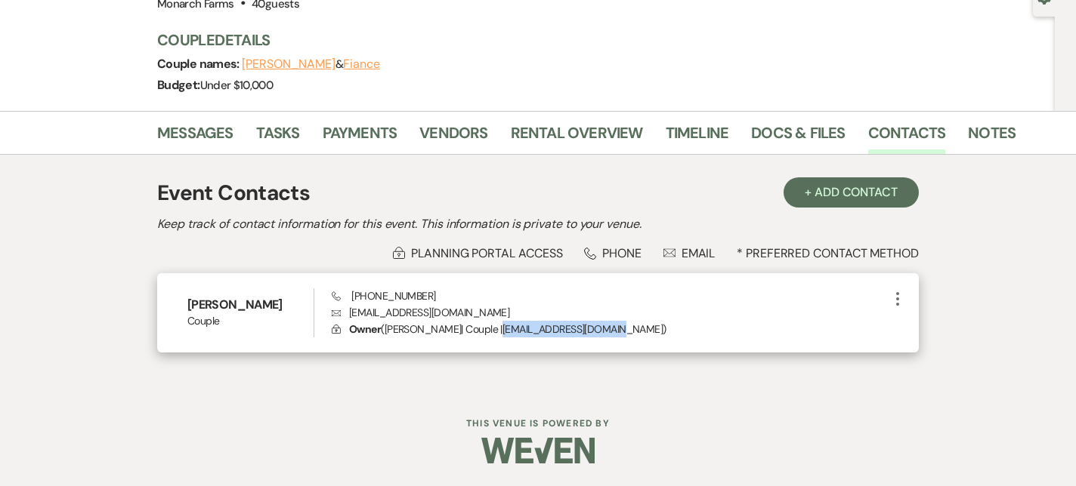
drag, startPoint x: 506, startPoint y: 329, endPoint x: 623, endPoint y: 332, distance: 117.1
click at [623, 332] on p "Lock Owner ( Ashley Deshaies | Couple | ashdeshaies3@gmail.com )" at bounding box center [610, 329] width 557 height 17
drag, startPoint x: 431, startPoint y: 289, endPoint x: 336, endPoint y: 289, distance: 94.4
click at [336, 289] on div "Phone (603) 630-6135 Envelope ashdeshaies3@gmail.com Lock Owner ( Ashley Deshai…" at bounding box center [610, 314] width 557 height 50
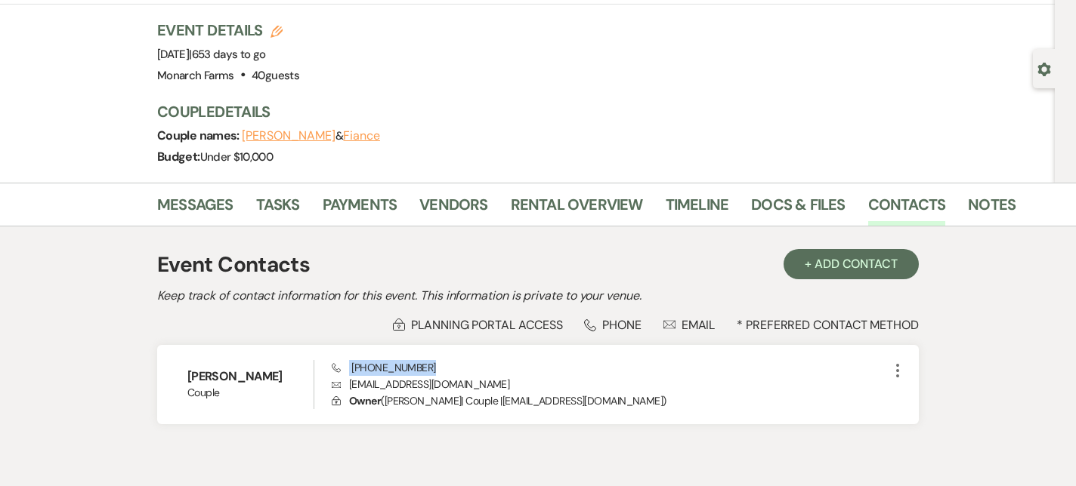
scroll to position [48, 0]
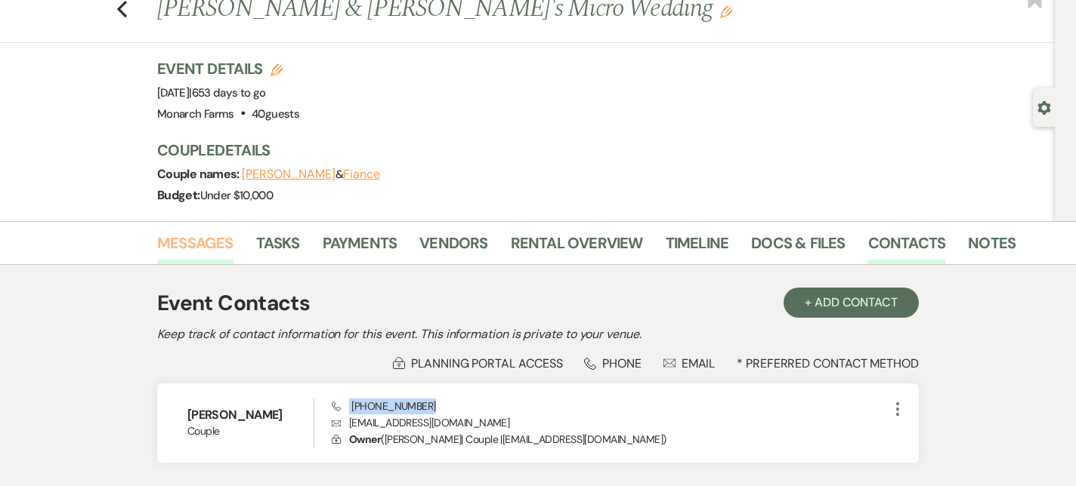
click at [192, 243] on link "Messages" at bounding box center [195, 247] width 76 height 33
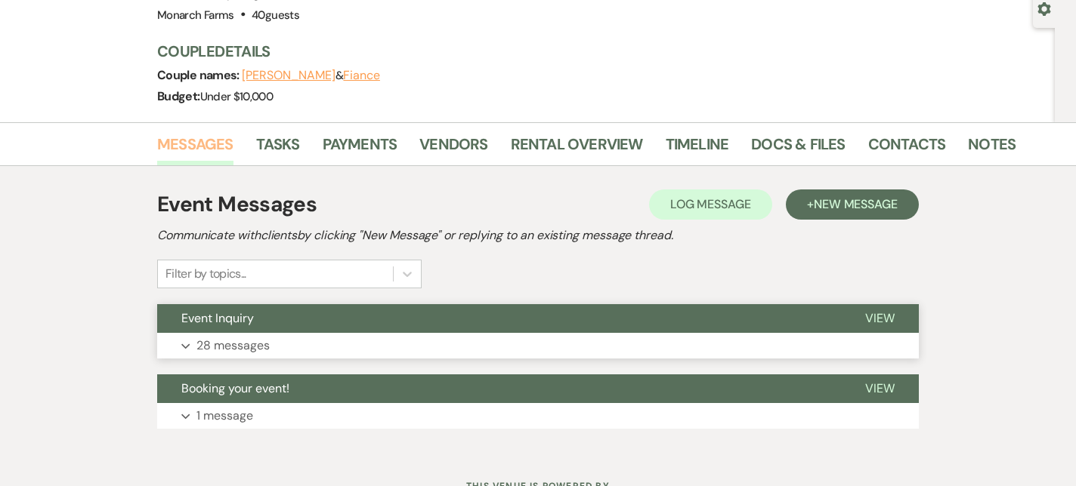
scroll to position [174, 0]
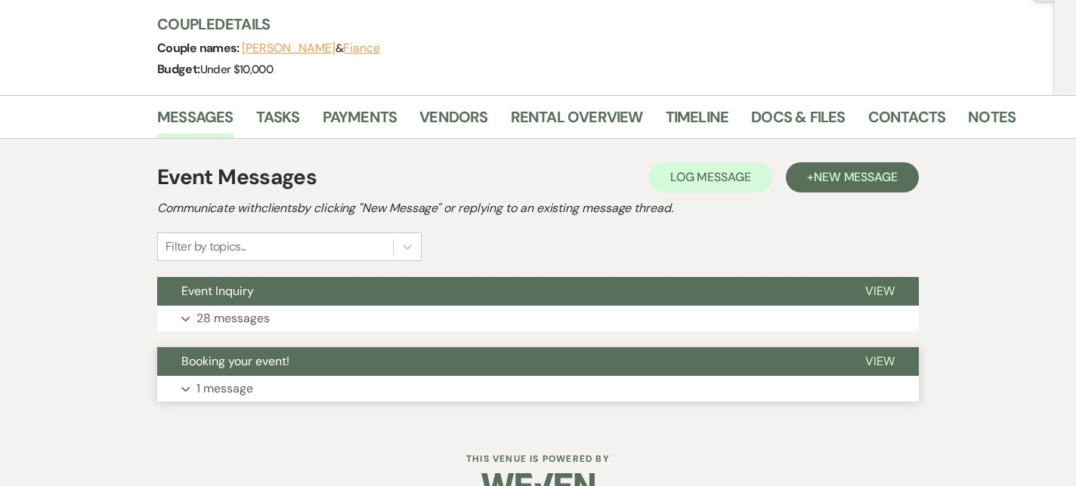
click at [278, 398] on button "Expand 1 message" at bounding box center [537, 389] width 761 height 26
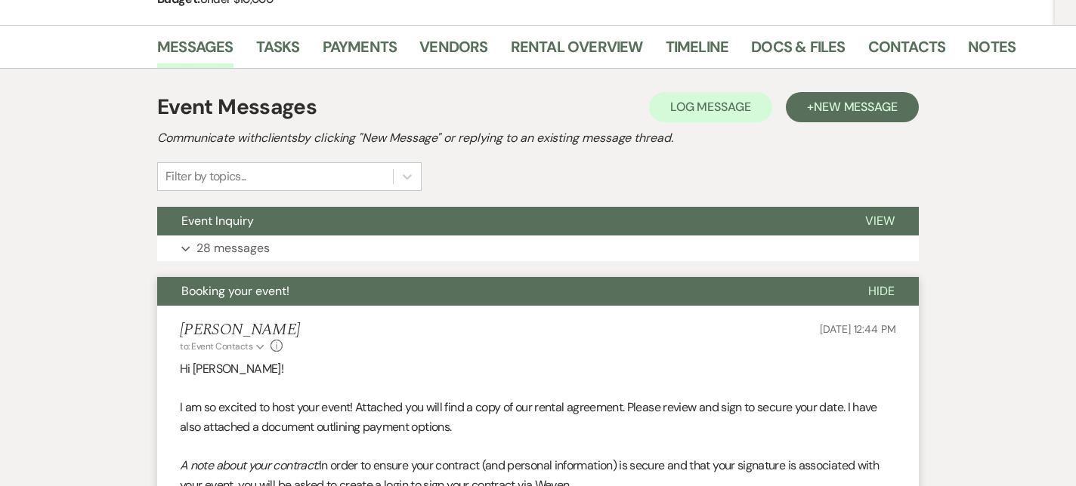
scroll to position [245, 0]
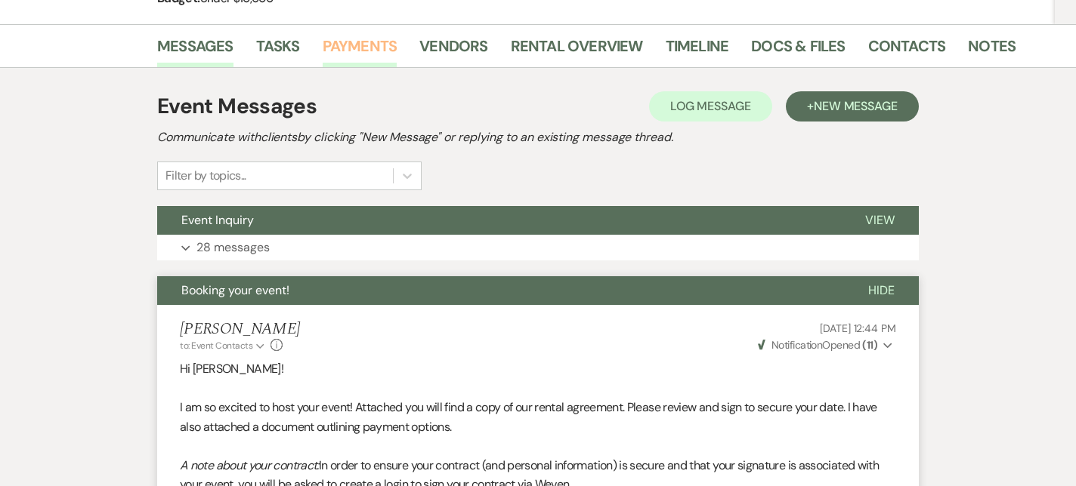
click at [390, 44] on link "Payments" at bounding box center [360, 50] width 75 height 33
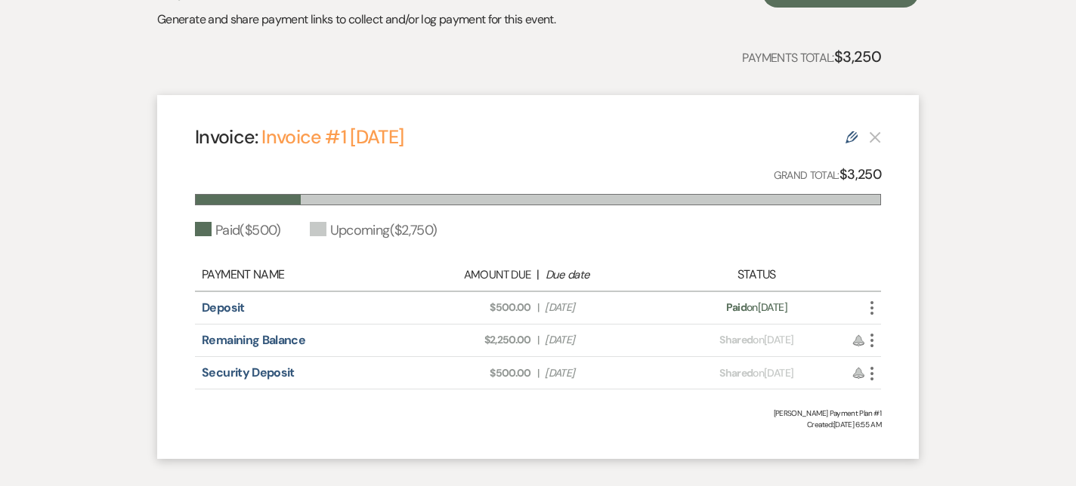
scroll to position [367, 0]
click at [223, 308] on link "Deposit" at bounding box center [223, 307] width 43 height 16
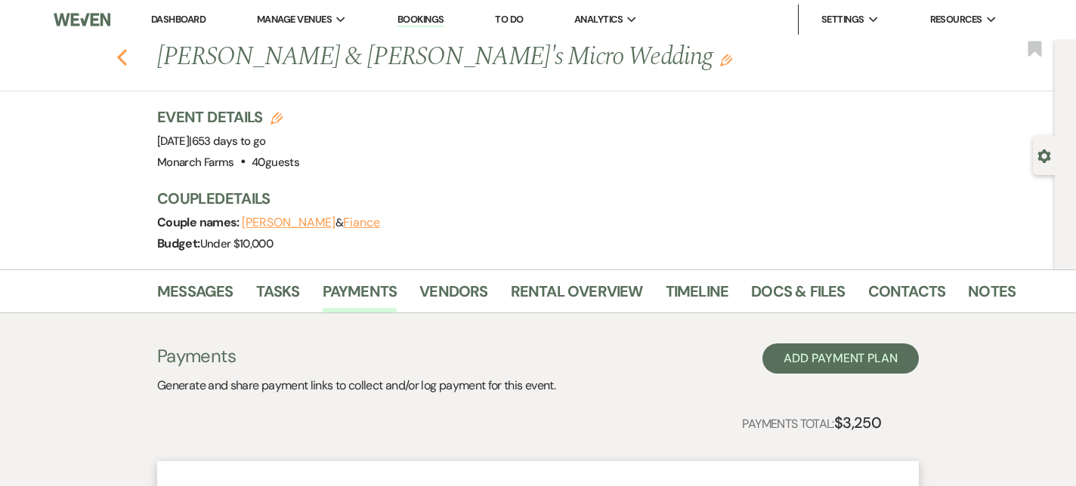
click at [126, 55] on icon "Previous" at bounding box center [121, 57] width 11 height 18
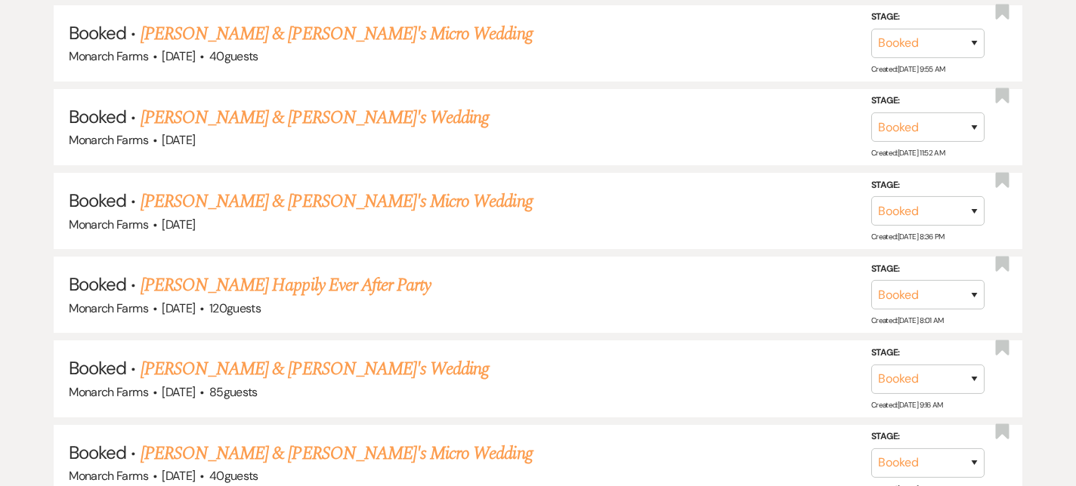
scroll to position [2861, 0]
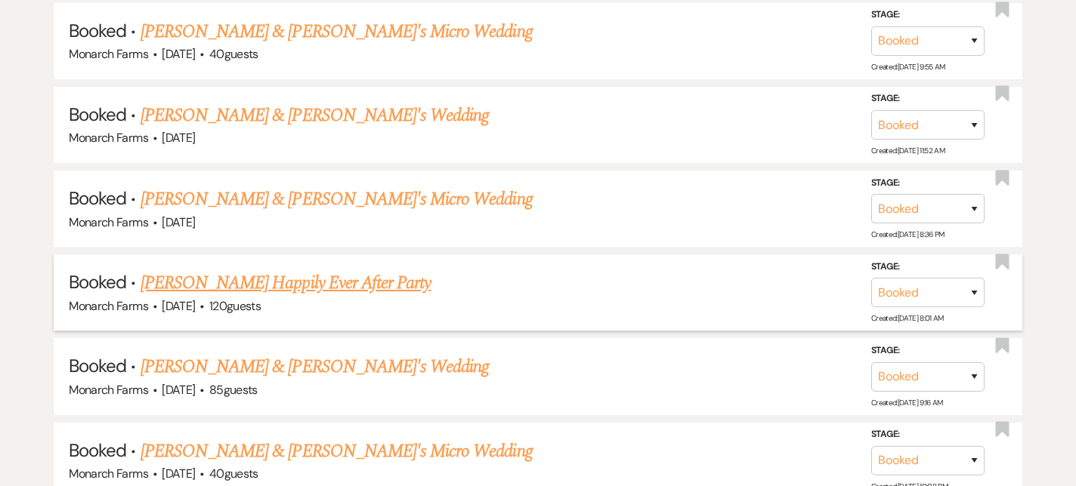
click at [290, 270] on link "Heidi Wiest's Happily Ever After Party" at bounding box center [285, 283] width 291 height 27
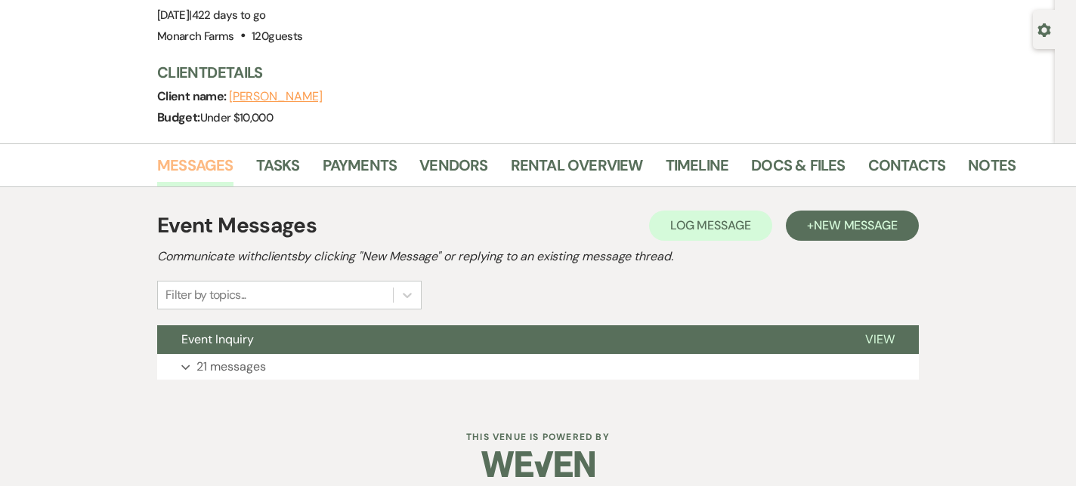
scroll to position [139, 0]
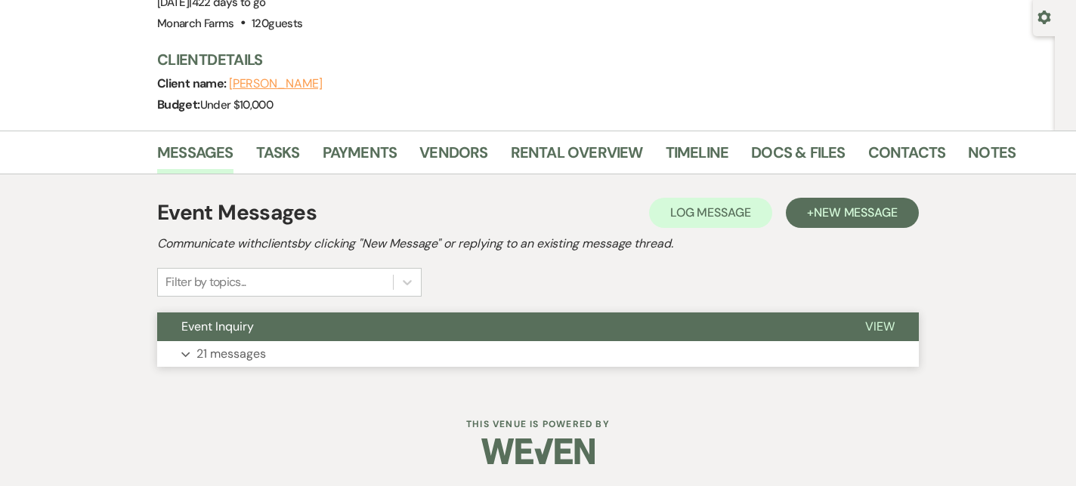
click at [220, 344] on p "21 messages" at bounding box center [230, 354] width 69 height 20
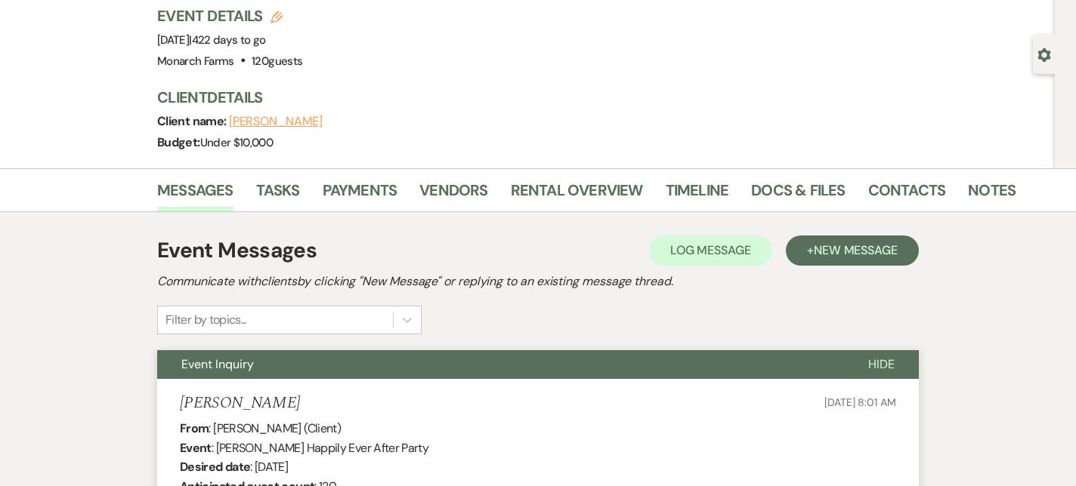
scroll to position [30, 0]
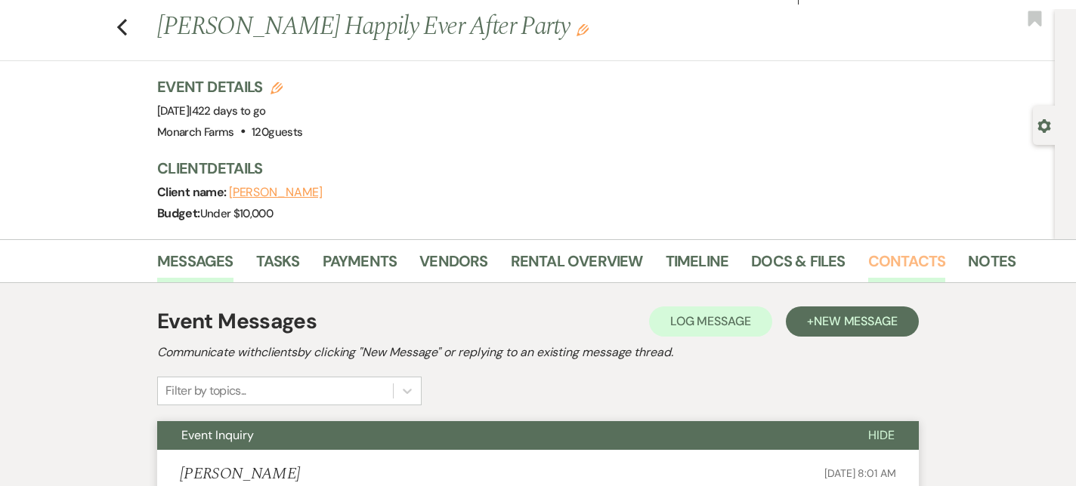
click at [868, 259] on link "Contacts" at bounding box center [907, 265] width 78 height 33
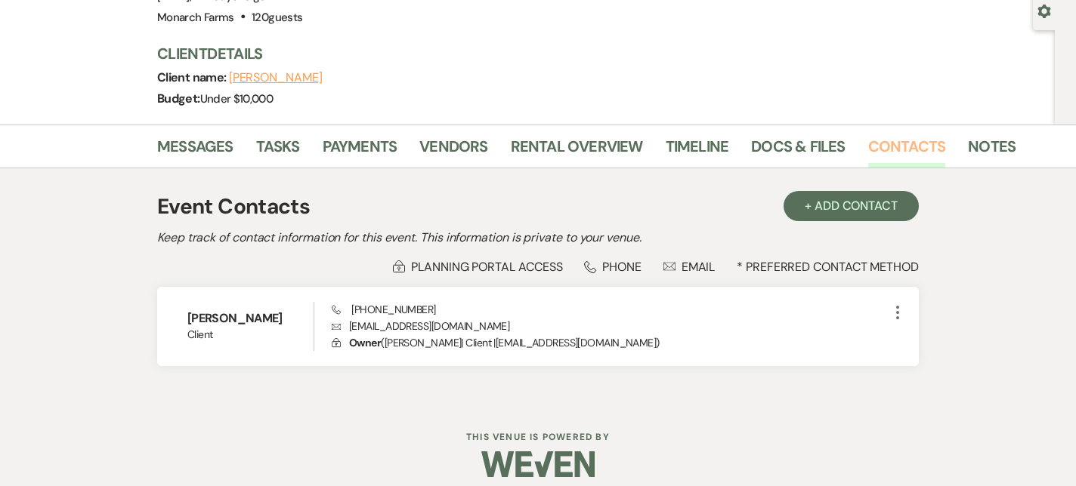
scroll to position [146, 0]
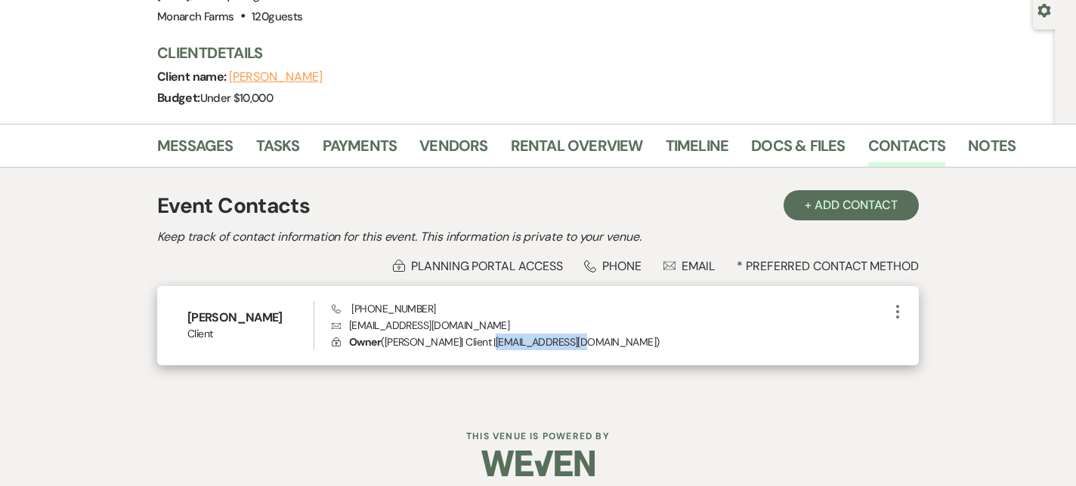
drag, startPoint x: 480, startPoint y: 344, endPoint x: 566, endPoint y: 345, distance: 86.9
click at [566, 345] on p "Lock Owner ( Heidi Wiest | Client | hewiest@gmail.com )" at bounding box center [610, 342] width 557 height 17
drag, startPoint x: 437, startPoint y: 307, endPoint x: 350, endPoint y: 307, distance: 86.1
click at [350, 307] on div "Phone (603) 454-4730 Envelope hewiest@gmail.com Lock Owner ( Heidi Wiest | Clie…" at bounding box center [610, 326] width 557 height 50
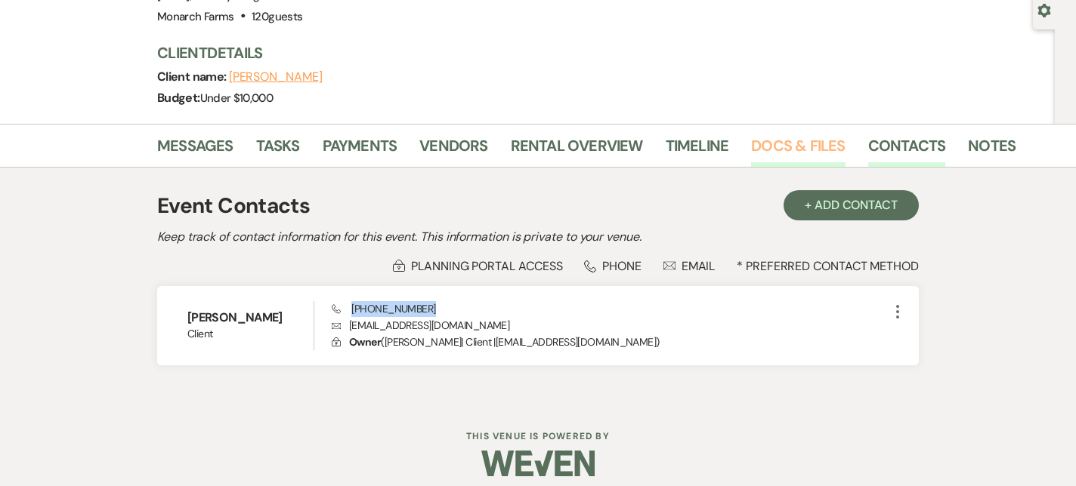
click at [777, 148] on link "Docs & Files" at bounding box center [798, 150] width 94 height 33
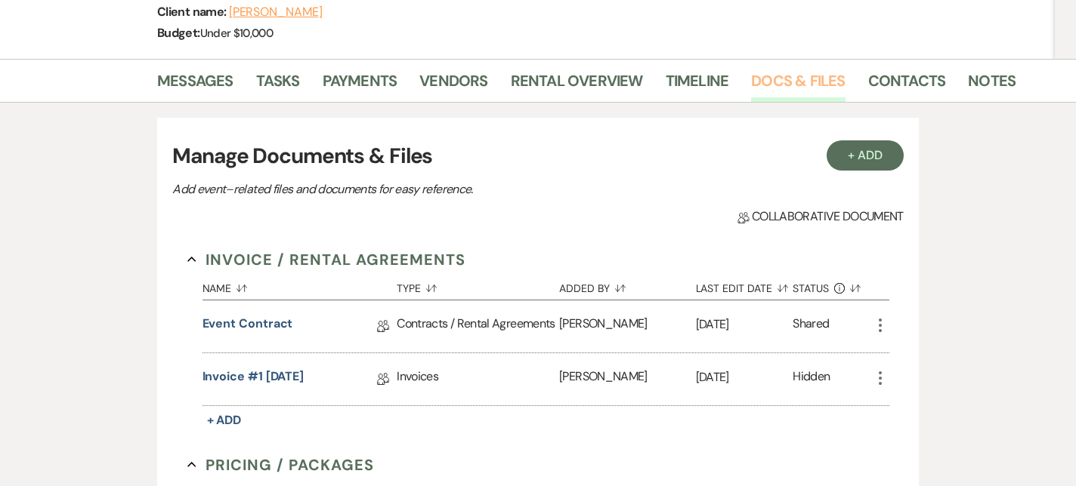
scroll to position [227, 0]
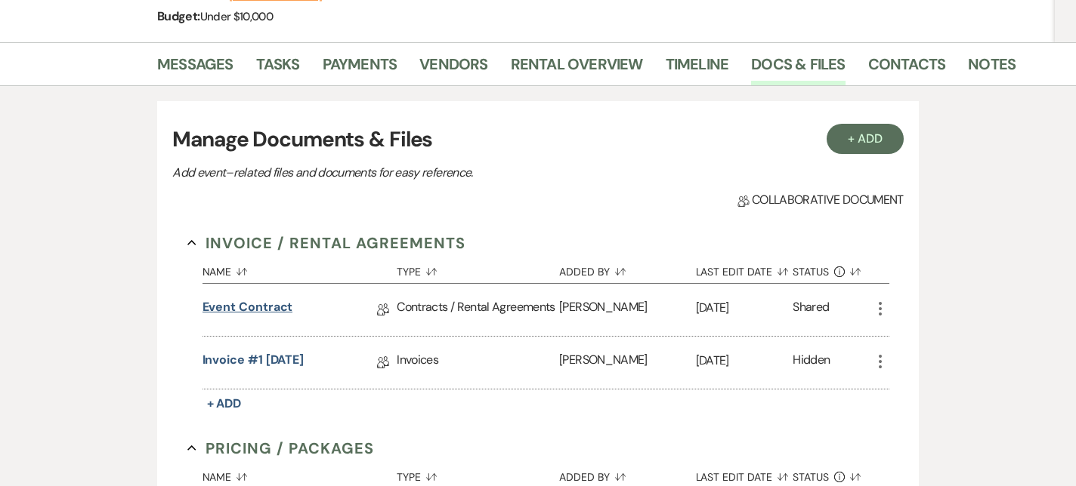
click at [251, 304] on link "Event Contract" at bounding box center [247, 309] width 91 height 23
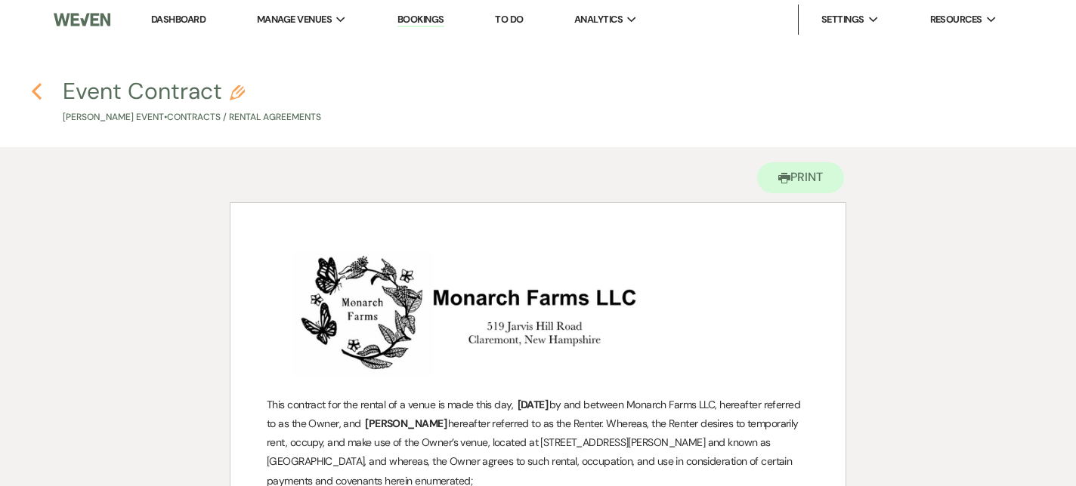
click at [35, 85] on icon "Previous" at bounding box center [36, 91] width 11 height 18
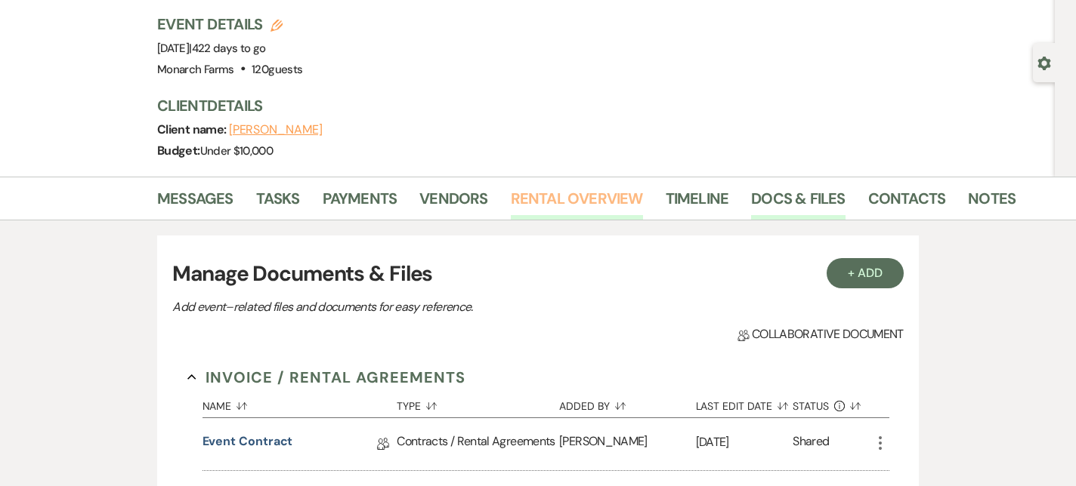
scroll to position [92, 0]
click at [367, 193] on link "Payments" at bounding box center [360, 203] width 75 height 33
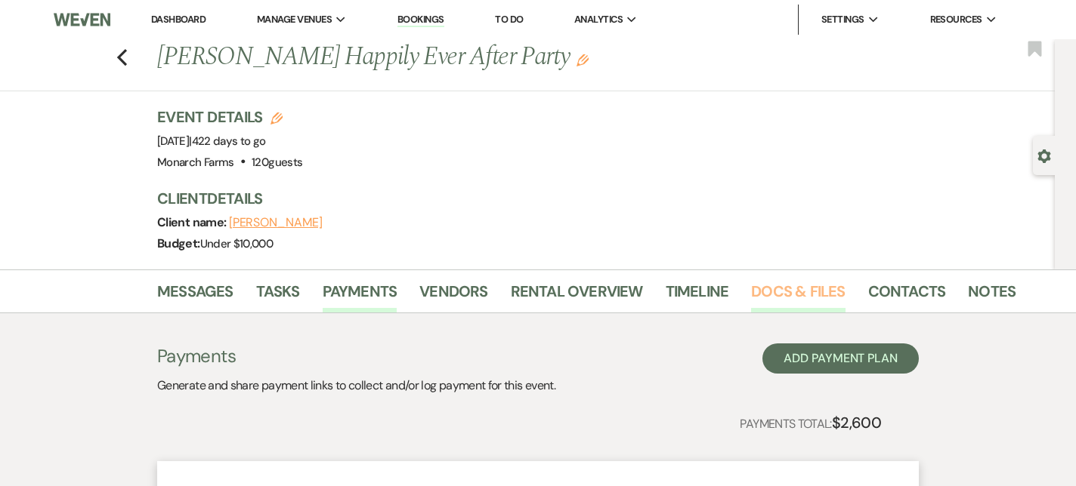
click at [769, 301] on link "Docs & Files" at bounding box center [798, 295] width 94 height 33
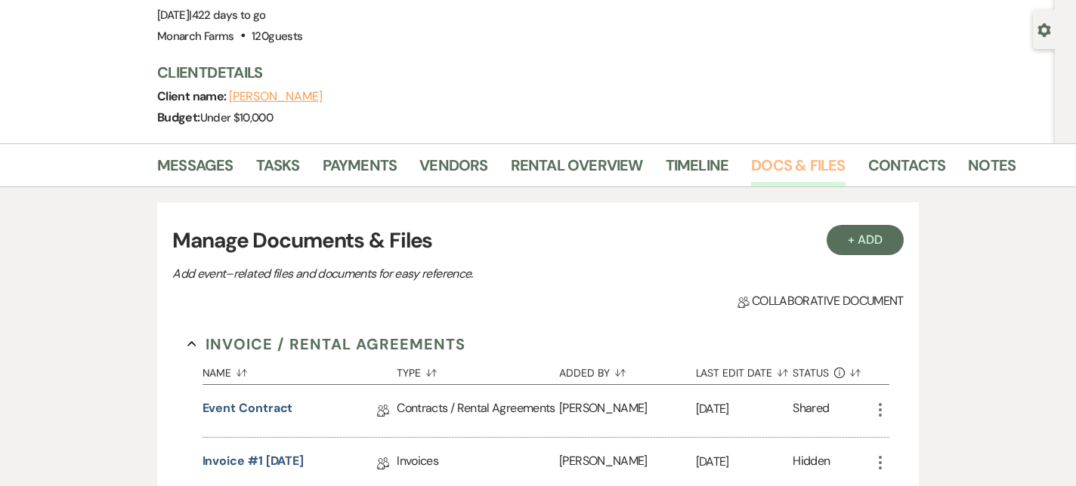
scroll to position [134, 0]
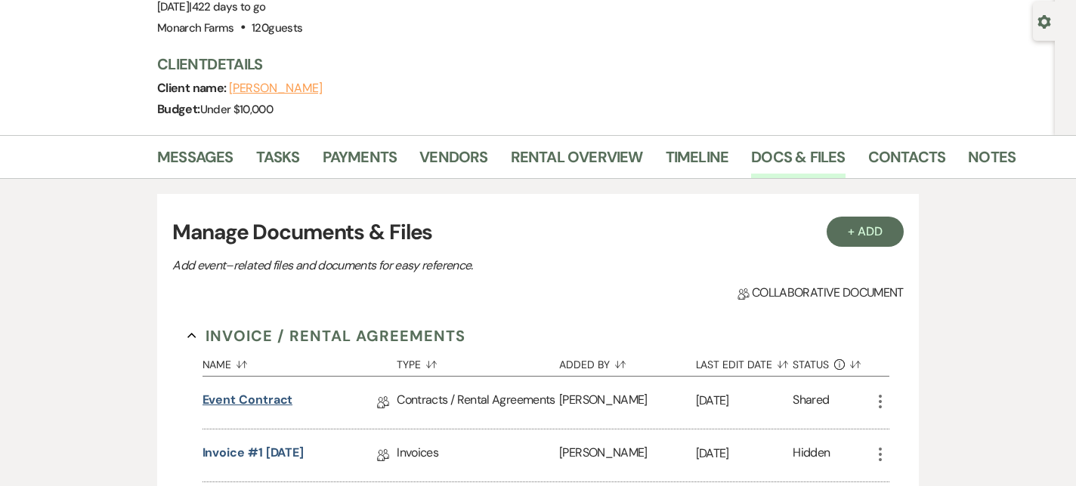
click at [236, 400] on link "Event Contract" at bounding box center [247, 402] width 91 height 23
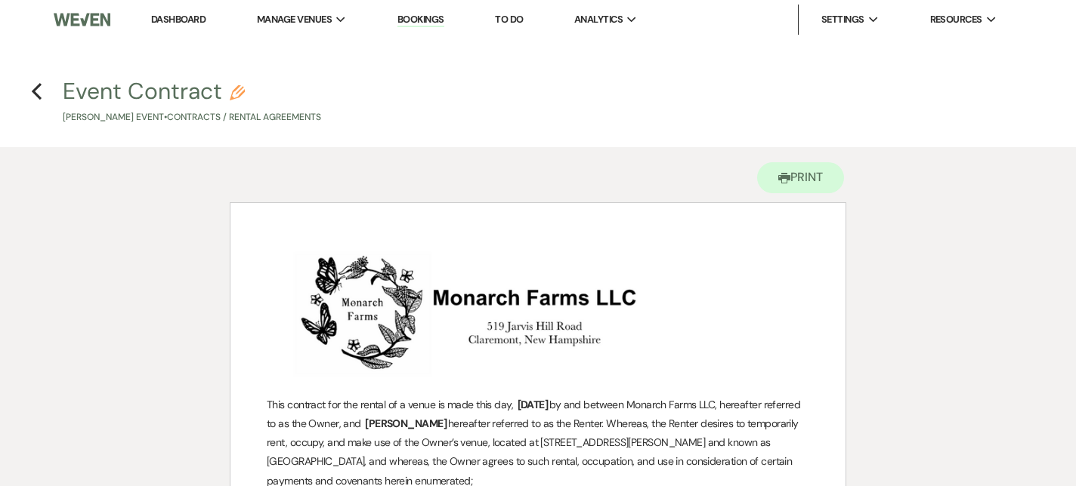
click at [48, 99] on h4 "Previous Event Contract Pencil Heidi Wiest's Event • Contracts / Rental Agreeme…" at bounding box center [538, 100] width 1076 height 49
click at [38, 97] on use "button" at bounding box center [37, 91] width 10 height 17
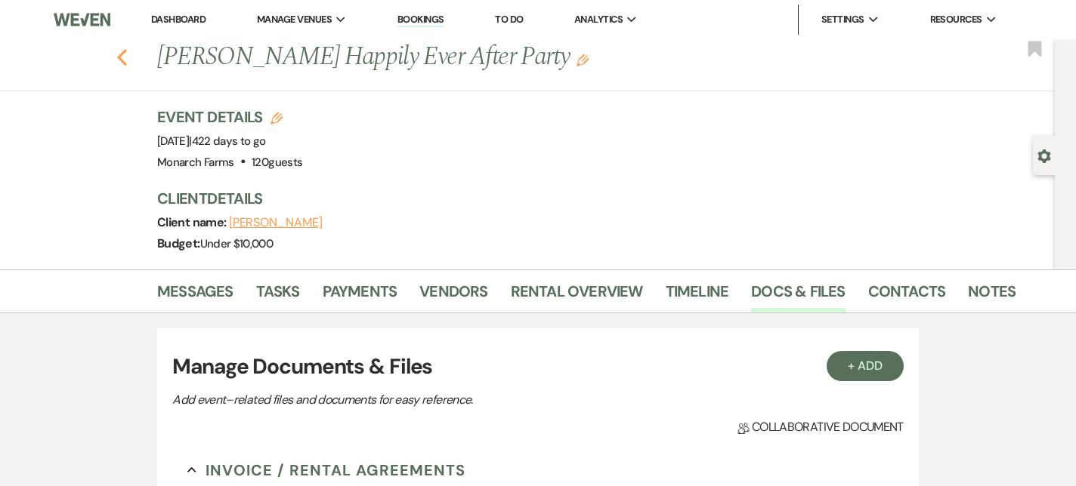
click at [127, 64] on icon "Previous" at bounding box center [121, 57] width 11 height 18
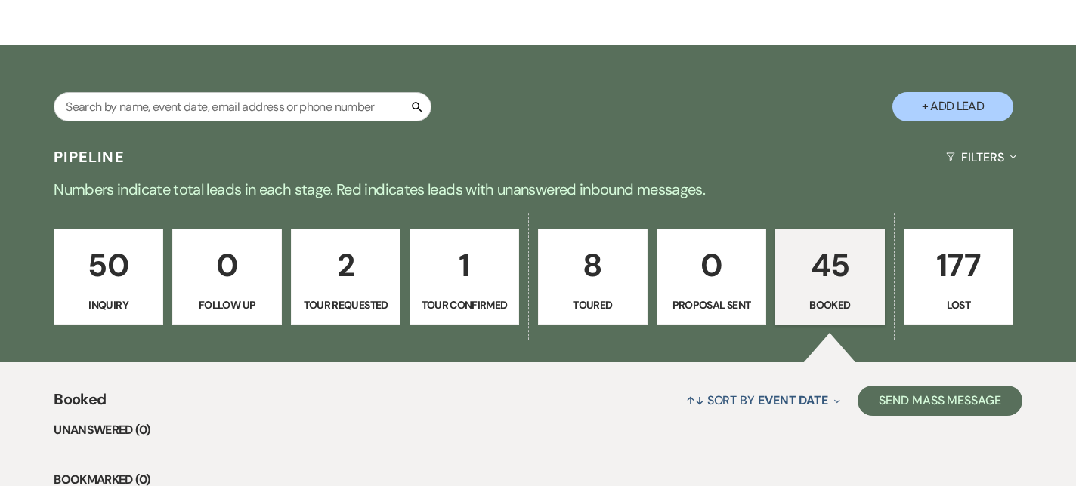
click at [564, 277] on p "8" at bounding box center [593, 265] width 90 height 51
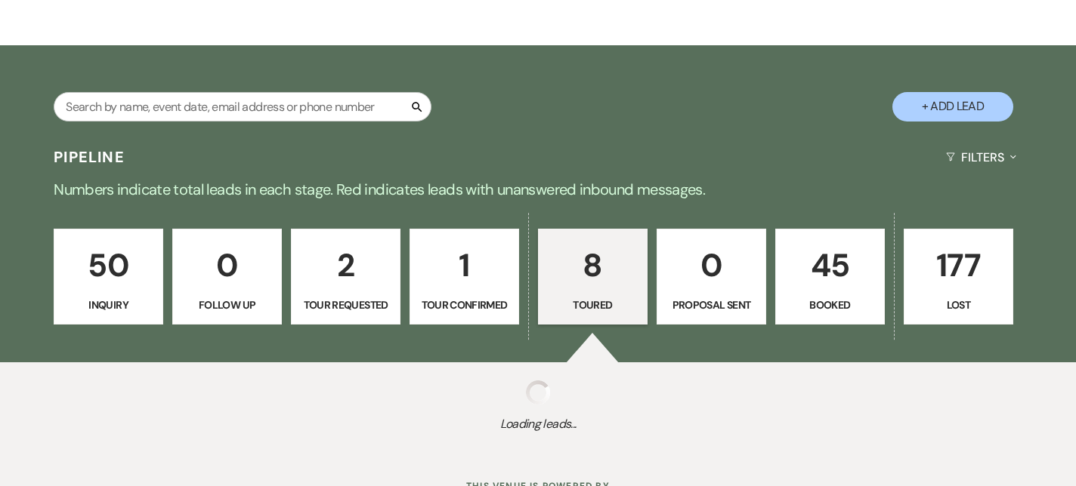
select select "5"
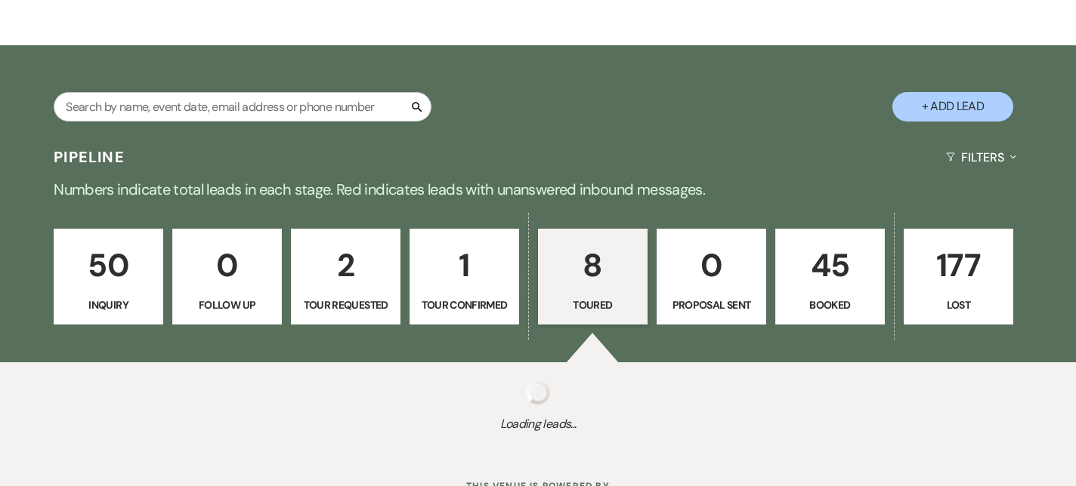
select select "5"
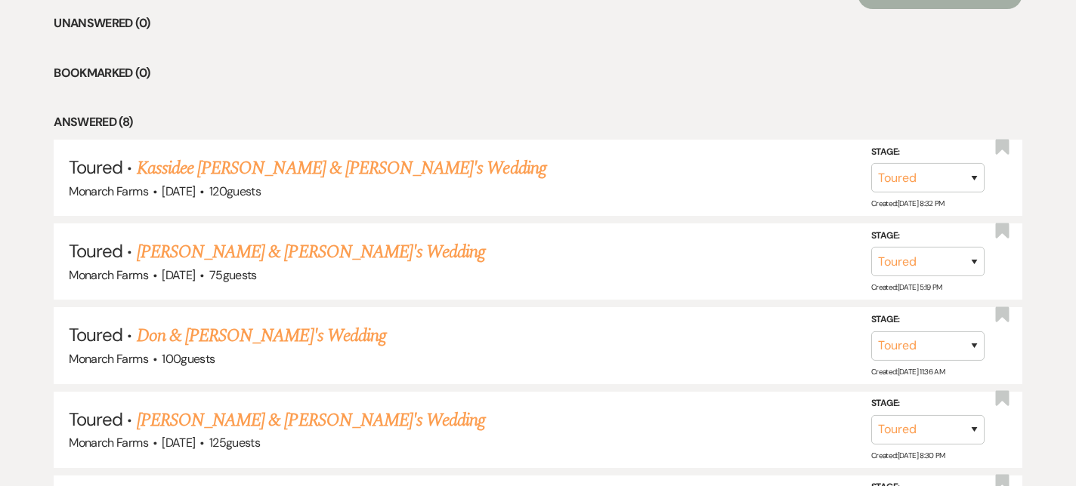
scroll to position [627, 0]
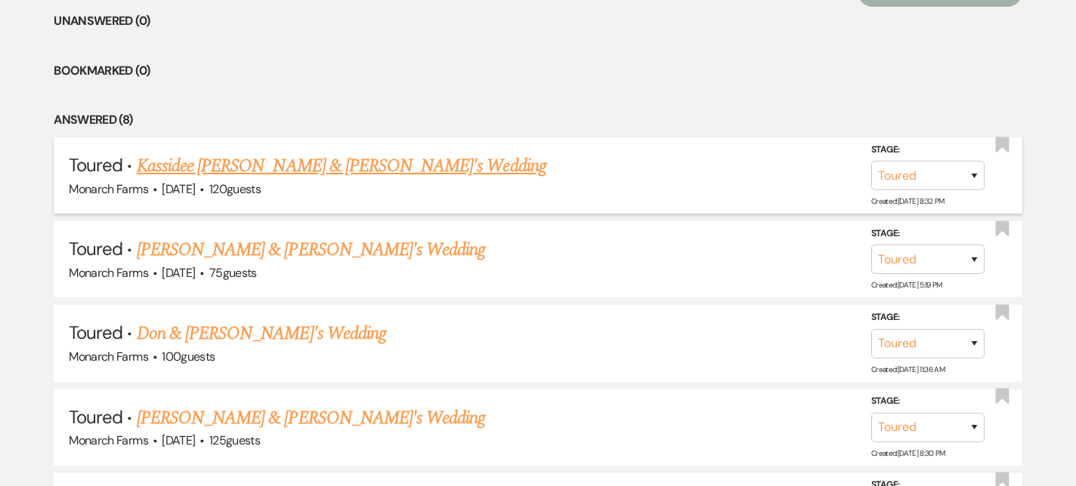
click at [330, 162] on link "Kassidee Rogers & Fiance's Wedding" at bounding box center [341, 166] width 409 height 27
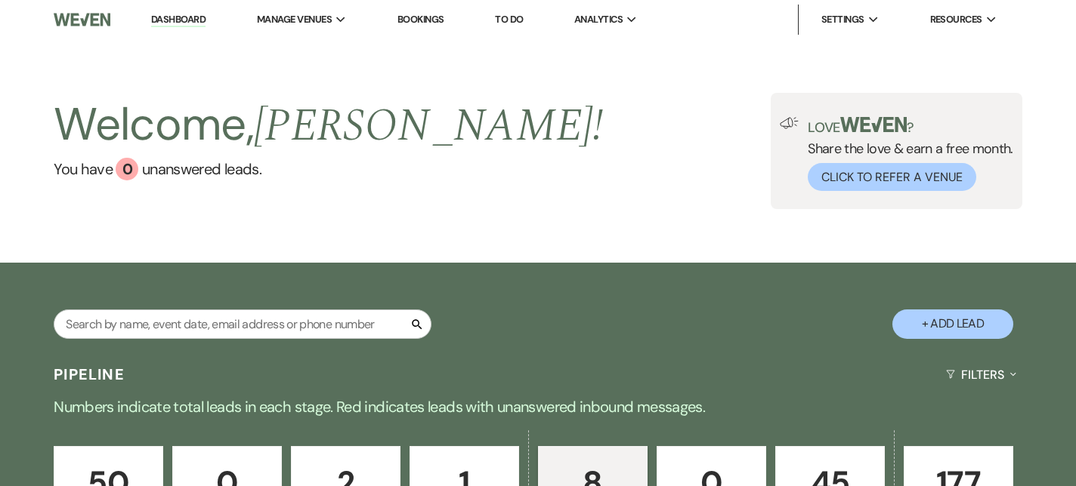
select select "5"
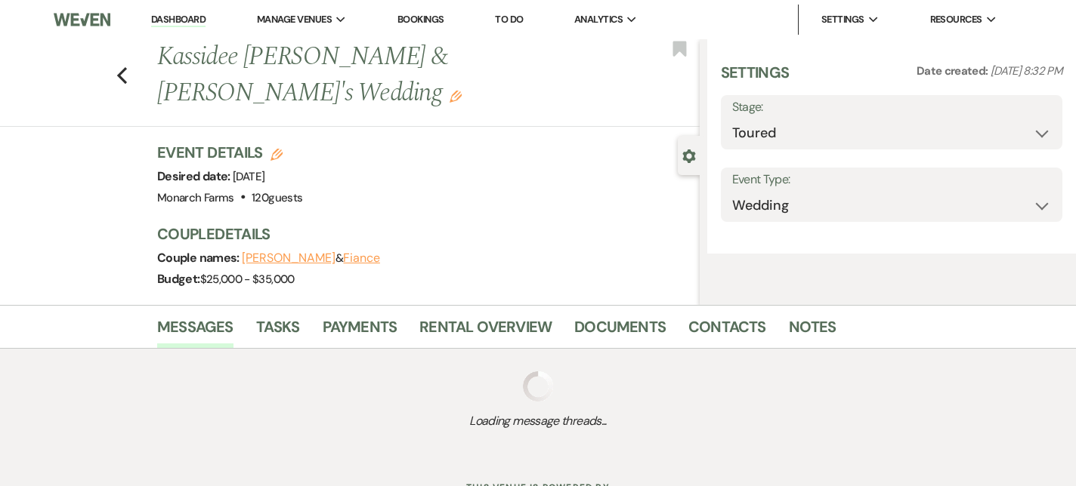
select select "5"
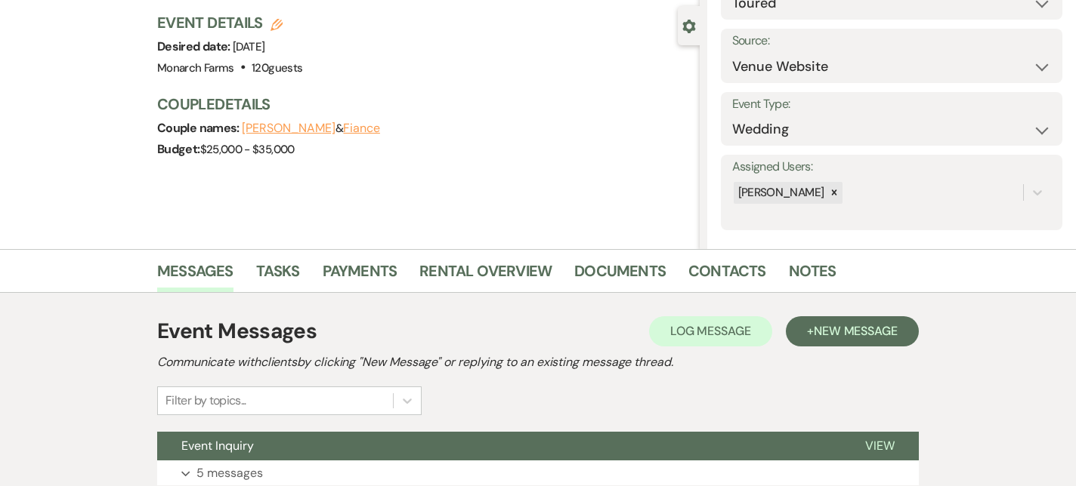
scroll to position [249, 0]
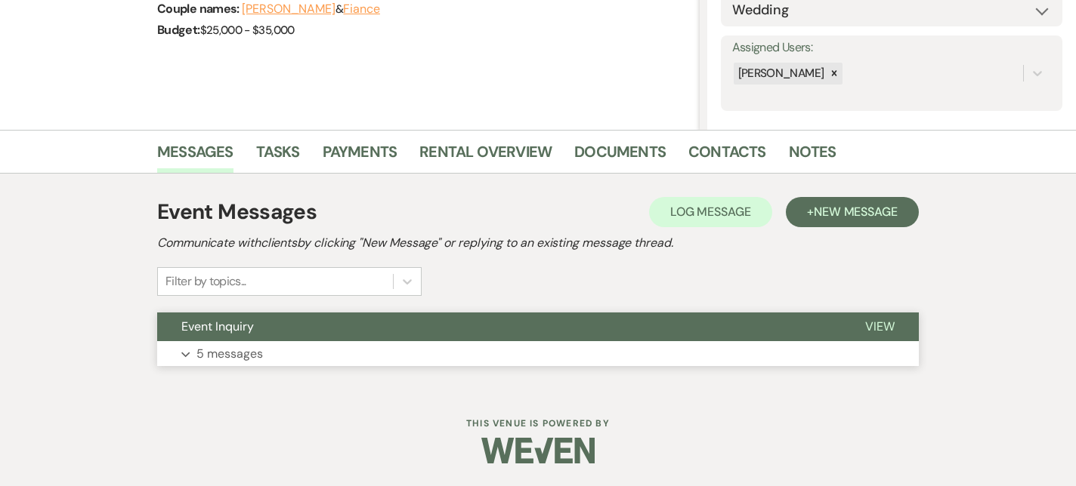
click at [232, 343] on button "Expand 5 messages" at bounding box center [537, 354] width 761 height 26
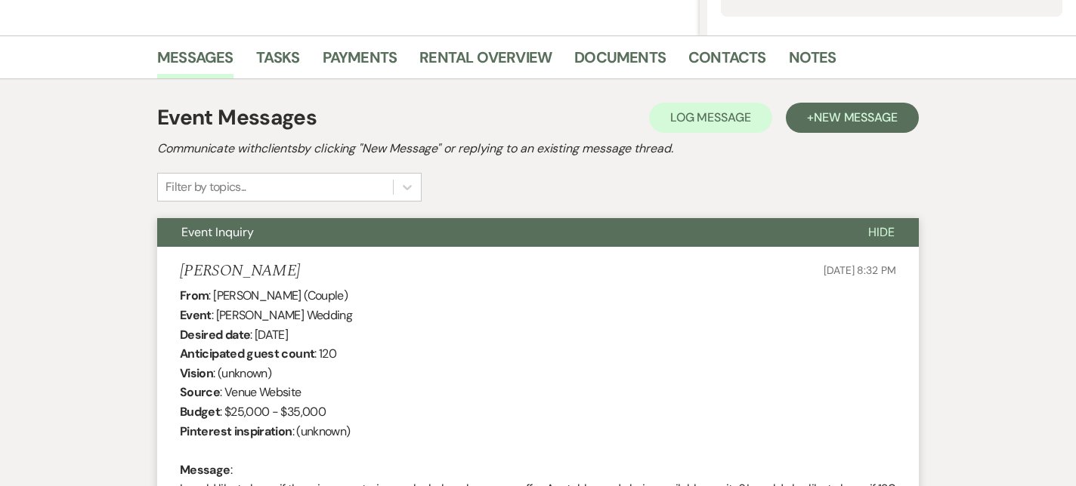
scroll to position [310, 0]
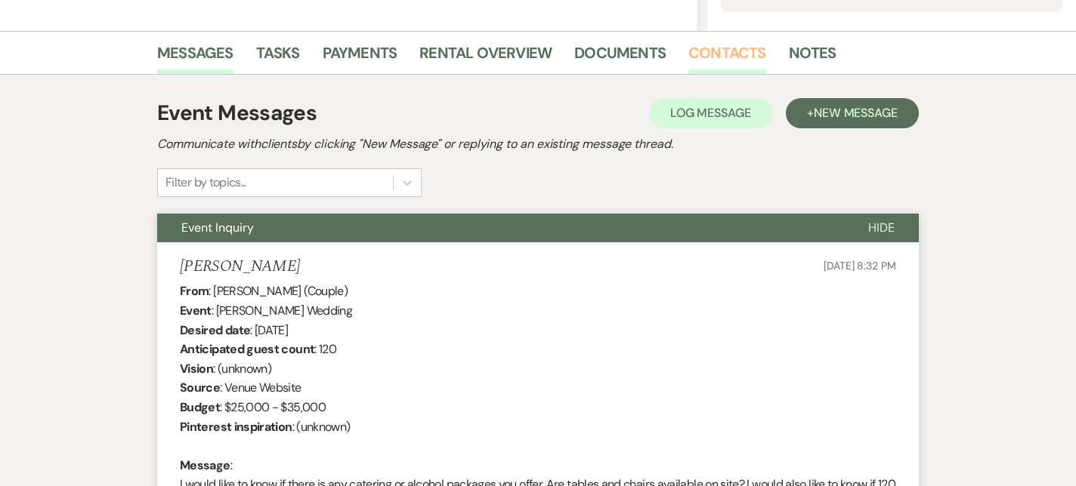
click at [694, 51] on link "Contacts" at bounding box center [727, 57] width 78 height 33
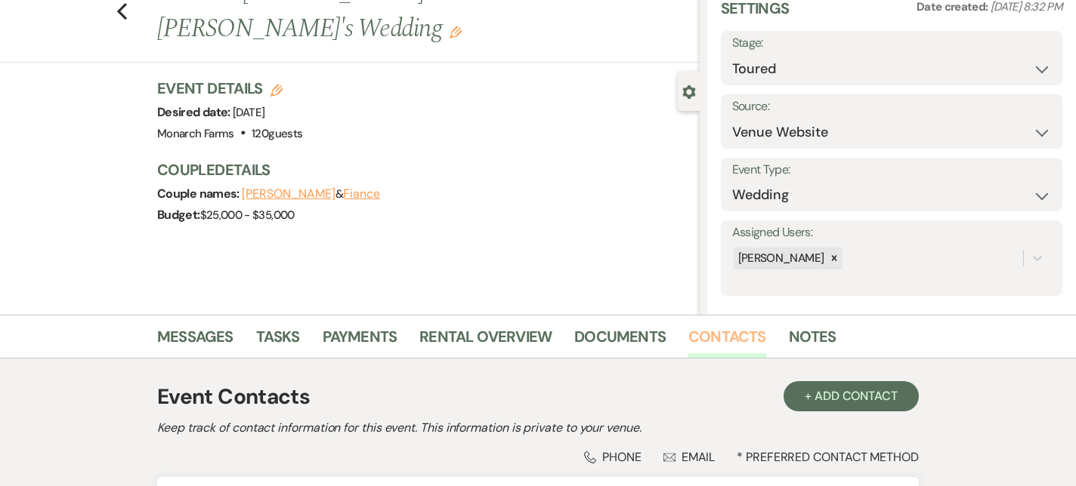
scroll to position [252, 0]
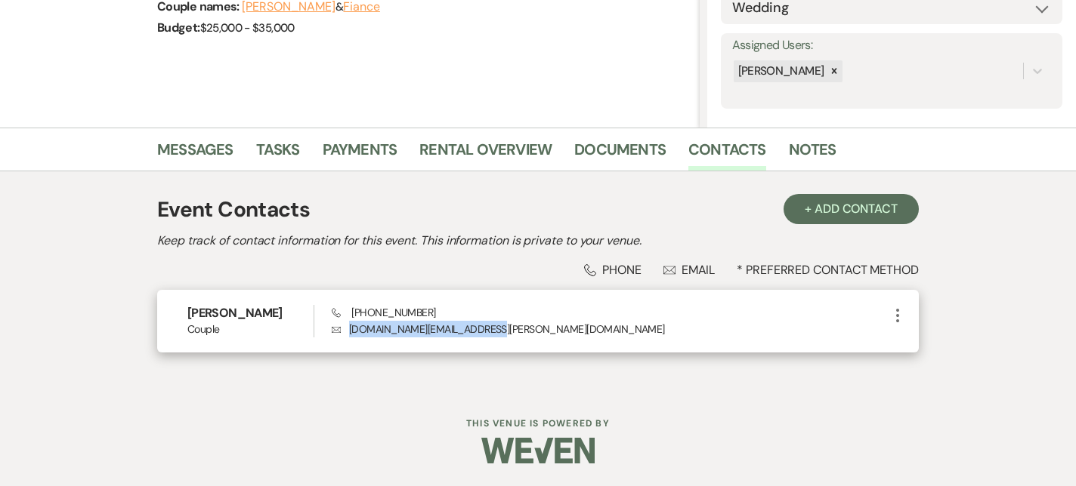
drag, startPoint x: 480, startPoint y: 328, endPoint x: 347, endPoint y: 325, distance: 133.0
click at [347, 325] on p "Envelope kassidee.f.rogers@gmail.com" at bounding box center [610, 329] width 557 height 17
drag, startPoint x: 434, startPoint y: 307, endPoint x: 347, endPoint y: 307, distance: 86.1
click at [347, 307] on div "Phone (603) 790-0438 Envelope kassidee.f.rogers@gmail.com" at bounding box center [610, 321] width 557 height 32
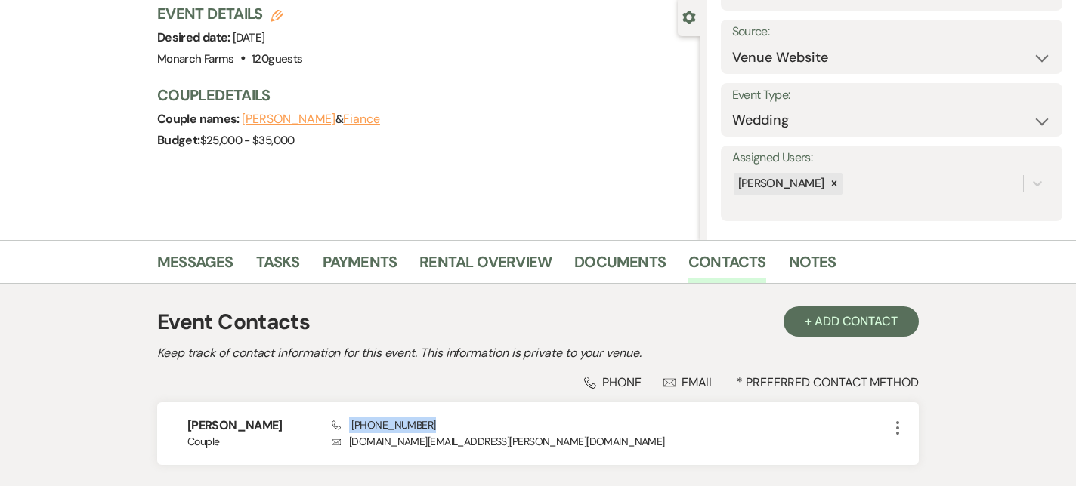
scroll to position [0, 0]
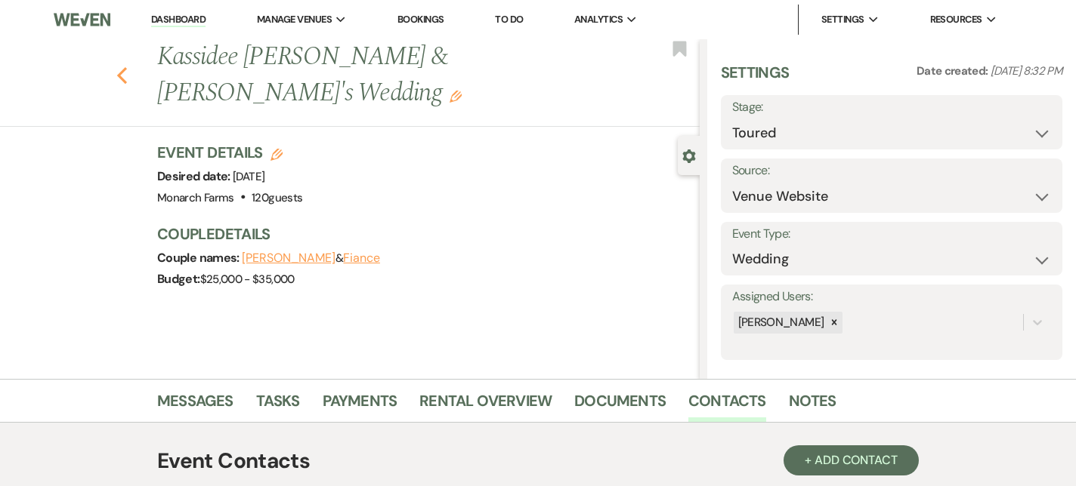
click at [125, 66] on icon "Previous" at bounding box center [121, 75] width 11 height 18
select select "5"
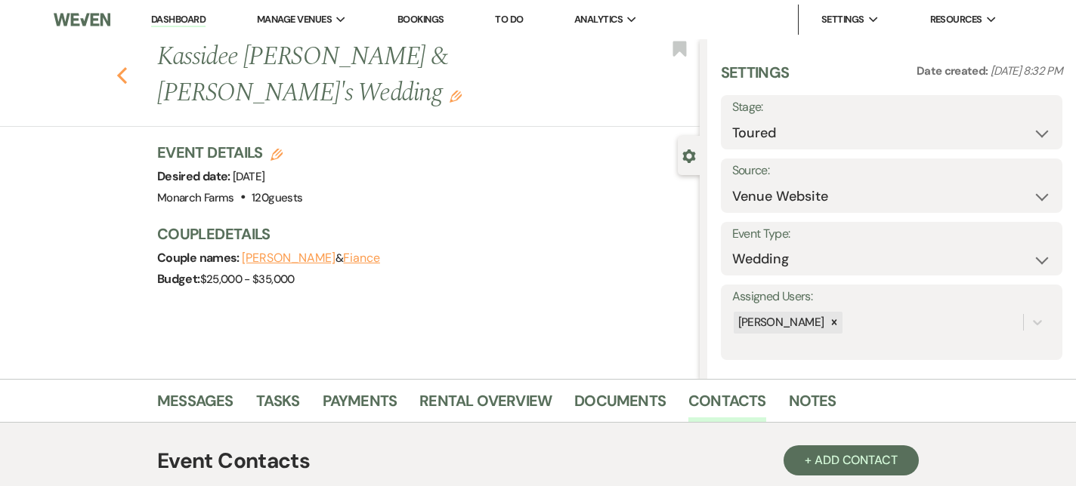
select select "5"
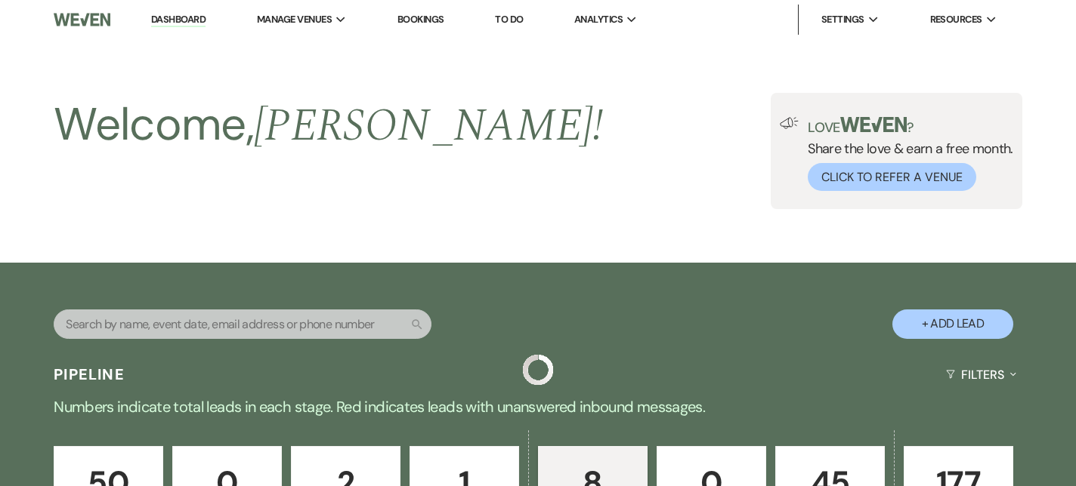
scroll to position [627, 0]
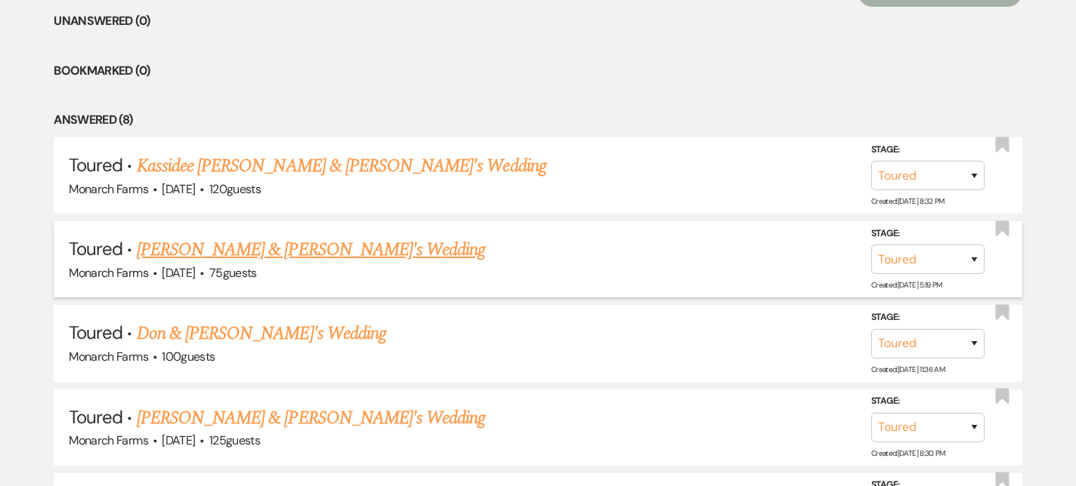
click at [167, 247] on link "Ashley Lamot & Fiance's Wedding" at bounding box center [311, 249] width 349 height 27
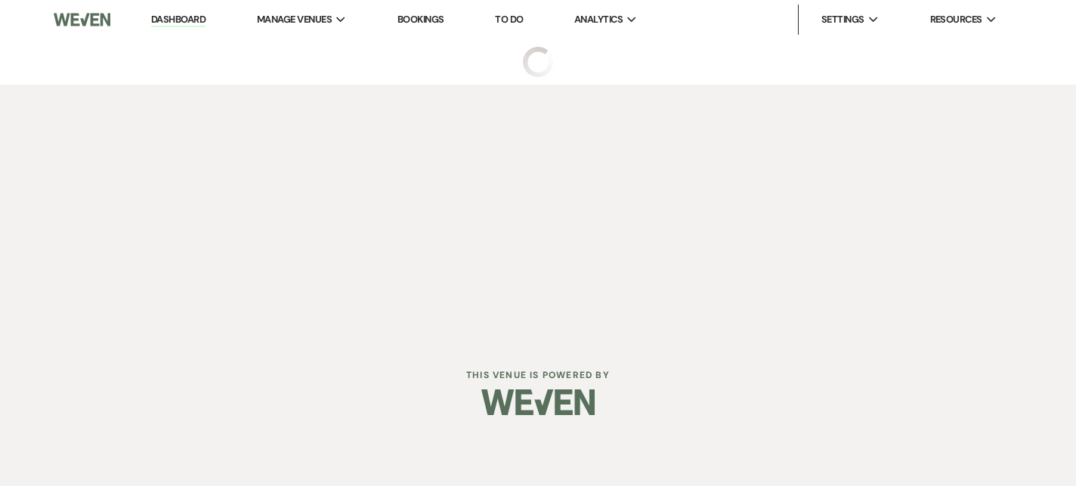
select select "5"
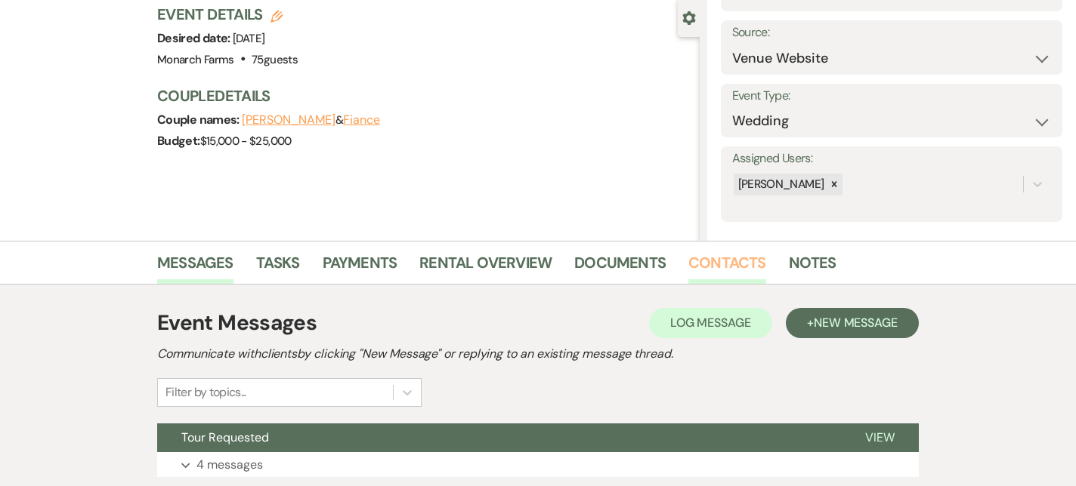
click at [746, 253] on link "Contacts" at bounding box center [727, 267] width 78 height 33
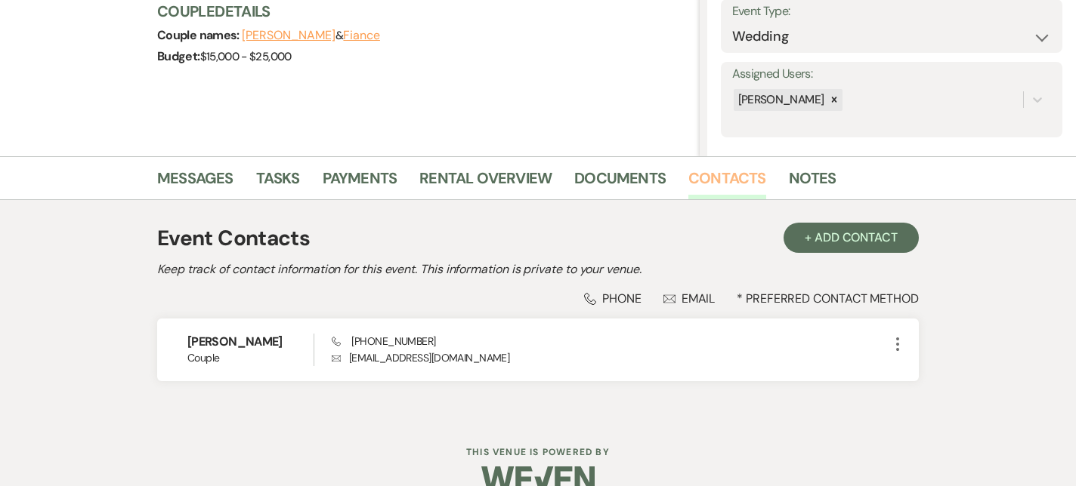
scroll to position [234, 0]
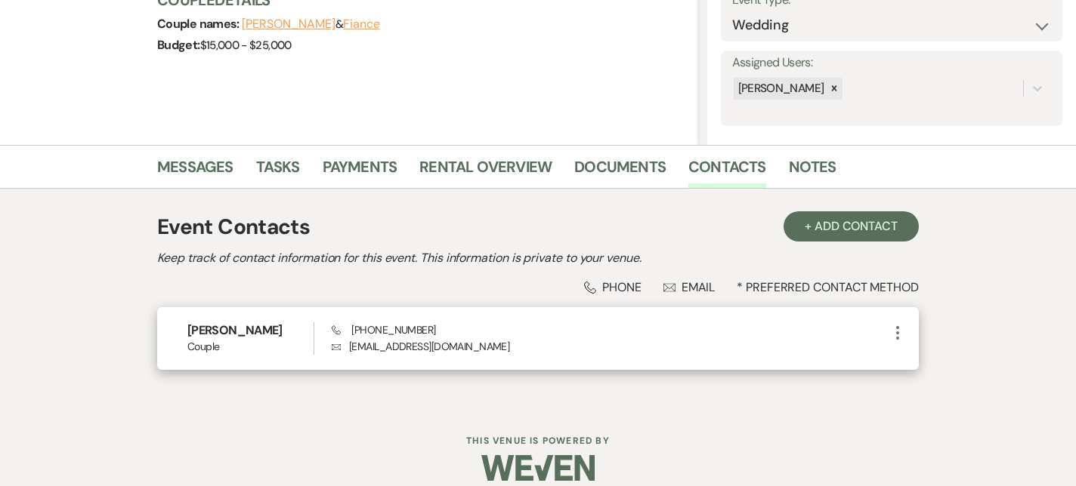
drag, startPoint x: 350, startPoint y: 346, endPoint x: 483, endPoint y: 350, distance: 133.0
click at [483, 350] on p "Envelope lamot1121@icloud.com" at bounding box center [610, 346] width 557 height 17
drag, startPoint x: 449, startPoint y: 349, endPoint x: 347, endPoint y: 348, distance: 102.0
click at [347, 348] on p "Envelope lamot1121@icloud.com" at bounding box center [610, 346] width 557 height 17
click at [431, 335] on div "Phone (603) 393-7277 Envelope lamot1121@icloud.com" at bounding box center [610, 339] width 557 height 32
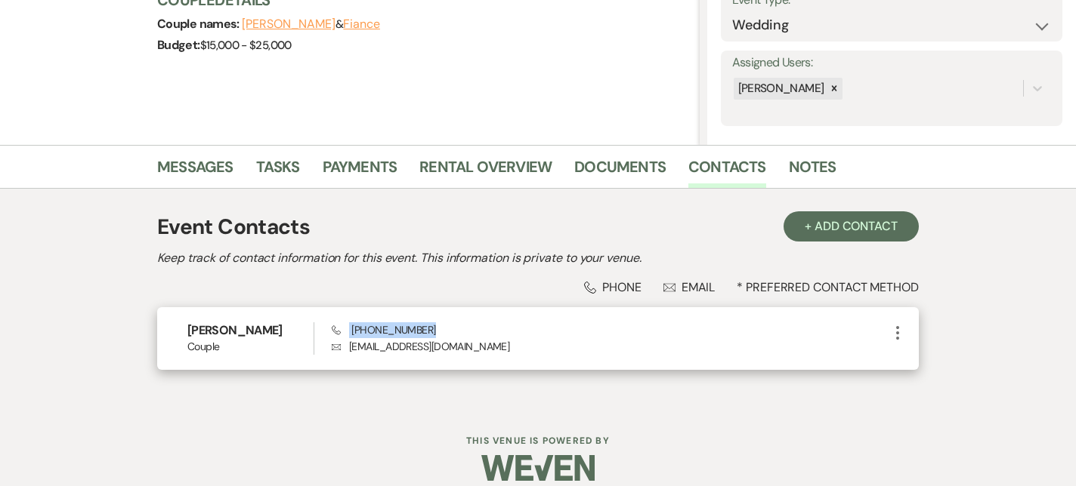
drag, startPoint x: 431, startPoint y: 332, endPoint x: 344, endPoint y: 332, distance: 86.9
click at [344, 332] on div "Phone (603) 393-7277 Envelope lamot1121@icloud.com" at bounding box center [610, 339] width 557 height 32
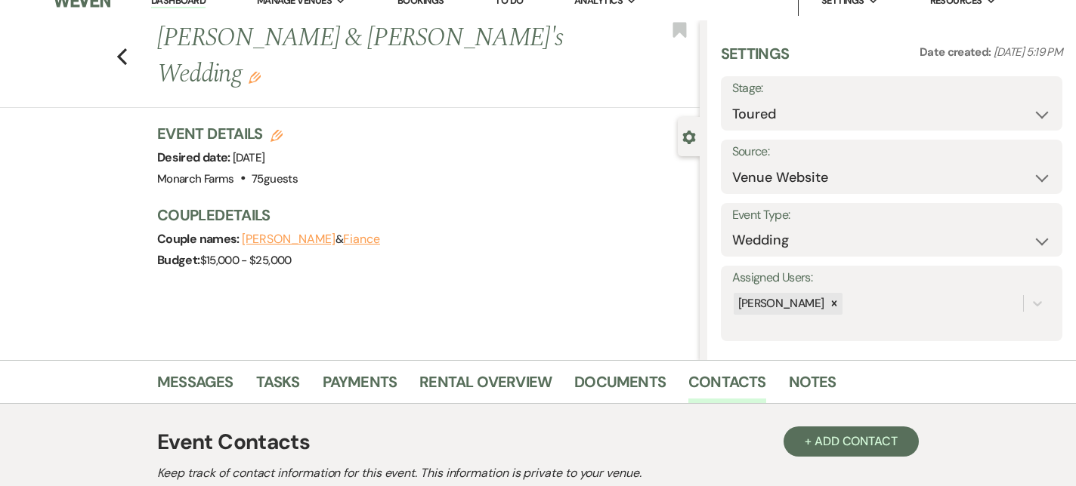
scroll to position [0, 0]
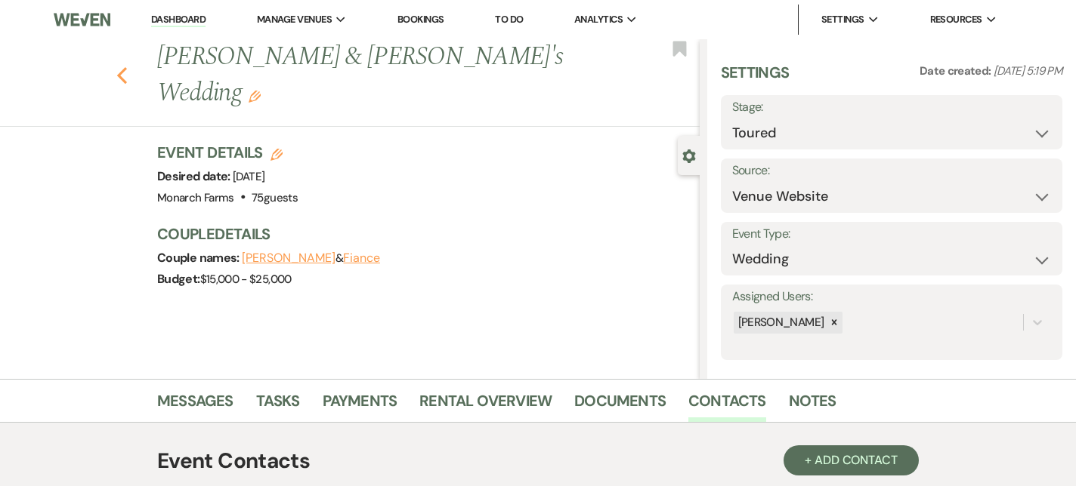
click at [119, 67] on use "button" at bounding box center [122, 75] width 10 height 17
select select "5"
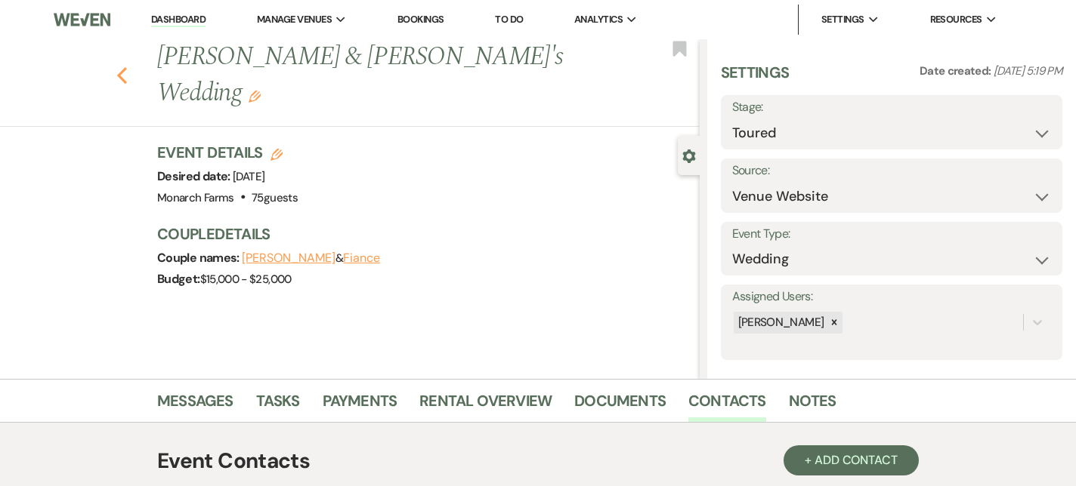
select select "5"
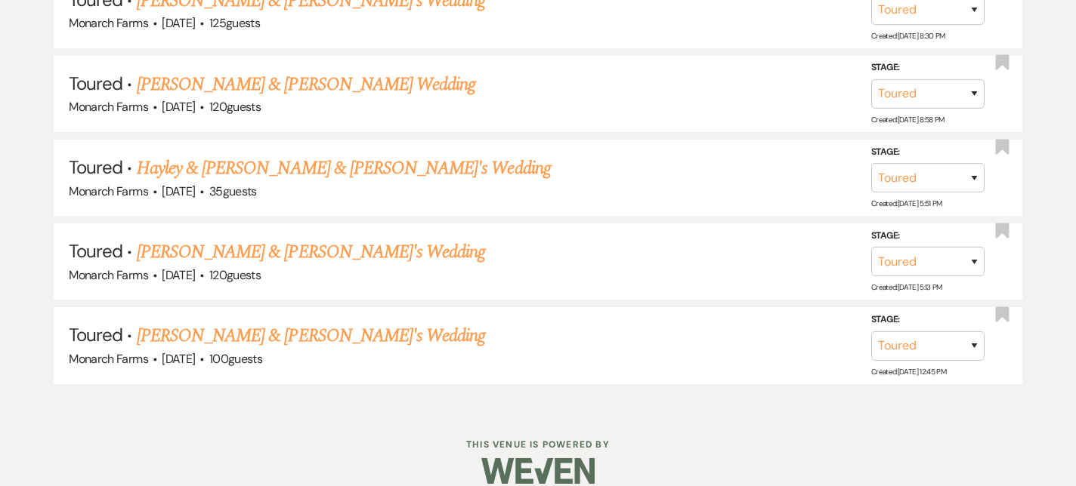
scroll to position [1046, 0]
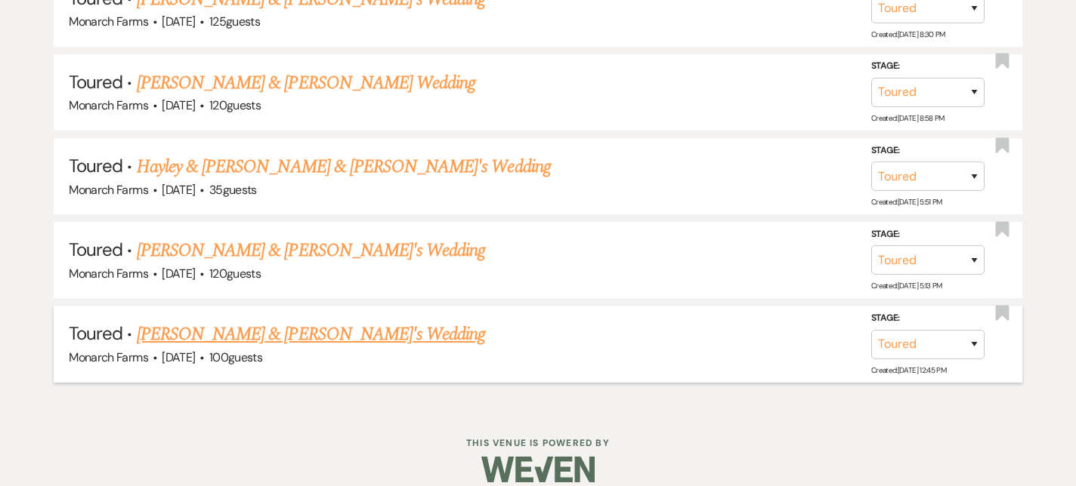
click at [307, 327] on link "Alyson Churchill & Fiance's Wedding" at bounding box center [311, 334] width 349 height 27
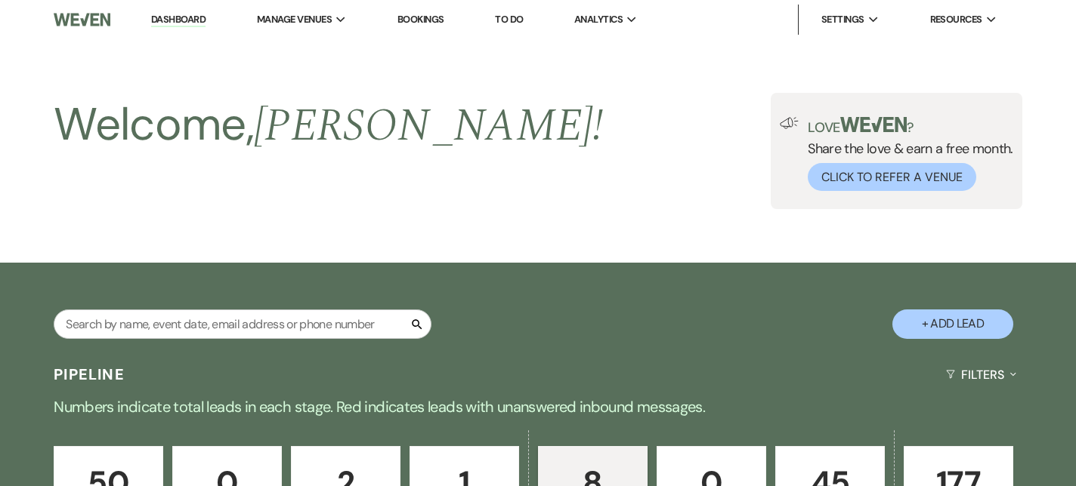
select select "5"
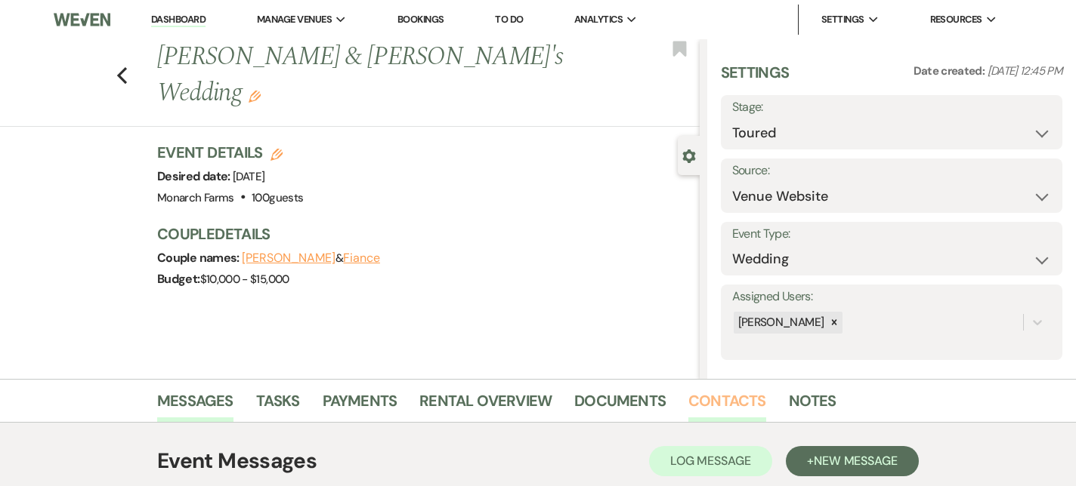
click at [726, 393] on link "Contacts" at bounding box center [727, 405] width 78 height 33
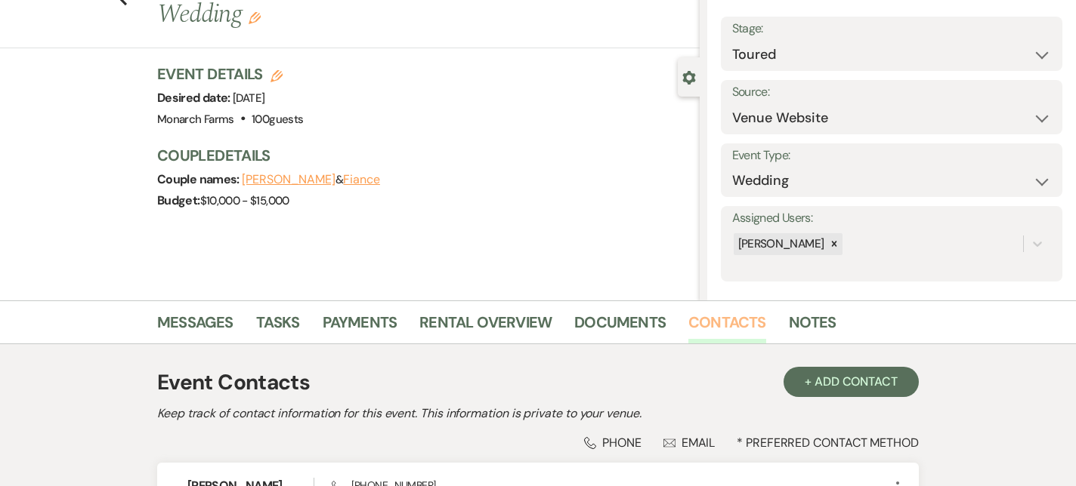
scroll to position [252, 0]
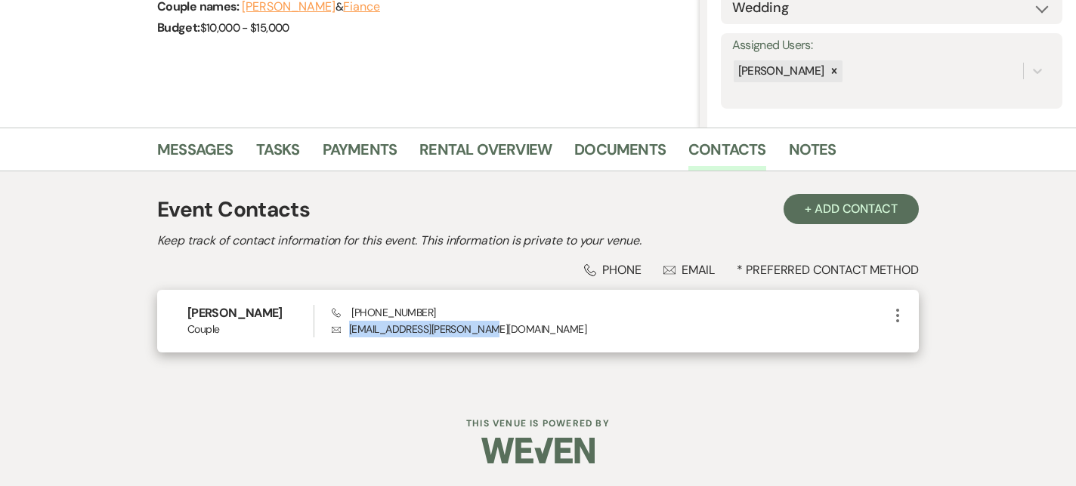
drag, startPoint x: 474, startPoint y: 332, endPoint x: 346, endPoint y: 330, distance: 128.4
click at [346, 330] on p "Envelope alyson.churchill@gmail.com" at bounding box center [610, 329] width 557 height 17
drag, startPoint x: 425, startPoint y: 310, endPoint x: 354, endPoint y: 311, distance: 71.0
click at [354, 311] on div "Phone (802) 370-2765 Envelope alyson.churchill@gmail.com" at bounding box center [610, 321] width 557 height 32
drag, startPoint x: 350, startPoint y: 313, endPoint x: 431, endPoint y: 313, distance: 80.8
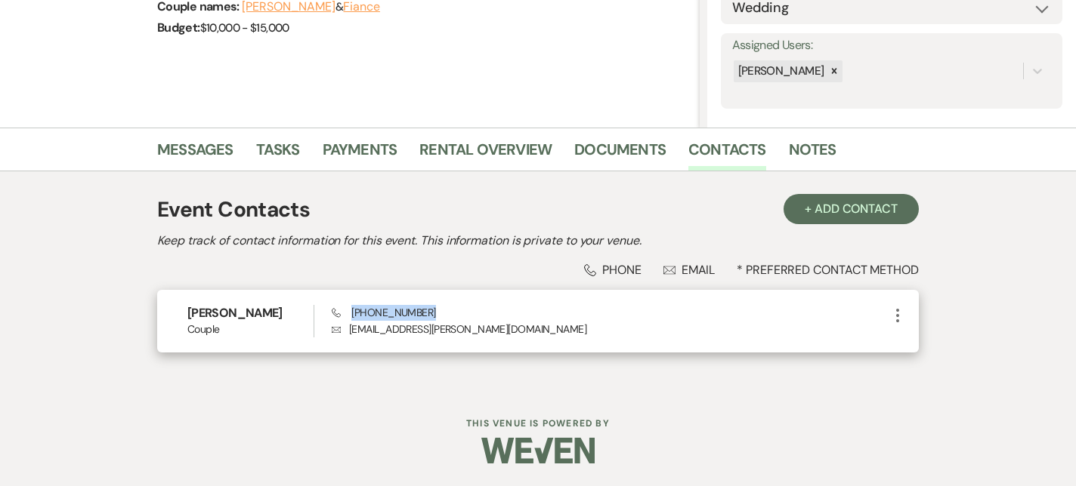
click at [431, 313] on div "Phone (802) 370-2765 Envelope alyson.churchill@gmail.com" at bounding box center [610, 321] width 557 height 32
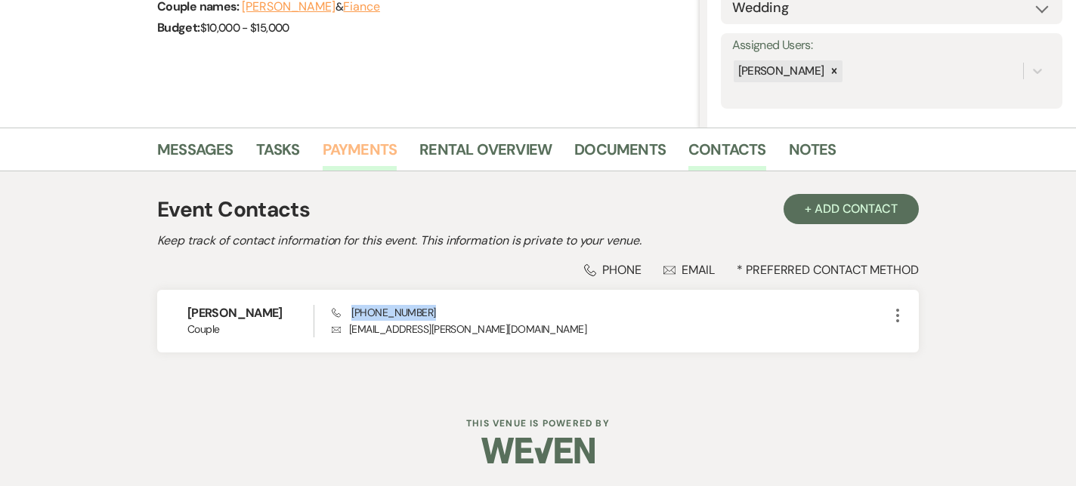
scroll to position [0, 0]
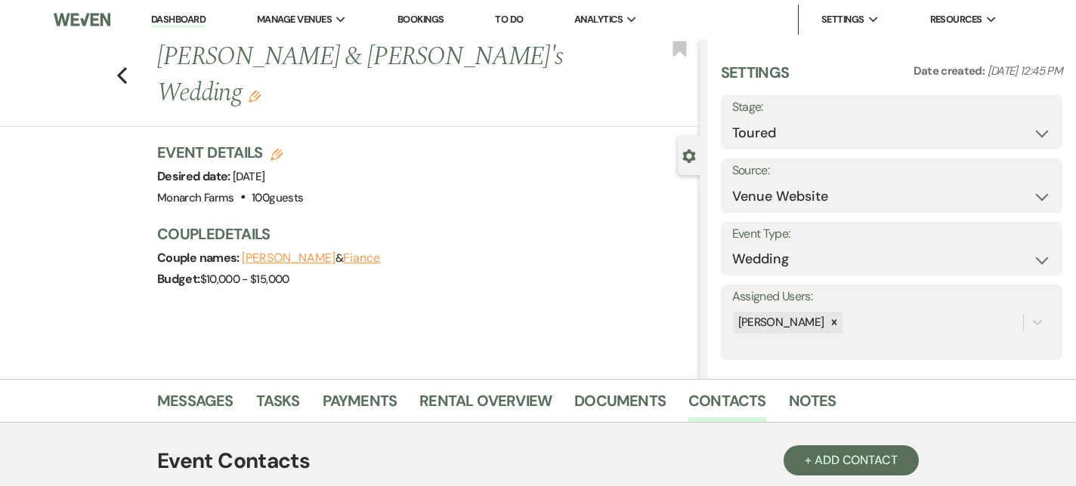
select select "5"
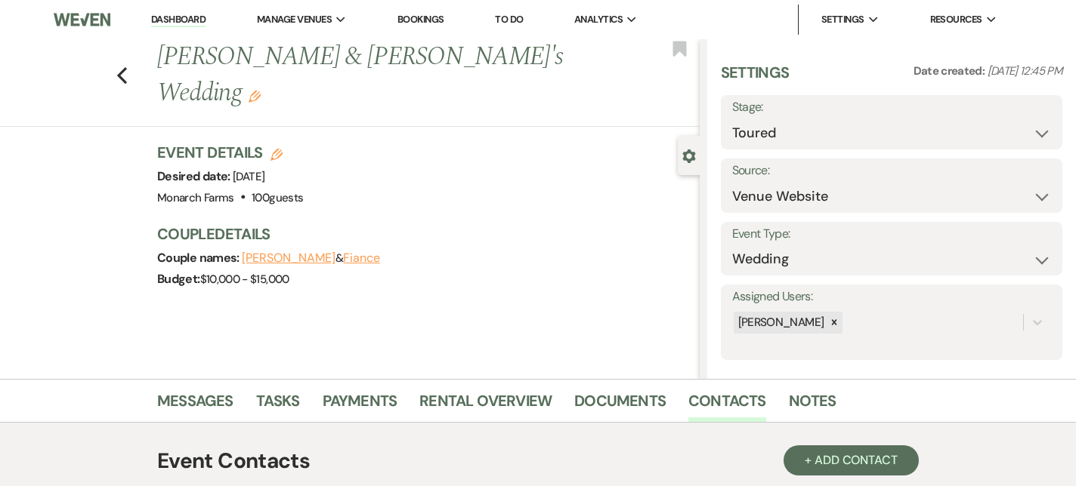
select select "5"
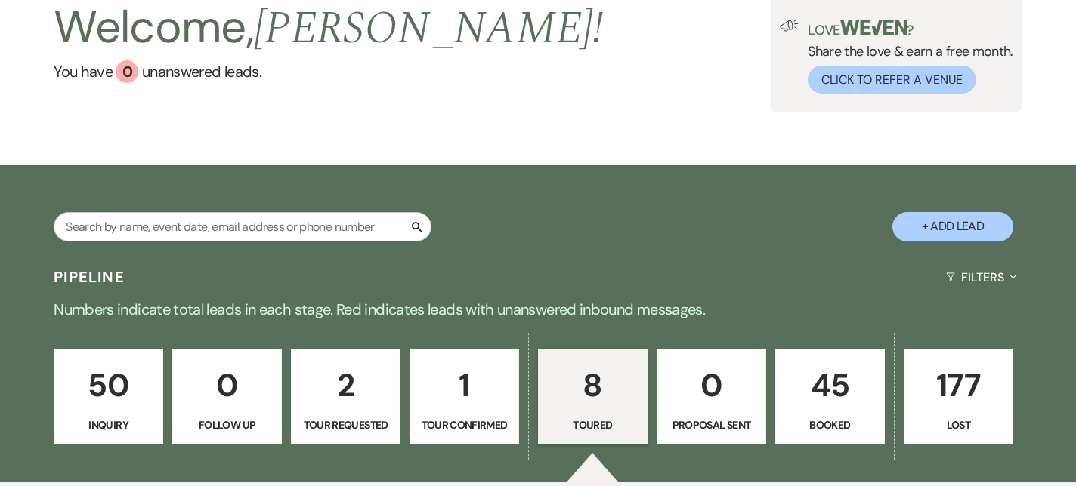
scroll to position [77, 0]
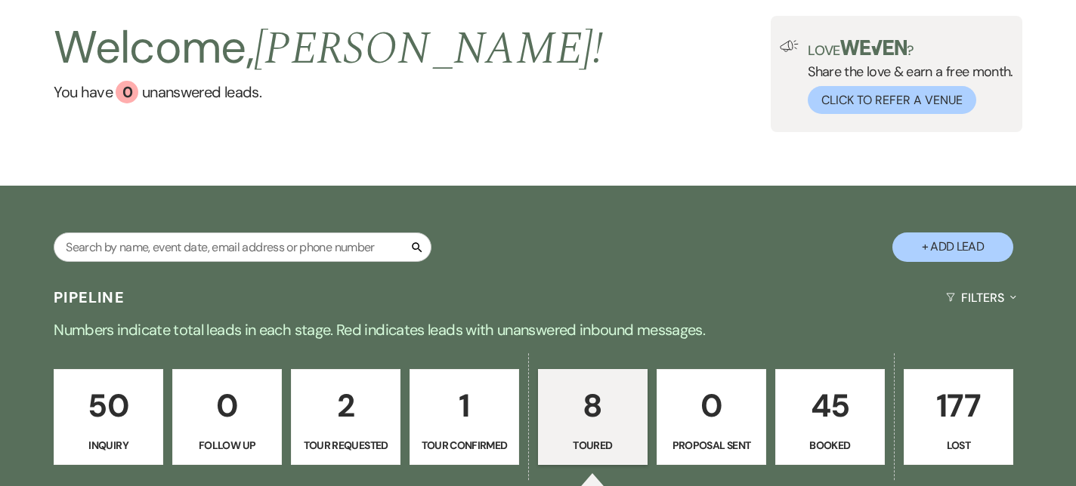
click at [80, 376] on link "50 Inquiry" at bounding box center [109, 417] width 110 height 97
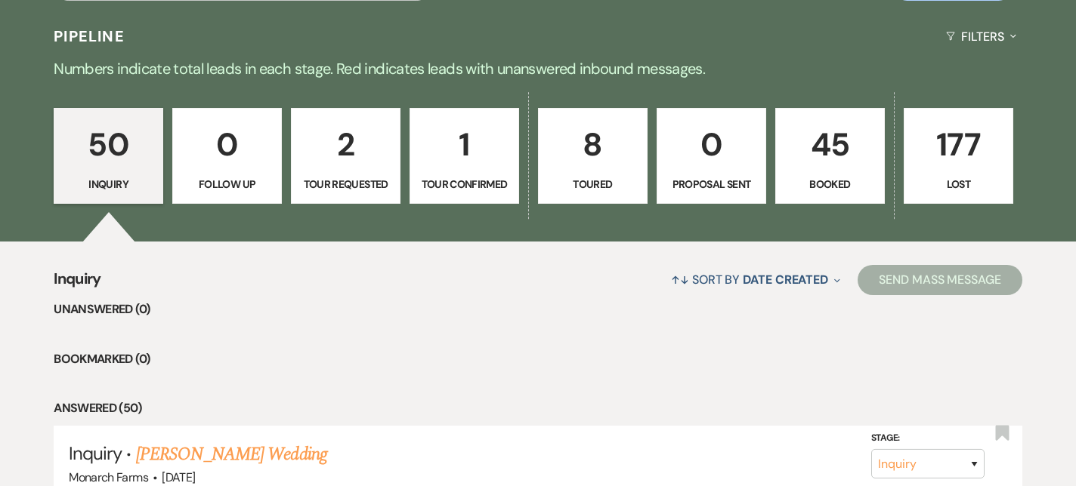
click at [96, 174] on link "50 Inquiry" at bounding box center [109, 156] width 110 height 97
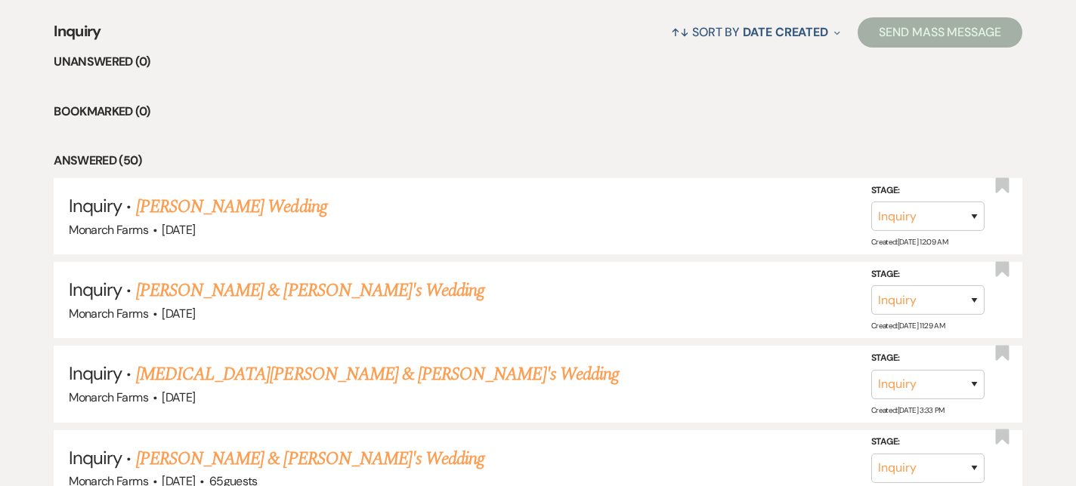
scroll to position [588, 0]
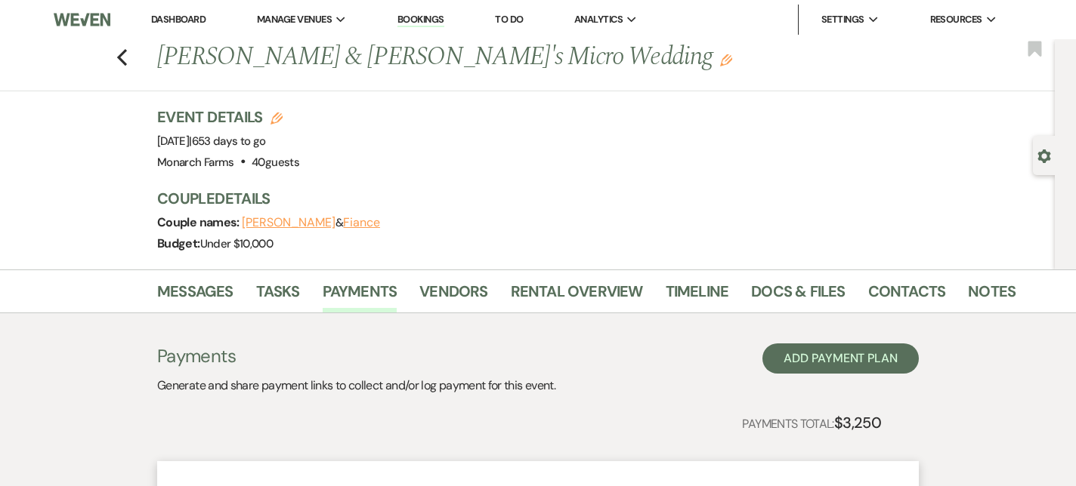
click at [127, 45] on div "Previous [PERSON_NAME] & [PERSON_NAME]'s Micro Wedding Edit Bookmark" at bounding box center [523, 65] width 1062 height 52
click at [122, 57] on icon "Previous" at bounding box center [121, 57] width 11 height 18
click at [122, 49] on icon "Previous" at bounding box center [121, 57] width 11 height 18
